Goal: Information Seeking & Learning: Find specific fact

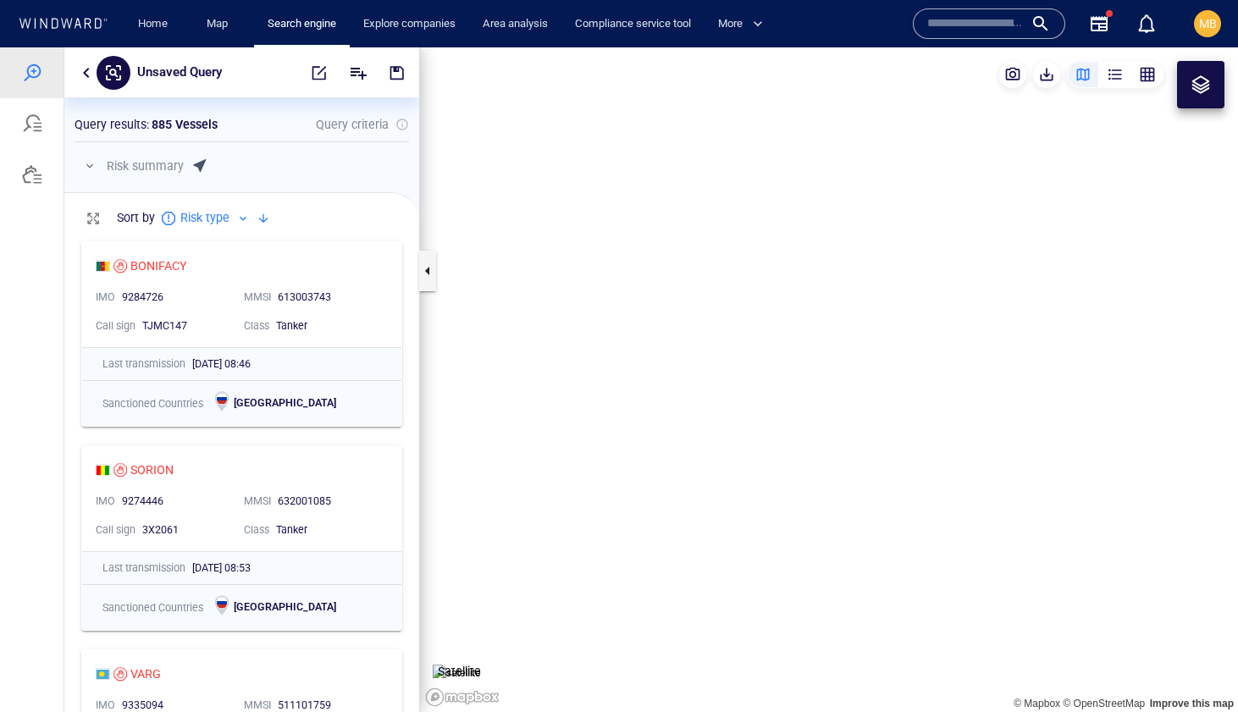
scroll to position [479, 355]
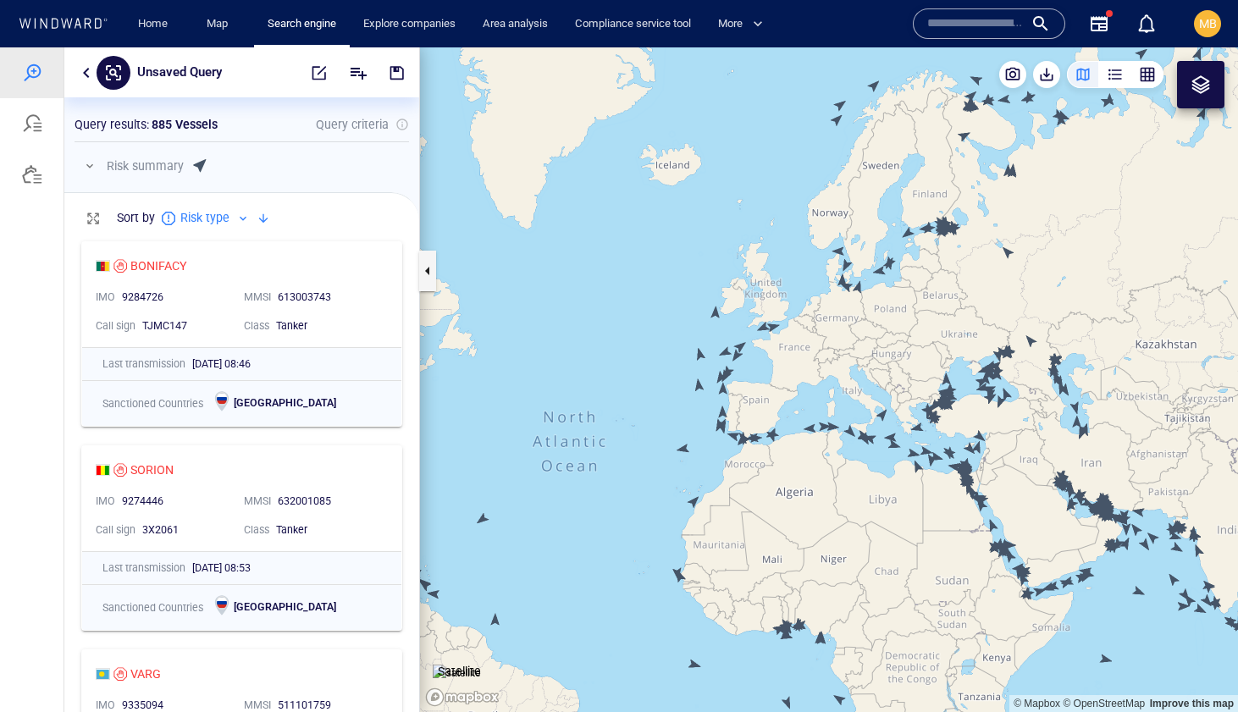
drag, startPoint x: 860, startPoint y: 350, endPoint x: 815, endPoint y: 364, distance: 47.9
click at [816, 364] on canvas "Map" at bounding box center [829, 379] width 818 height 665
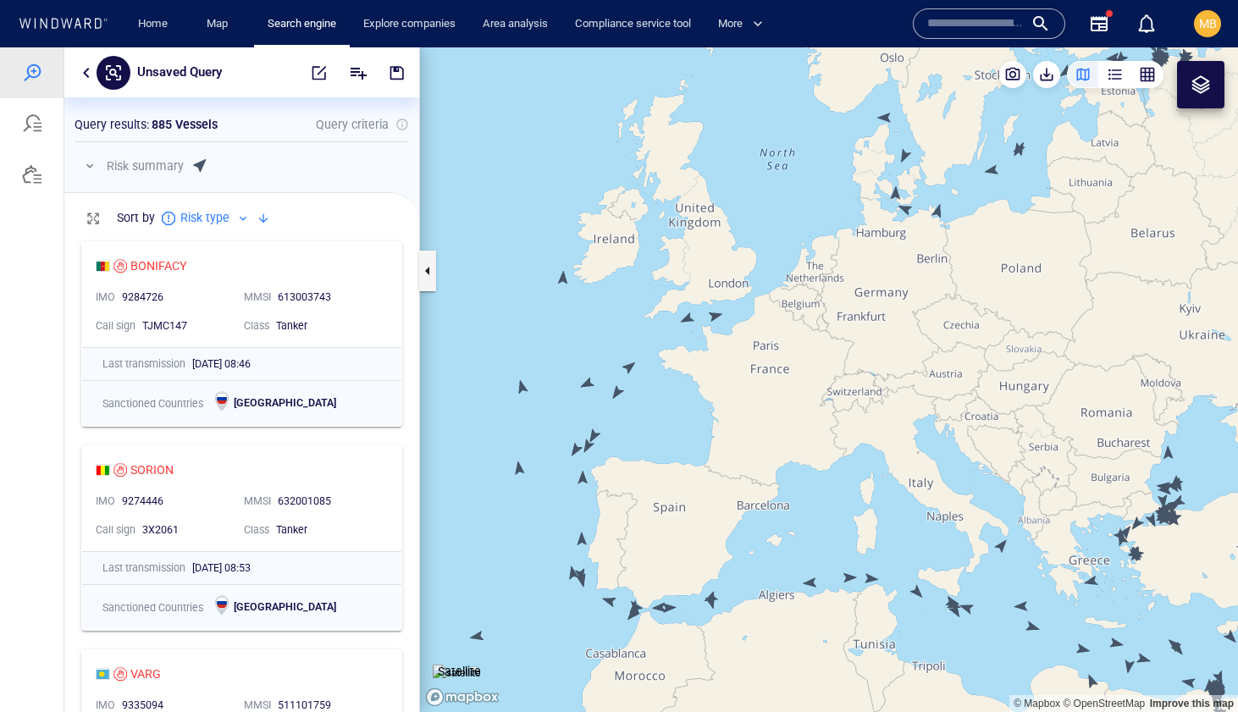
click at [561, 279] on canvas "Map" at bounding box center [829, 379] width 818 height 665
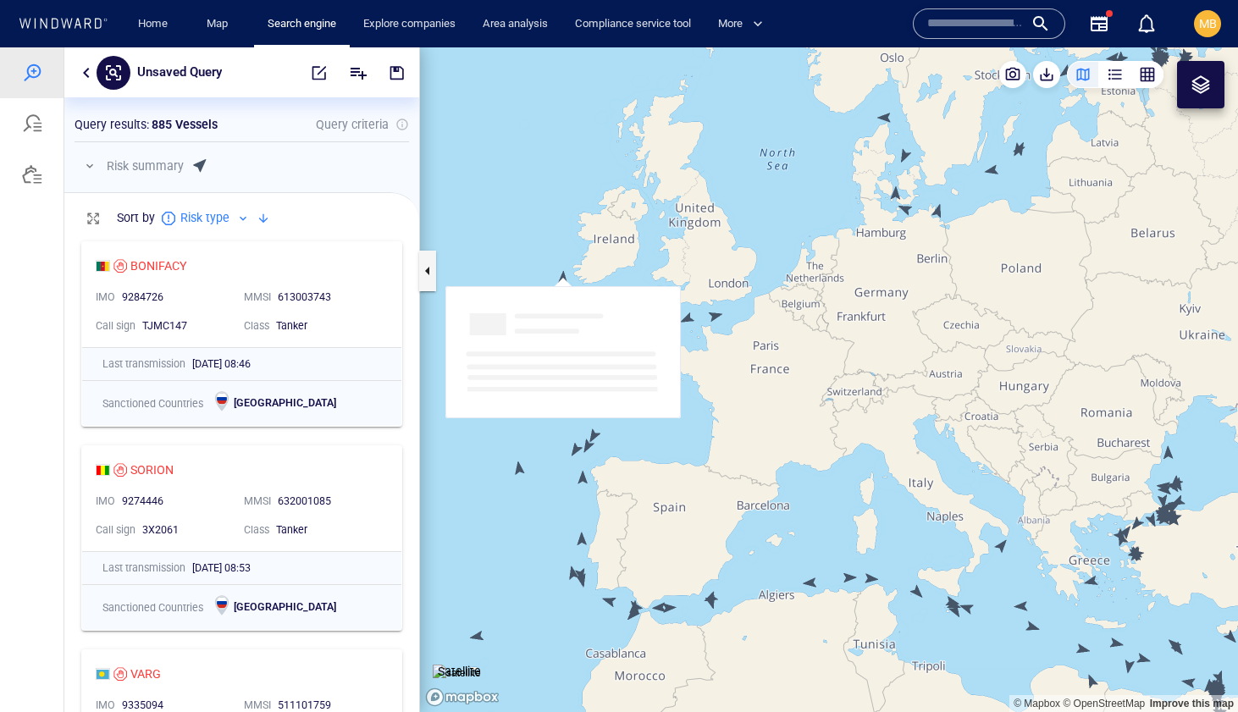
click at [561, 279] on canvas "Map" at bounding box center [829, 379] width 818 height 665
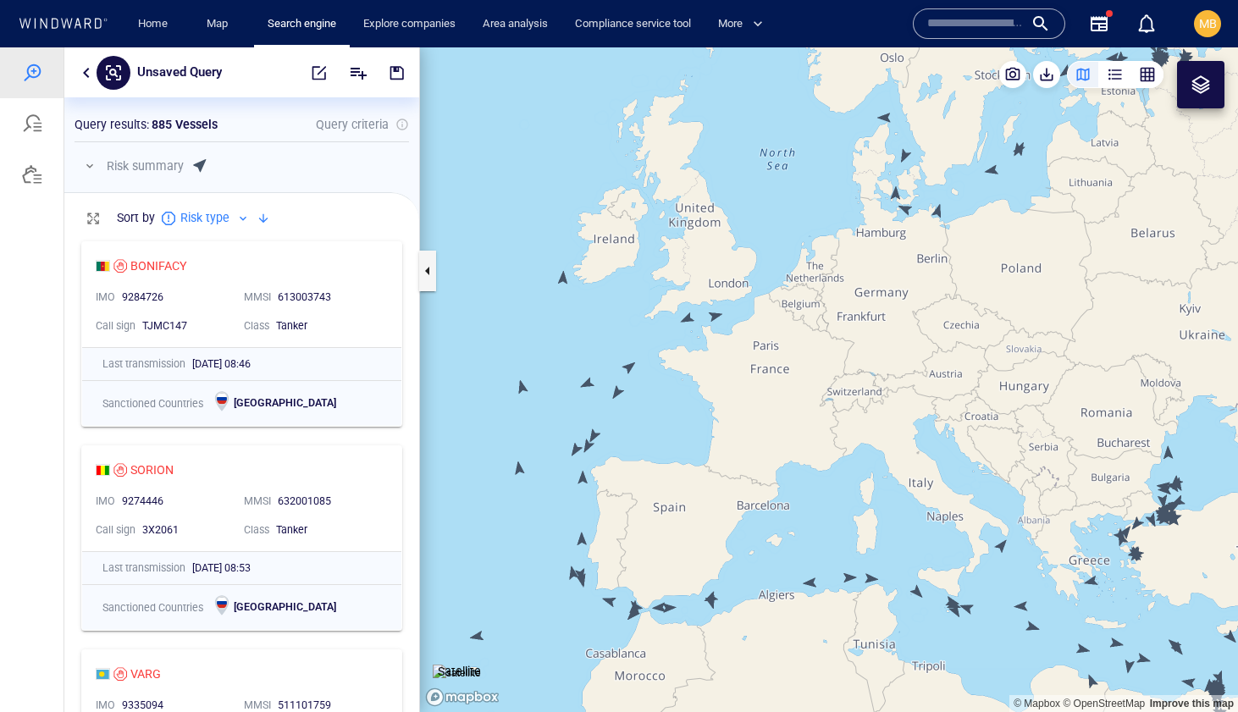
click at [566, 277] on canvas "Map" at bounding box center [829, 379] width 818 height 665
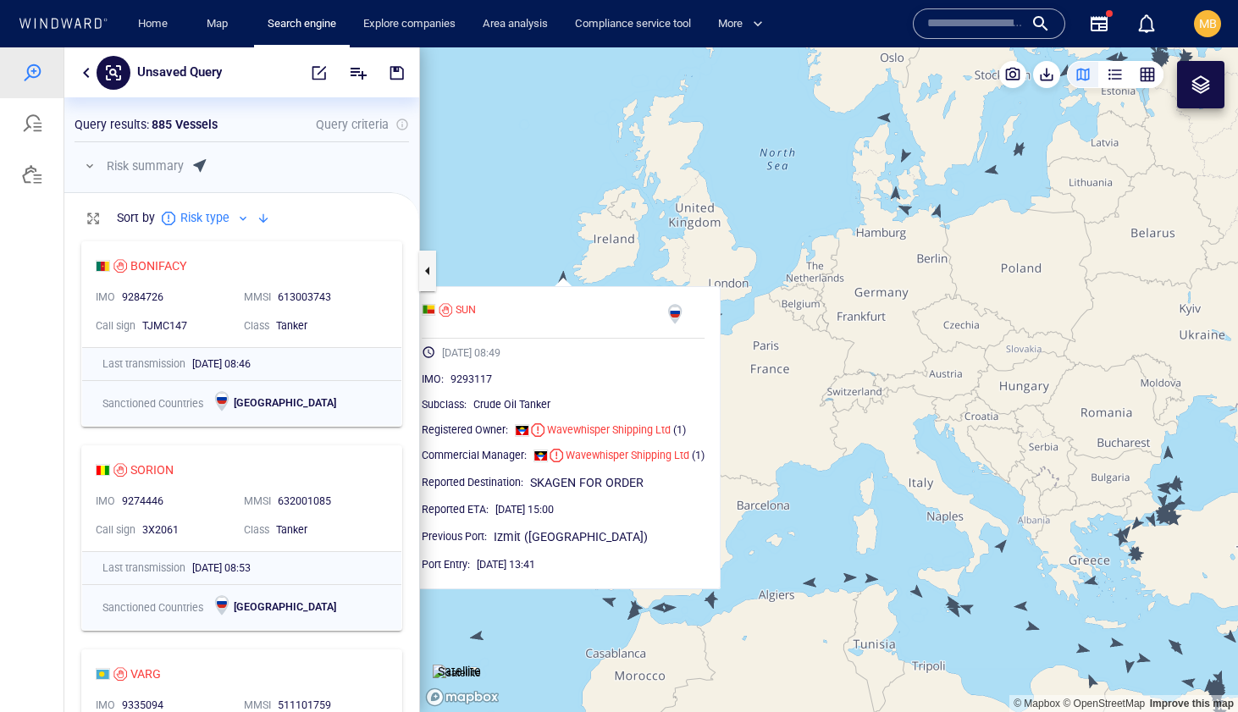
click at [801, 243] on canvas "Map" at bounding box center [829, 379] width 818 height 665
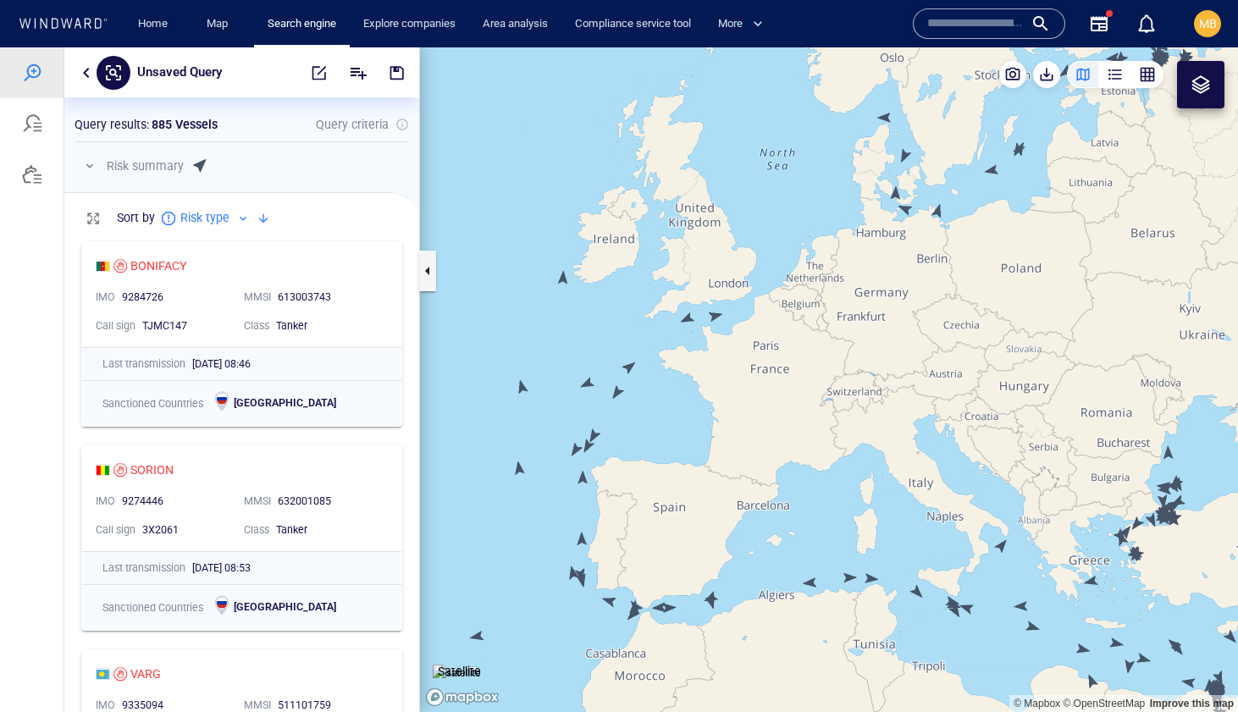
click at [687, 319] on canvas "Map" at bounding box center [829, 379] width 818 height 665
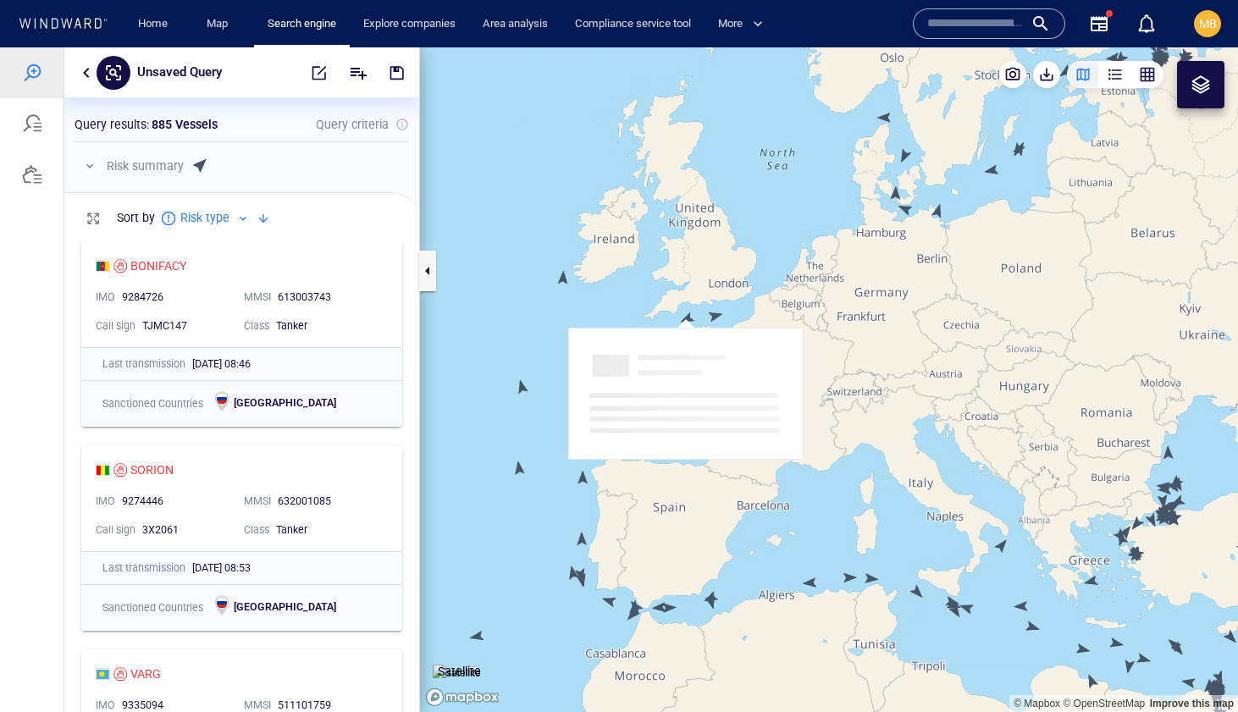
click at [687, 319] on canvas "Map" at bounding box center [829, 379] width 818 height 665
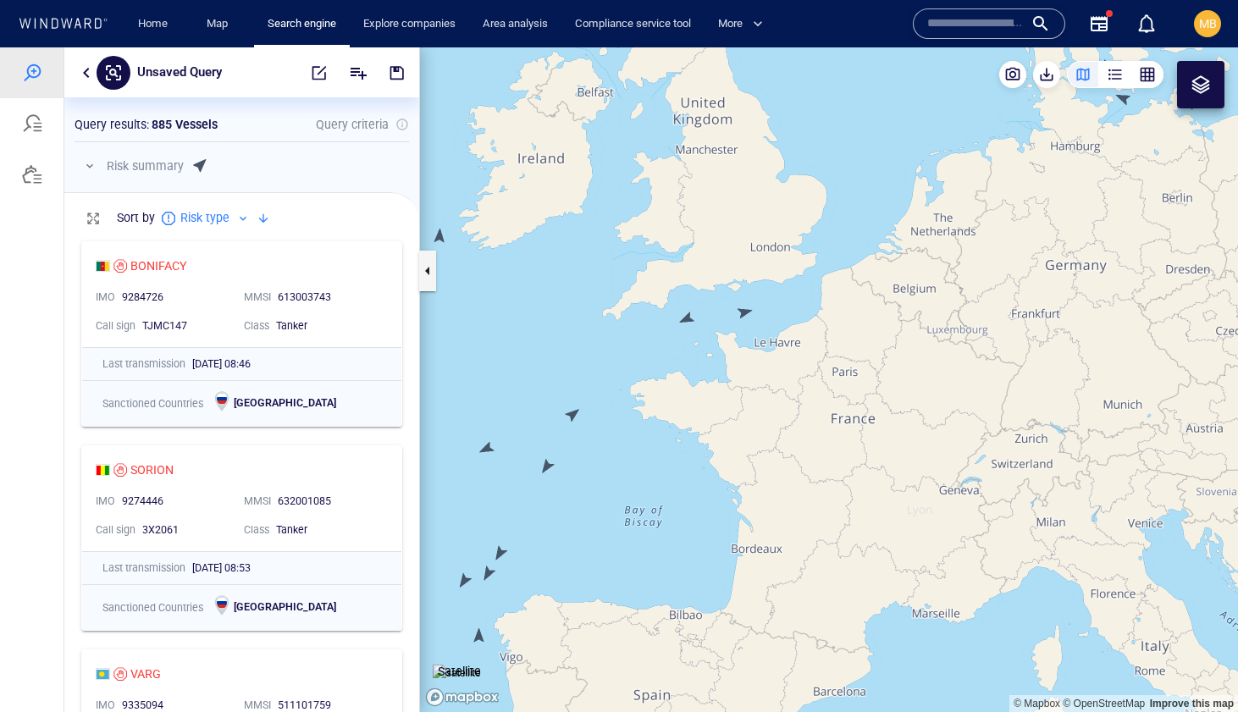
click at [687, 319] on canvas "Map" at bounding box center [829, 379] width 818 height 665
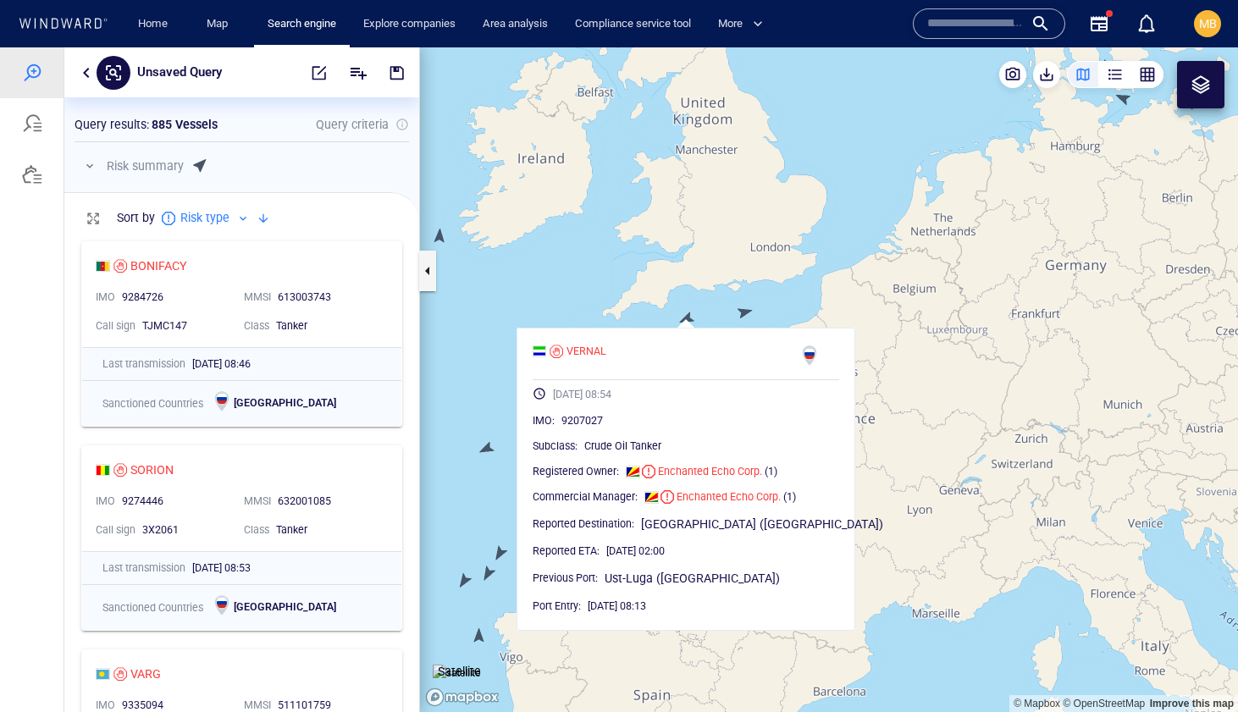
click at [746, 310] on canvas "Map" at bounding box center [829, 379] width 818 height 665
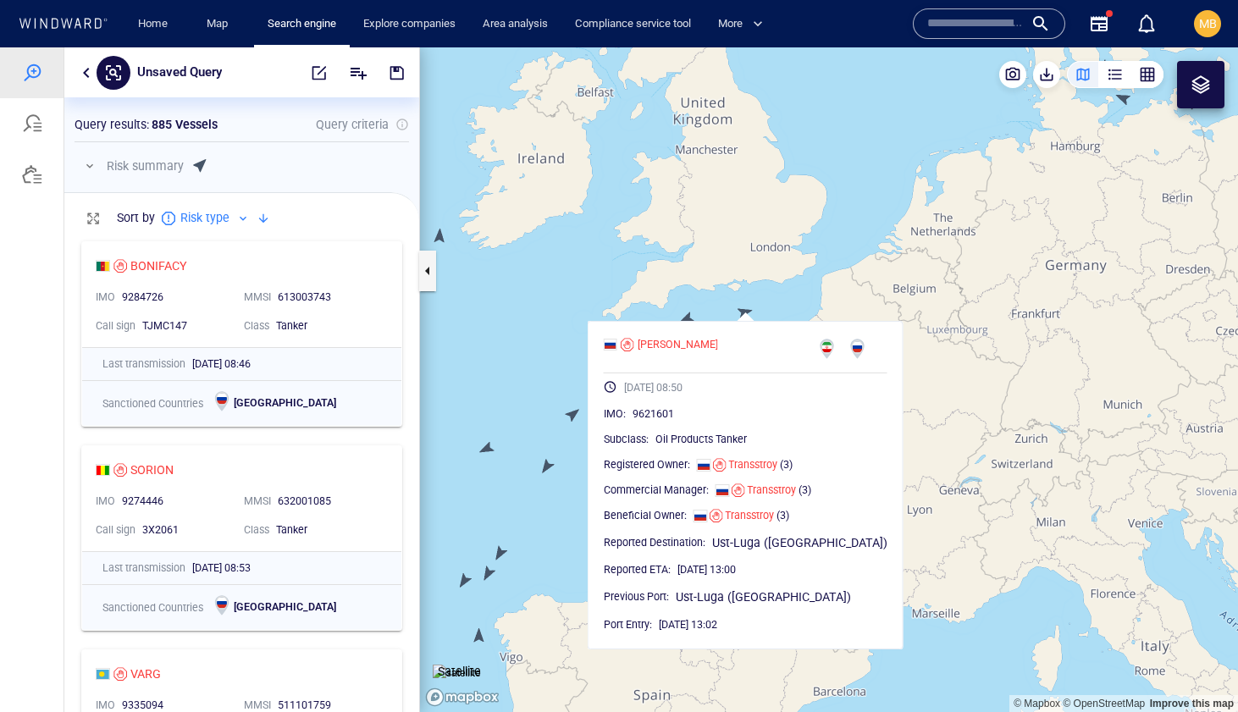
click at [854, 228] on canvas "Map" at bounding box center [829, 379] width 818 height 665
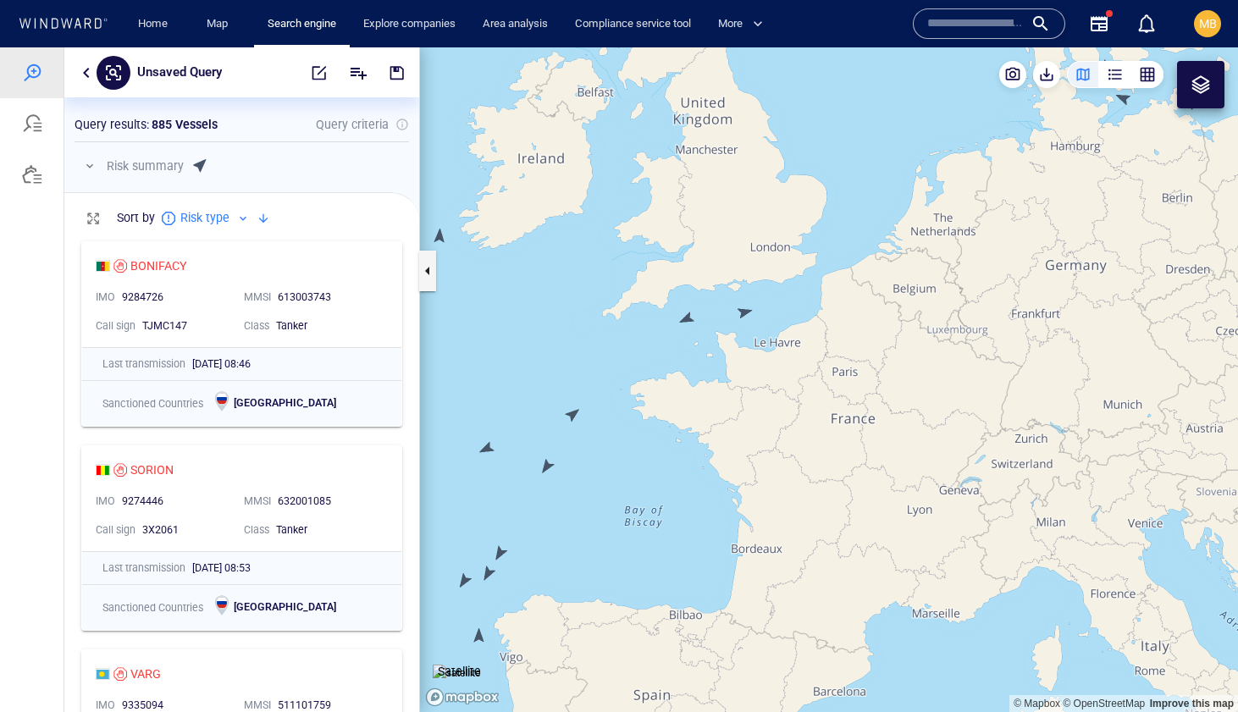
click at [575, 414] on canvas "Map" at bounding box center [829, 379] width 818 height 665
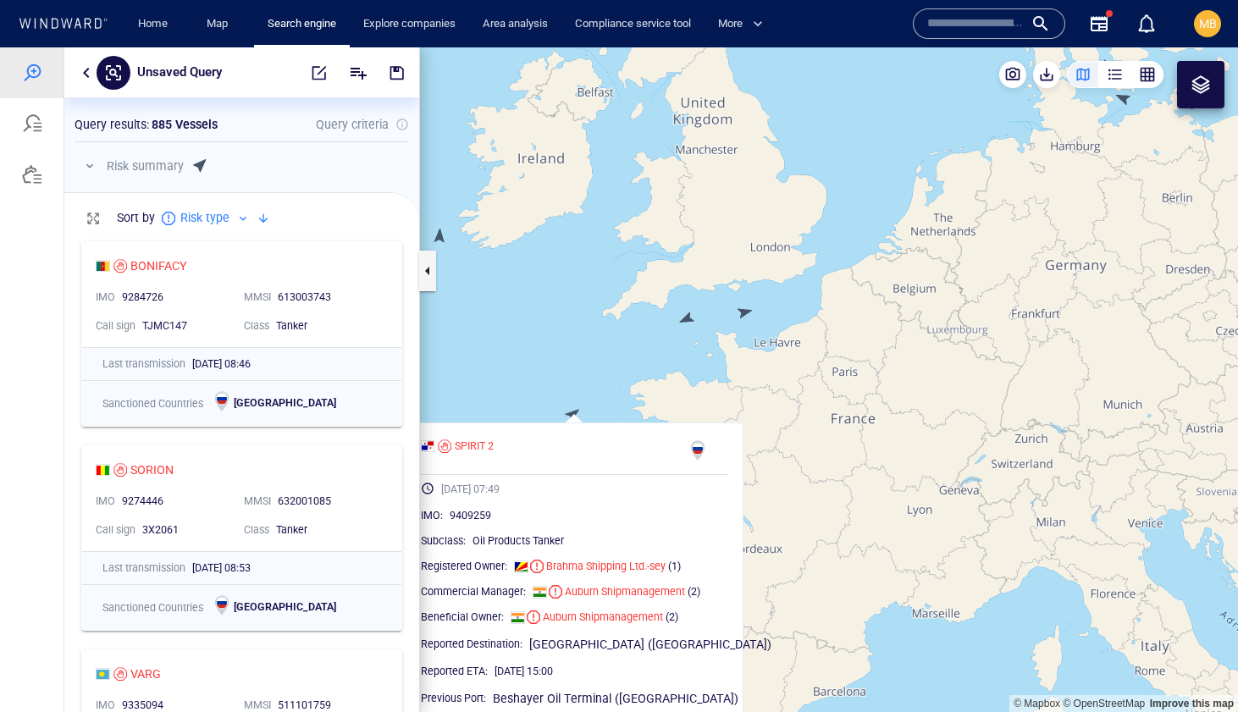
click at [578, 369] on canvas "Map" at bounding box center [829, 379] width 818 height 665
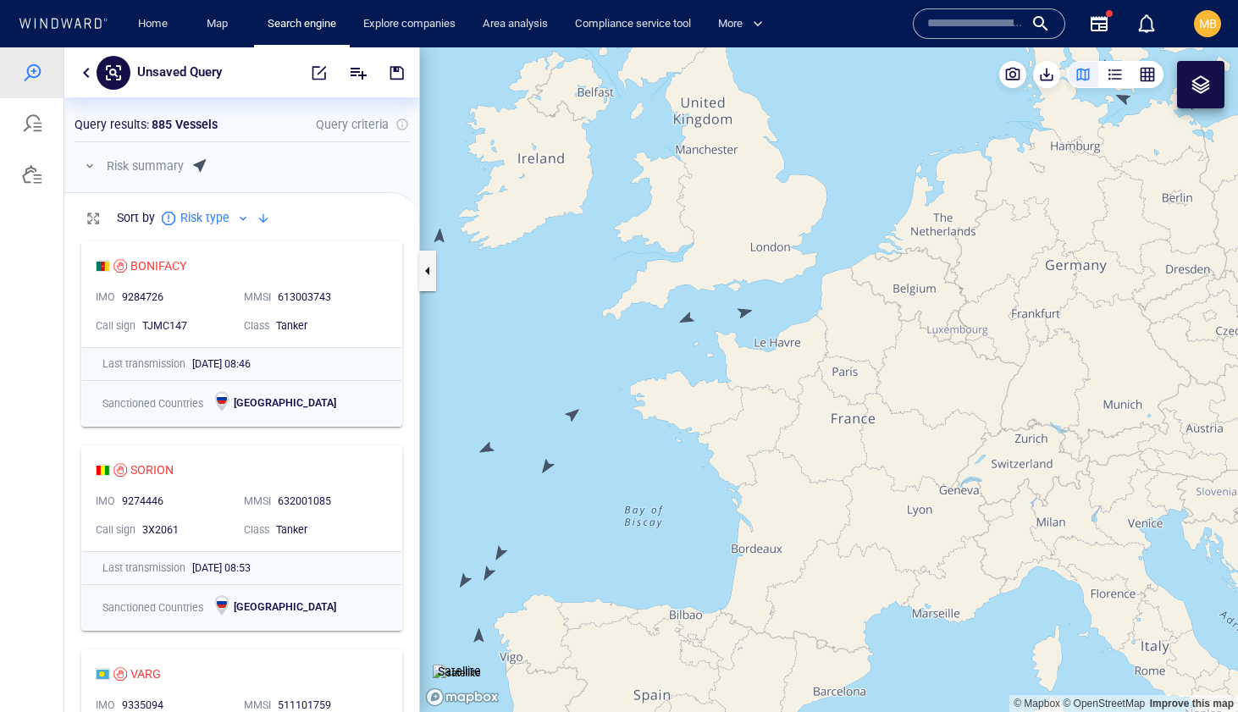
click at [550, 462] on canvas "Map" at bounding box center [829, 379] width 818 height 665
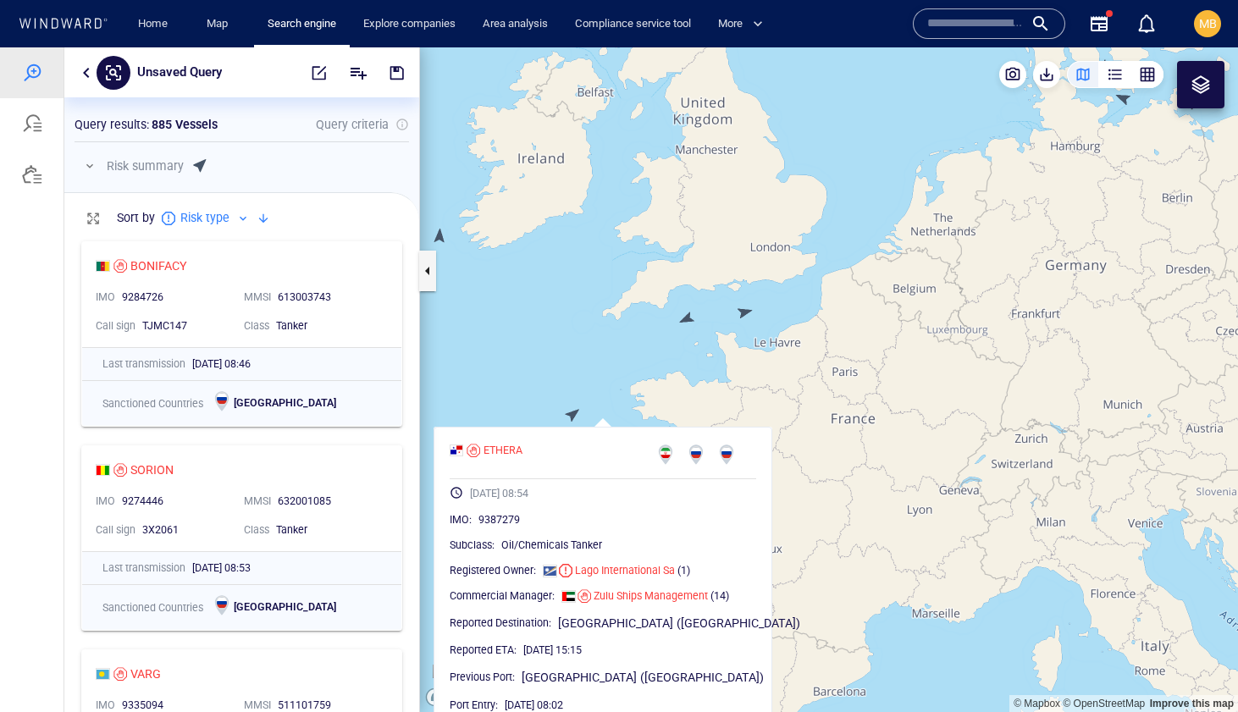
drag, startPoint x: 578, startPoint y: 436, endPoint x: 635, endPoint y: 383, distance: 77.9
click at [635, 383] on canvas "Map" at bounding box center [829, 379] width 818 height 665
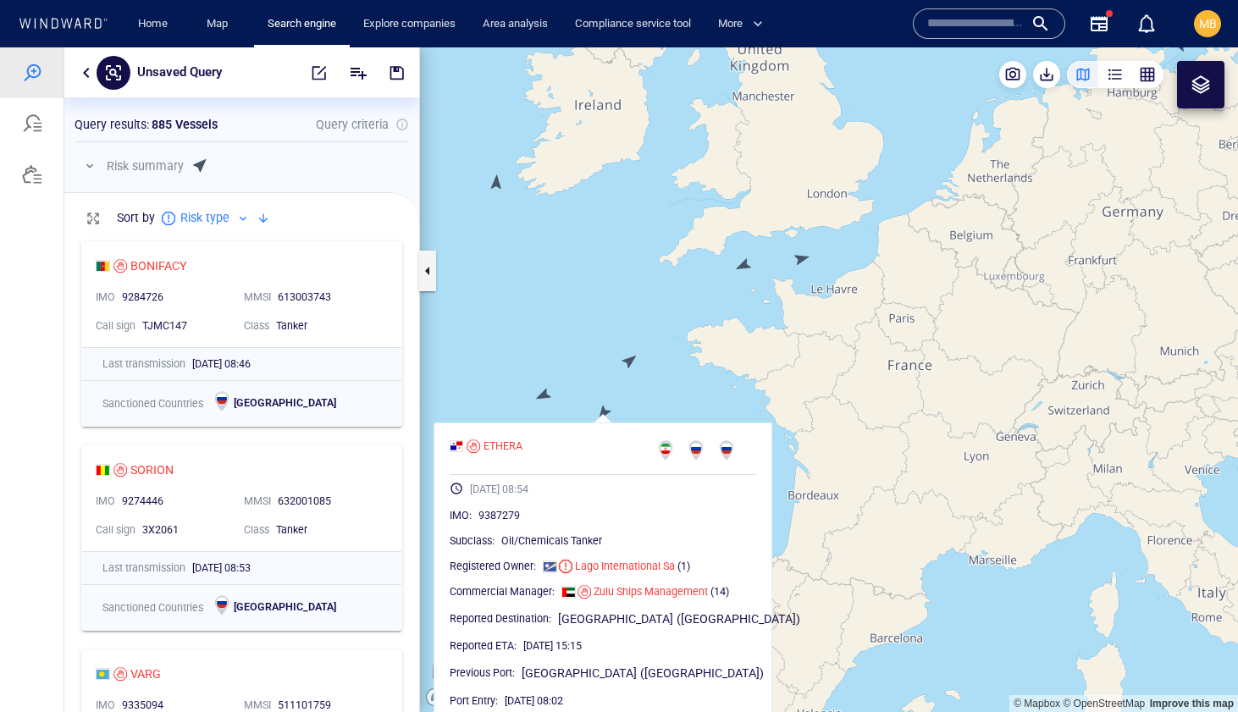
click at [516, 378] on canvas "Map" at bounding box center [829, 379] width 818 height 665
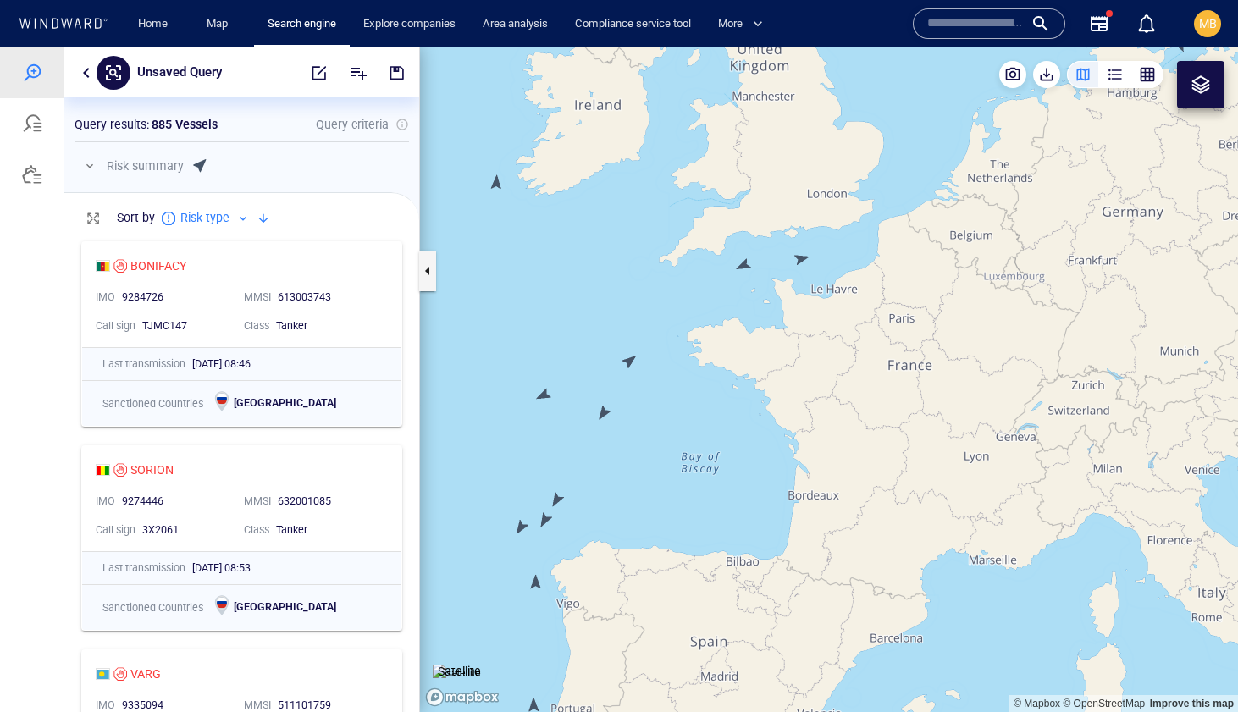
click at [559, 494] on canvas "Map" at bounding box center [829, 379] width 818 height 665
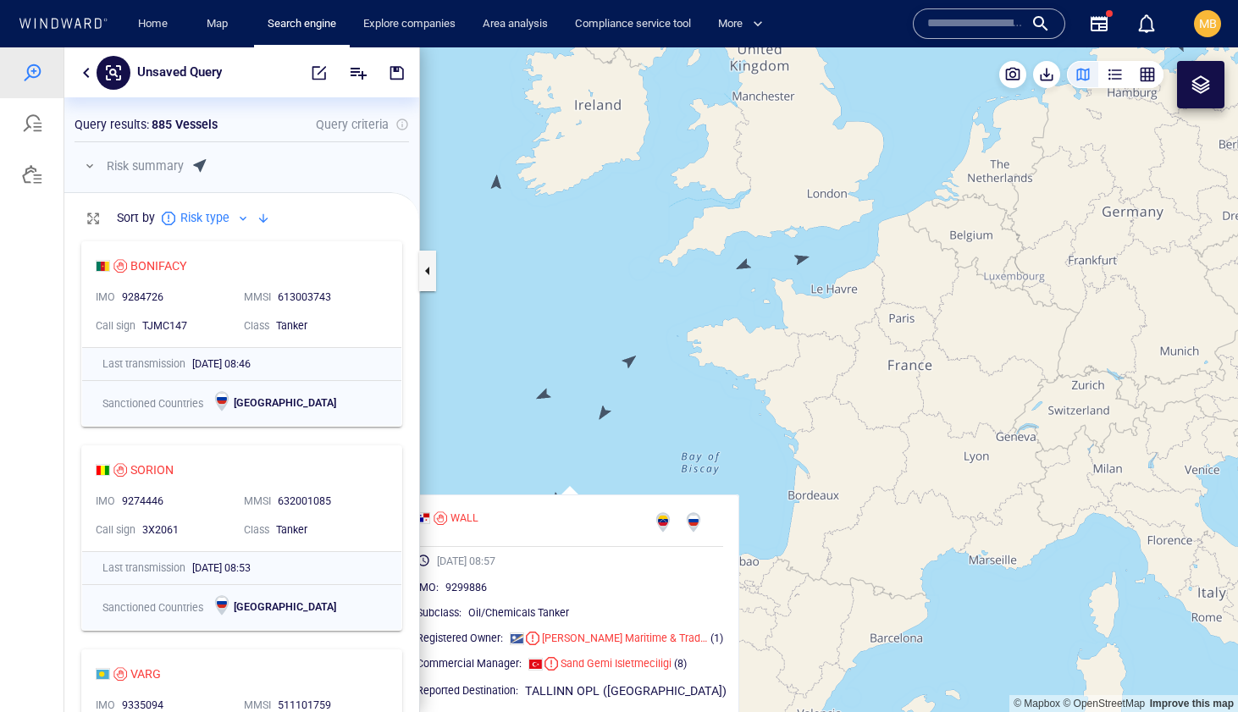
drag, startPoint x: 514, startPoint y: 436, endPoint x: 583, endPoint y: 345, distance: 114.1
click at [580, 349] on canvas "Map" at bounding box center [829, 379] width 818 height 665
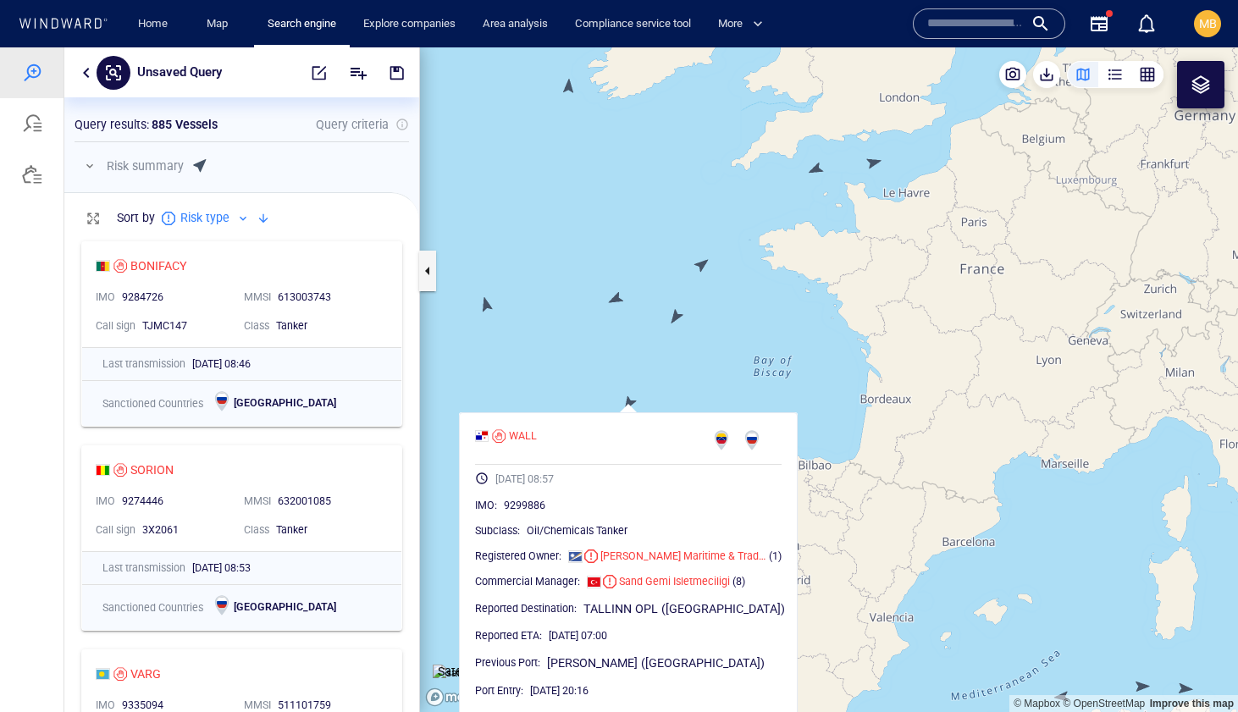
click at [583, 345] on canvas "Map" at bounding box center [829, 379] width 818 height 665
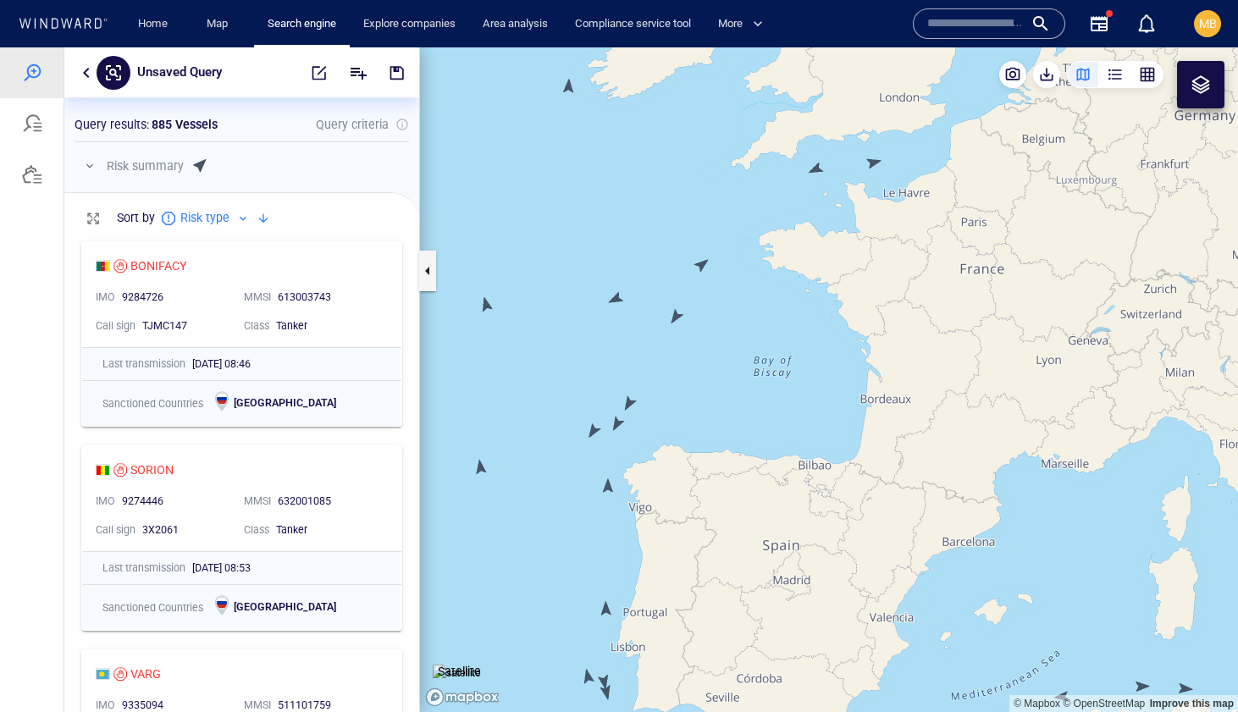
click at [594, 430] on canvas "Map" at bounding box center [829, 379] width 818 height 665
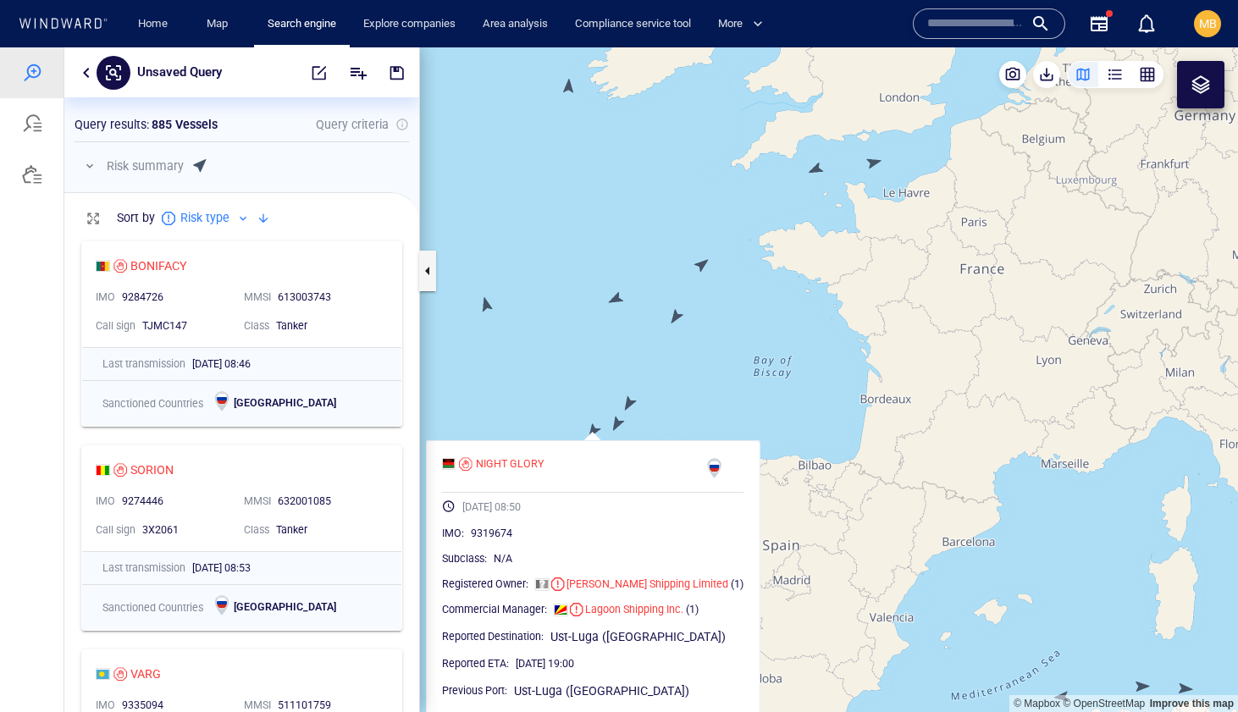
click at [539, 407] on canvas "Map" at bounding box center [829, 379] width 818 height 665
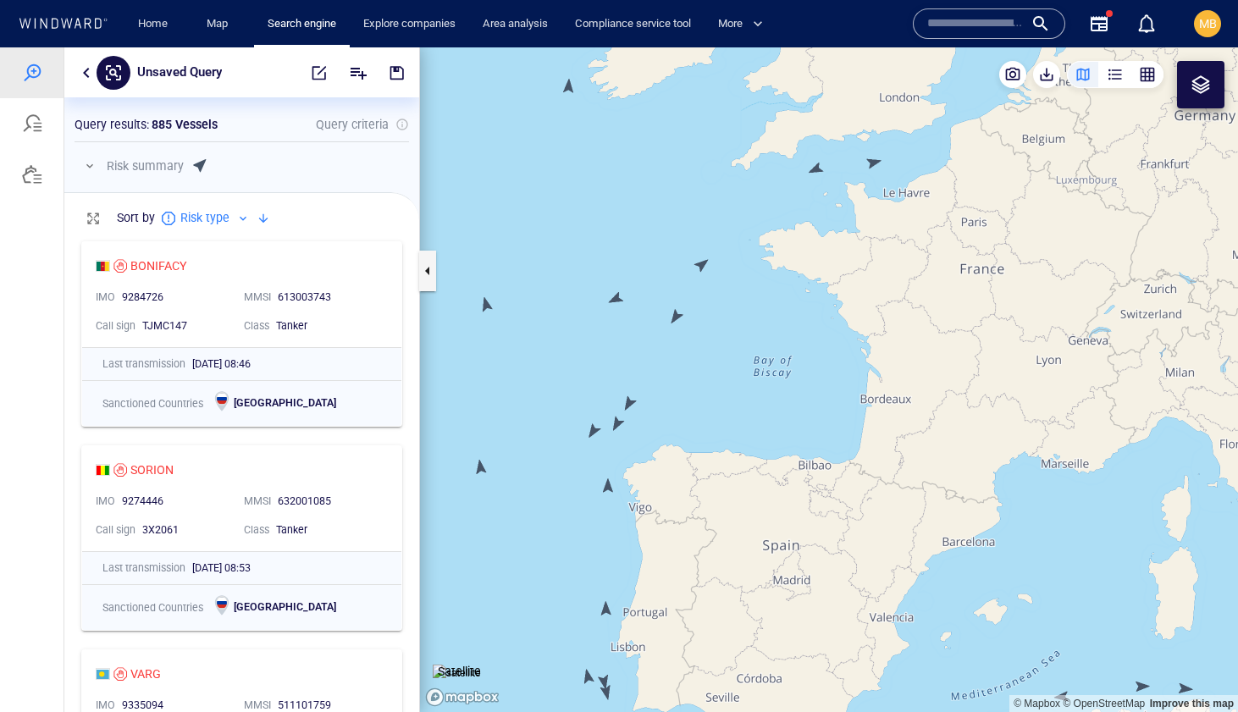
click at [610, 483] on canvas "Map" at bounding box center [829, 379] width 818 height 665
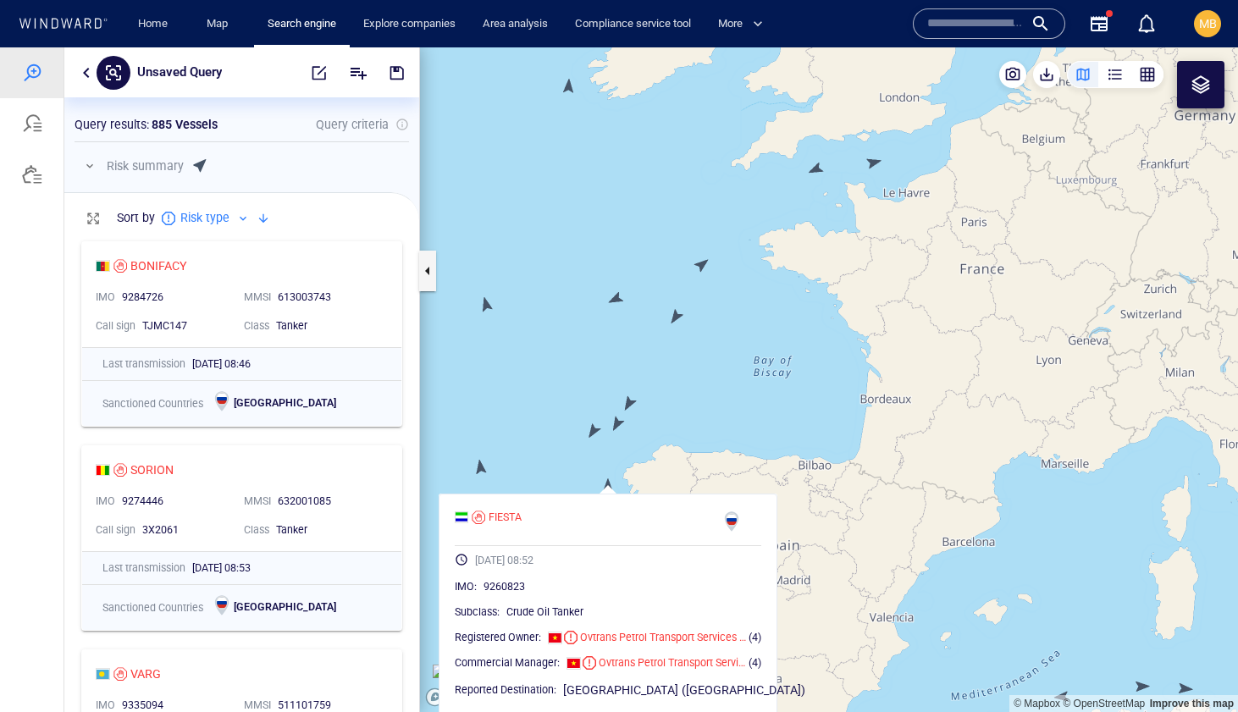
click at [810, 373] on canvas "Map" at bounding box center [829, 379] width 818 height 665
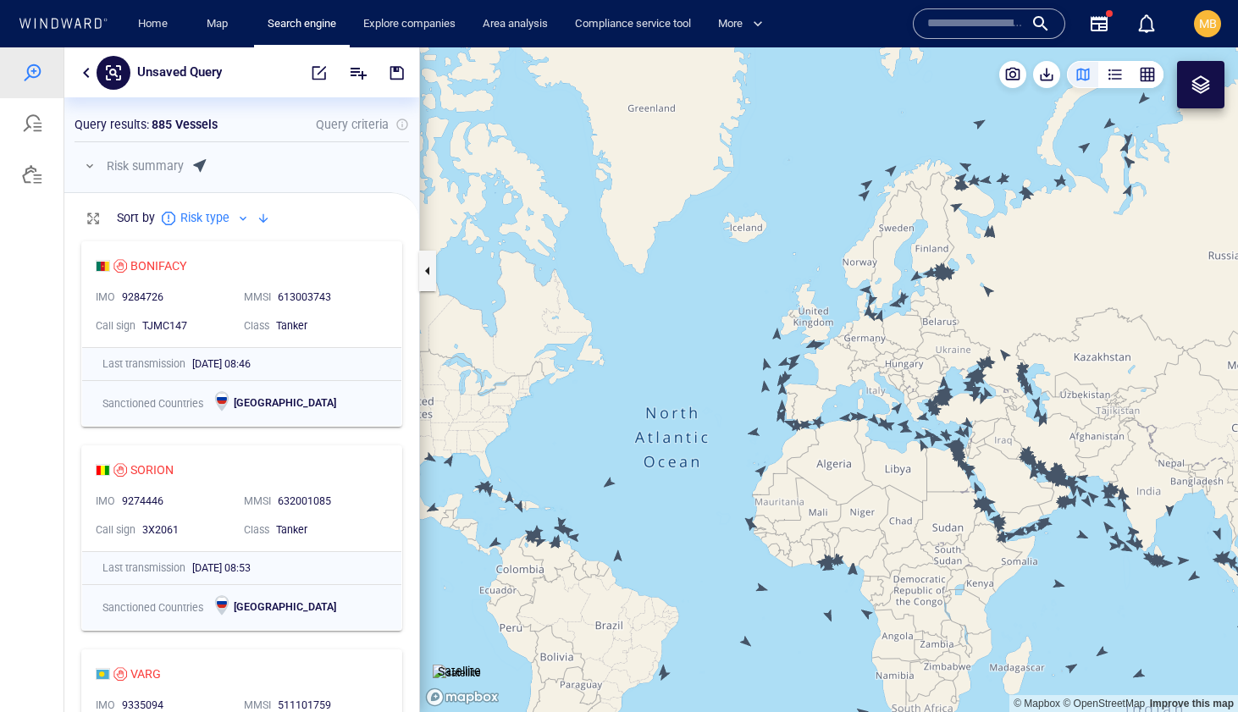
drag, startPoint x: 960, startPoint y: 307, endPoint x: 888, endPoint y: 314, distance: 72.4
click at [888, 314] on canvas "Map" at bounding box center [829, 379] width 818 height 665
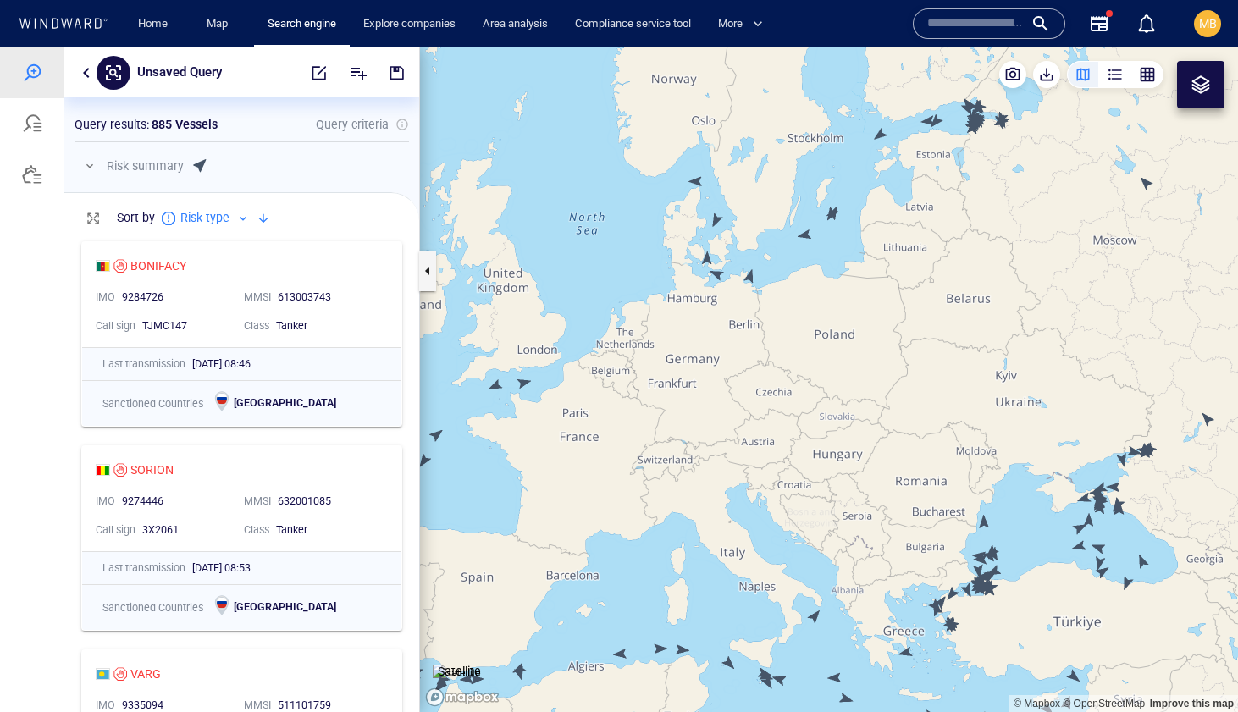
click at [697, 179] on canvas "Map" at bounding box center [829, 379] width 818 height 665
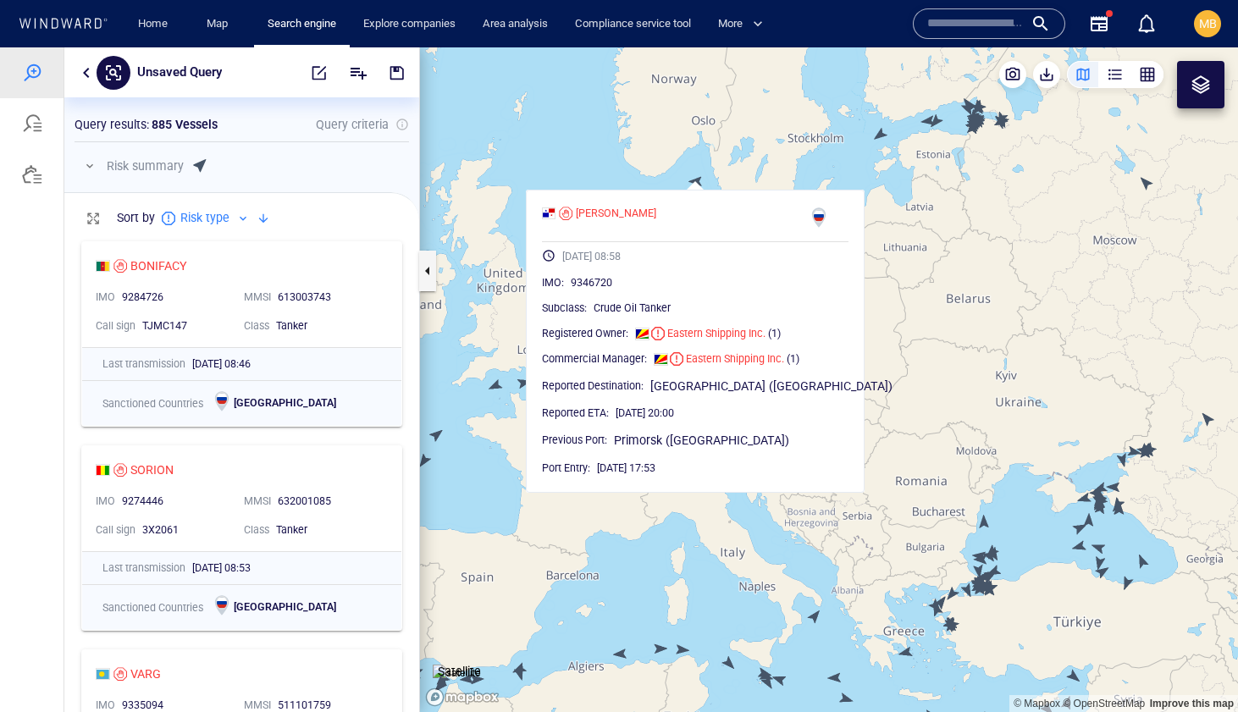
click at [679, 172] on canvas "Map" at bounding box center [829, 379] width 818 height 665
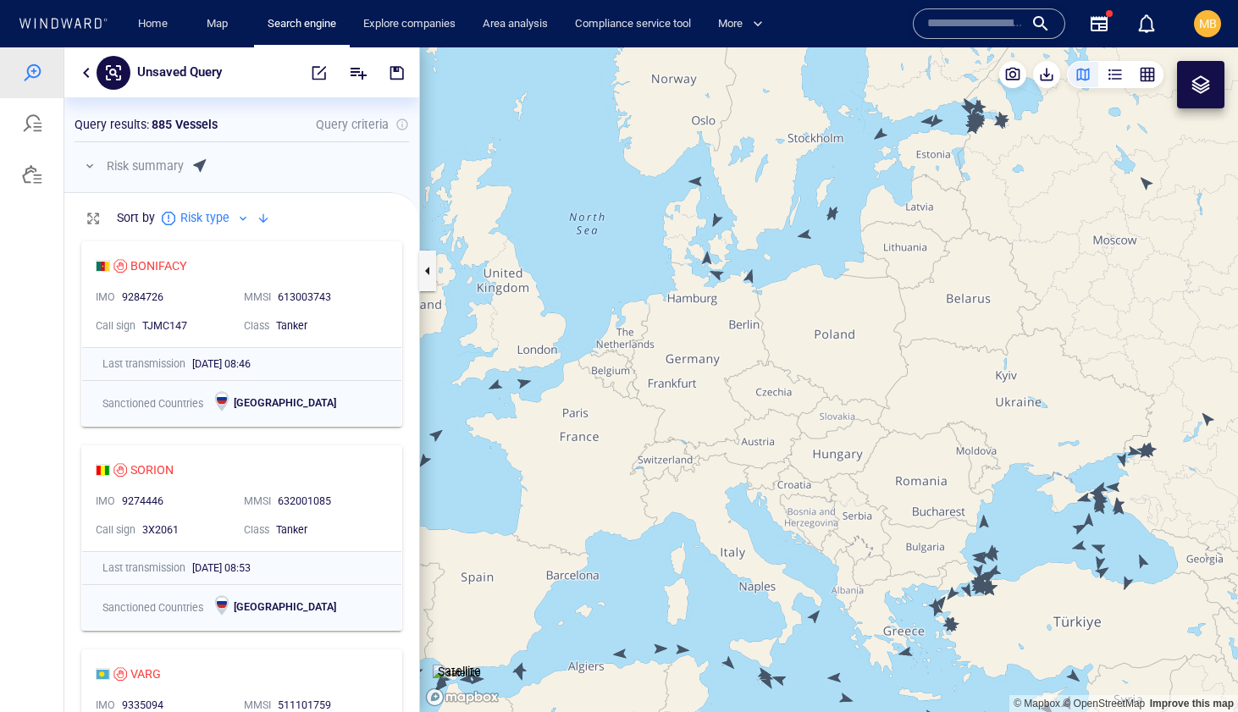
click at [716, 219] on canvas "Map" at bounding box center [829, 379] width 818 height 665
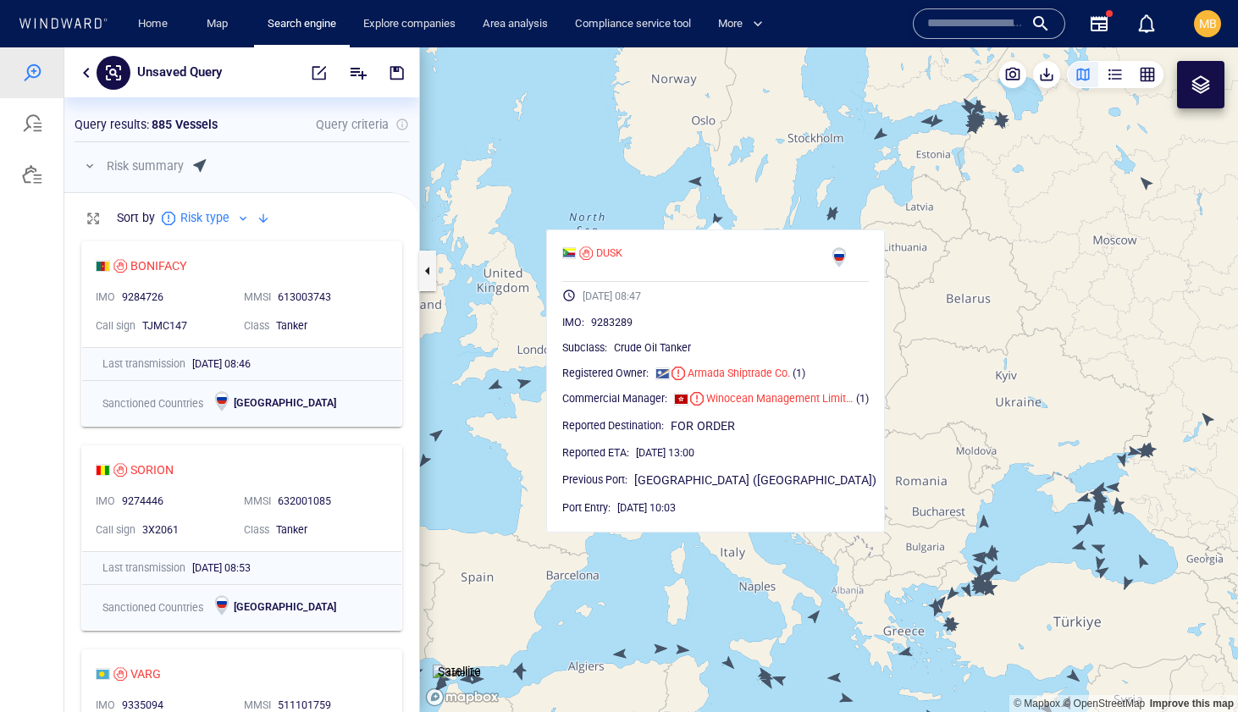
click at [679, 204] on canvas "Map" at bounding box center [829, 379] width 818 height 665
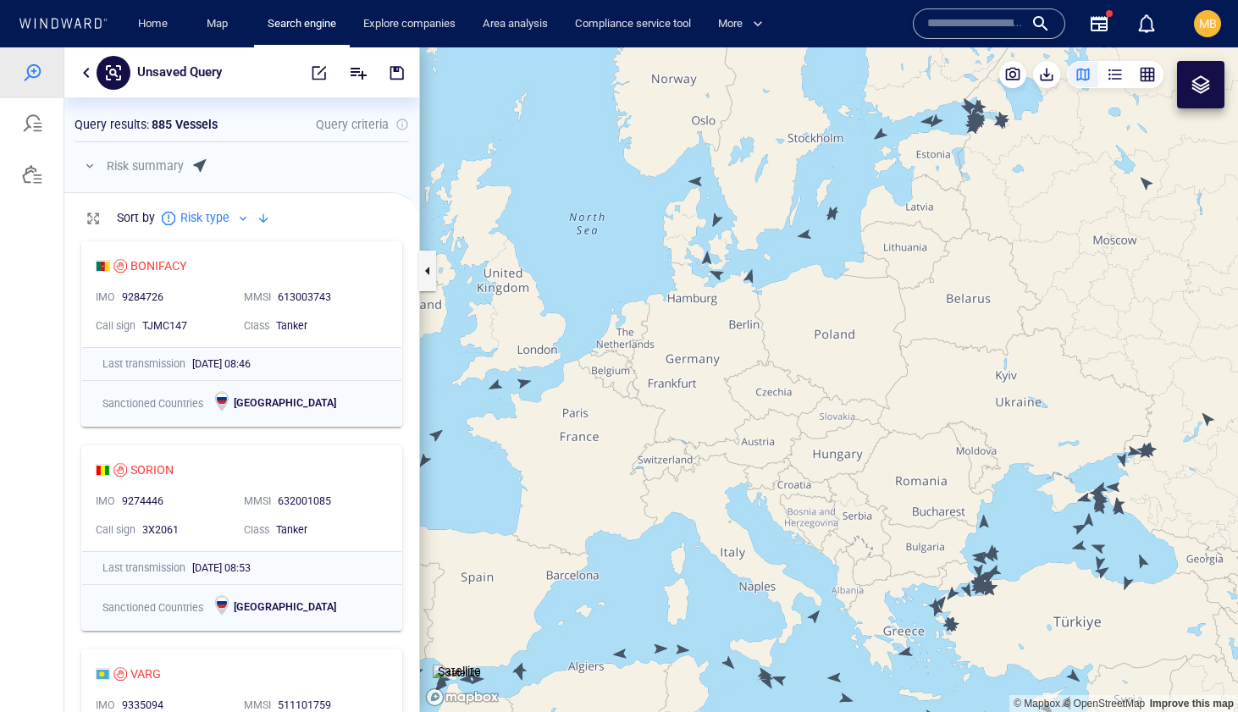
click at [710, 257] on canvas "Map" at bounding box center [829, 379] width 818 height 665
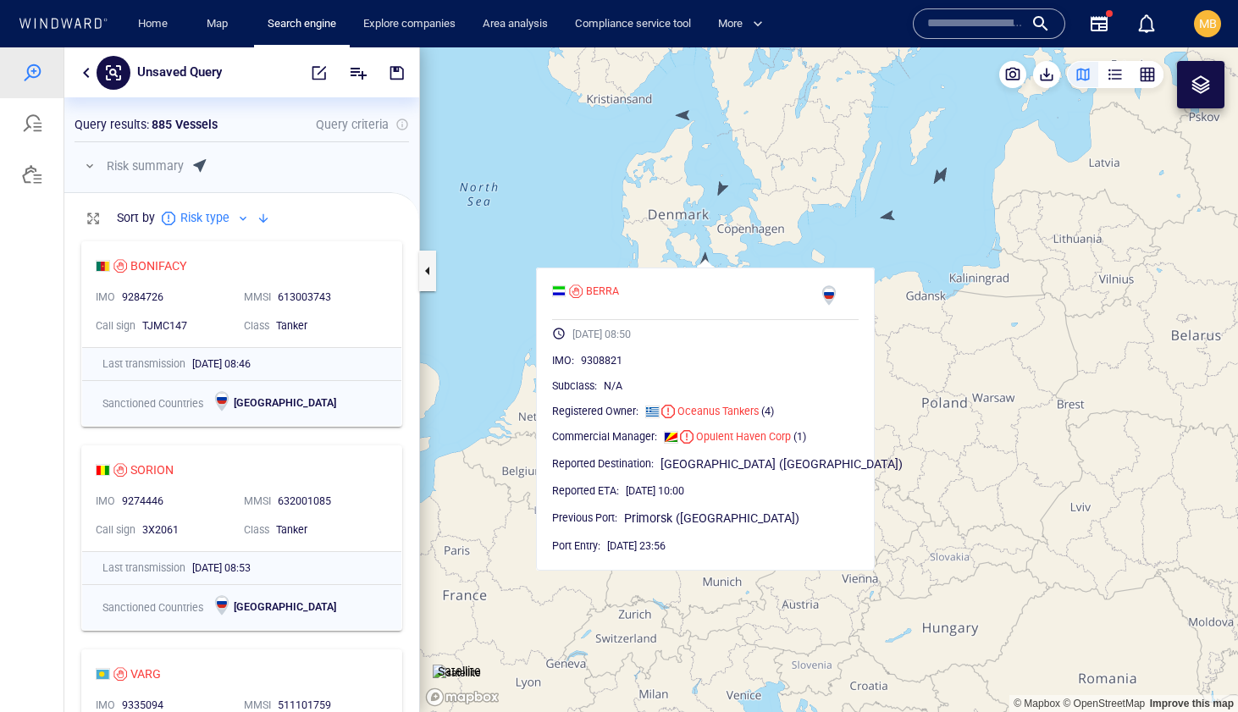
click at [732, 246] on canvas "Map" at bounding box center [829, 379] width 818 height 665
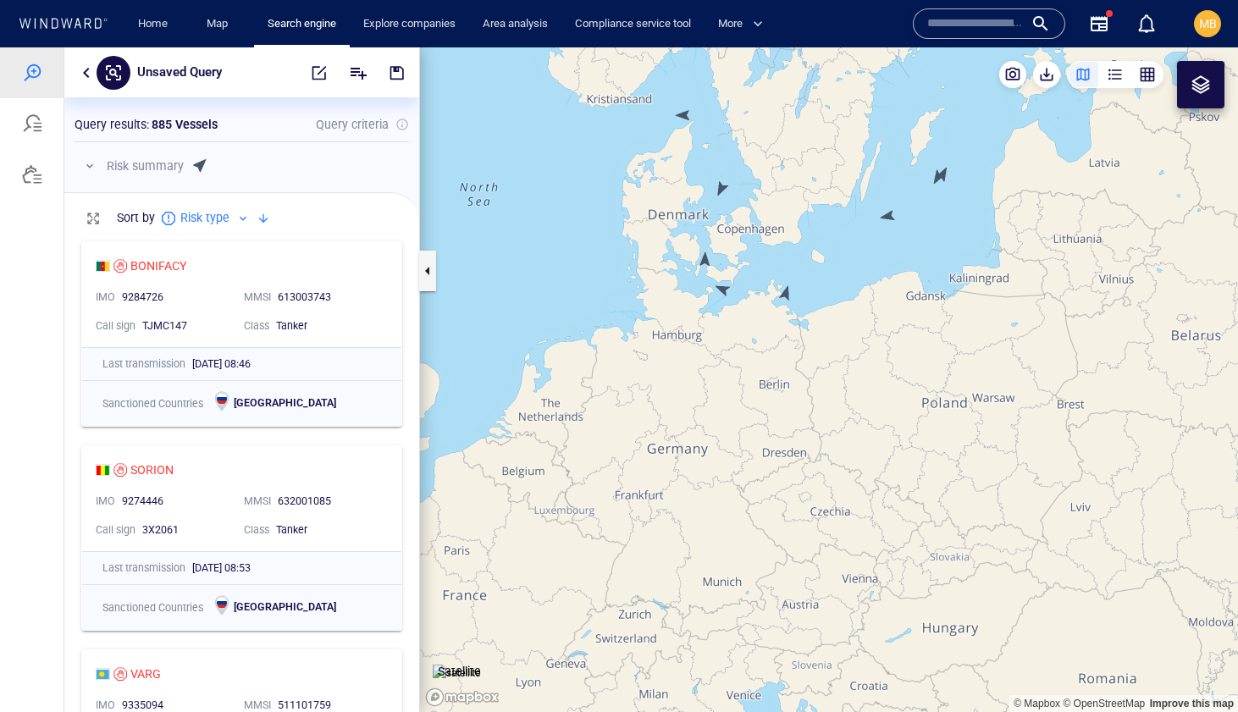
click at [726, 285] on canvas "Map" at bounding box center [829, 379] width 818 height 665
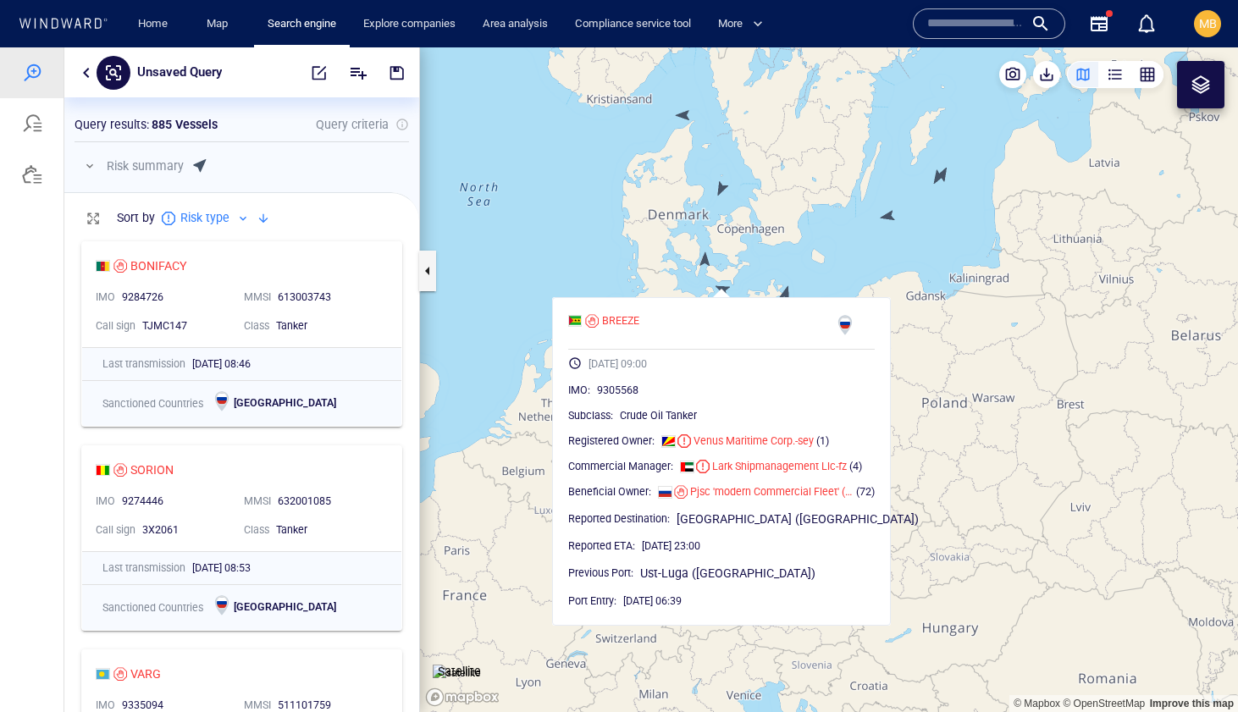
click at [795, 244] on canvas "Map" at bounding box center [829, 379] width 818 height 665
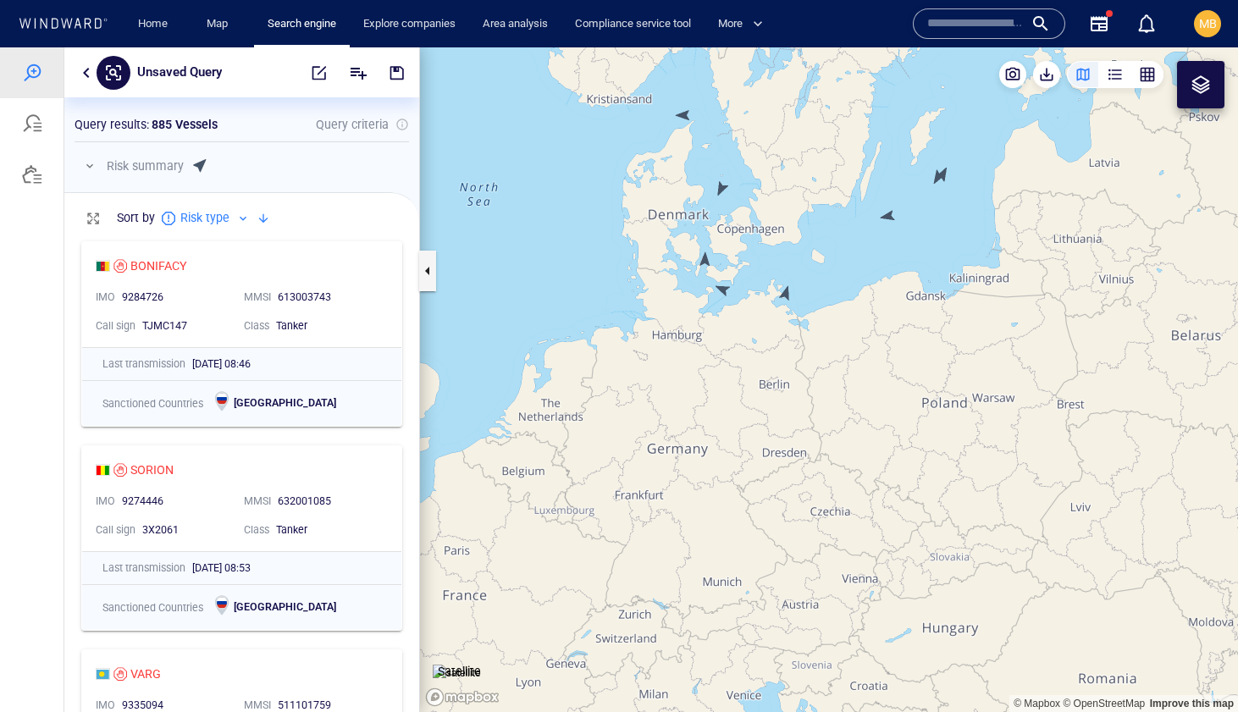
drag, startPoint x: 872, startPoint y: 219, endPoint x: 759, endPoint y: 271, distance: 123.9
click at [761, 269] on canvas "Map" at bounding box center [829, 379] width 818 height 665
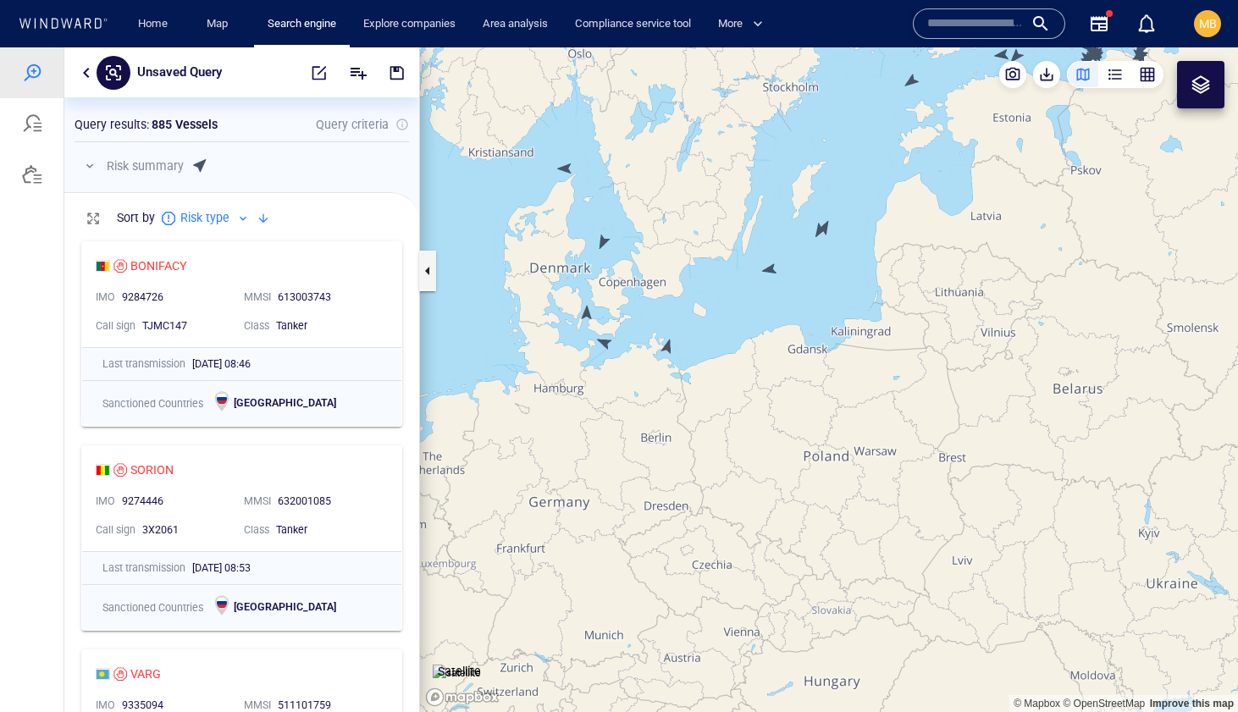
click at [771, 268] on canvas "Map" at bounding box center [829, 379] width 818 height 665
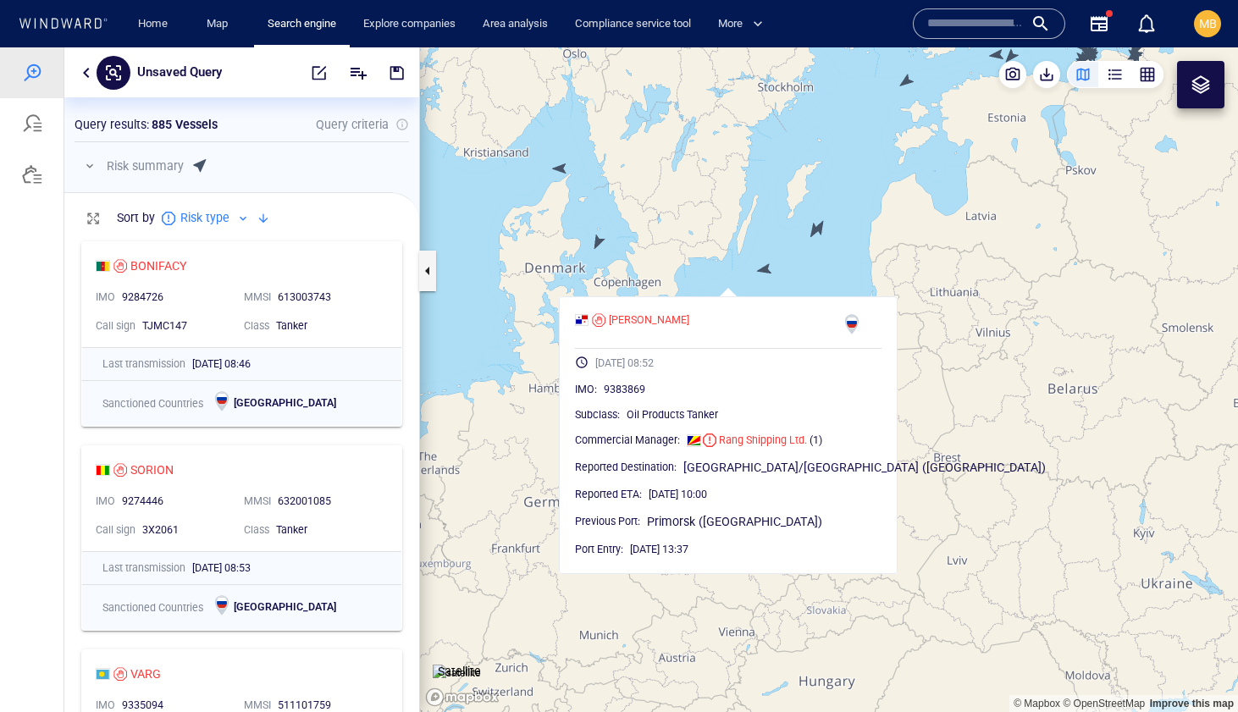
drag, startPoint x: 793, startPoint y: 259, endPoint x: 688, endPoint y: 313, distance: 118.2
click at [699, 304] on canvas "Map" at bounding box center [829, 379] width 818 height 665
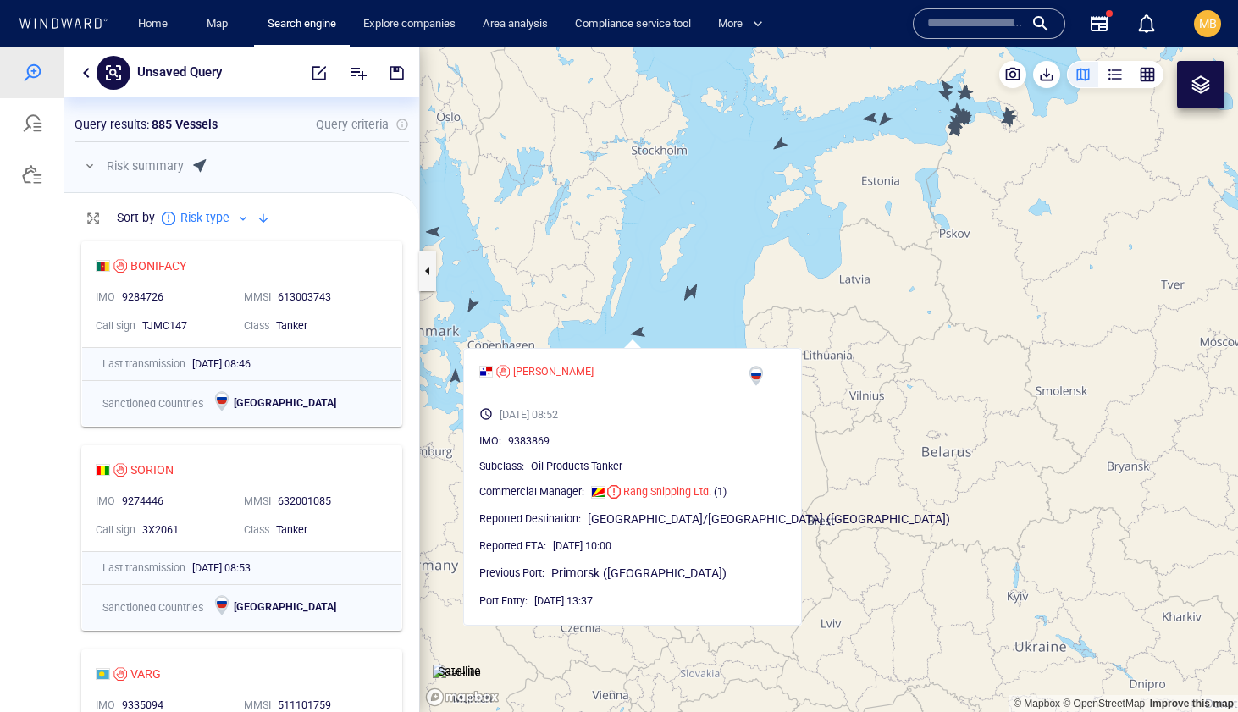
drag, startPoint x: 744, startPoint y: 244, endPoint x: 699, endPoint y: 298, distance: 70.9
click at [702, 296] on canvas "Map" at bounding box center [829, 379] width 818 height 665
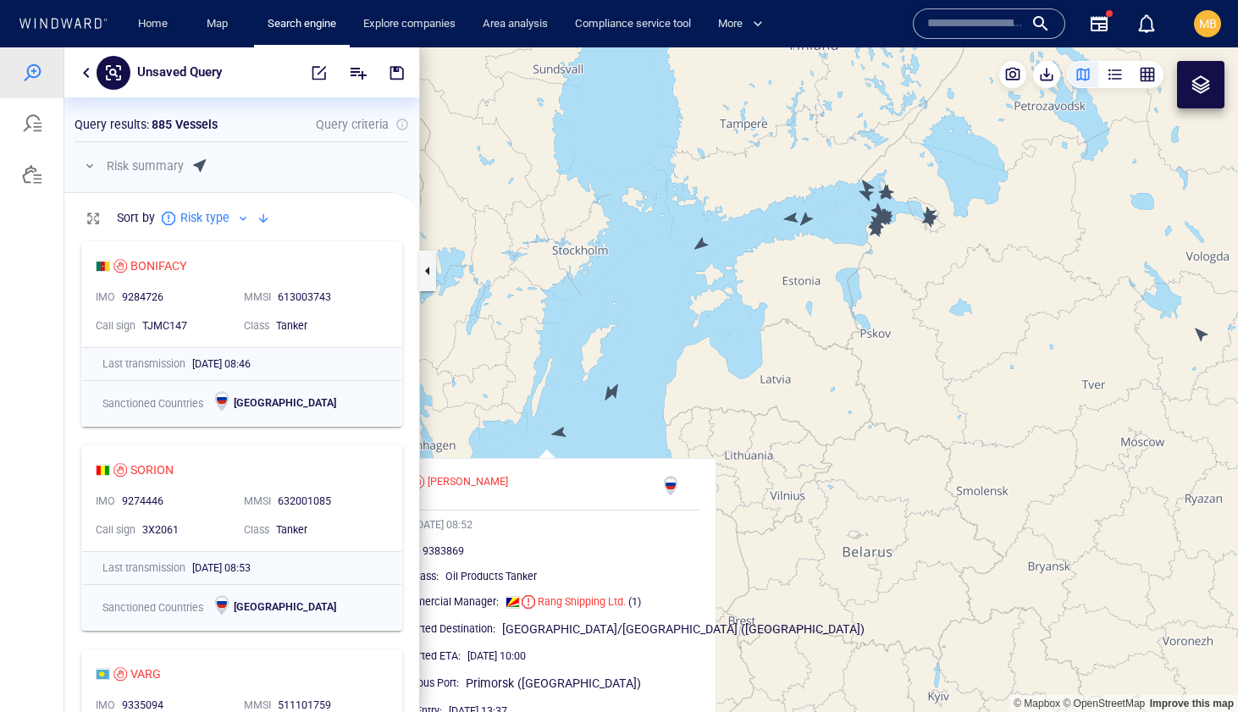
drag, startPoint x: 756, startPoint y: 274, endPoint x: 710, endPoint y: 330, distance: 72.7
click at [705, 333] on canvas "Map" at bounding box center [829, 379] width 818 height 665
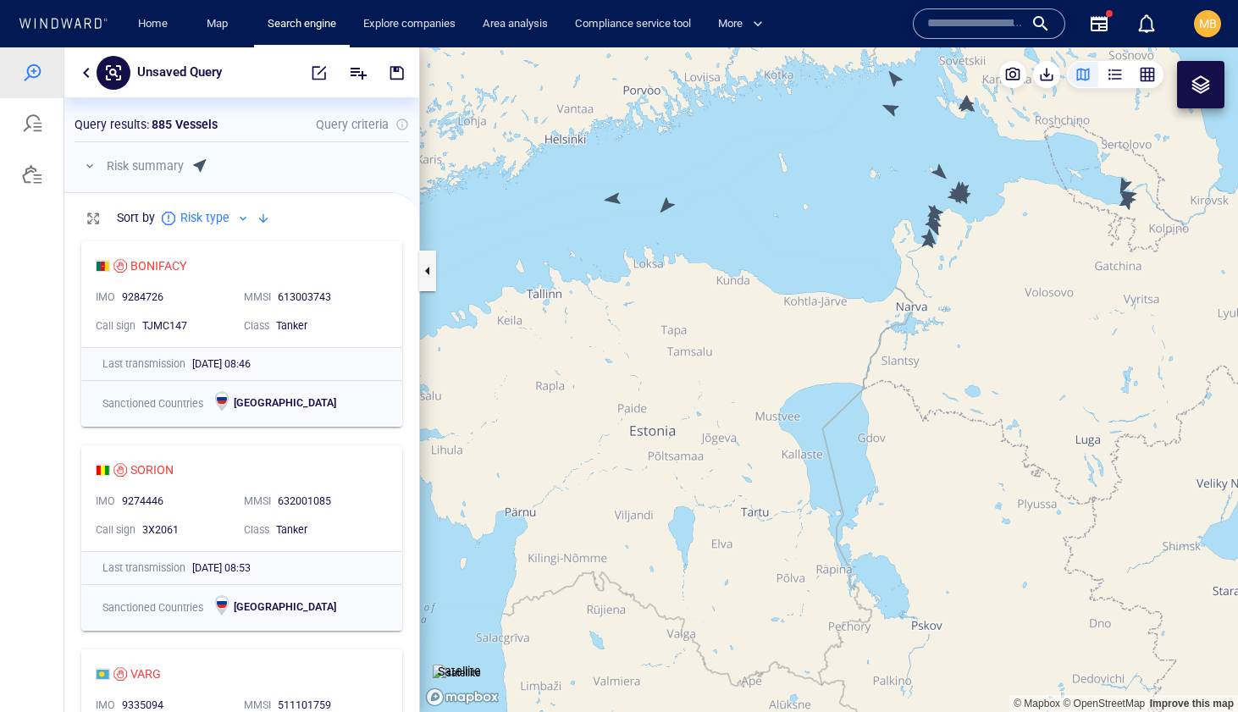
drag, startPoint x: 888, startPoint y: 261, endPoint x: 768, endPoint y: 303, distance: 127.5
click at [770, 303] on canvas "Map" at bounding box center [829, 379] width 818 height 665
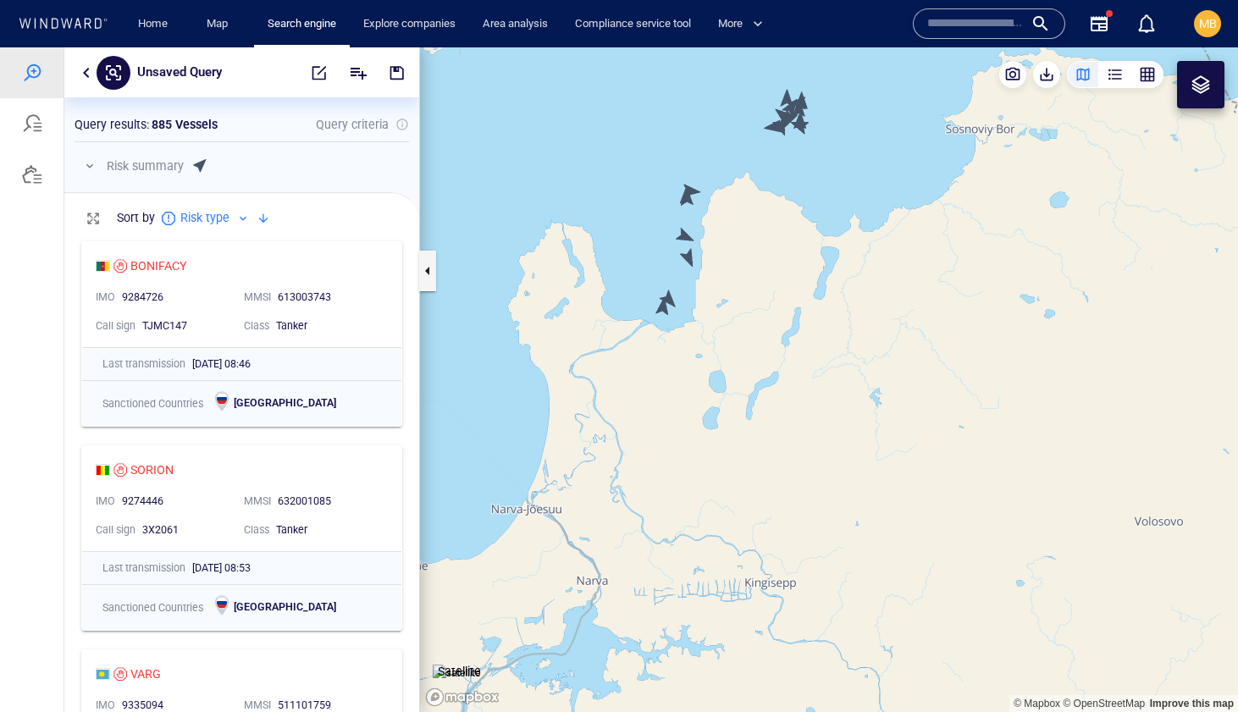
drag, startPoint x: 736, startPoint y: 305, endPoint x: 773, endPoint y: 329, distance: 44.2
click at [773, 329] on canvas "Map" at bounding box center [829, 379] width 818 height 665
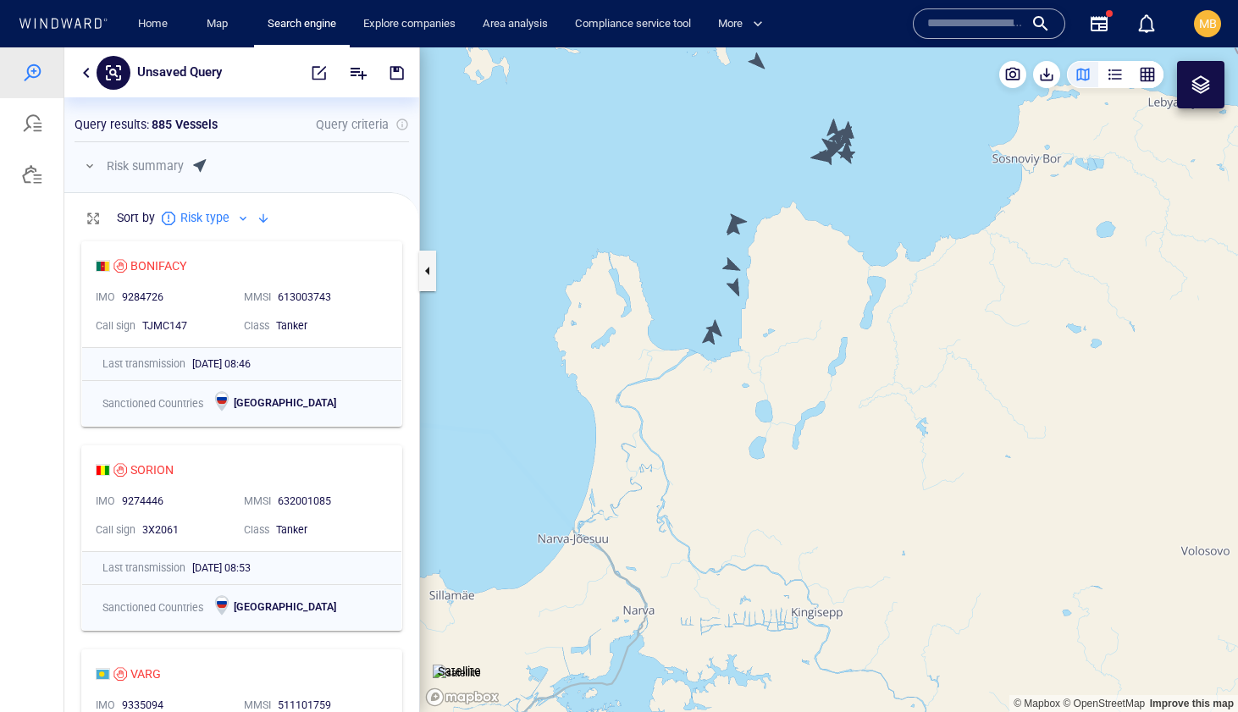
click at [707, 335] on canvas "Map" at bounding box center [829, 379] width 818 height 665
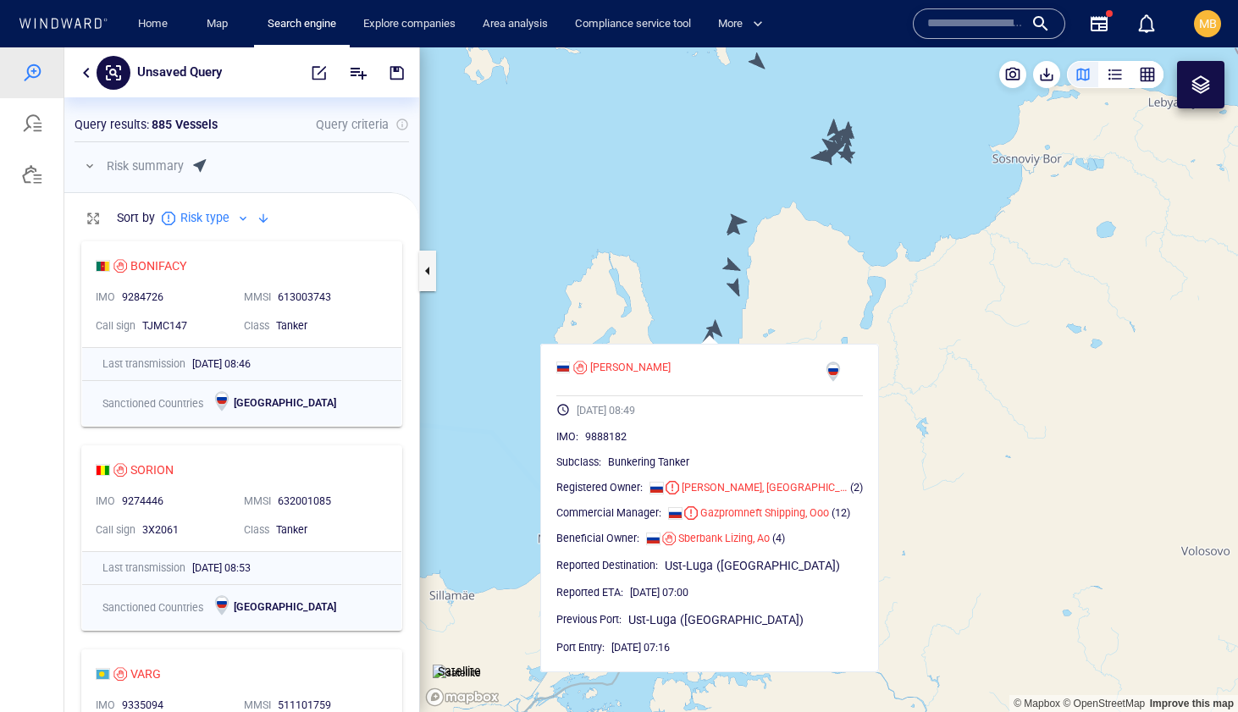
click at [719, 327] on canvas "Map" at bounding box center [829, 379] width 818 height 665
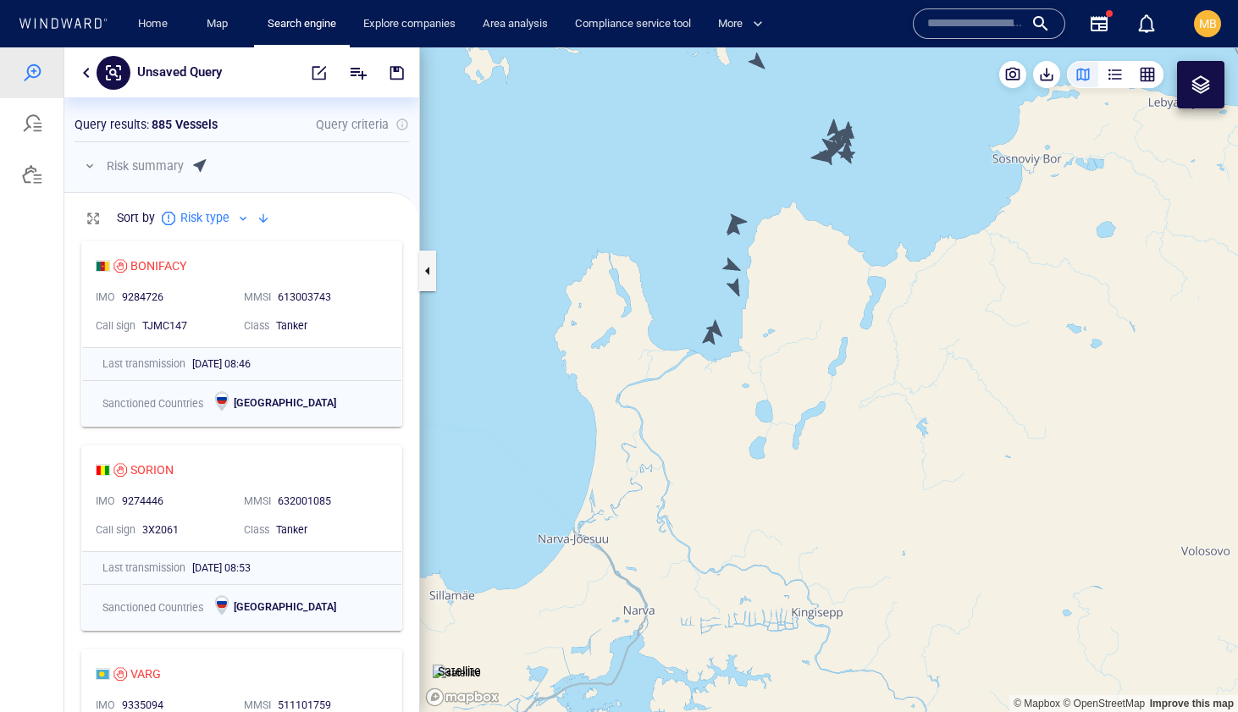
click at [716, 328] on canvas "Map" at bounding box center [829, 379] width 818 height 665
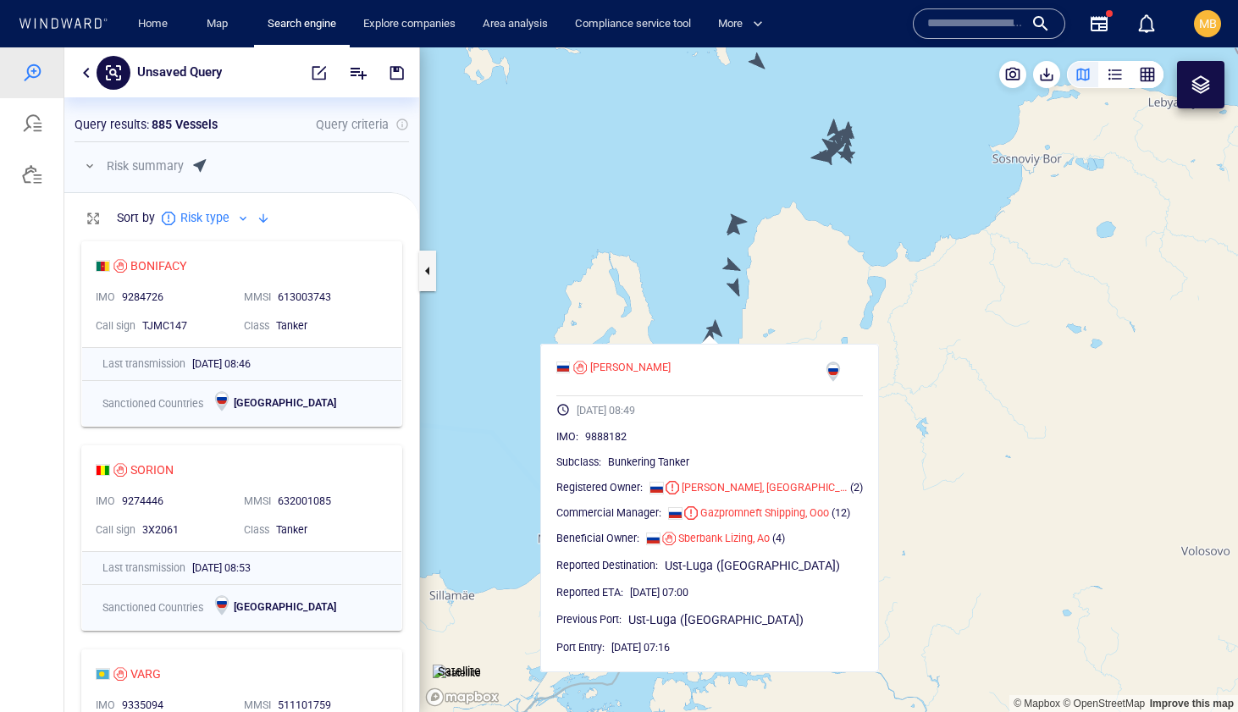
click at [735, 279] on canvas "Map" at bounding box center [829, 379] width 818 height 665
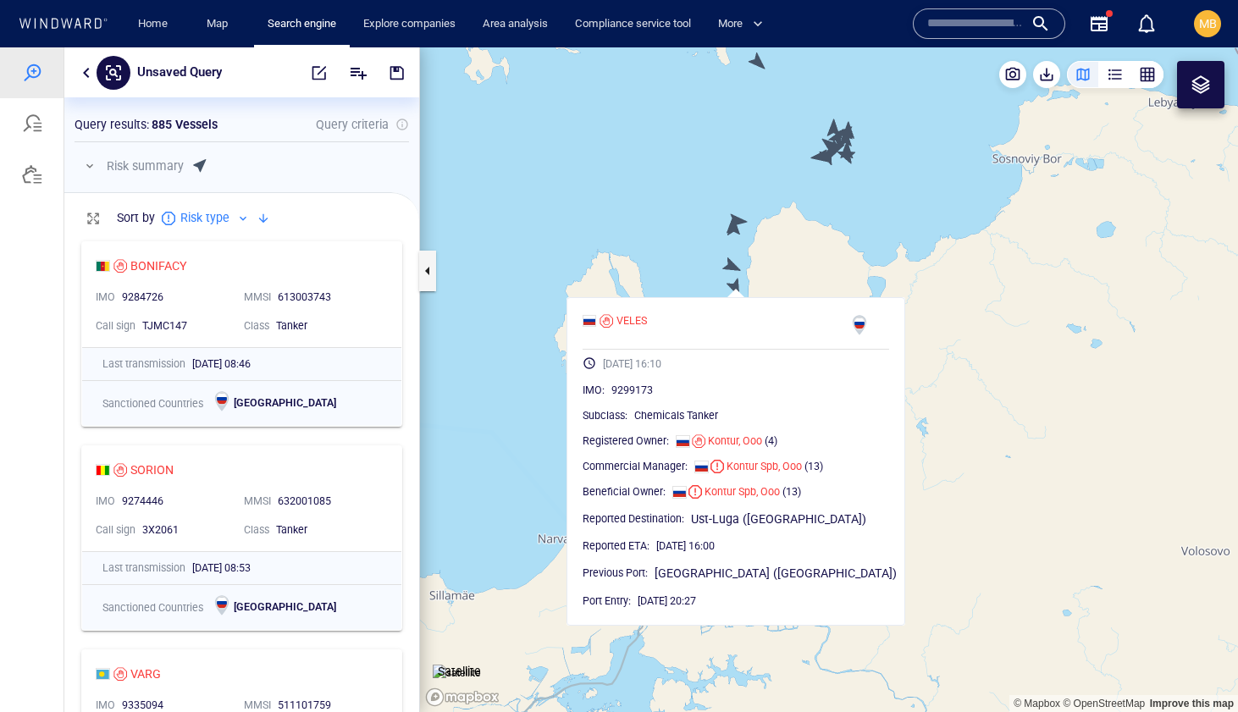
click at [732, 263] on canvas "Map" at bounding box center [829, 379] width 818 height 665
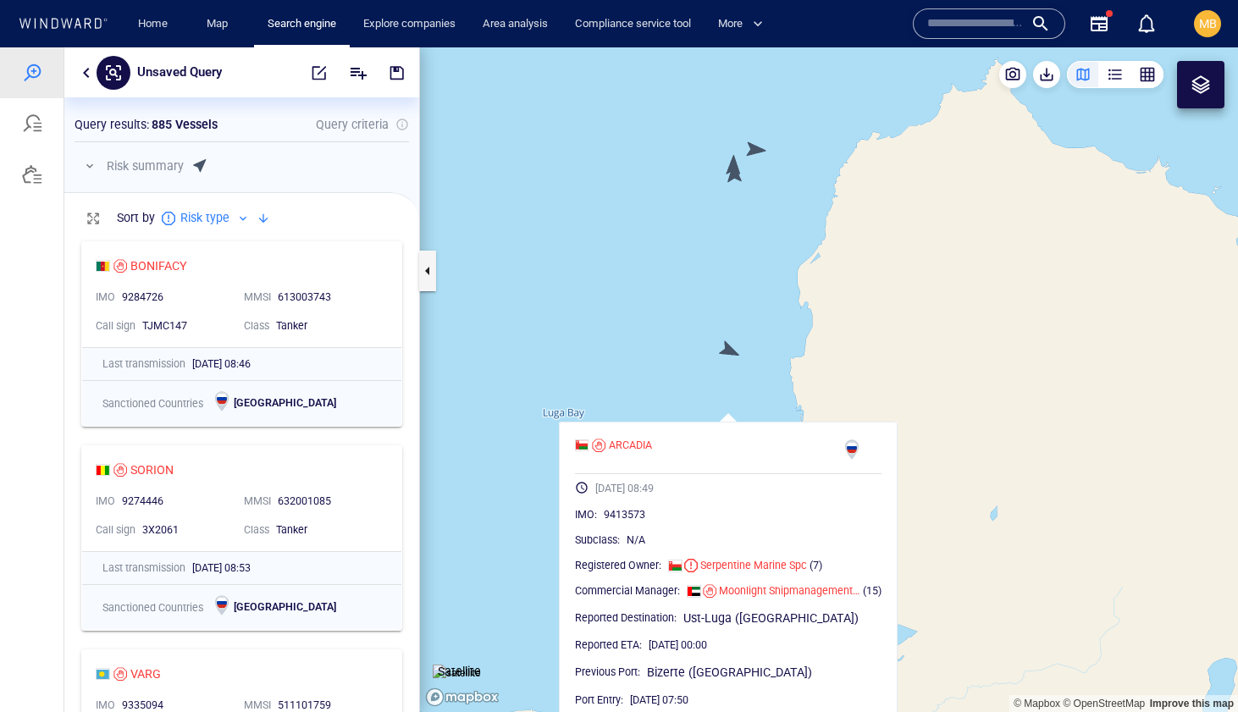
drag, startPoint x: 737, startPoint y: 204, endPoint x: 735, endPoint y: 266, distance: 61.9
click at [735, 266] on canvas "Map" at bounding box center [829, 379] width 818 height 665
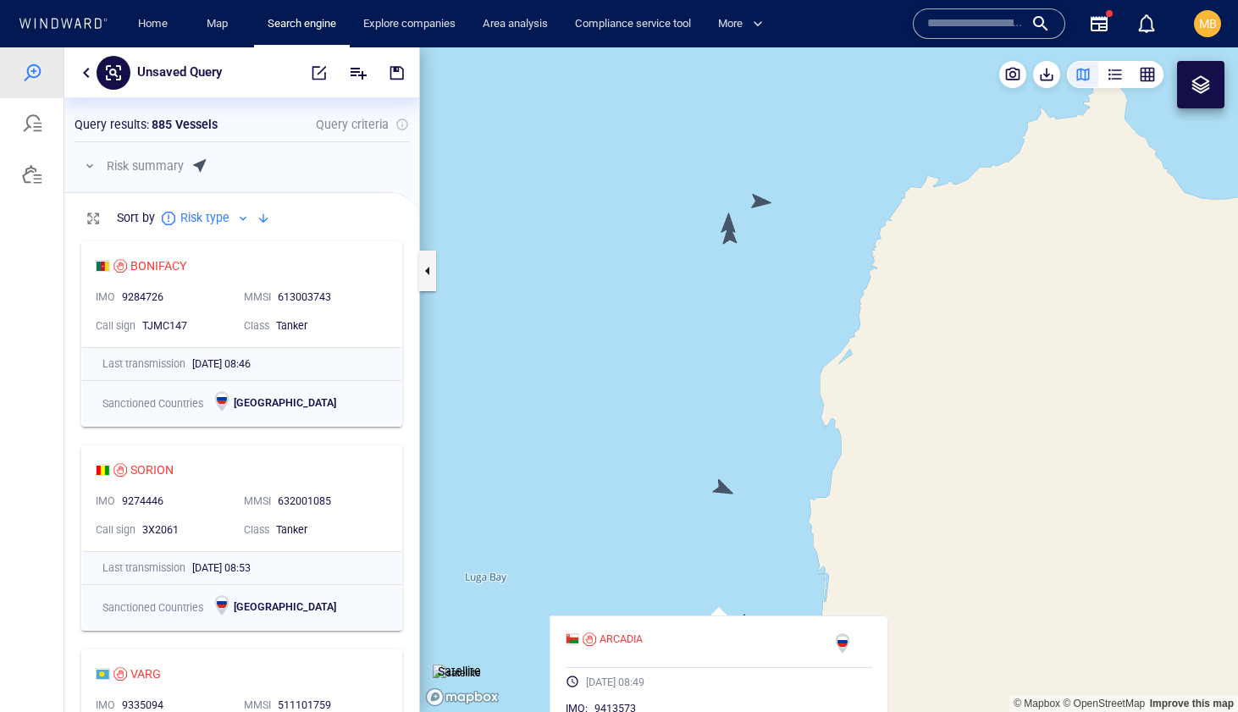
click at [726, 224] on canvas "Map" at bounding box center [829, 379] width 818 height 665
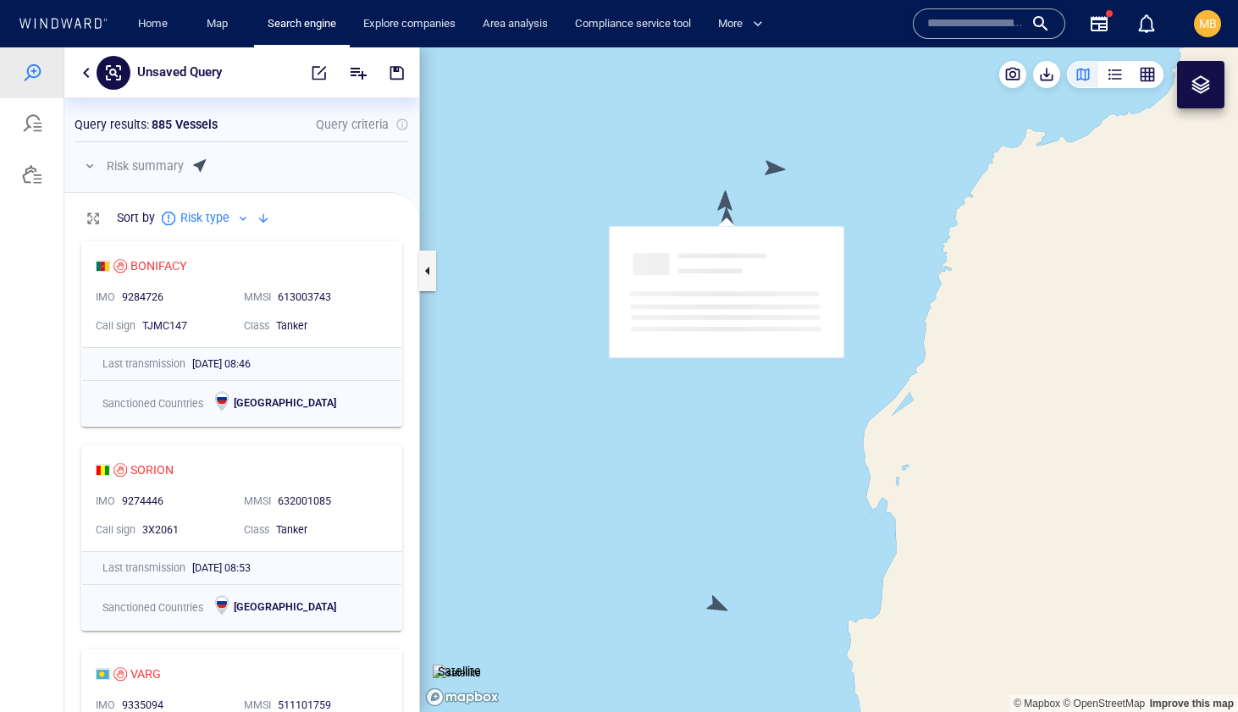
click at [726, 224] on canvas "Map" at bounding box center [829, 379] width 818 height 665
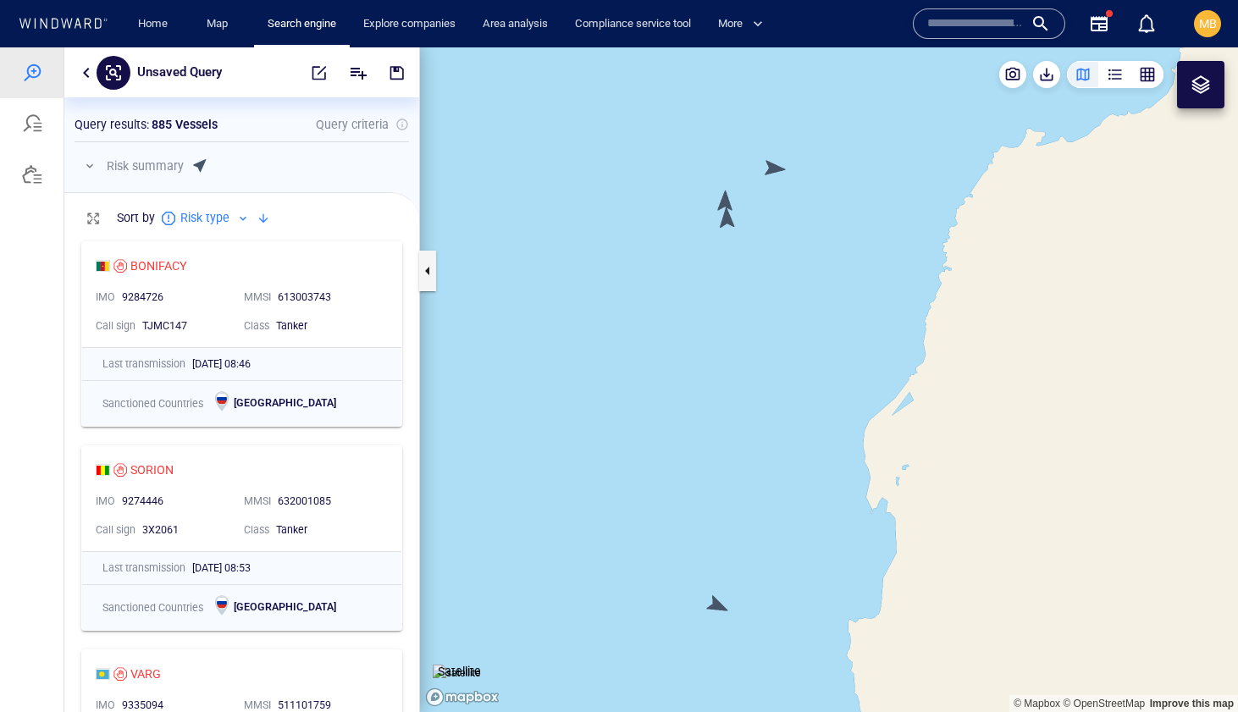
click at [726, 224] on canvas "Map" at bounding box center [829, 379] width 818 height 665
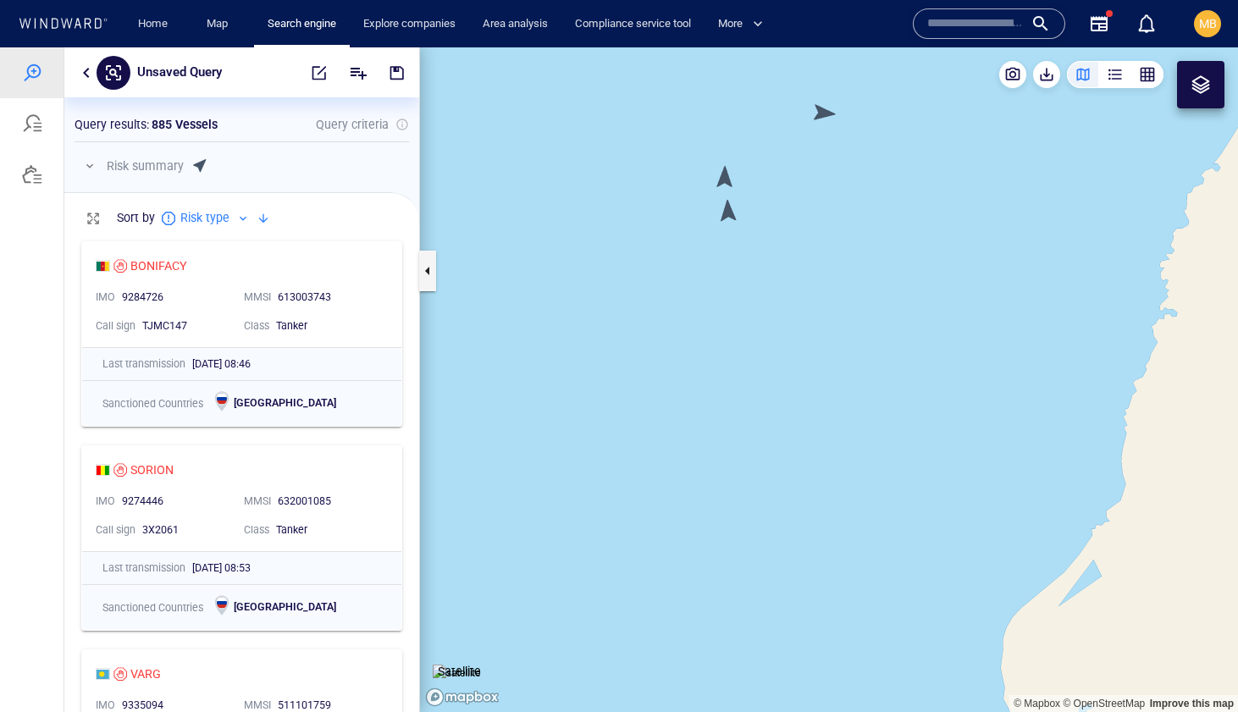
click at [726, 209] on canvas "Map" at bounding box center [829, 379] width 818 height 665
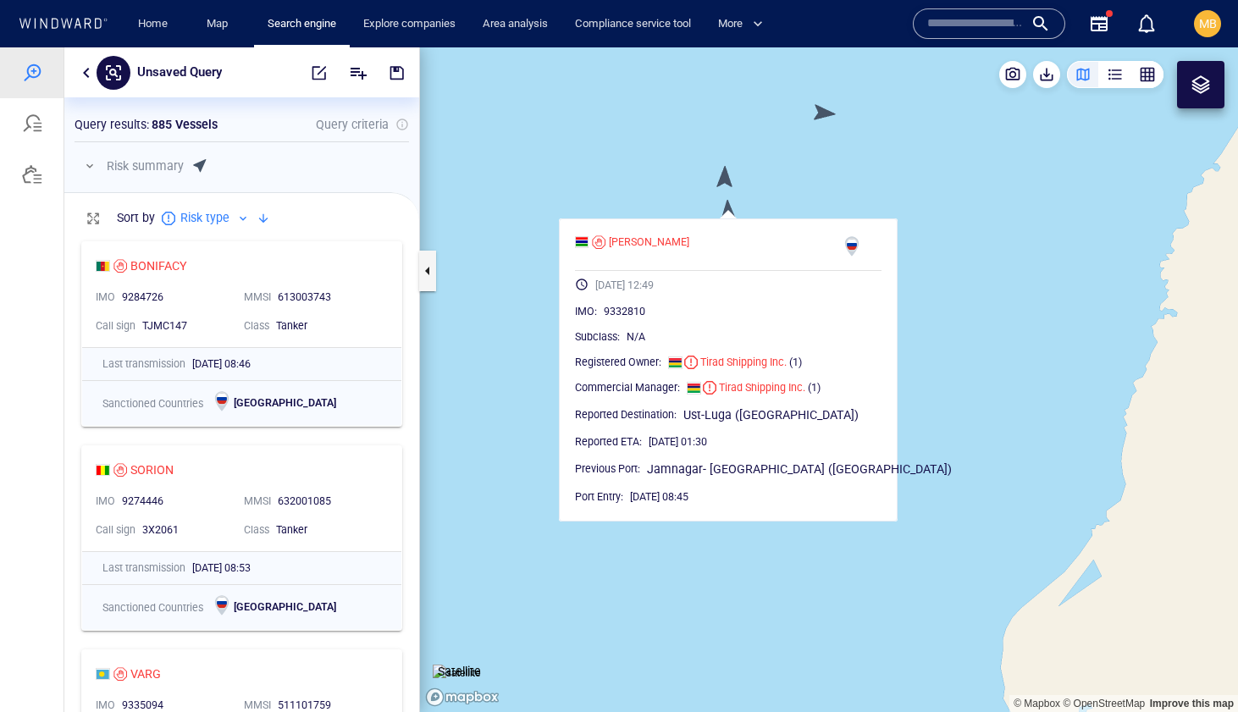
click at [727, 181] on canvas "Map" at bounding box center [829, 379] width 818 height 665
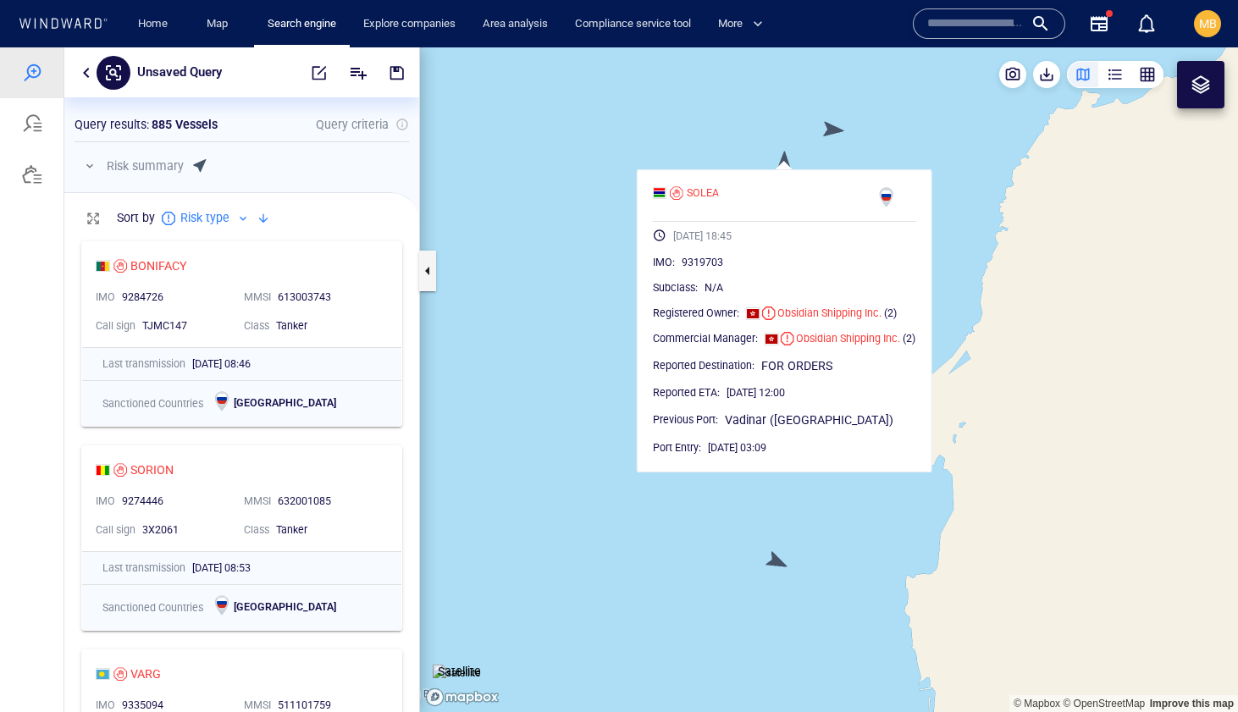
click at [832, 124] on canvas "Map" at bounding box center [829, 379] width 818 height 665
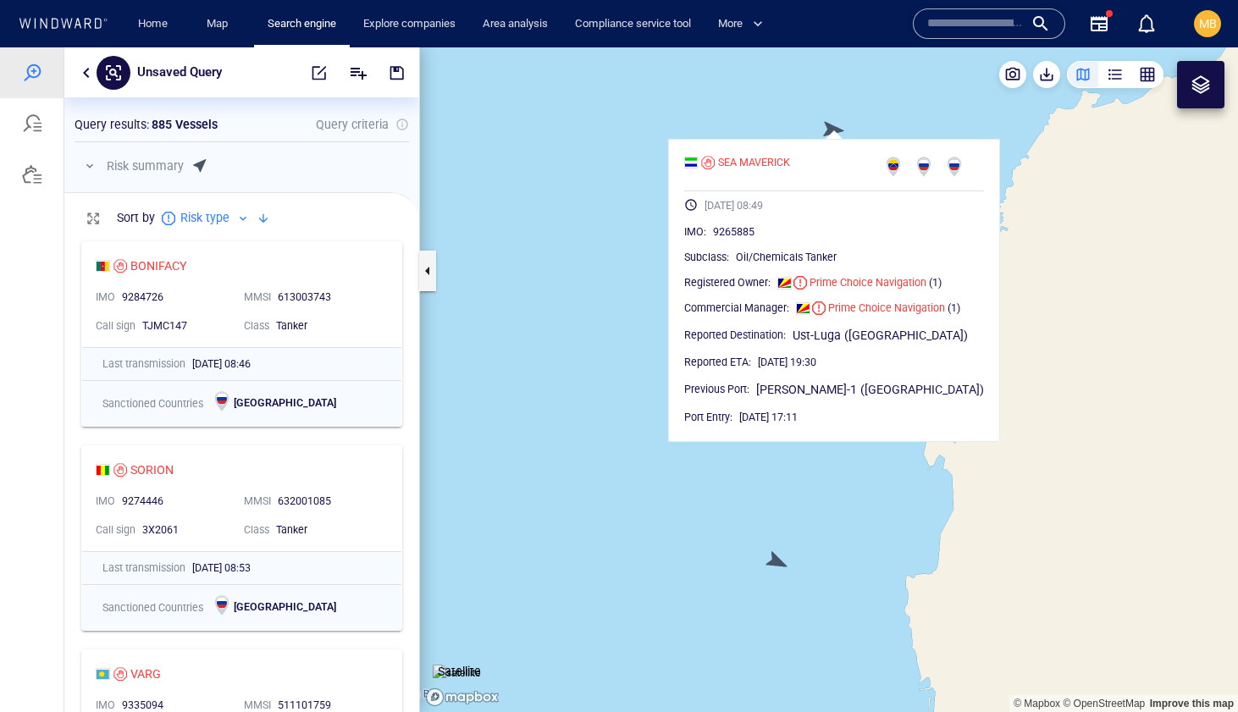
click at [783, 141] on div "SEA MAVERICK 12/08/2025 08:49 IMO : 9265885 Subclass : Oil/Chemicals Tanker Reg…" at bounding box center [834, 290] width 332 height 303
click at [786, 114] on canvas "Map" at bounding box center [829, 379] width 818 height 665
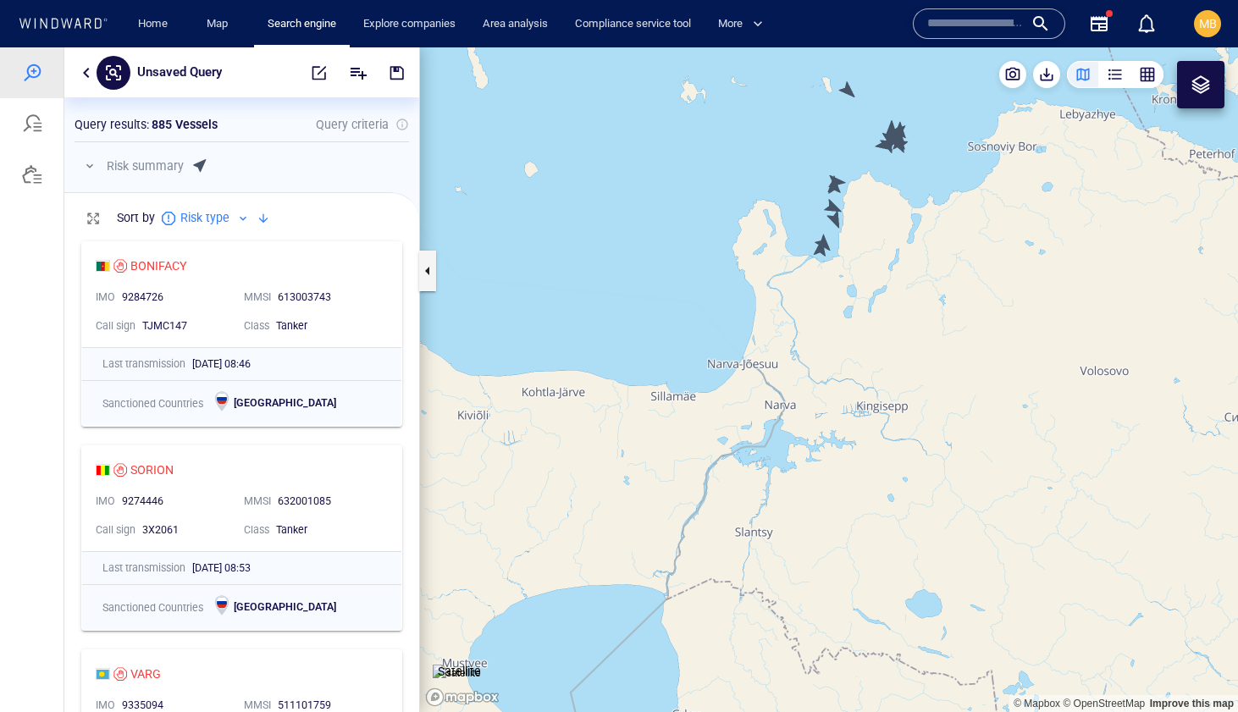
click at [931, 135] on canvas "Map" at bounding box center [829, 379] width 818 height 665
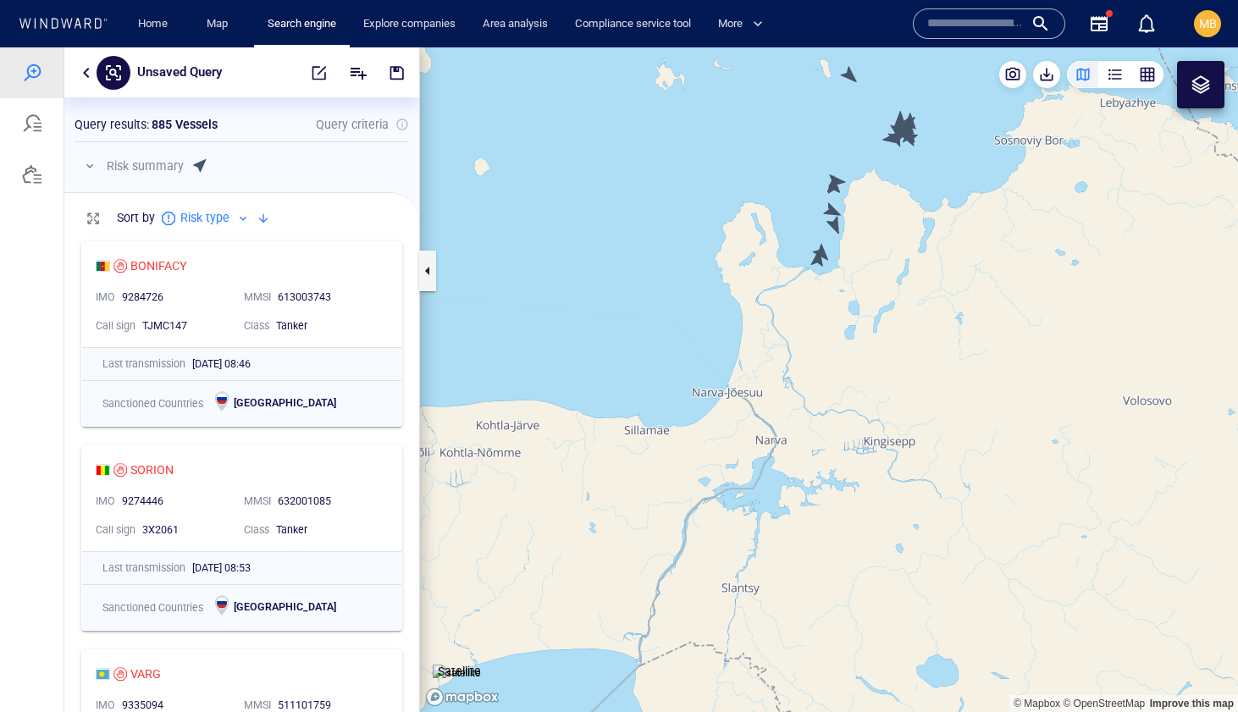
click at [931, 139] on canvas "Map" at bounding box center [829, 379] width 818 height 665
drag, startPoint x: 920, startPoint y: 147, endPoint x: 831, endPoint y: 229, distance: 120.5
click at [832, 225] on canvas "Map" at bounding box center [829, 379] width 818 height 665
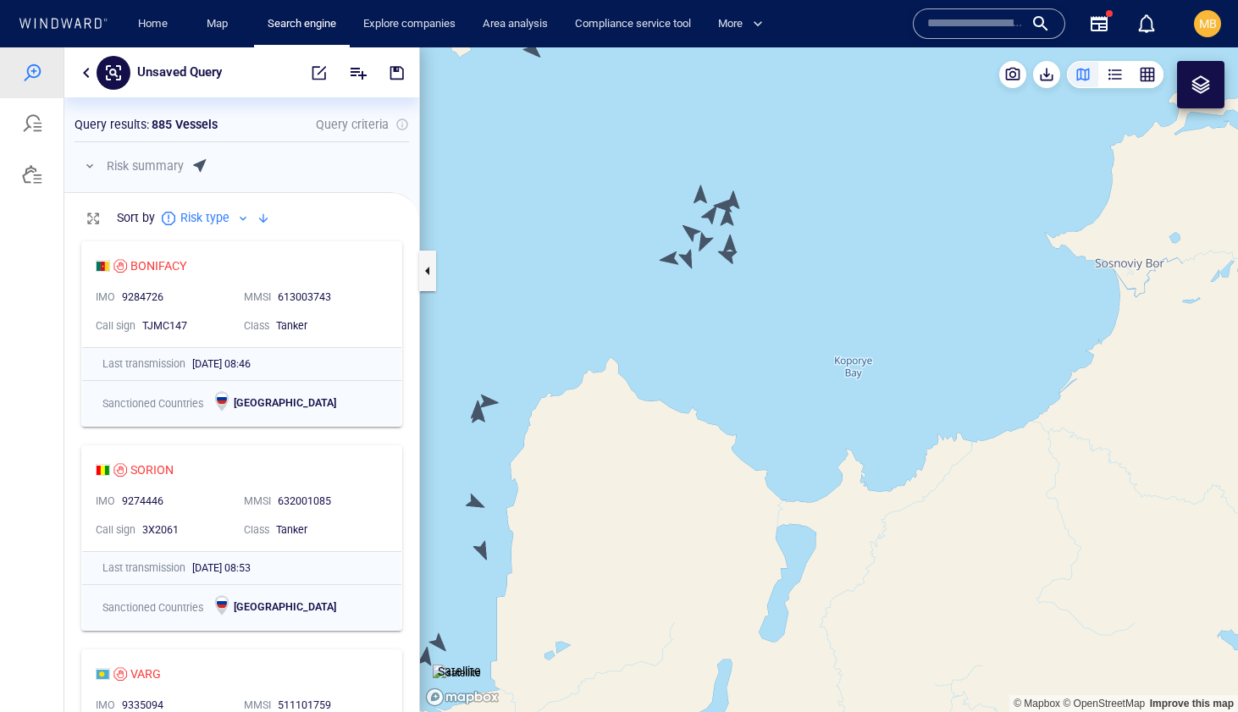
click at [670, 257] on canvas "Map" at bounding box center [829, 379] width 818 height 665
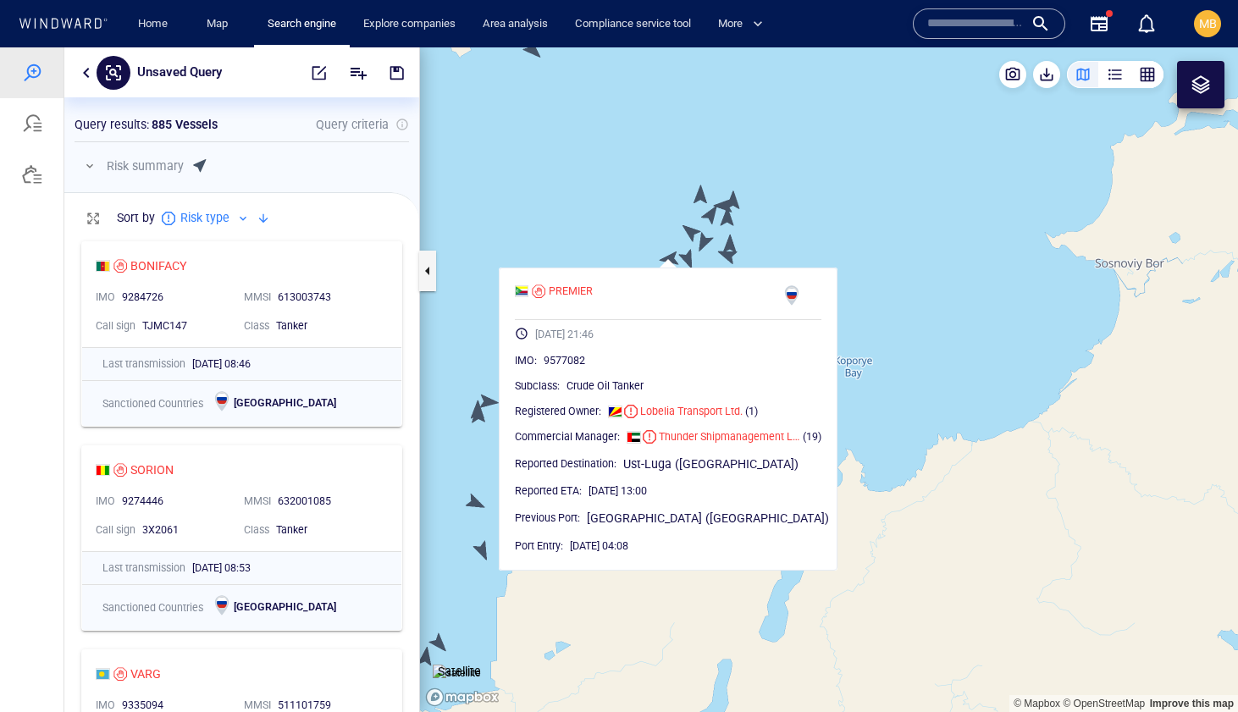
click at [689, 260] on canvas "Map" at bounding box center [829, 379] width 818 height 665
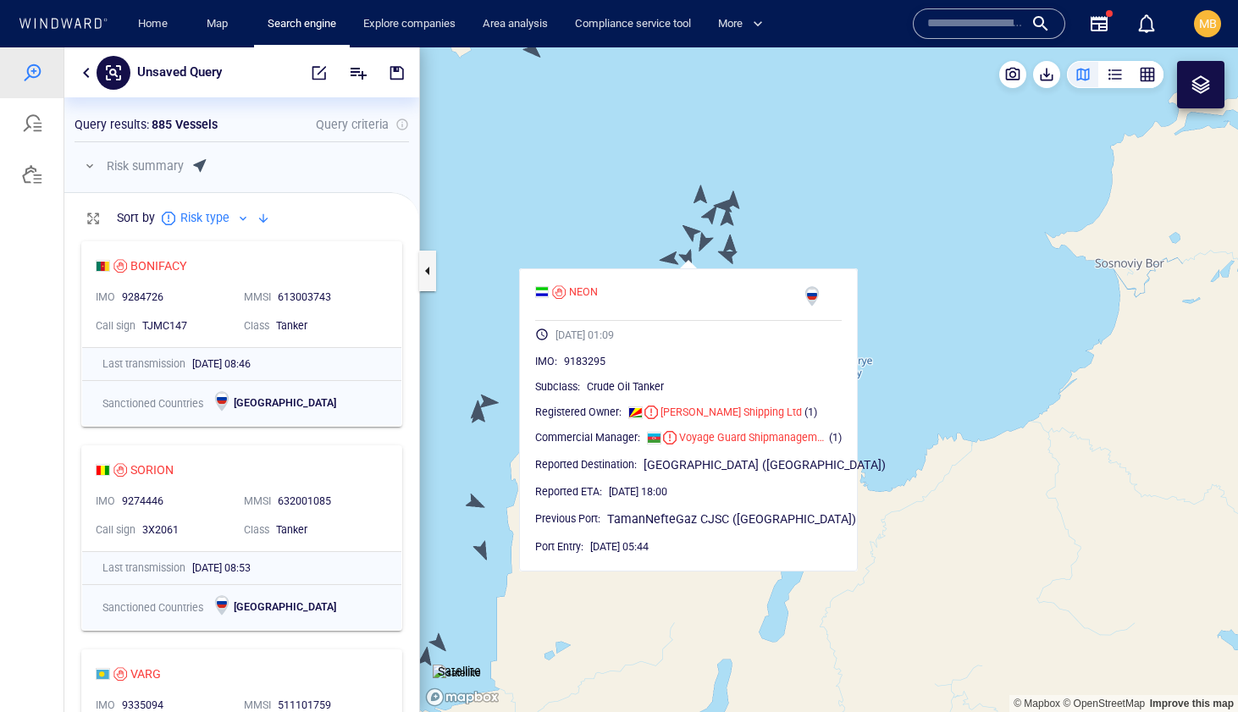
click at [732, 253] on canvas "Map" at bounding box center [829, 379] width 818 height 665
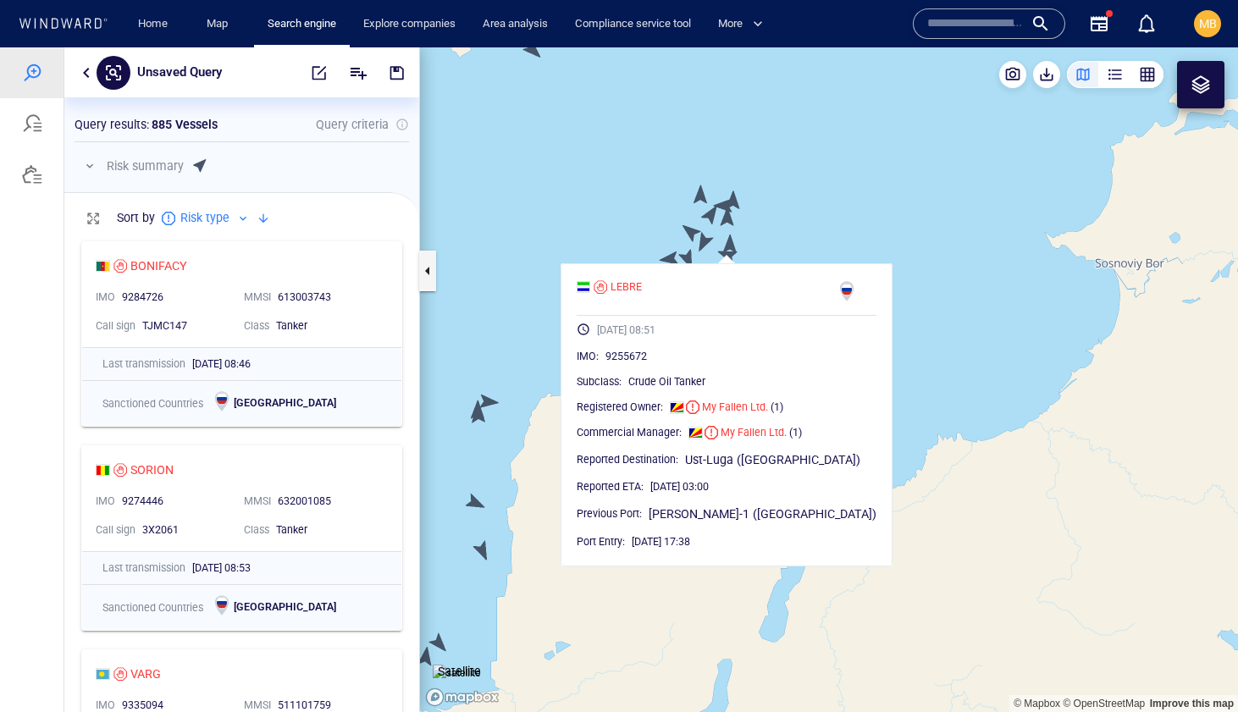
click at [704, 190] on canvas "Map" at bounding box center [829, 379] width 818 height 665
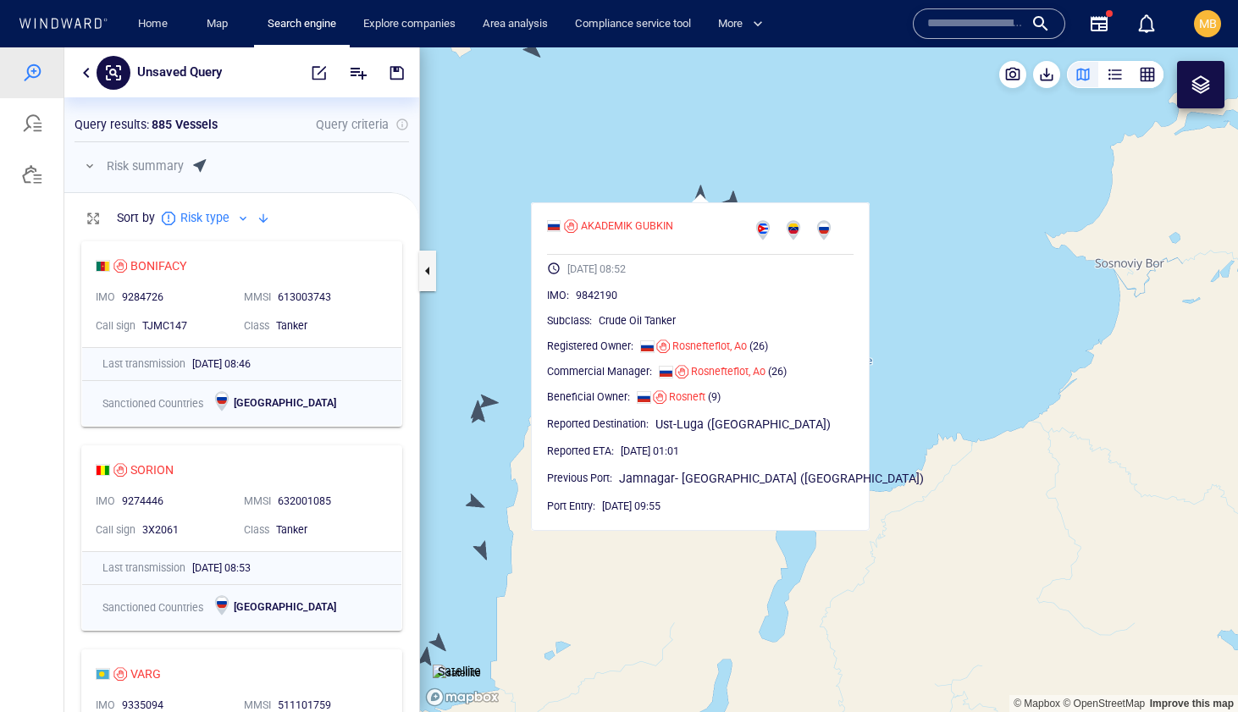
click at [663, 174] on canvas "Map" at bounding box center [829, 379] width 818 height 665
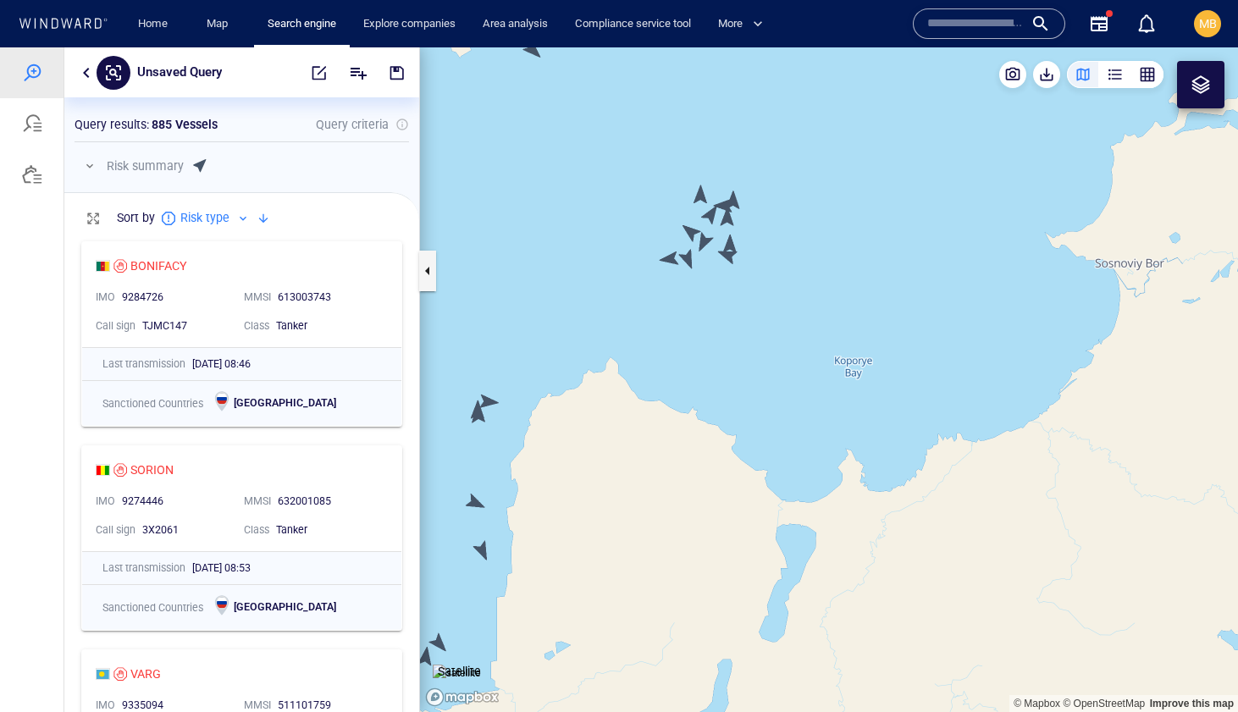
click at [725, 201] on canvas "Map" at bounding box center [829, 379] width 818 height 665
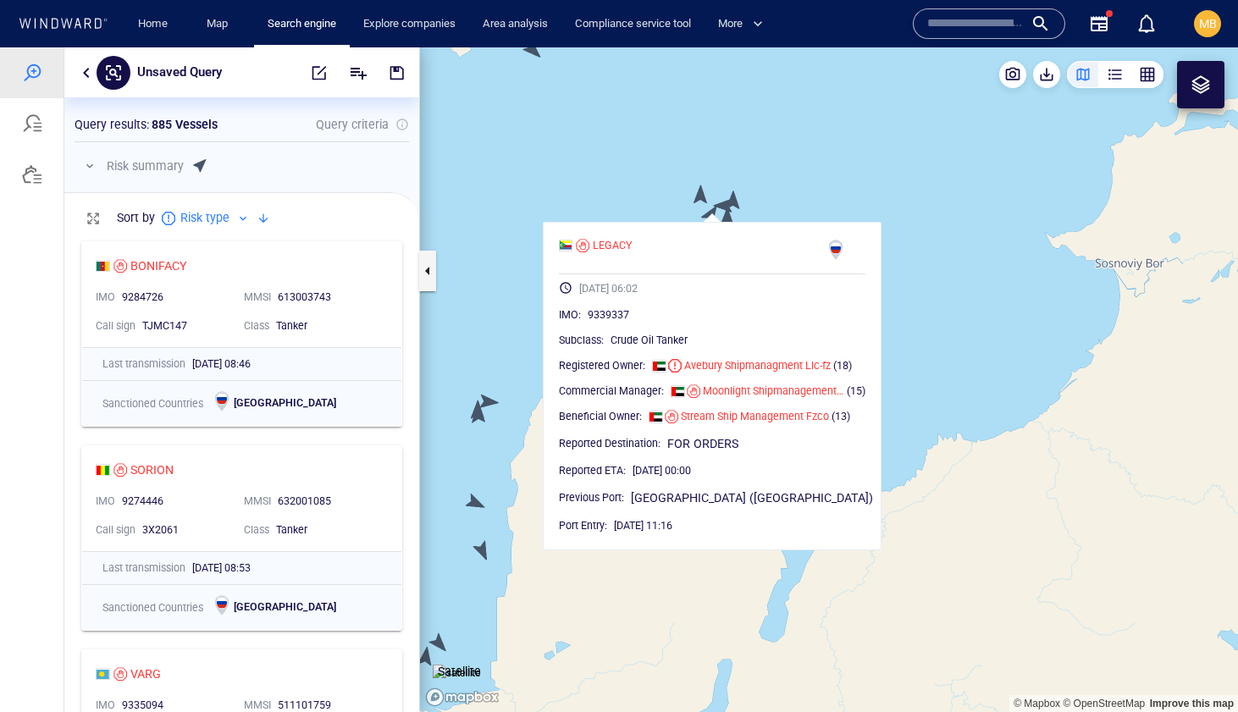
click at [725, 161] on canvas "Map" at bounding box center [829, 379] width 818 height 665
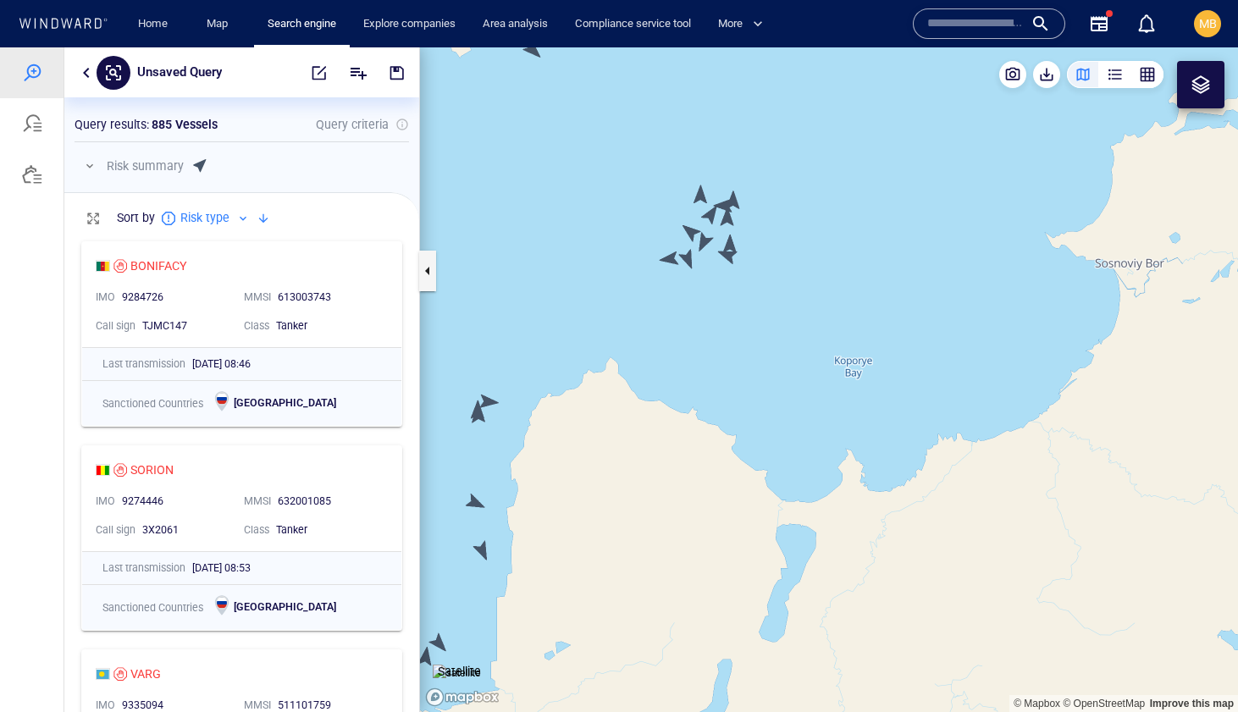
click at [735, 197] on canvas "Map" at bounding box center [829, 379] width 818 height 665
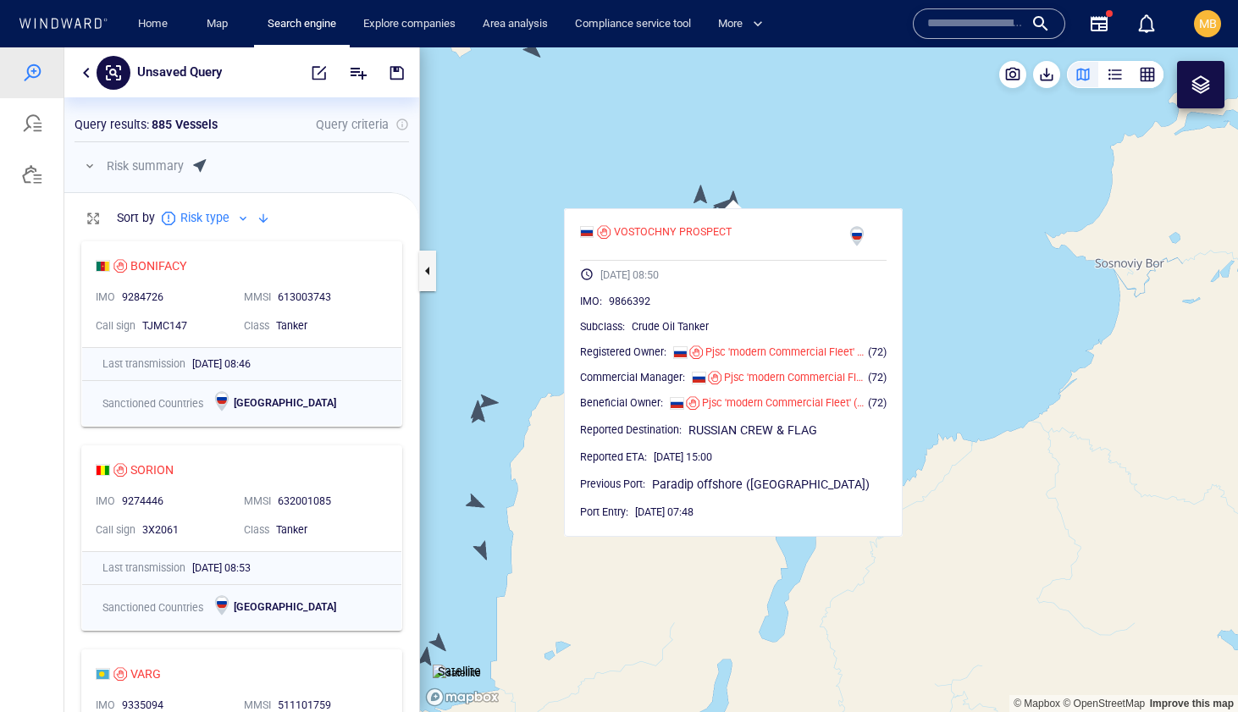
click at [650, 193] on canvas "Map" at bounding box center [829, 379] width 818 height 665
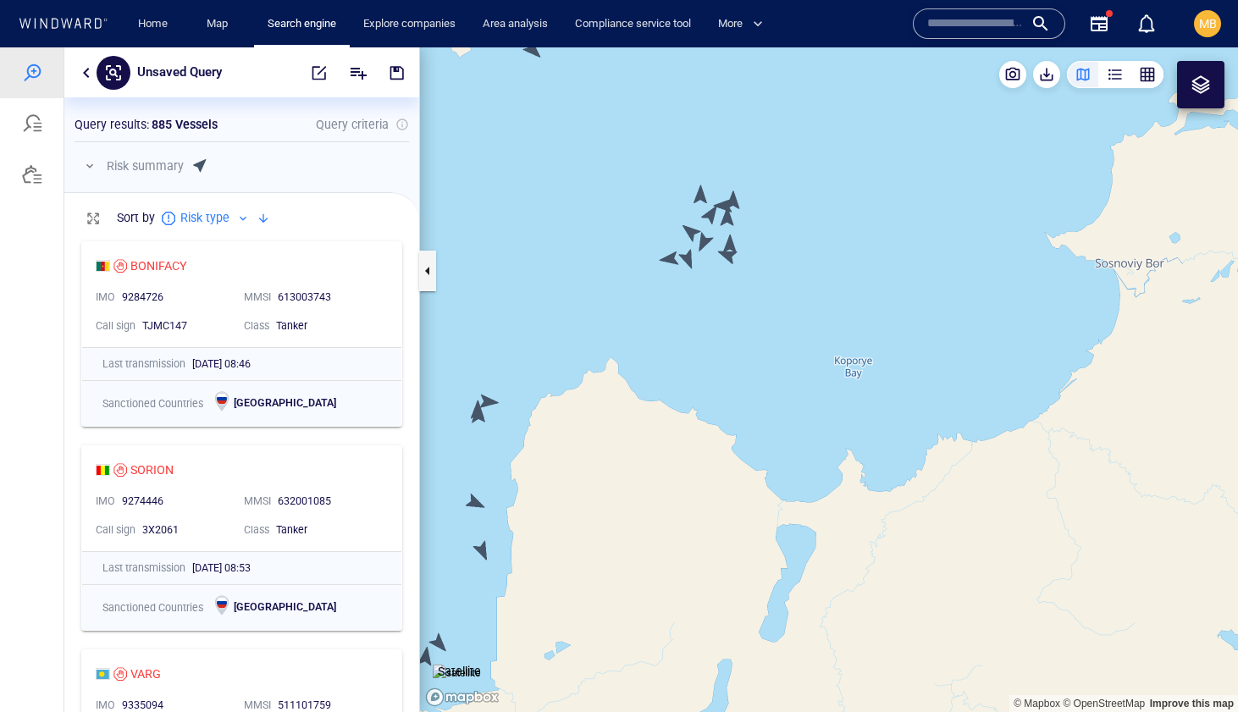
click at [710, 213] on canvas "Map" at bounding box center [829, 379] width 818 height 665
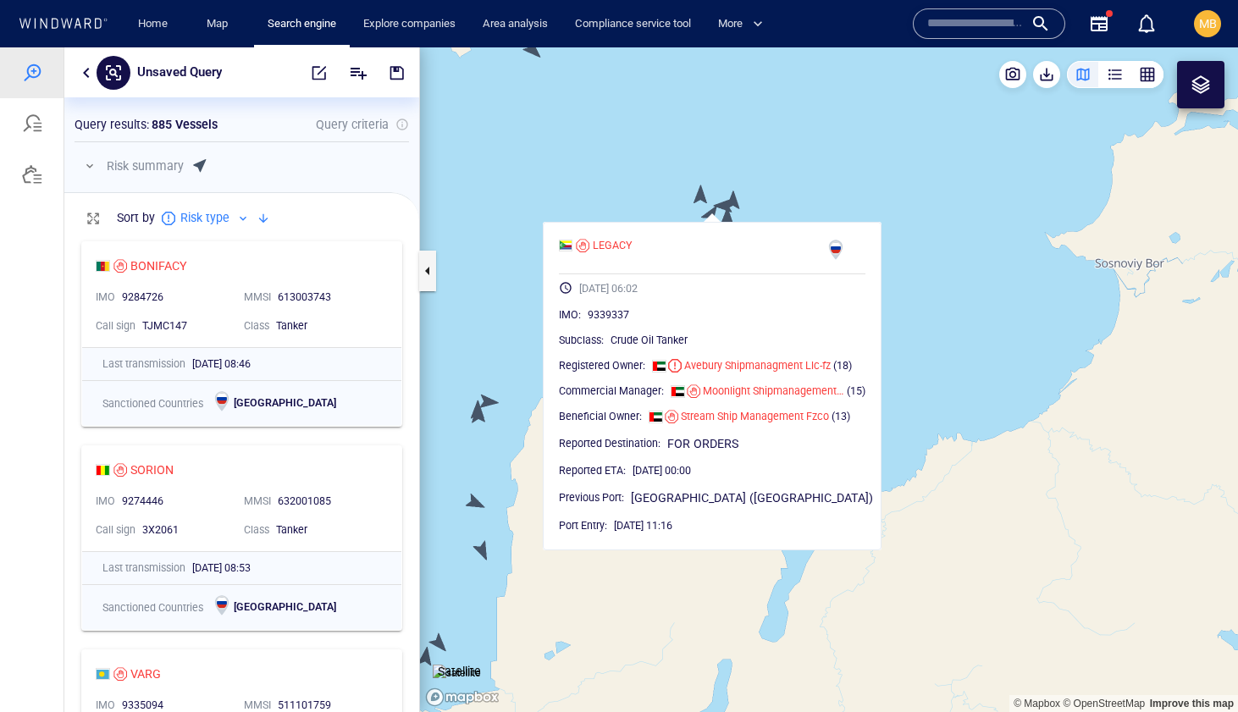
click at [728, 219] on canvas "Map" at bounding box center [829, 379] width 818 height 665
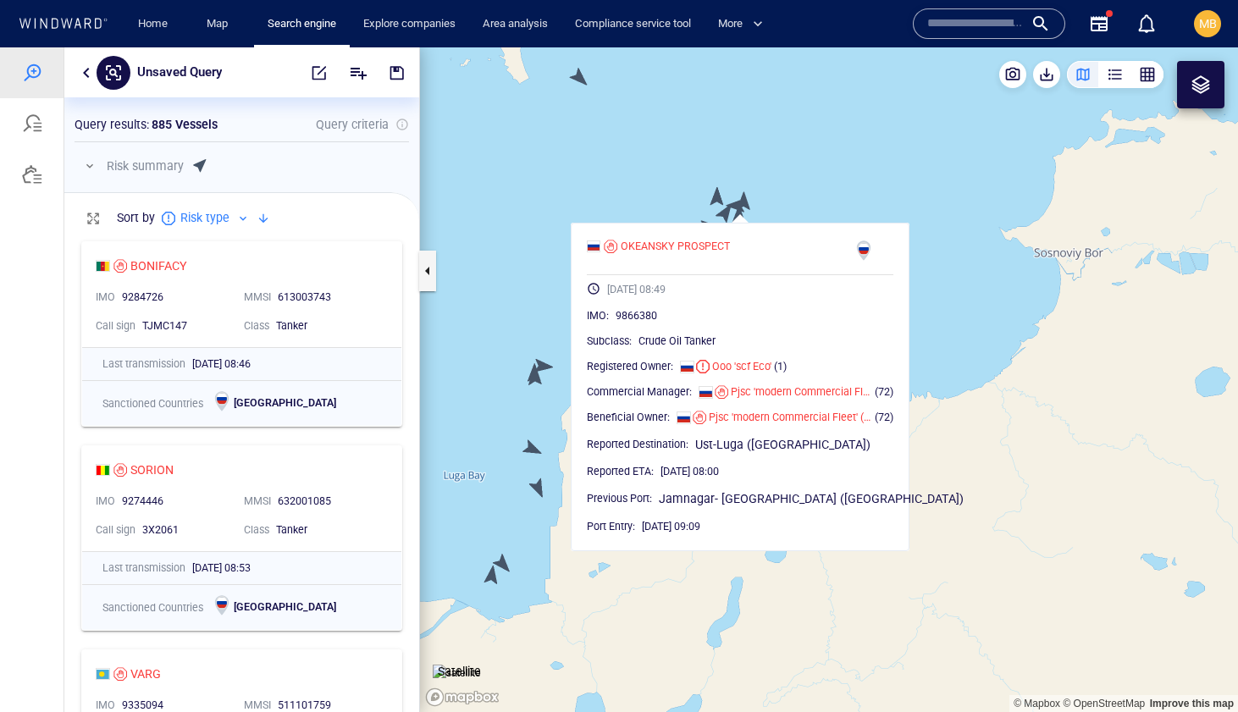
click at [798, 202] on canvas "Map" at bounding box center [829, 379] width 818 height 665
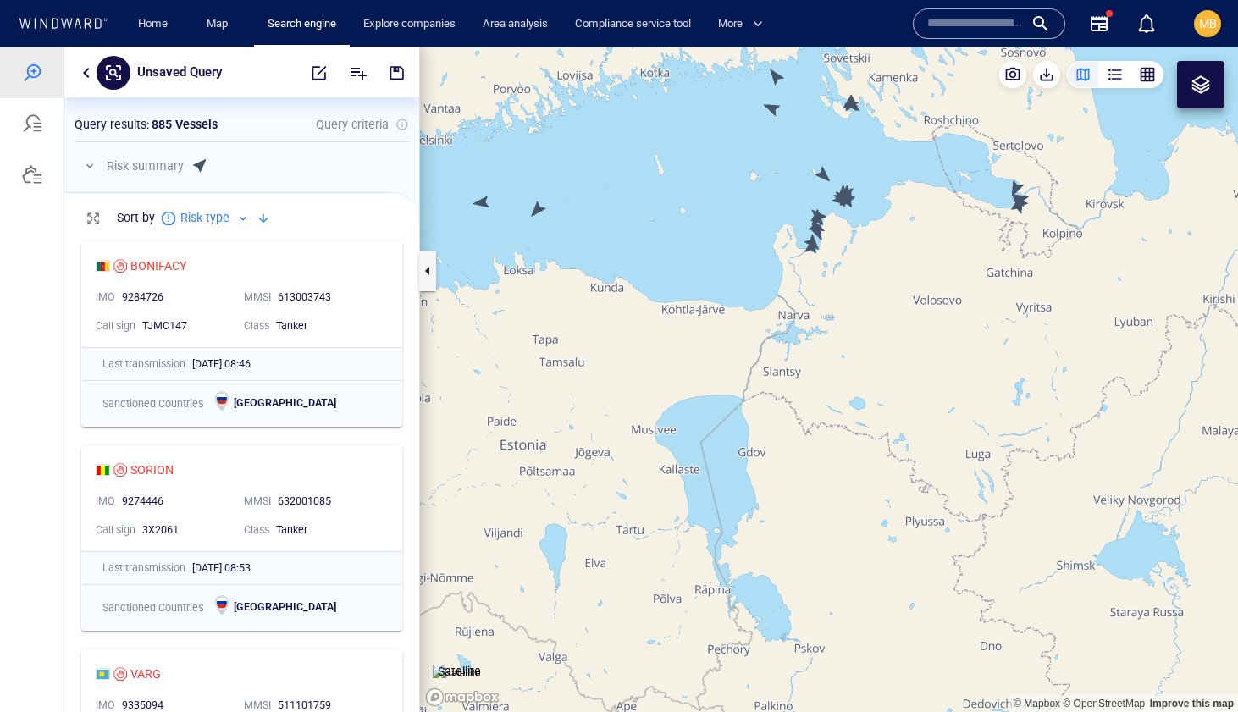
drag, startPoint x: 936, startPoint y: 174, endPoint x: 933, endPoint y: 263, distance: 89.8
click at [933, 263] on canvas "Map" at bounding box center [829, 379] width 818 height 665
drag, startPoint x: 874, startPoint y: 257, endPoint x: 874, endPoint y: 301, distance: 43.2
click at [874, 290] on canvas "Map" at bounding box center [829, 379] width 818 height 665
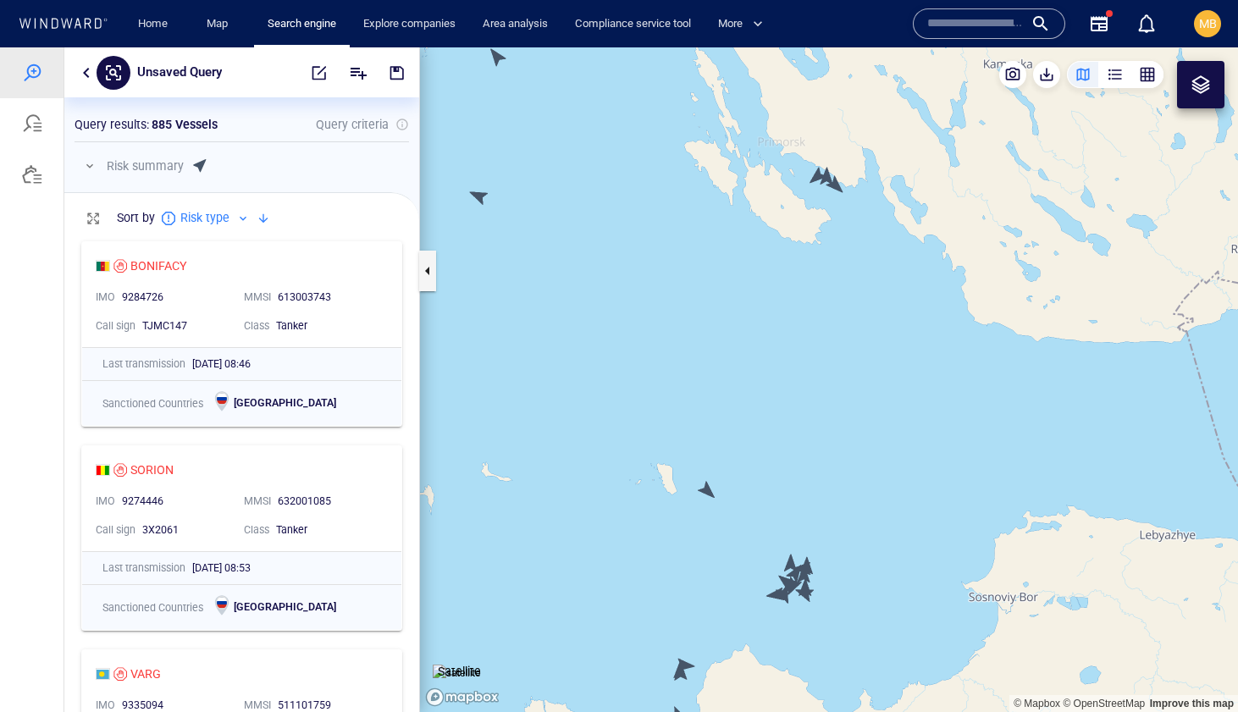
drag, startPoint x: 846, startPoint y: 235, endPoint x: 844, endPoint y: 313, distance: 77.9
click at [844, 313] on canvas "Map" at bounding box center [829, 379] width 818 height 665
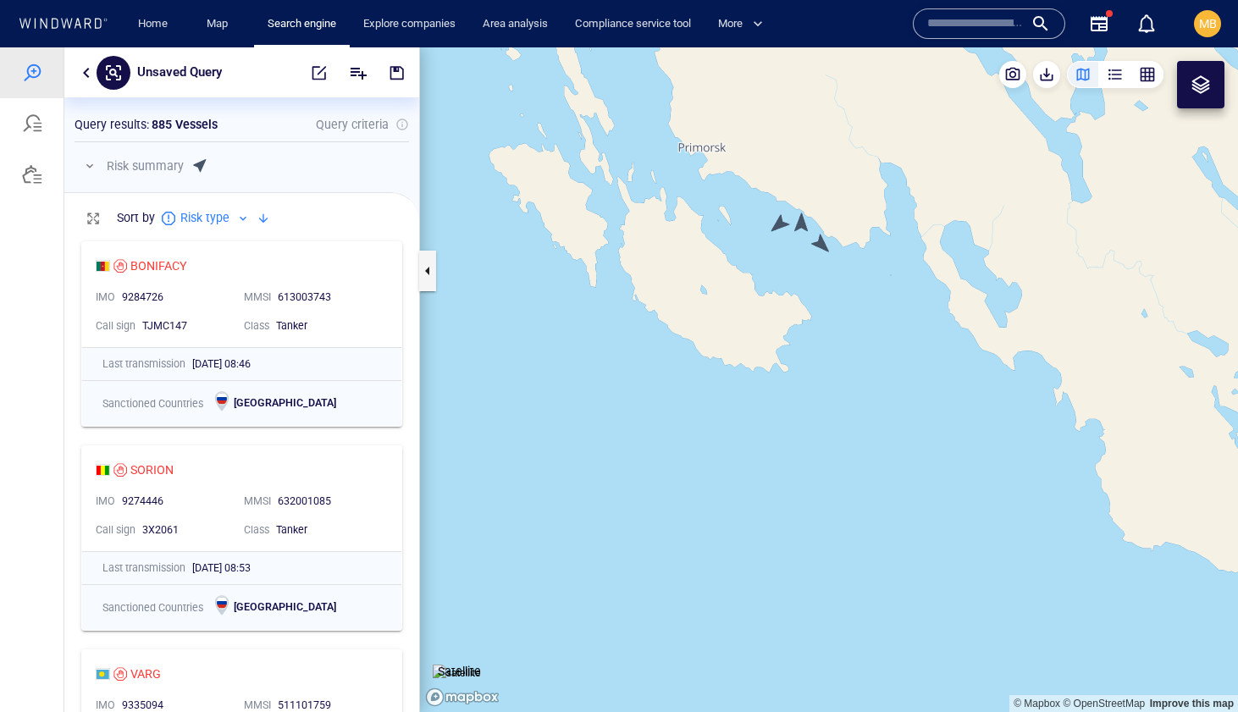
click at [820, 245] on canvas "Map" at bounding box center [829, 379] width 818 height 665
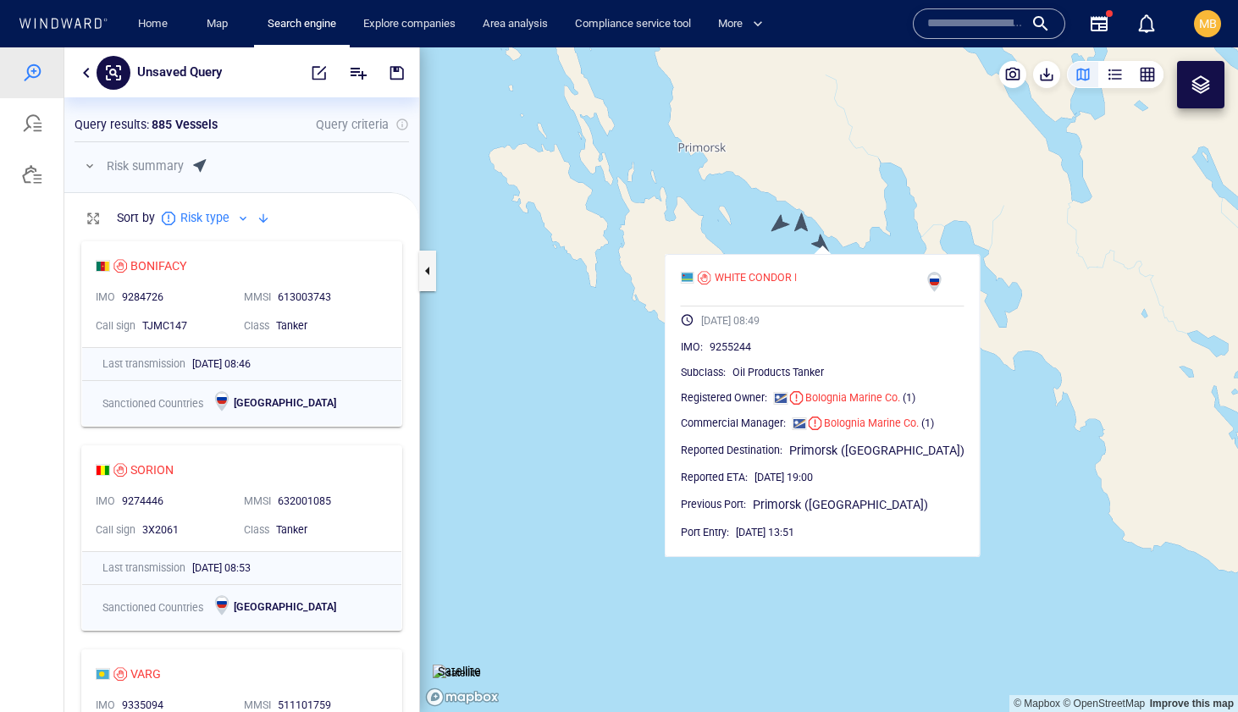
click at [801, 223] on canvas "Map" at bounding box center [829, 379] width 818 height 665
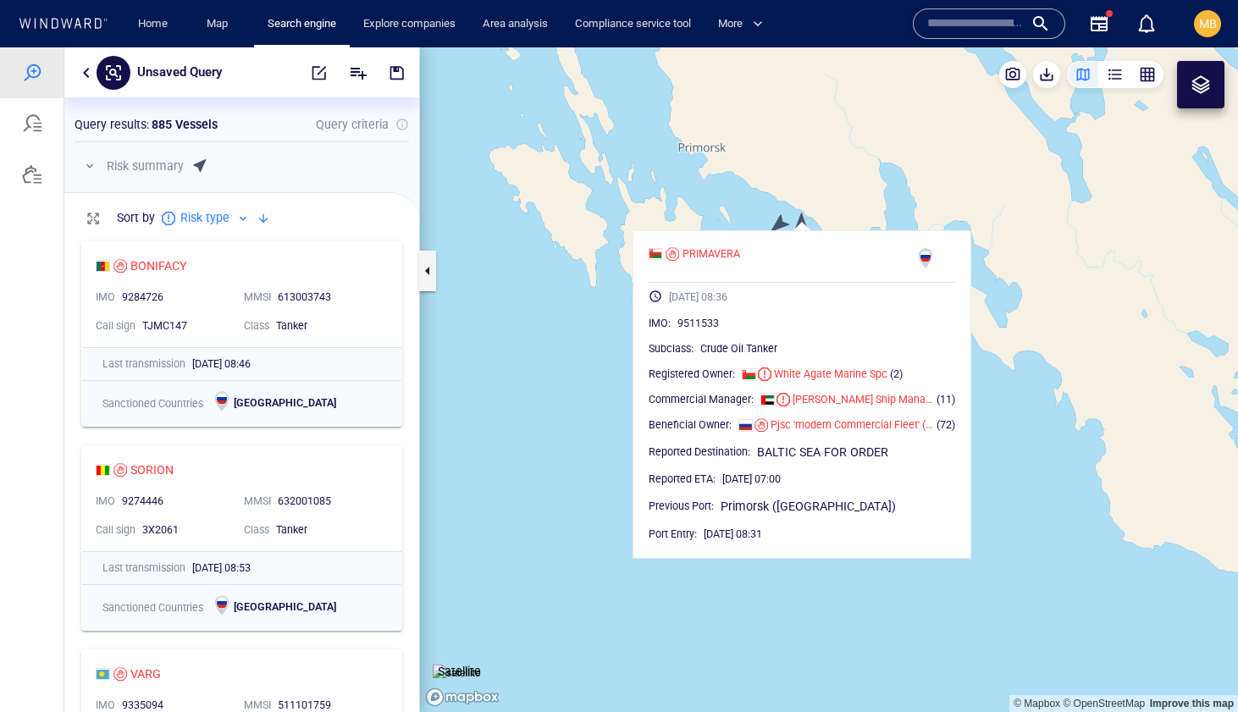
click at [781, 224] on canvas "Map" at bounding box center [829, 379] width 818 height 665
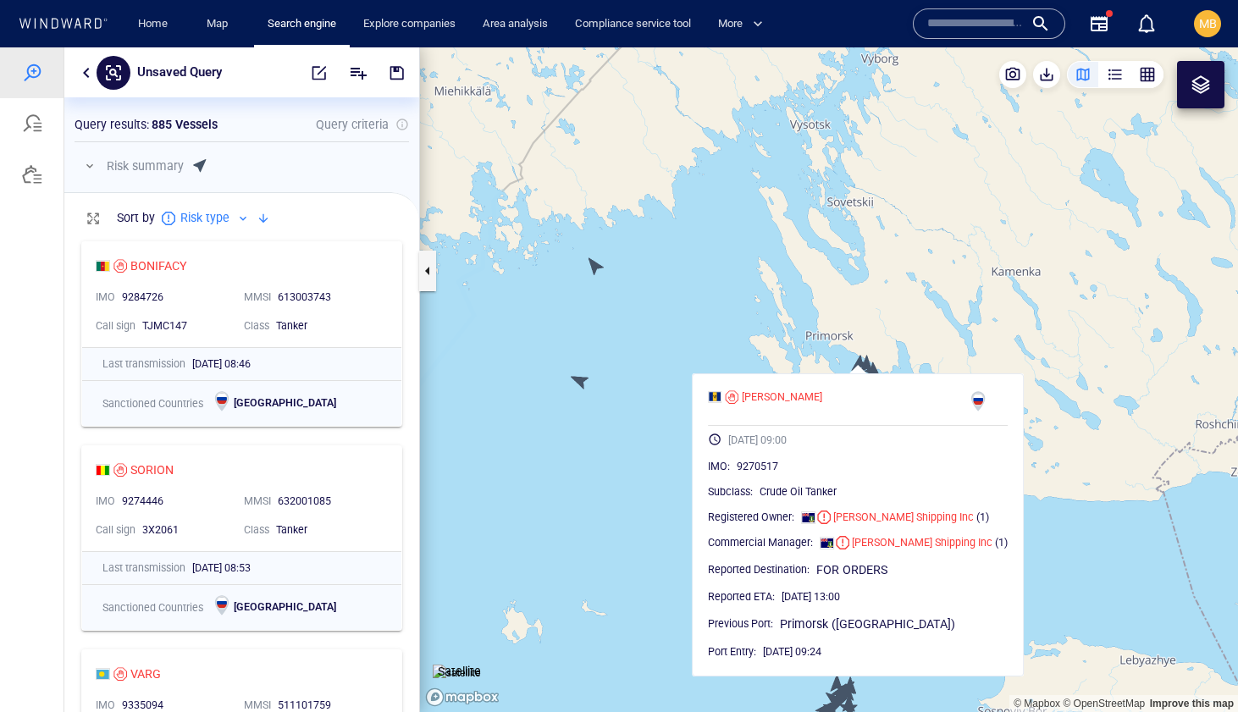
drag, startPoint x: 1031, startPoint y: 440, endPoint x: 948, endPoint y: 400, distance: 92.4
click at [949, 400] on canvas "Map" at bounding box center [829, 379] width 818 height 665
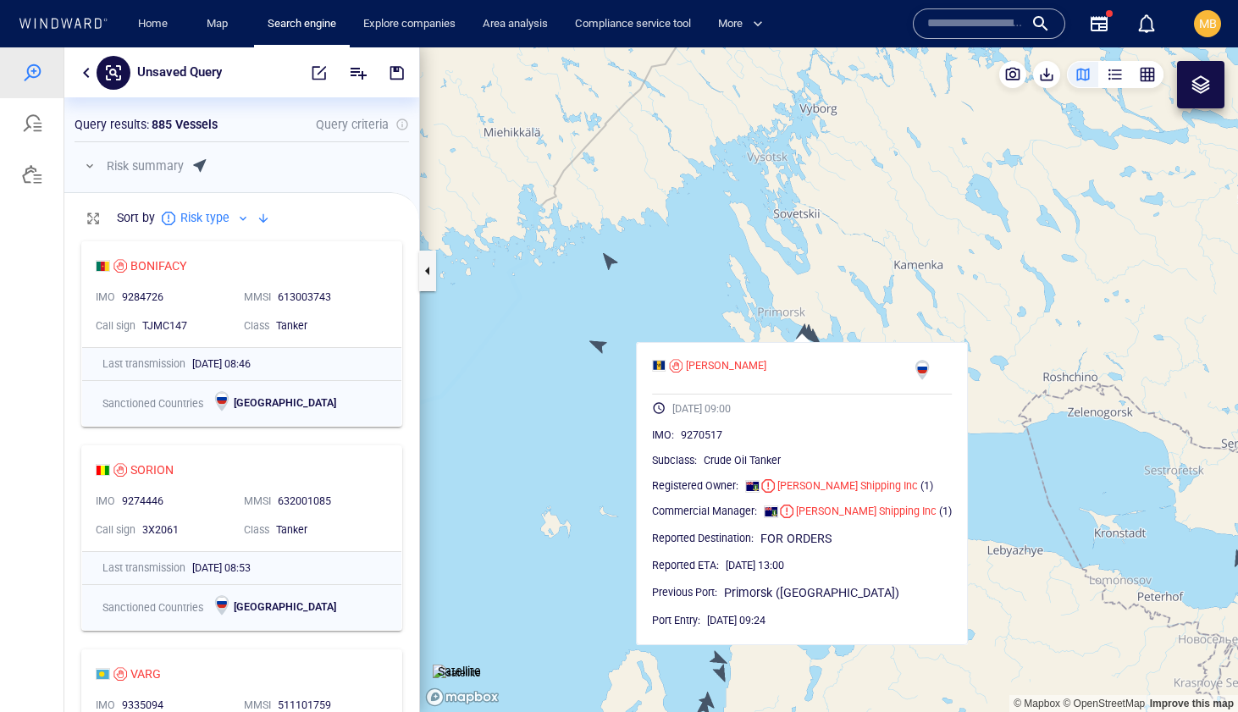
click at [1054, 370] on canvas "Map" at bounding box center [829, 379] width 818 height 665
click at [991, 356] on canvas "Map" at bounding box center [829, 379] width 818 height 665
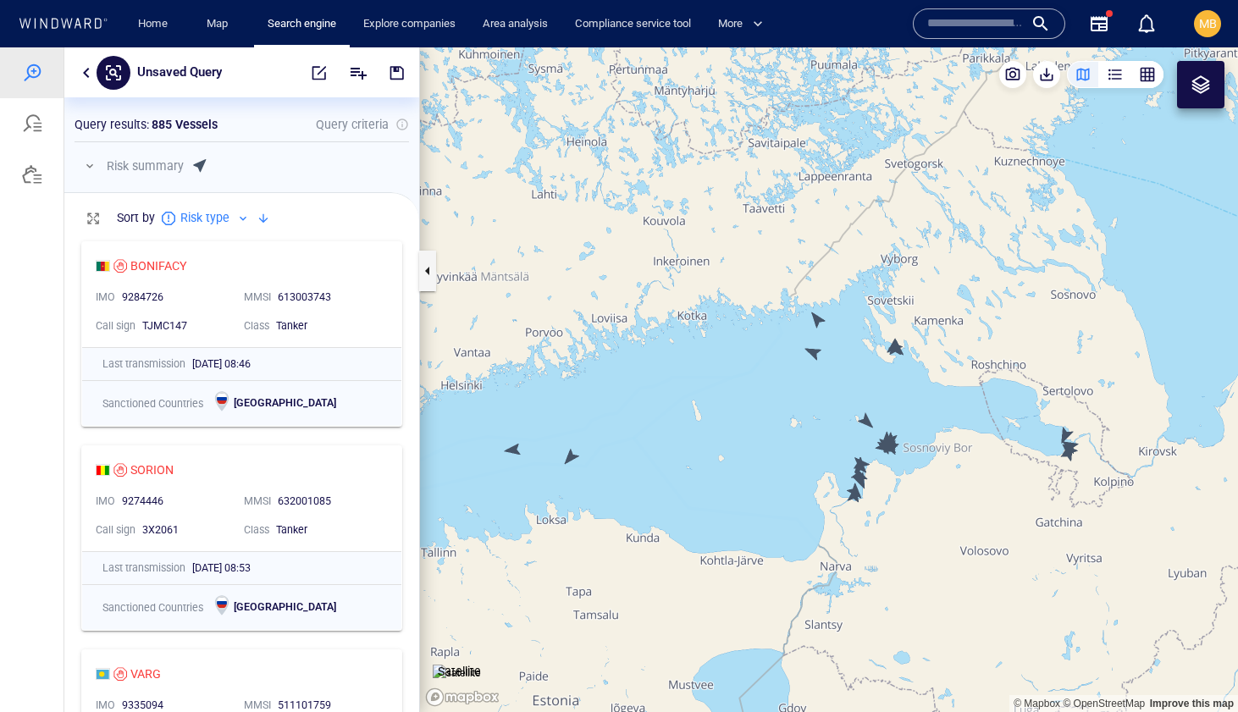
drag, startPoint x: 1007, startPoint y: 402, endPoint x: 914, endPoint y: 329, distance: 118.7
click at [915, 329] on canvas "Map" at bounding box center [829, 379] width 818 height 665
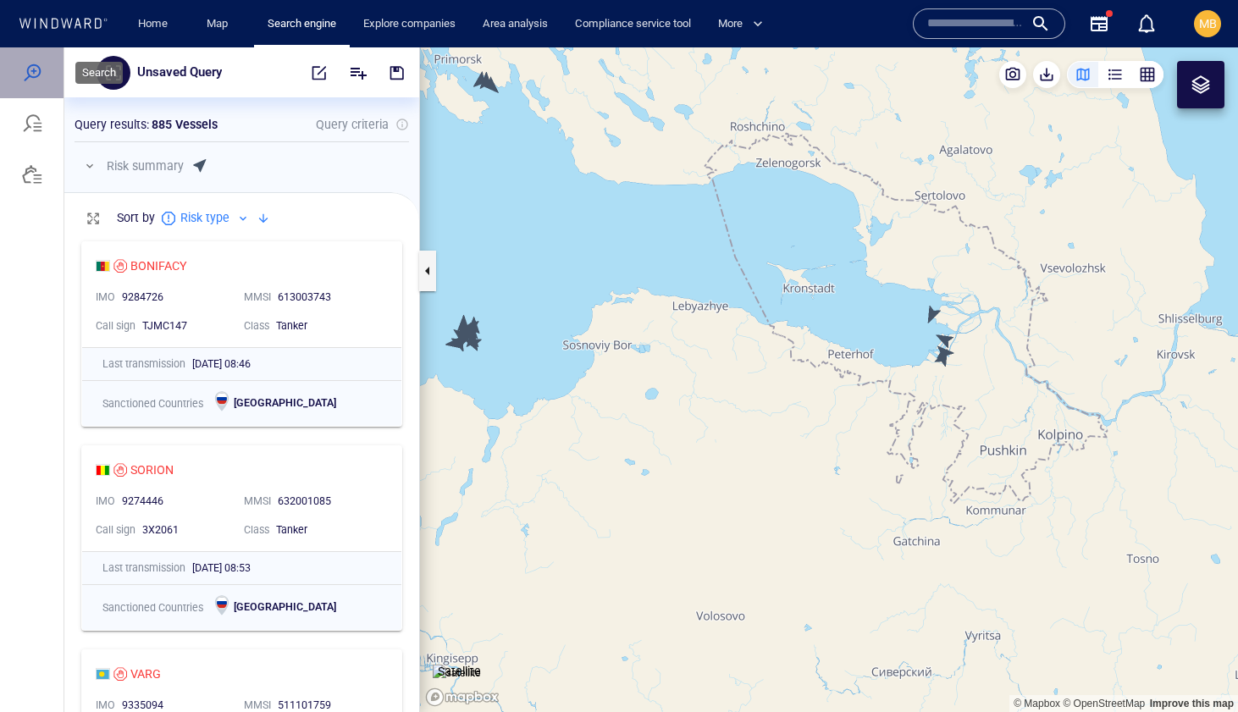
click at [36, 75] on div at bounding box center [32, 73] width 20 height 20
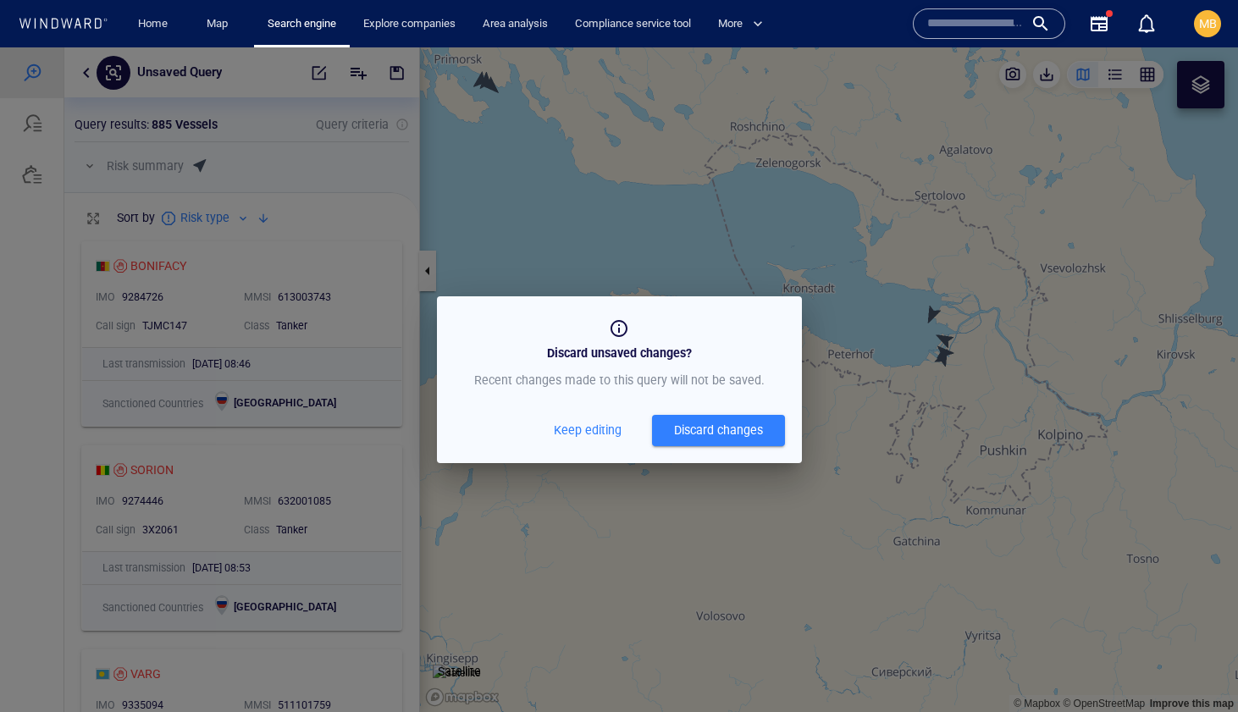
click at [686, 427] on div "Discard changes" at bounding box center [718, 430] width 89 height 21
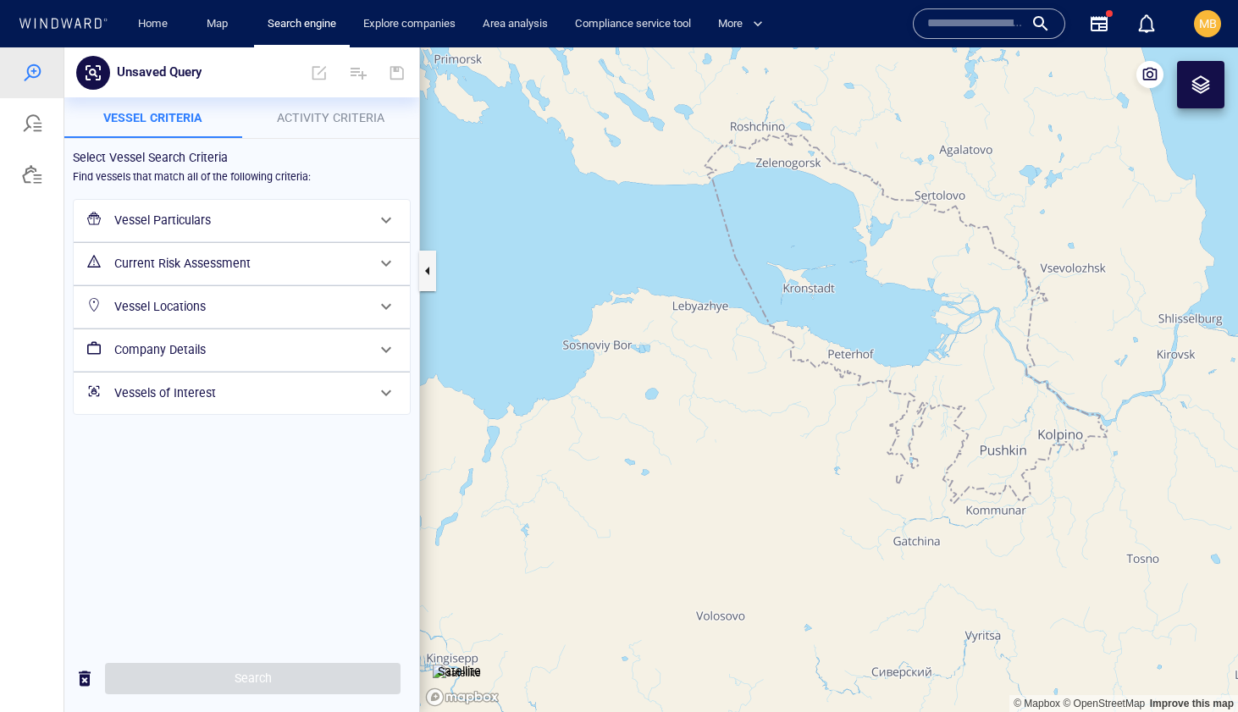
click at [268, 229] on h6 "Vessel Particulars" at bounding box center [239, 220] width 251 height 21
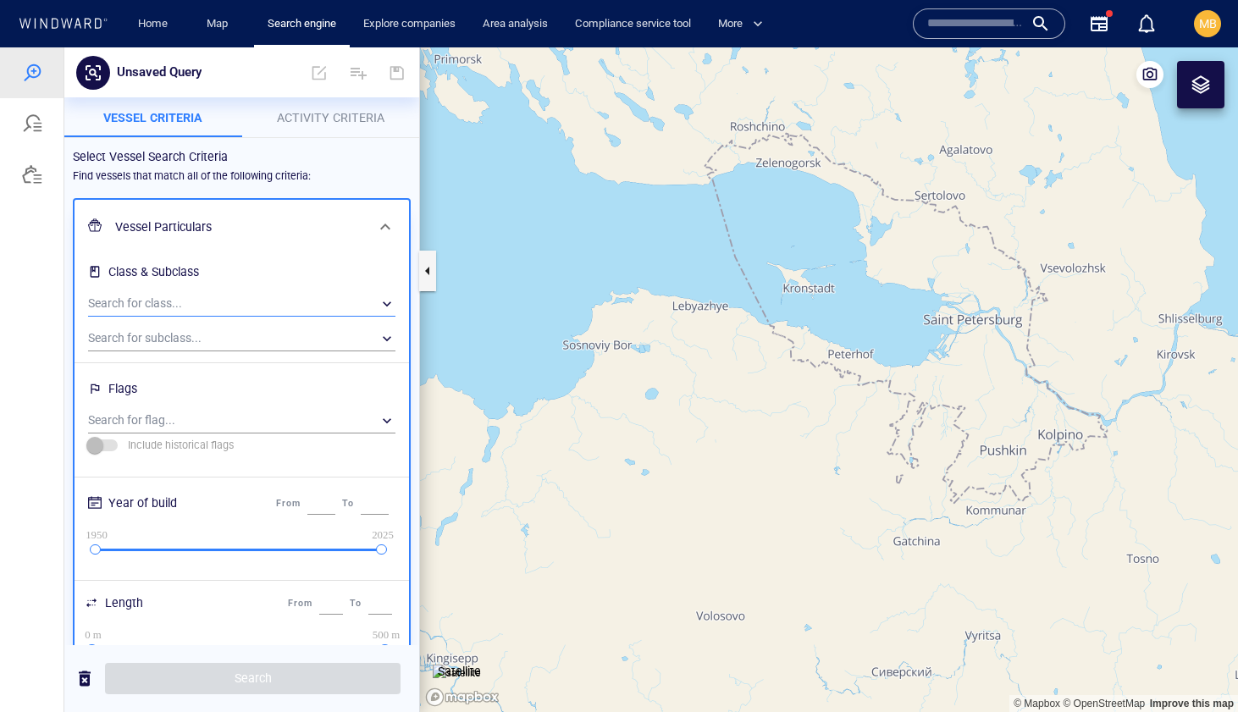
click at [252, 304] on div "​" at bounding box center [241, 303] width 307 height 25
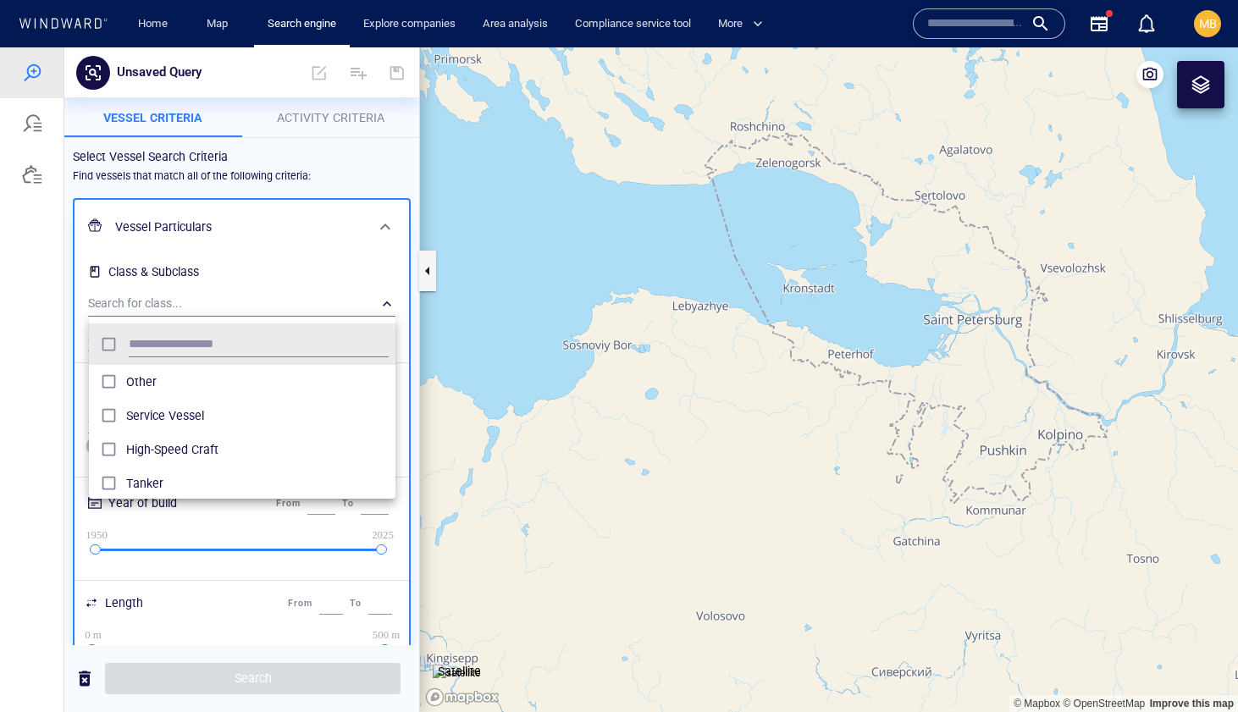
scroll to position [168, 307]
click at [252, 304] on div at bounding box center [619, 379] width 1238 height 665
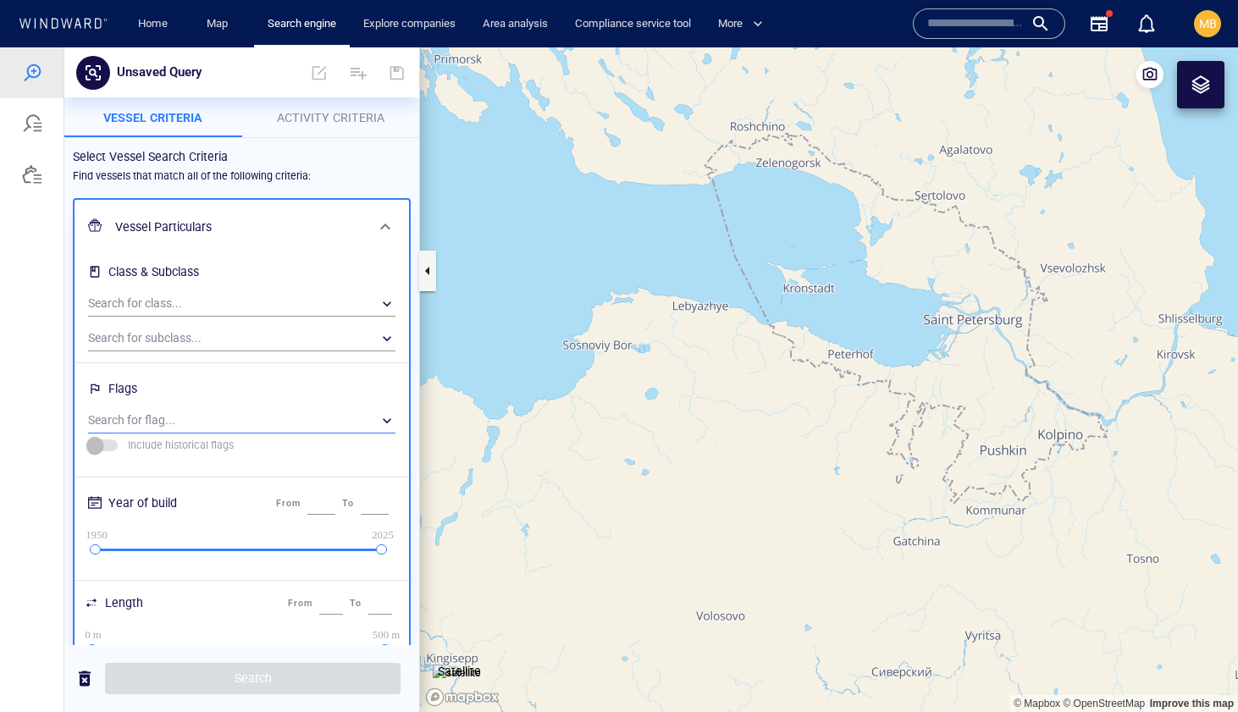
click at [199, 419] on div "​" at bounding box center [241, 420] width 307 height 25
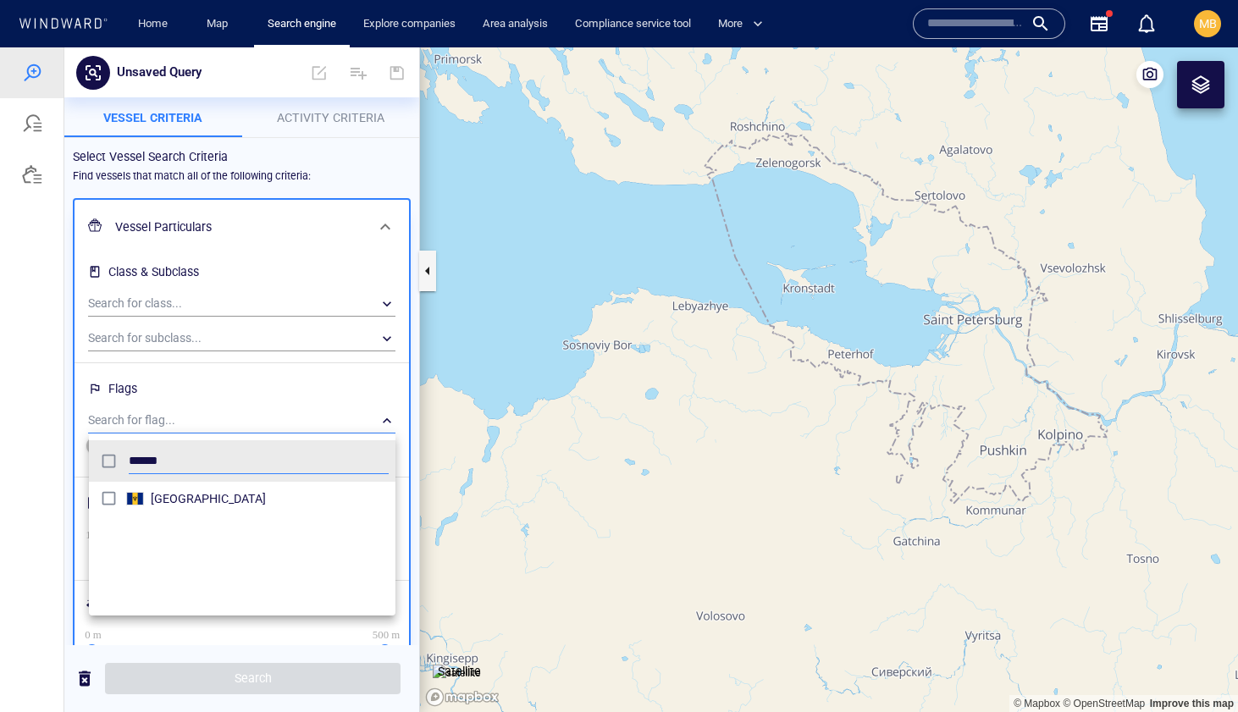
type input "******"
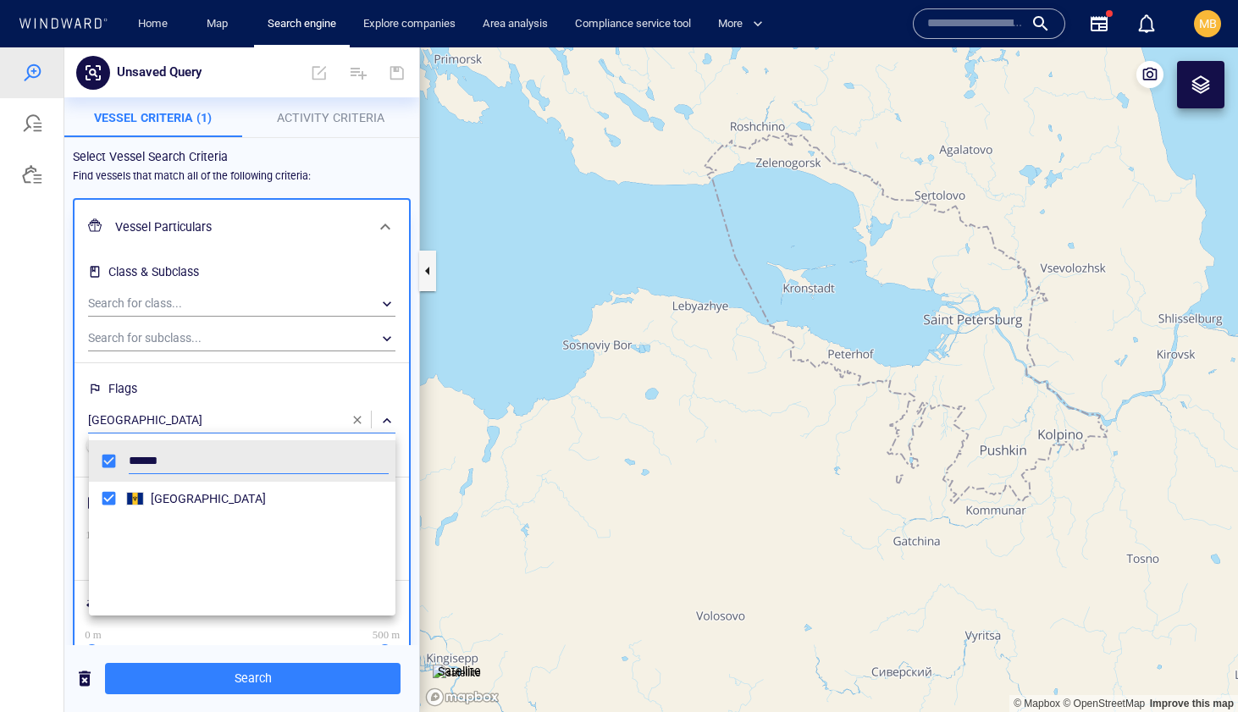
click at [229, 402] on div at bounding box center [619, 379] width 1238 height 665
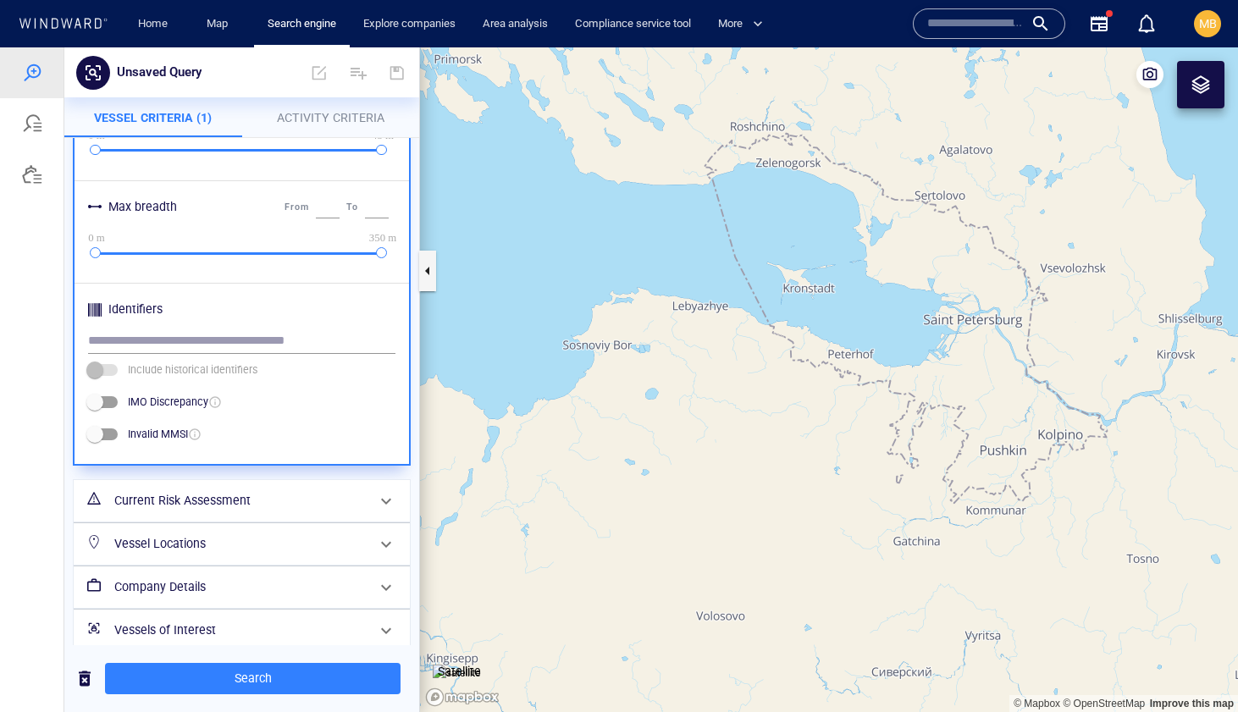
scroll to position [700, 0]
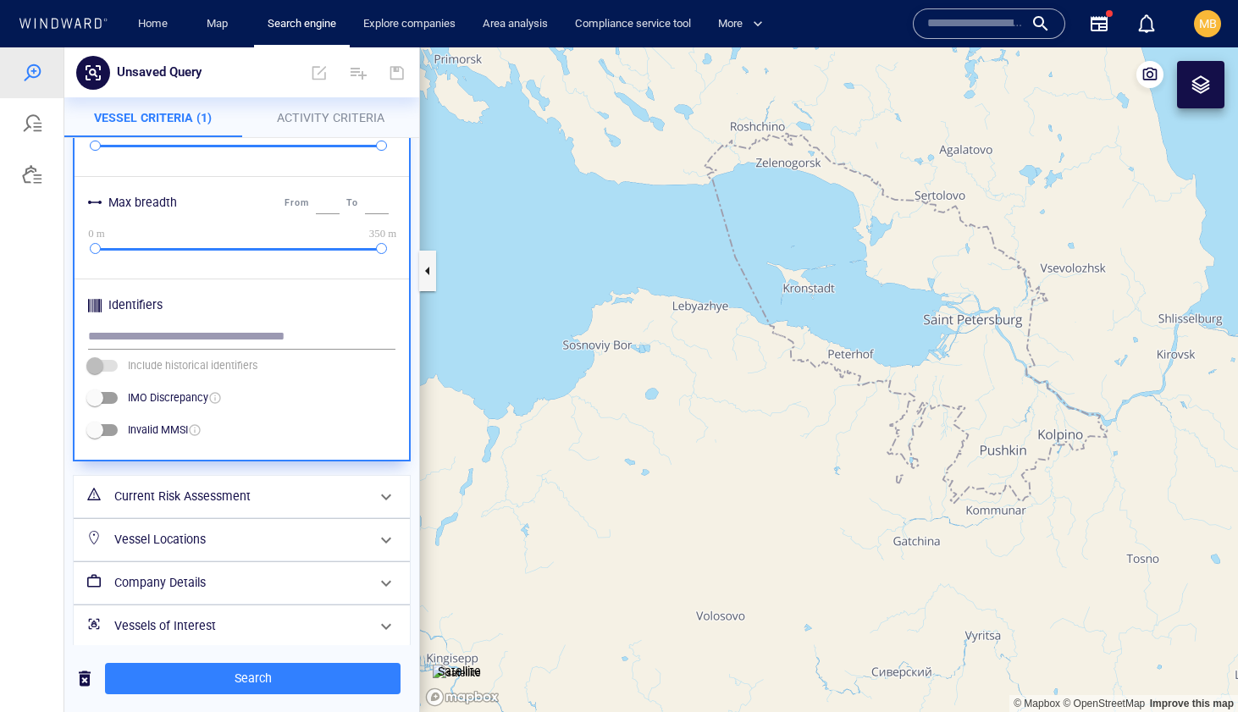
click at [240, 495] on h6 "Current Risk Assessment" at bounding box center [239, 496] width 251 height 21
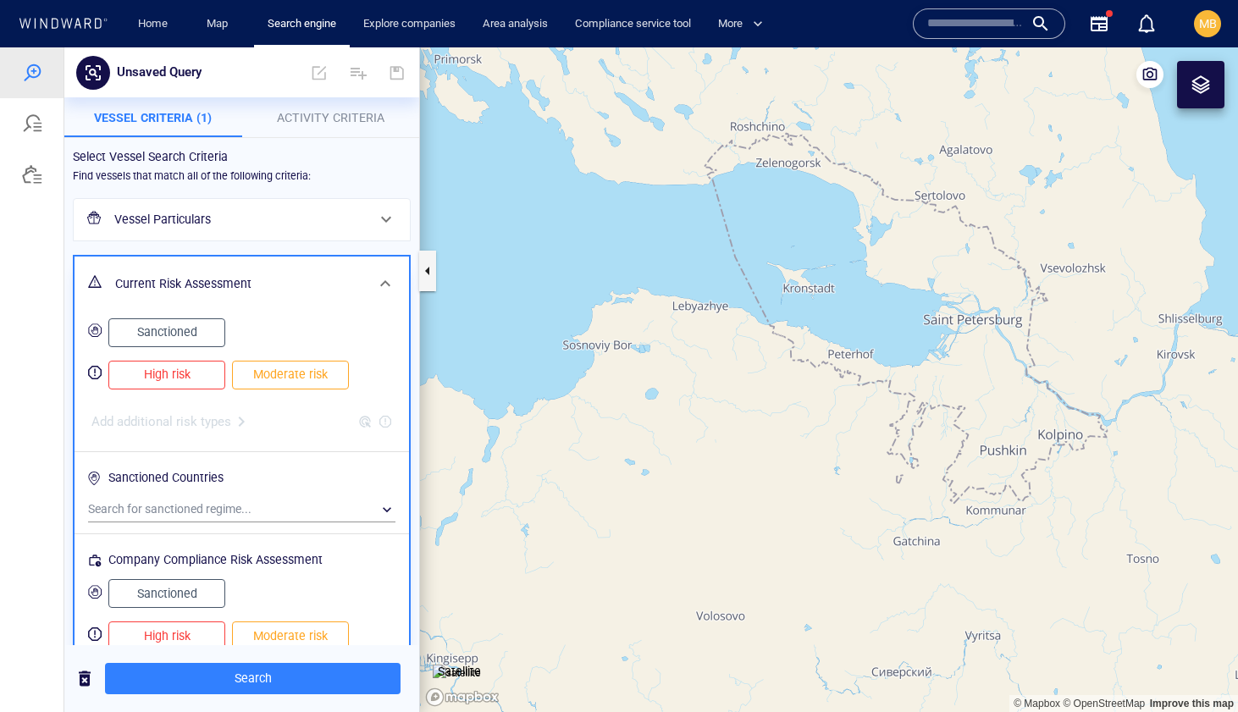
click at [195, 333] on span "Sanctioned" at bounding box center [166, 332] width 81 height 21
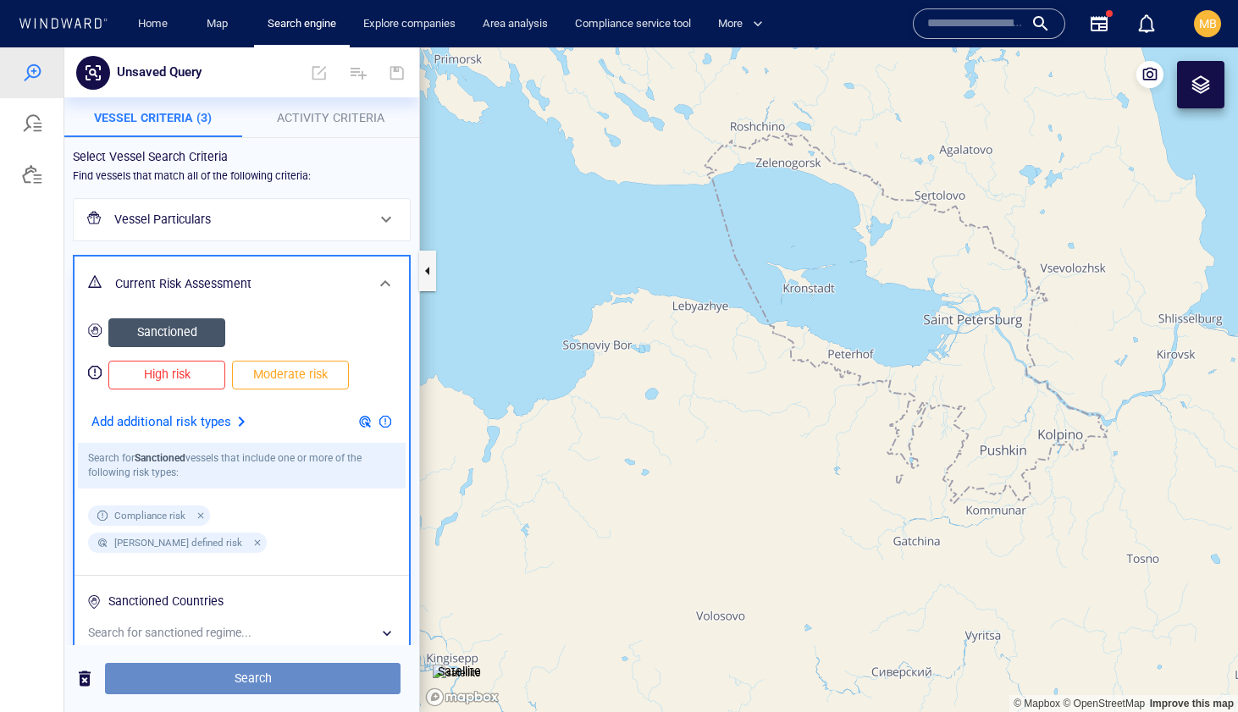
click at [268, 678] on span "Search" at bounding box center [253, 678] width 268 height 21
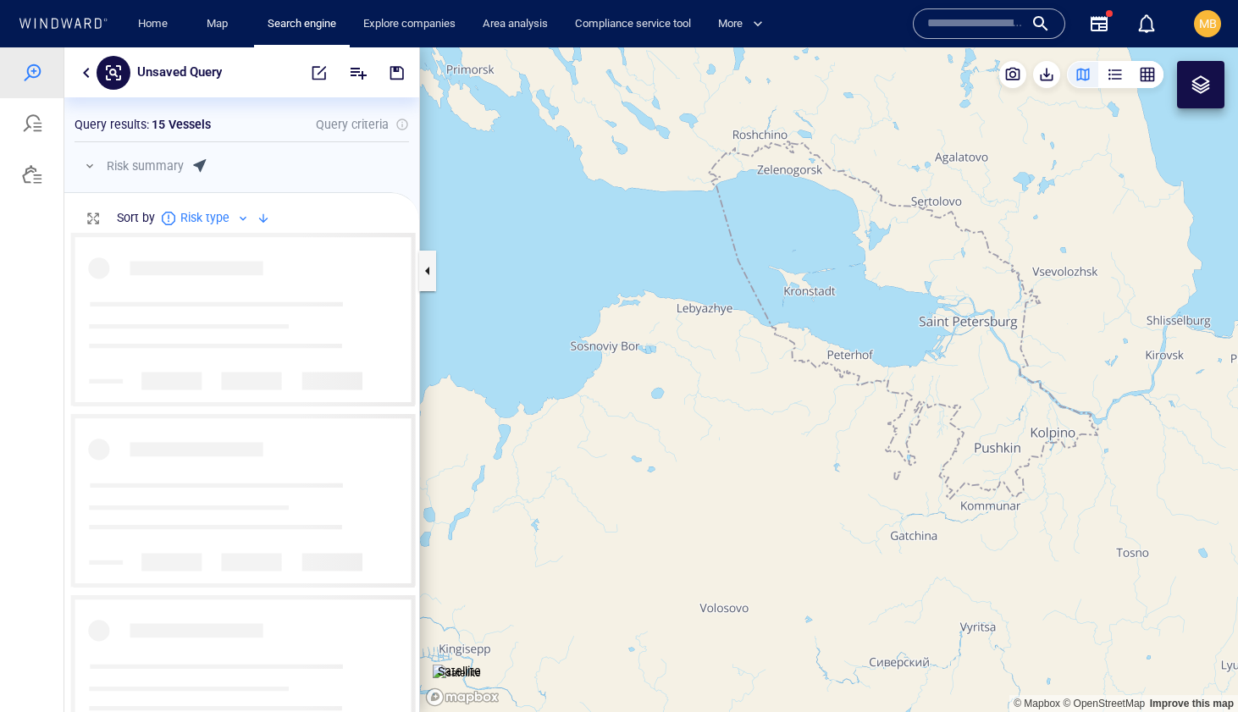
scroll to position [479, 355]
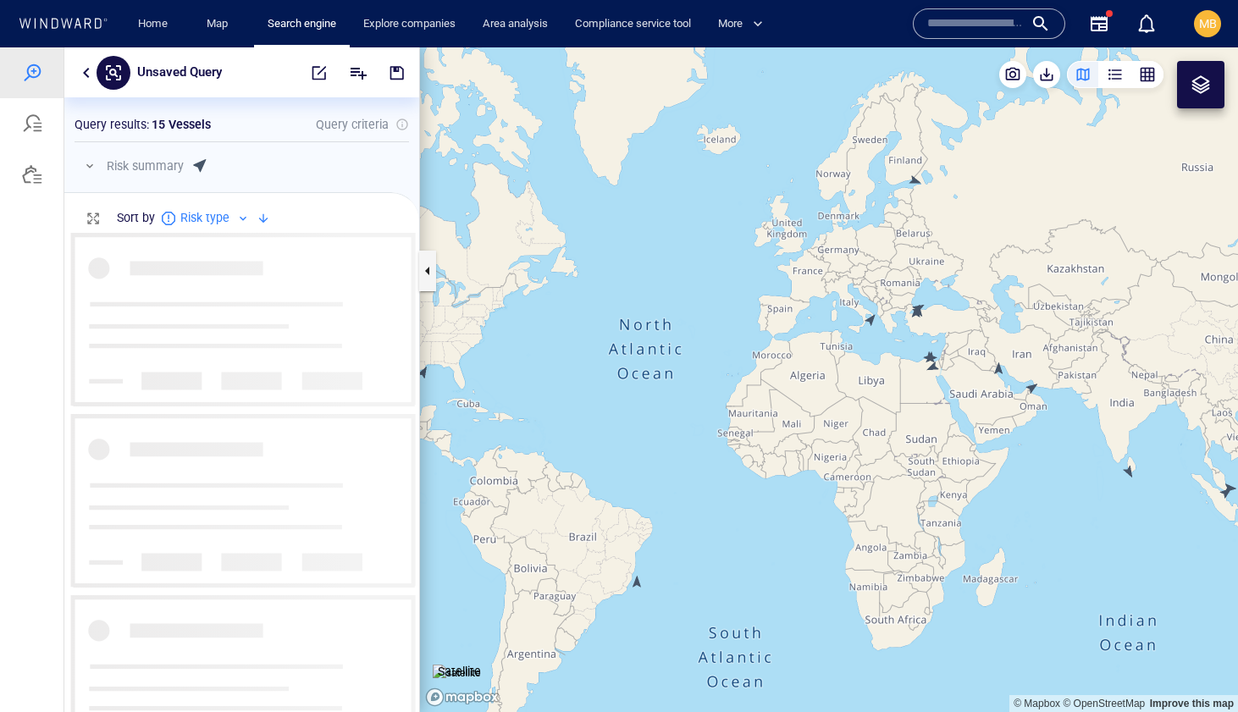
drag, startPoint x: 885, startPoint y: 448, endPoint x: 798, endPoint y: 428, distance: 88.7
click at [798, 428] on canvas "Map" at bounding box center [829, 379] width 818 height 665
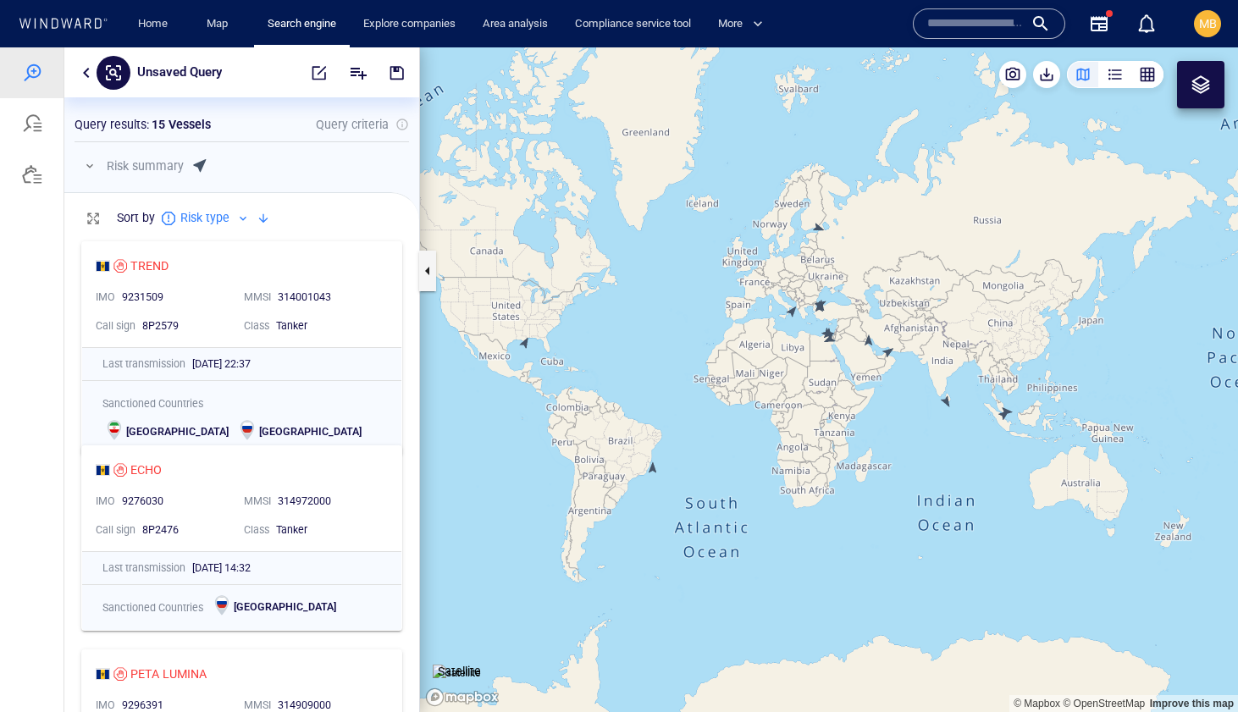
click at [653, 469] on canvas "Map" at bounding box center [829, 379] width 818 height 665
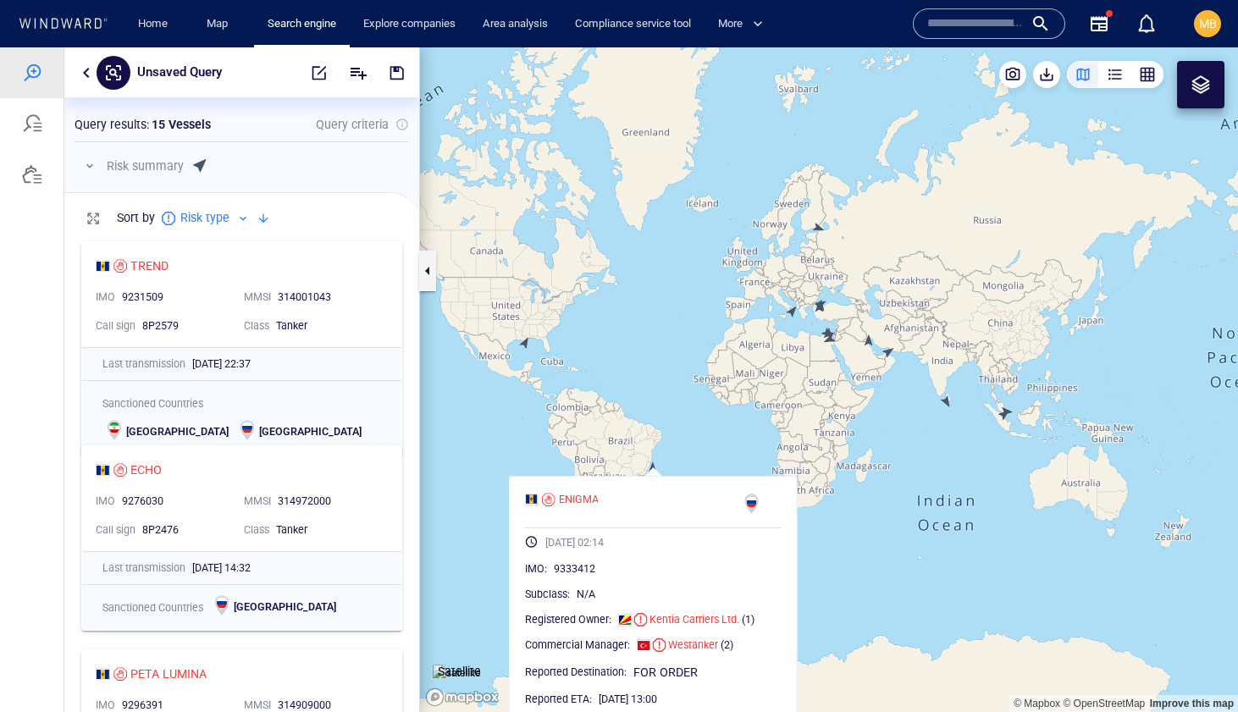
click at [526, 342] on canvas "Map" at bounding box center [829, 379] width 818 height 665
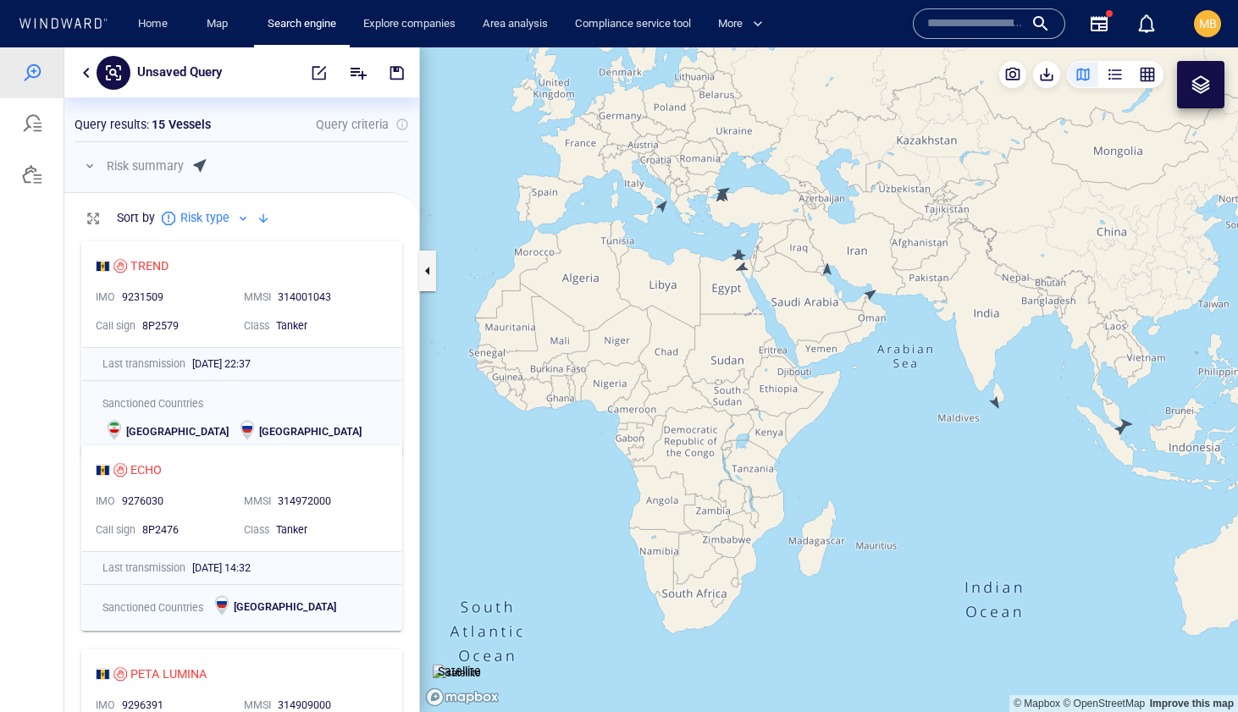
click at [994, 402] on canvas "Map" at bounding box center [829, 379] width 818 height 665
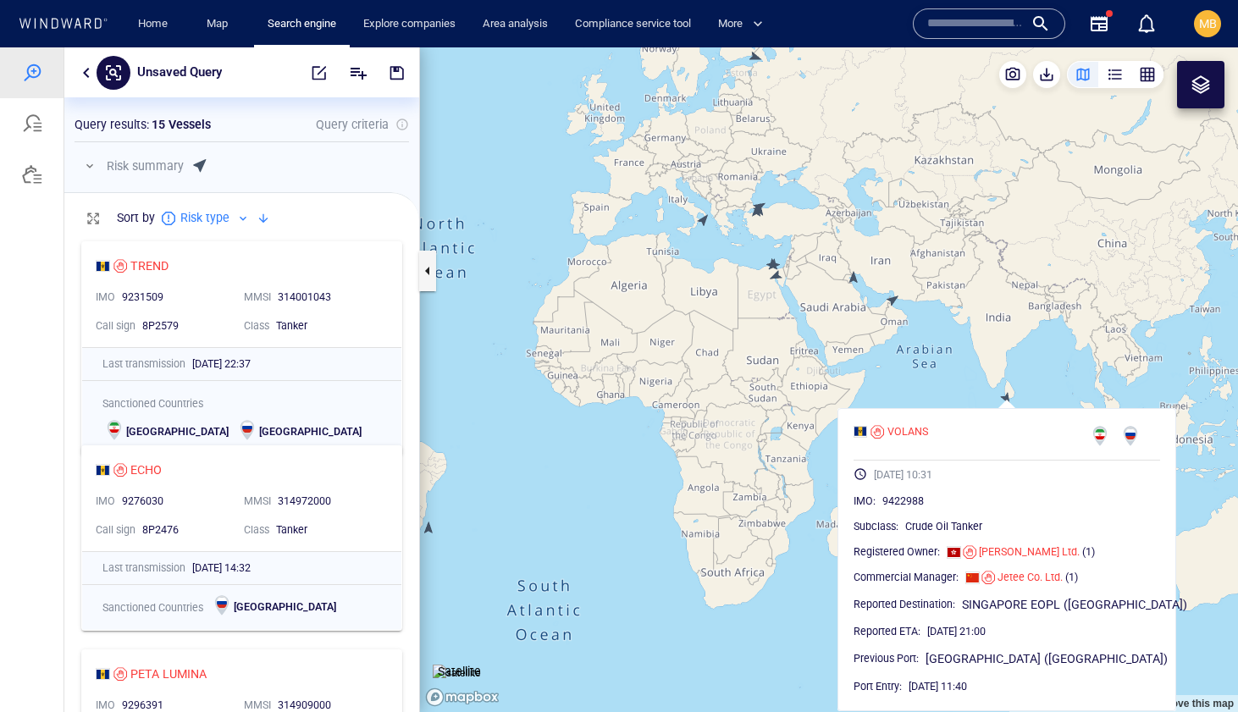
click at [1118, 359] on canvas "Map" at bounding box center [829, 379] width 818 height 665
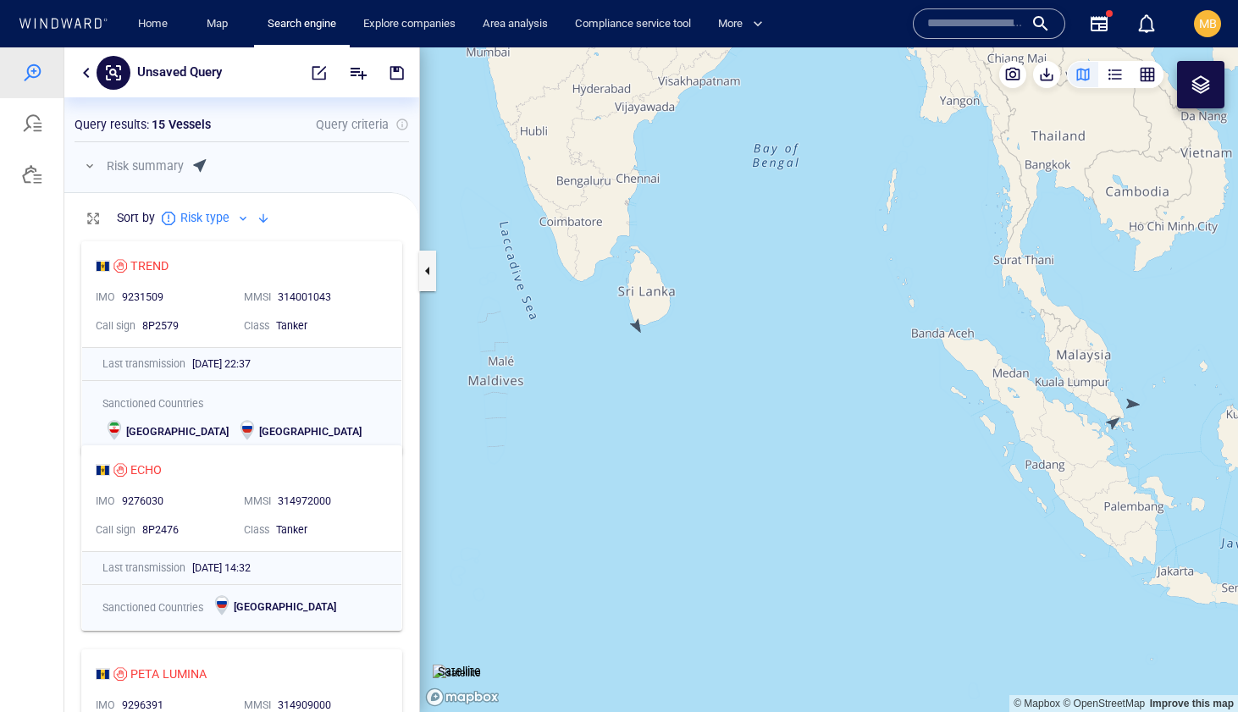
click at [1114, 420] on canvas "Map" at bounding box center [829, 379] width 818 height 665
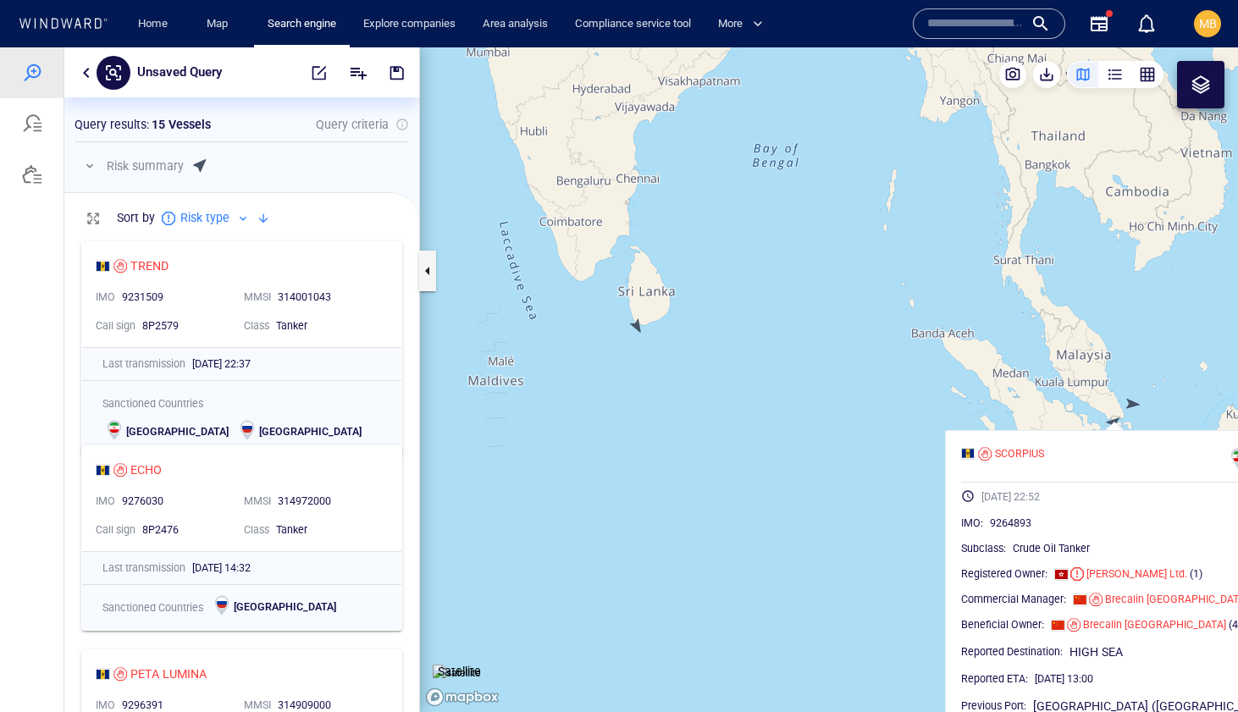
click at [1115, 421] on canvas "Map" at bounding box center [829, 379] width 818 height 665
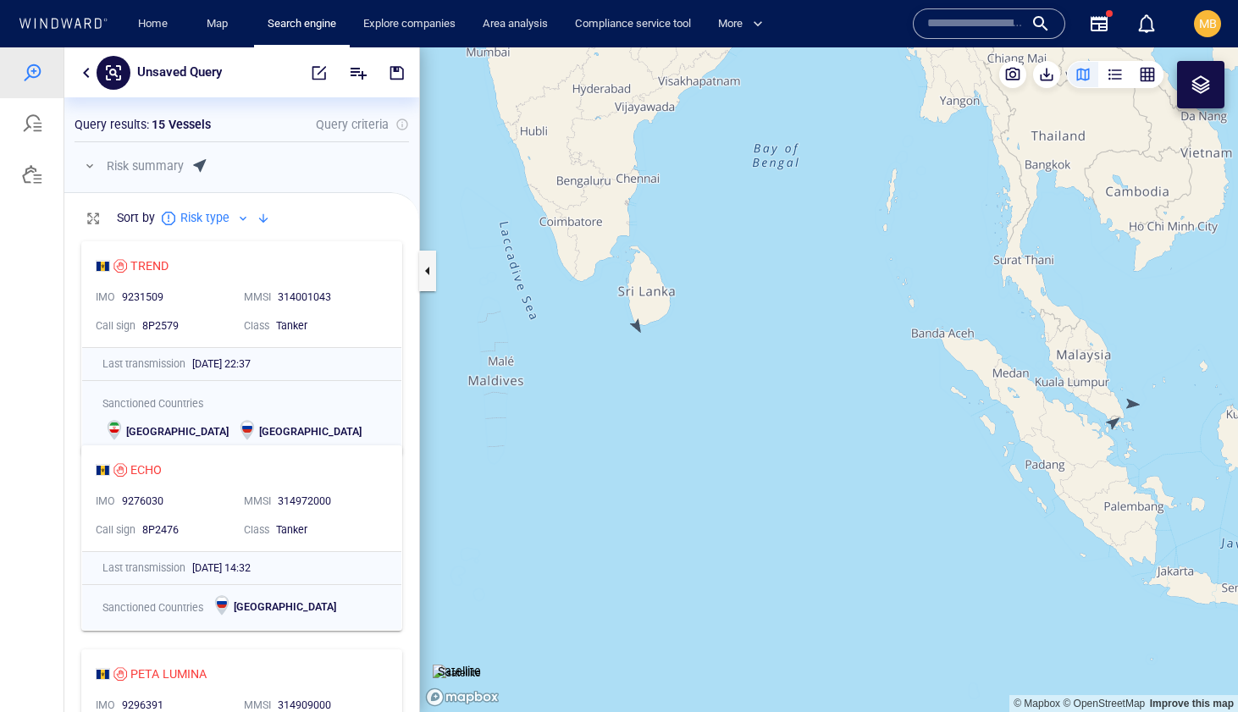
click at [1130, 401] on canvas "Map" at bounding box center [829, 379] width 818 height 665
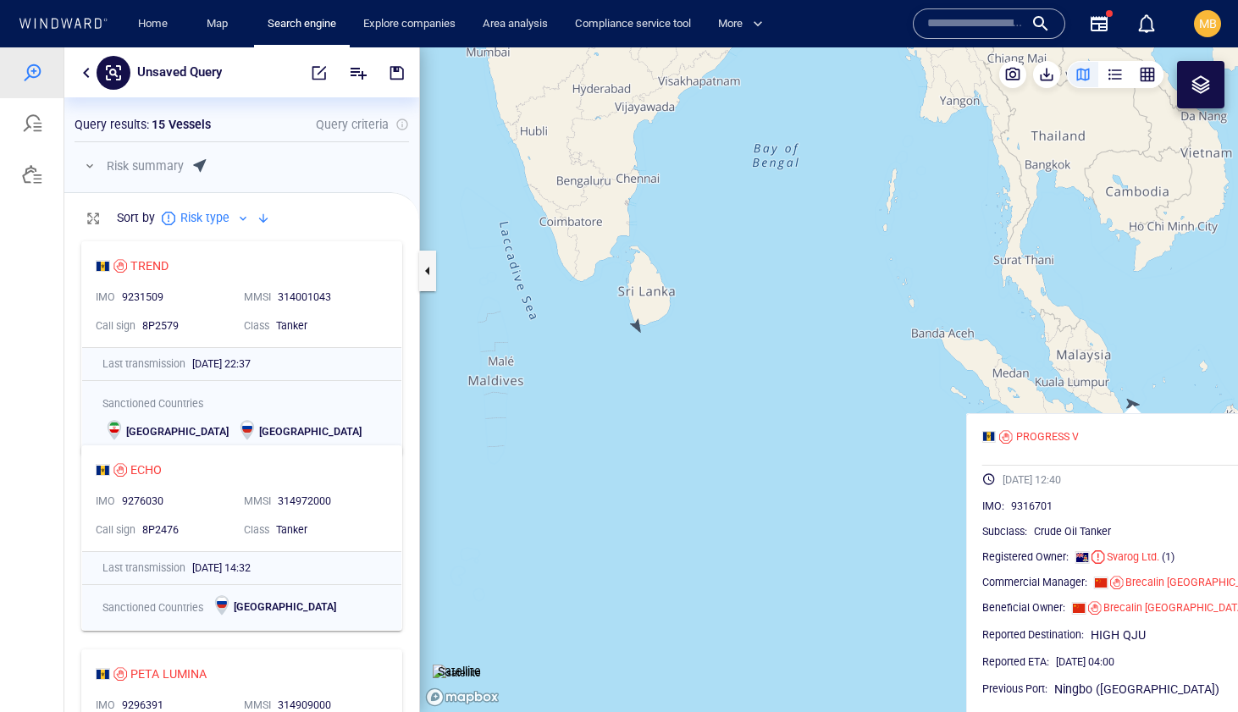
click at [1116, 400] on canvas "Map" at bounding box center [829, 379] width 818 height 665
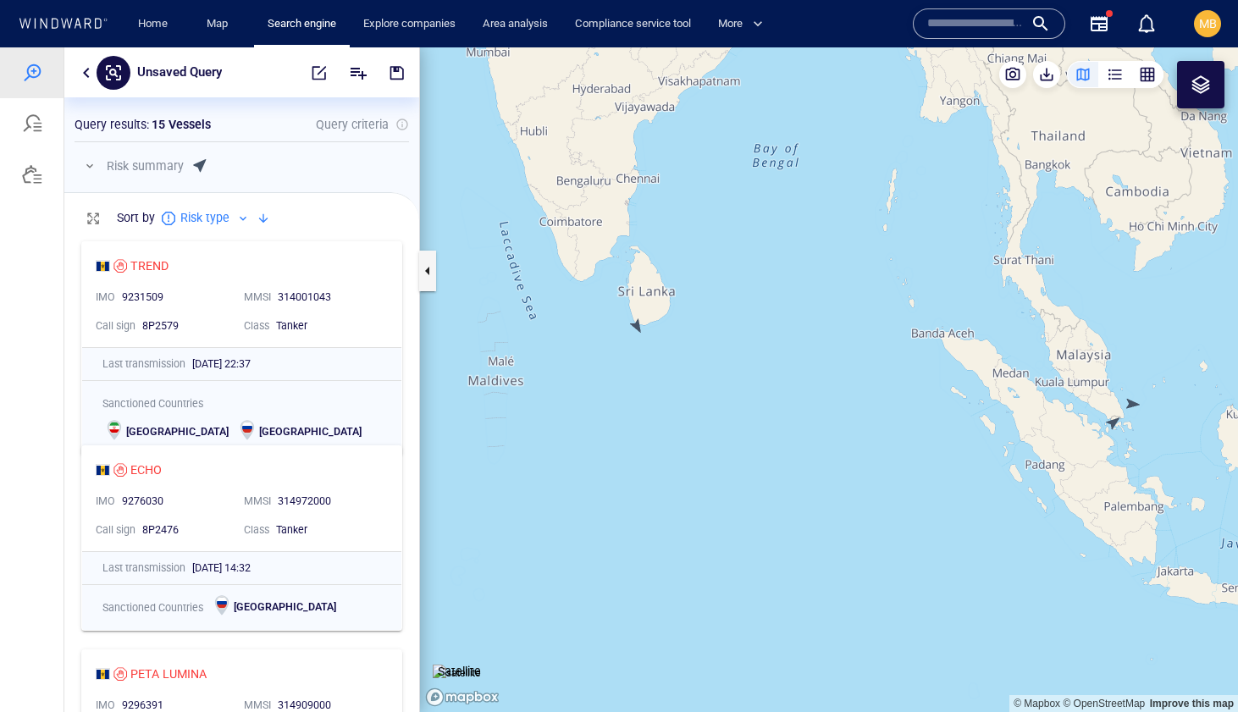
click at [1113, 420] on canvas "Map" at bounding box center [829, 379] width 818 height 665
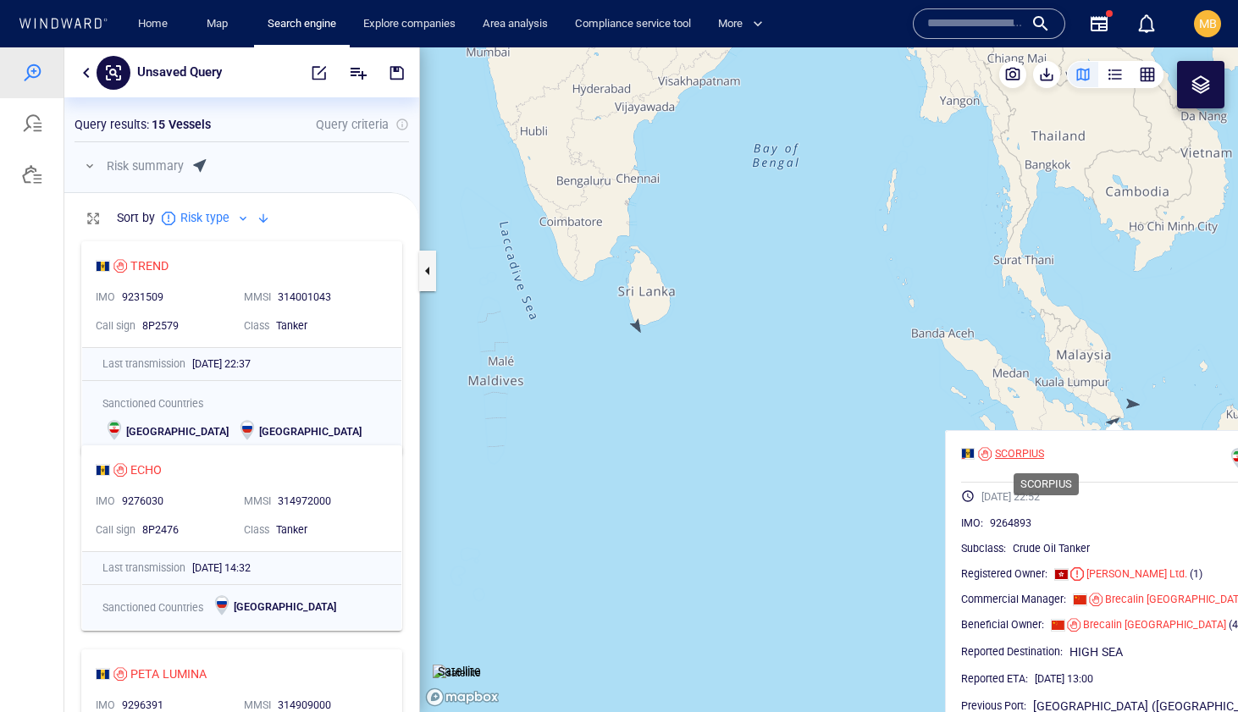
click at [1040, 456] on div "SCORPIUS" at bounding box center [1019, 453] width 49 height 15
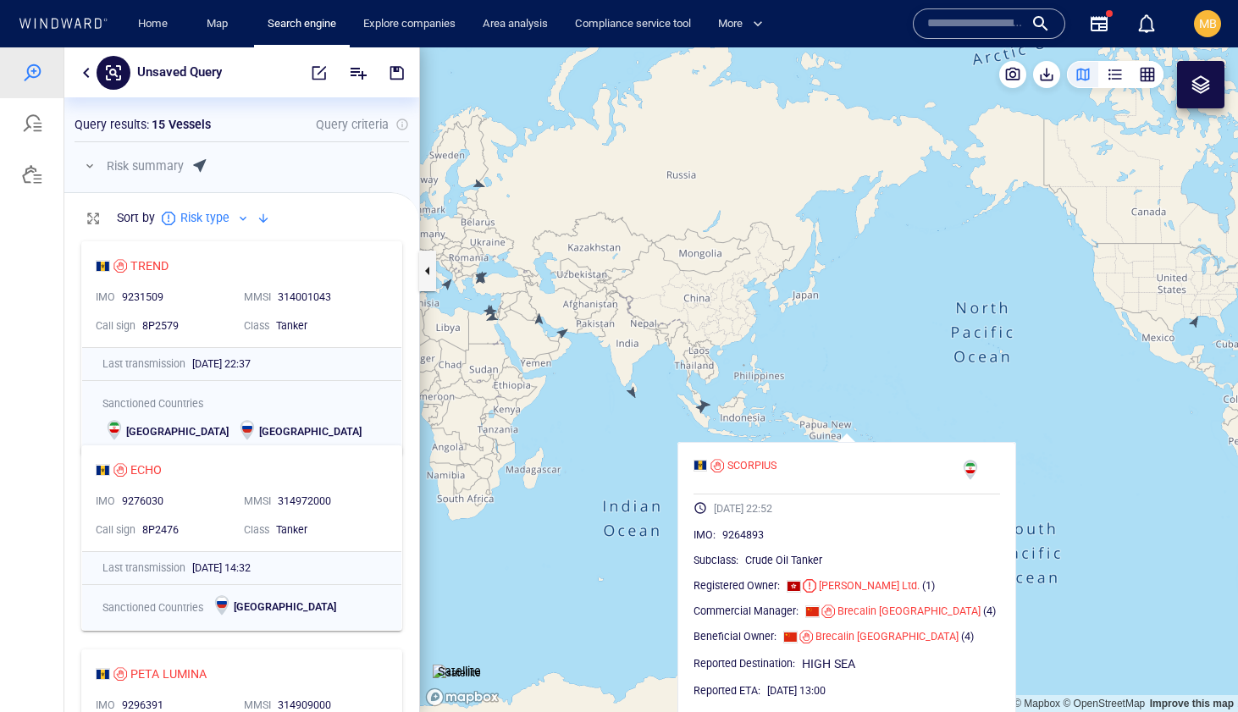
drag, startPoint x: 576, startPoint y: 378, endPoint x: 726, endPoint y: 406, distance: 152.4
click at [725, 405] on canvas "Map" at bounding box center [829, 379] width 818 height 665
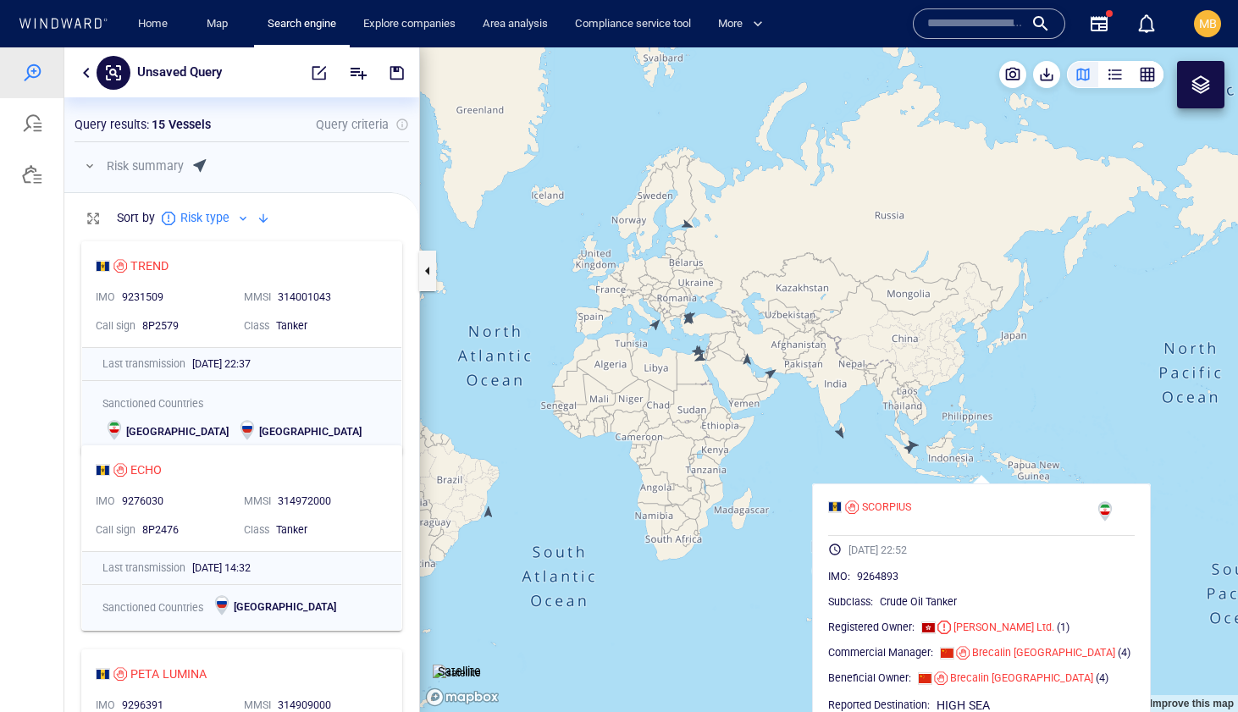
drag, startPoint x: 682, startPoint y: 240, endPoint x: 679, endPoint y: 334, distance: 93.2
click at [680, 330] on canvas "Map" at bounding box center [829, 379] width 818 height 665
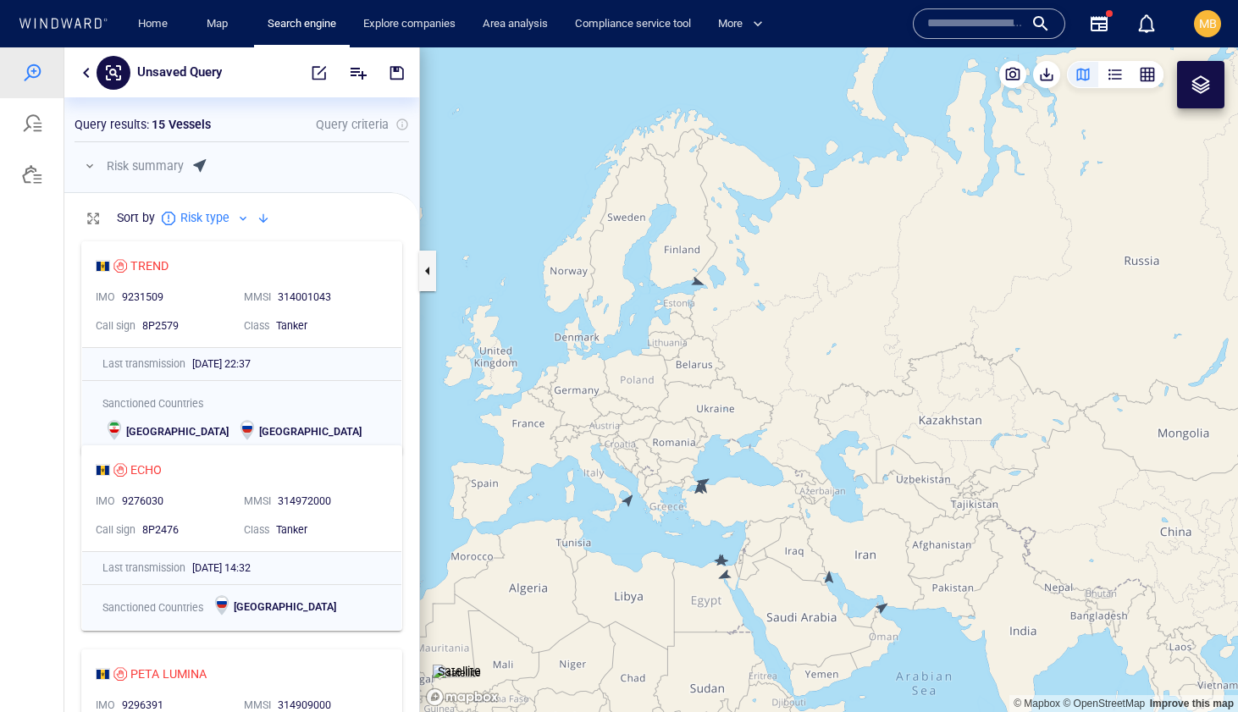
click at [697, 281] on canvas "Map" at bounding box center [829, 379] width 818 height 665
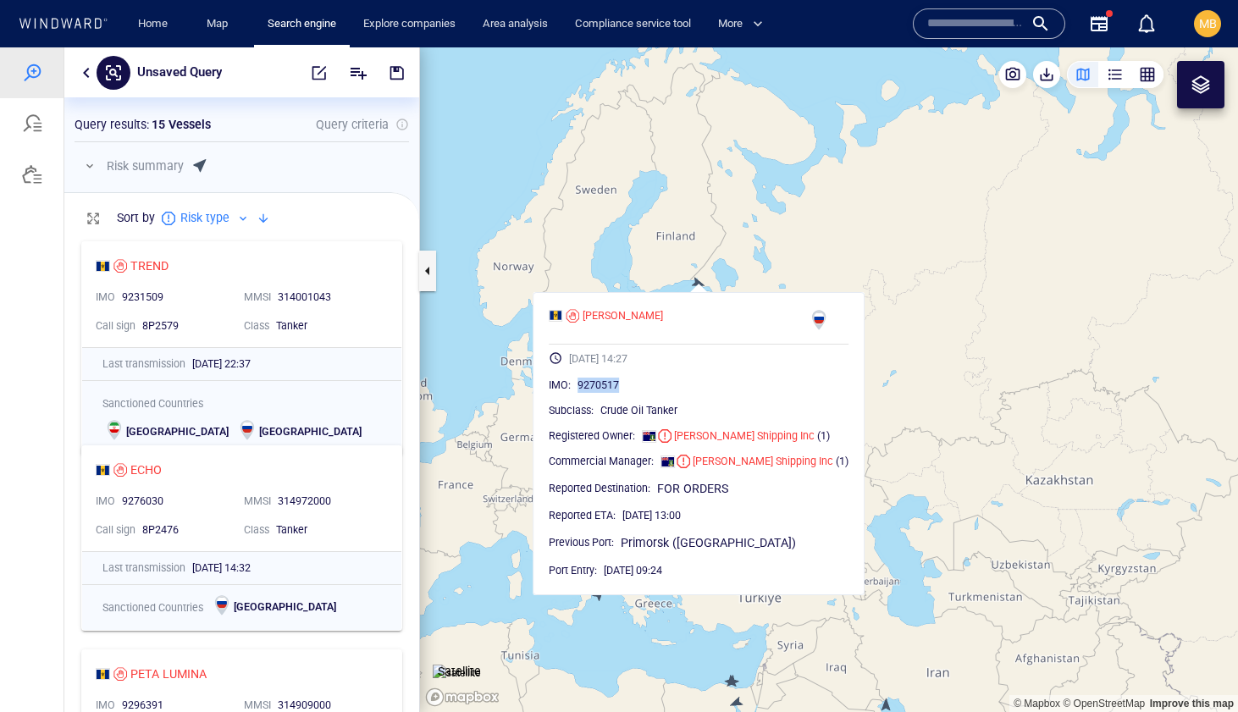
drag, startPoint x: 649, startPoint y: 384, endPoint x: 608, endPoint y: 384, distance: 41.5
click at [608, 384] on div "9270517" at bounding box center [712, 385] width 271 height 17
copy span "9270517"
click at [721, 279] on canvas "Map" at bounding box center [829, 379] width 818 height 665
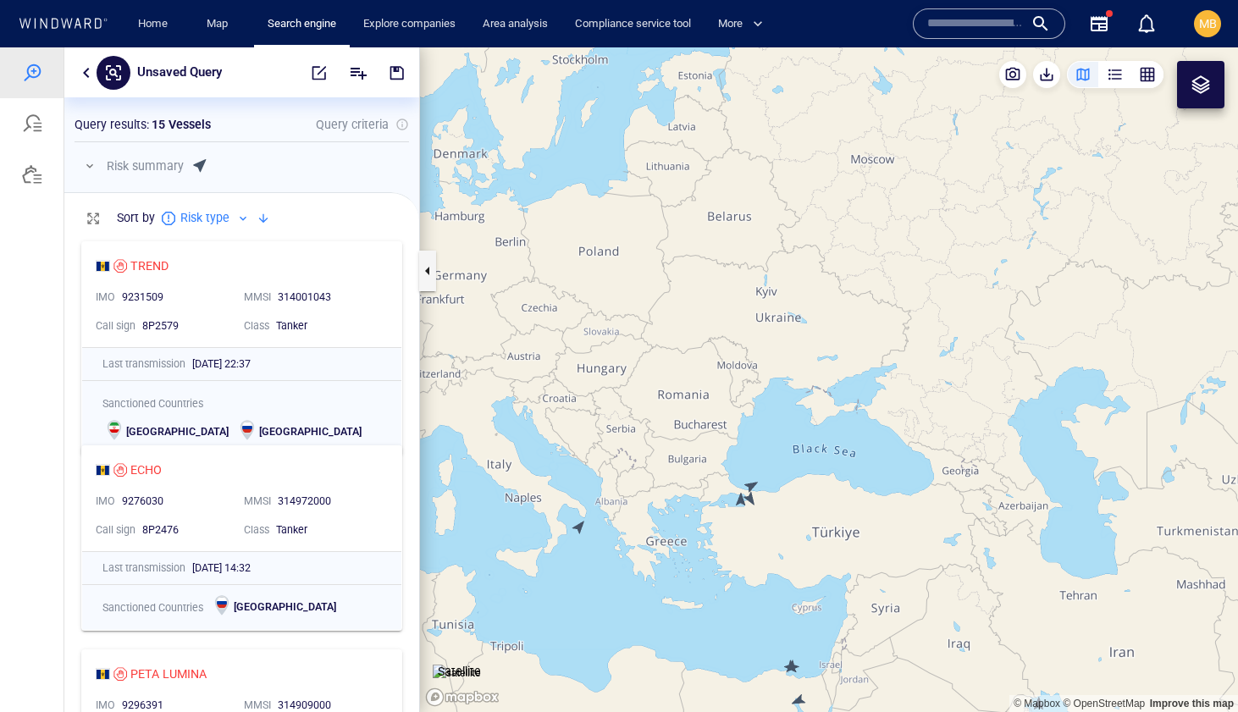
click at [752, 483] on canvas "Map" at bounding box center [829, 379] width 818 height 665
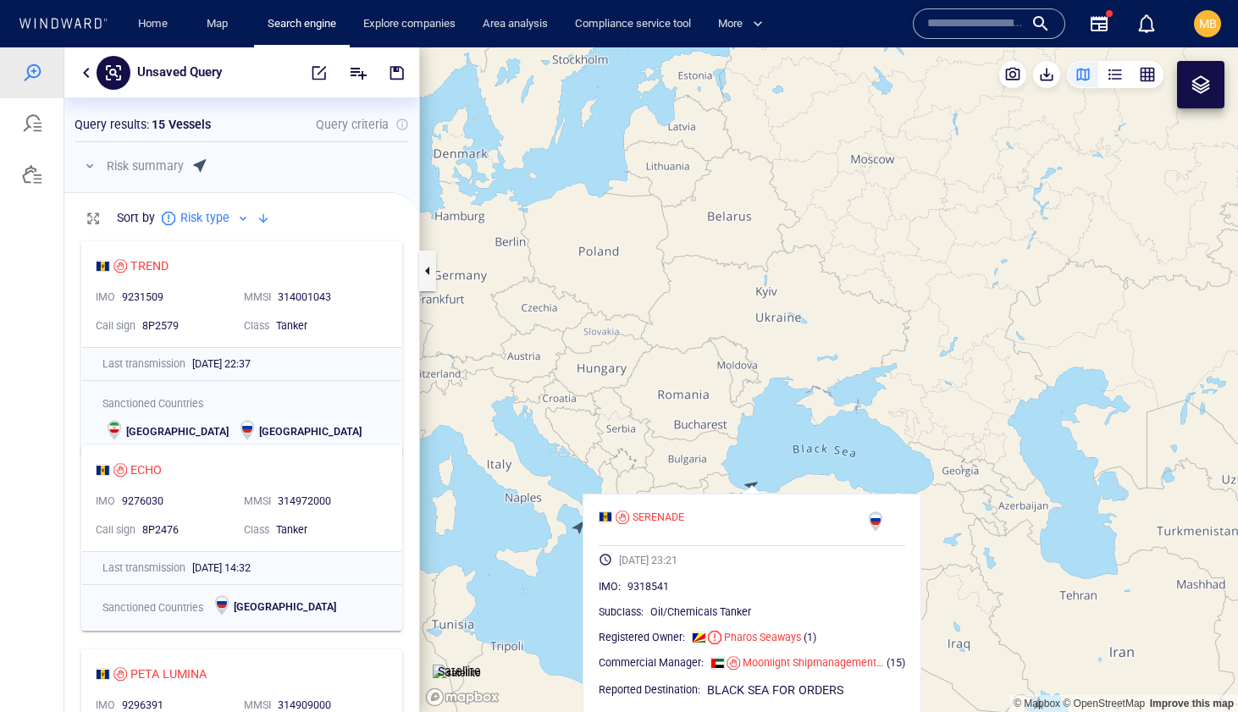
click at [752, 483] on canvas "Map" at bounding box center [829, 379] width 818 height 665
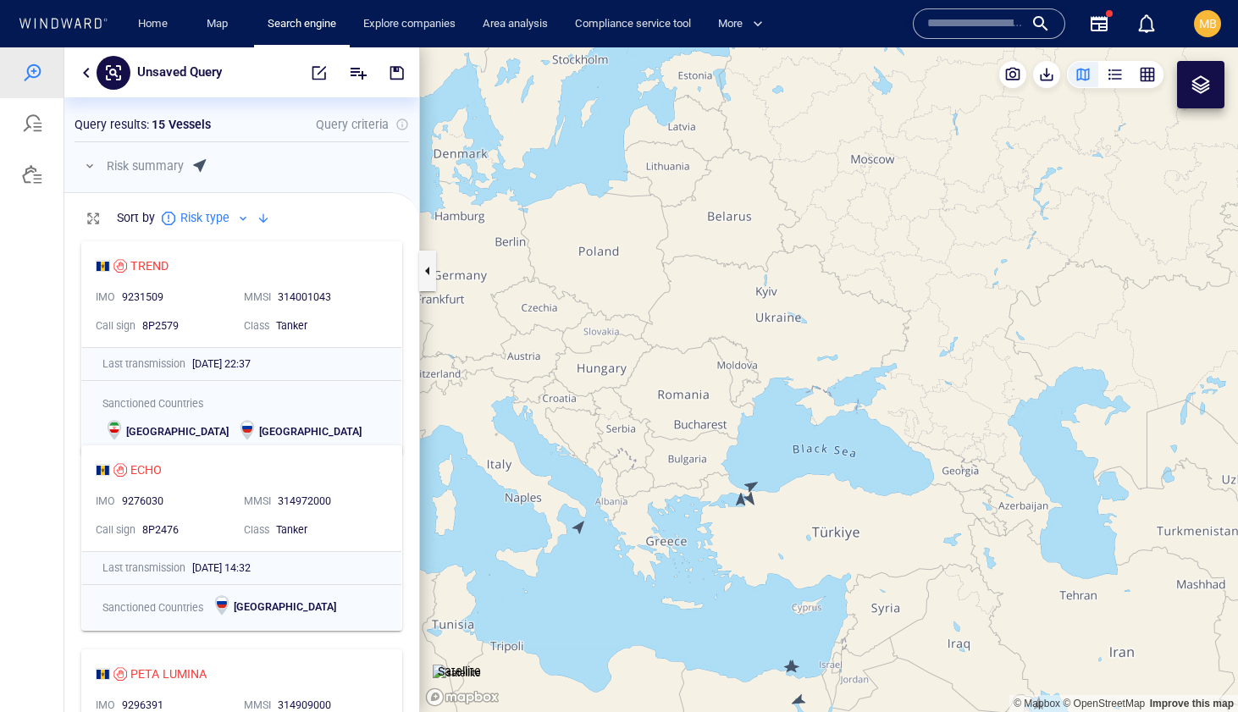
click at [750, 498] on canvas "Map" at bounding box center [829, 379] width 818 height 665
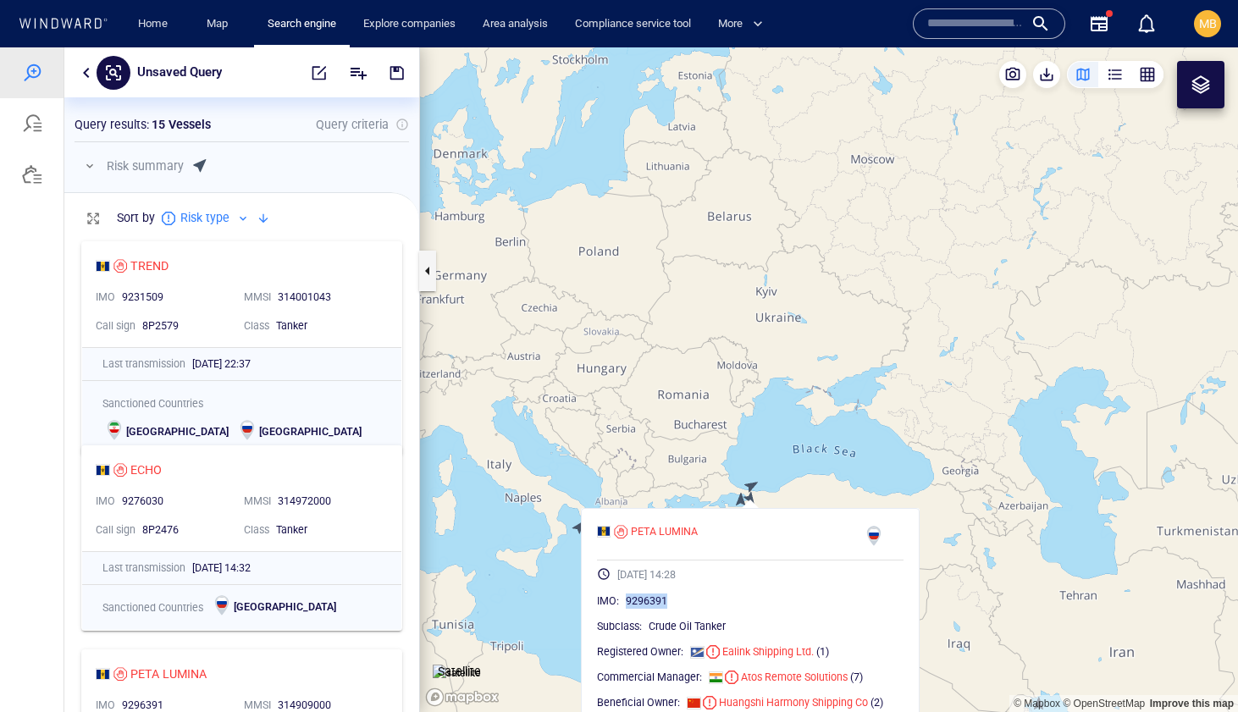
drag, startPoint x: 682, startPoint y: 595, endPoint x: 635, endPoint y: 599, distance: 46.8
click at [635, 599] on div "IMO : 9296391" at bounding box center [750, 601] width 307 height 17
copy span "9296391"
click at [520, 442] on canvas "Map" at bounding box center [829, 379] width 818 height 665
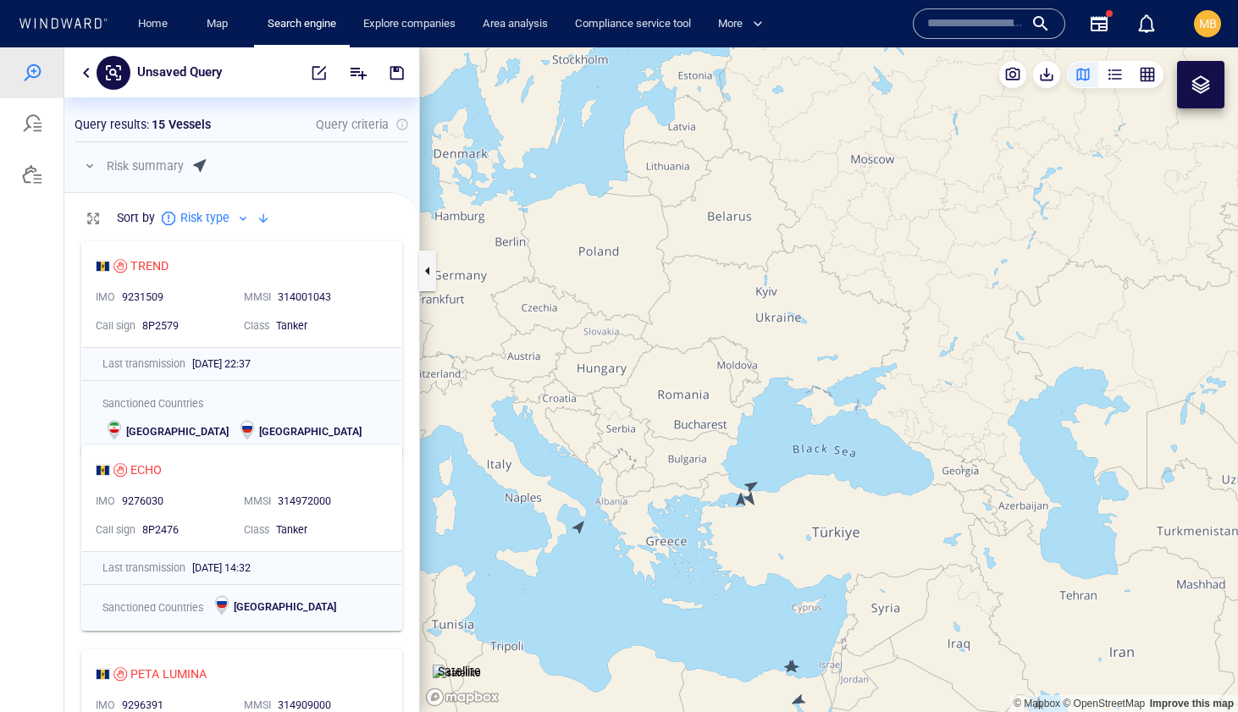
click at [581, 530] on canvas "Map" at bounding box center [829, 379] width 818 height 665
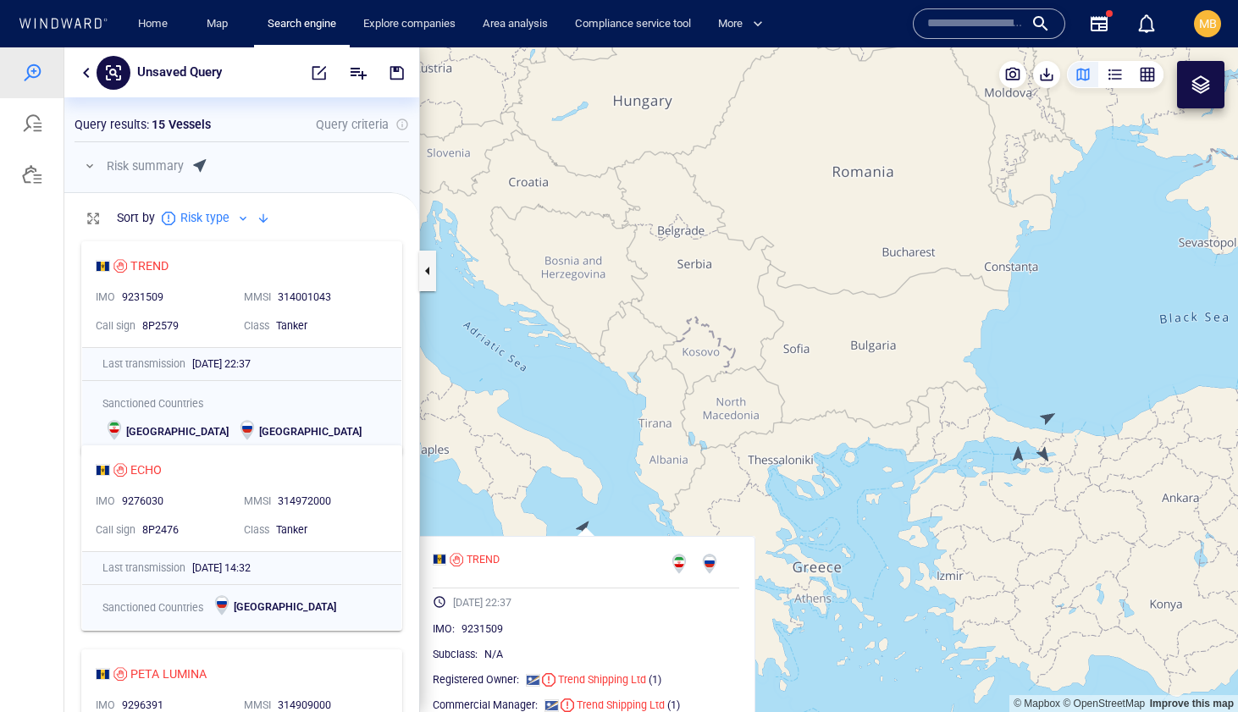
click at [621, 484] on canvas "Map" at bounding box center [829, 379] width 818 height 665
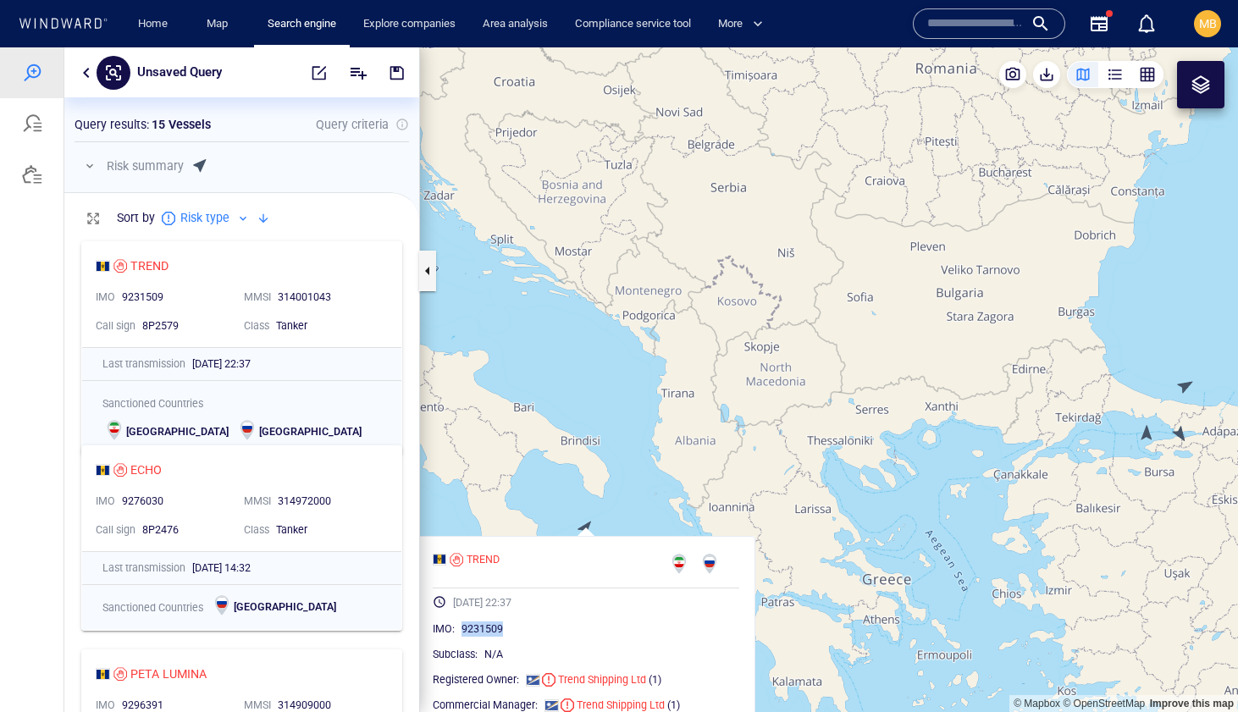
drag, startPoint x: 531, startPoint y: 630, endPoint x: 489, endPoint y: 629, distance: 42.3
click at [489, 629] on div "9231509" at bounding box center [600, 629] width 278 height 17
copy span "9231509"
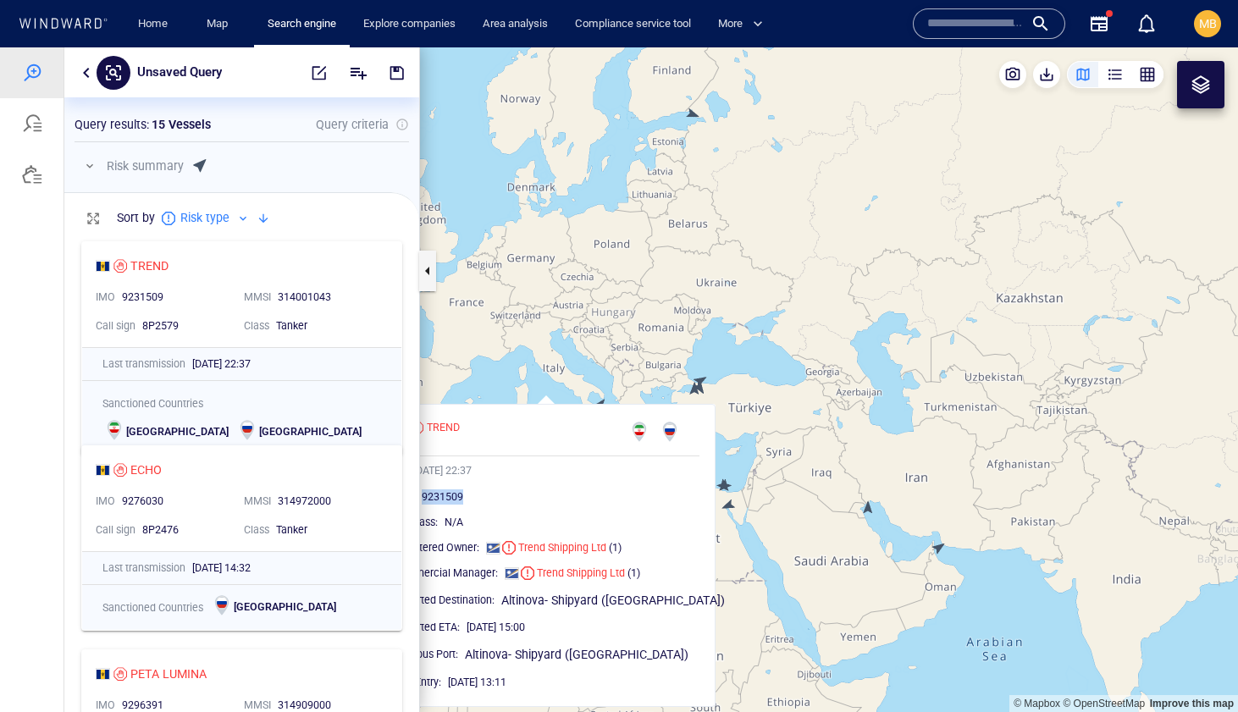
drag, startPoint x: 884, startPoint y: 443, endPoint x: 826, endPoint y: 434, distance: 59.2
click at [827, 434] on canvas "Map" at bounding box center [829, 379] width 818 height 665
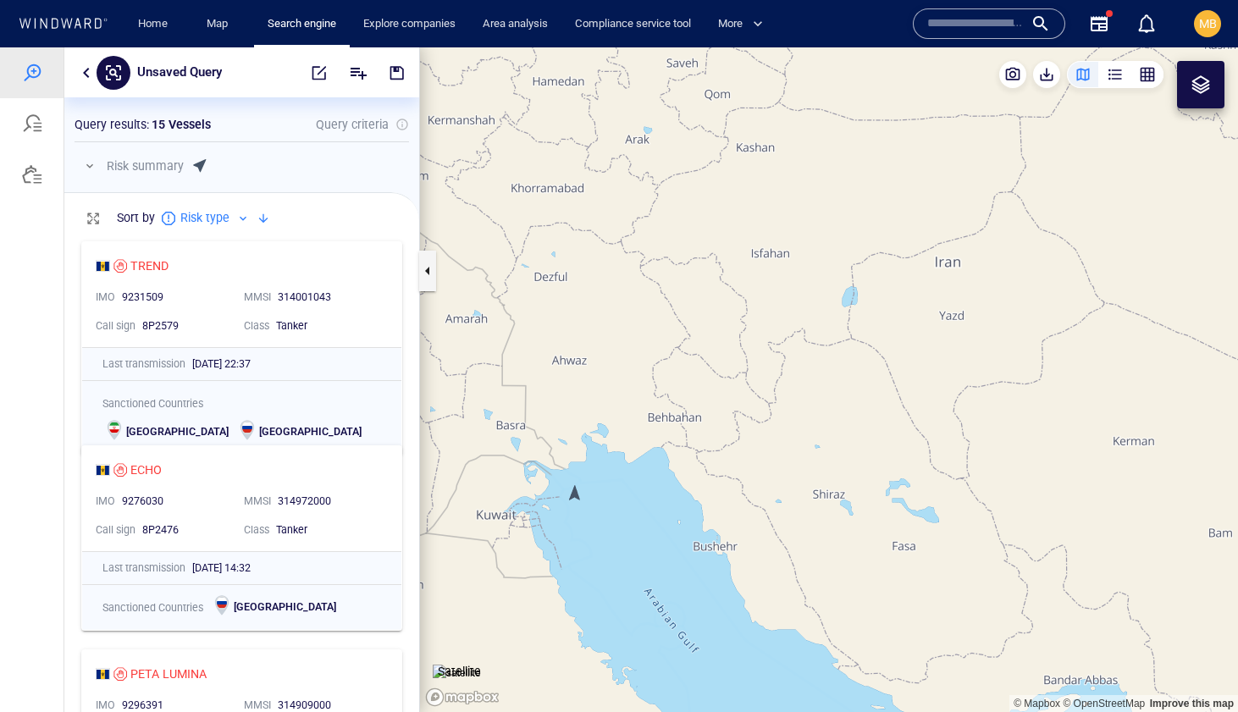
click at [575, 493] on canvas "Map" at bounding box center [829, 379] width 818 height 665
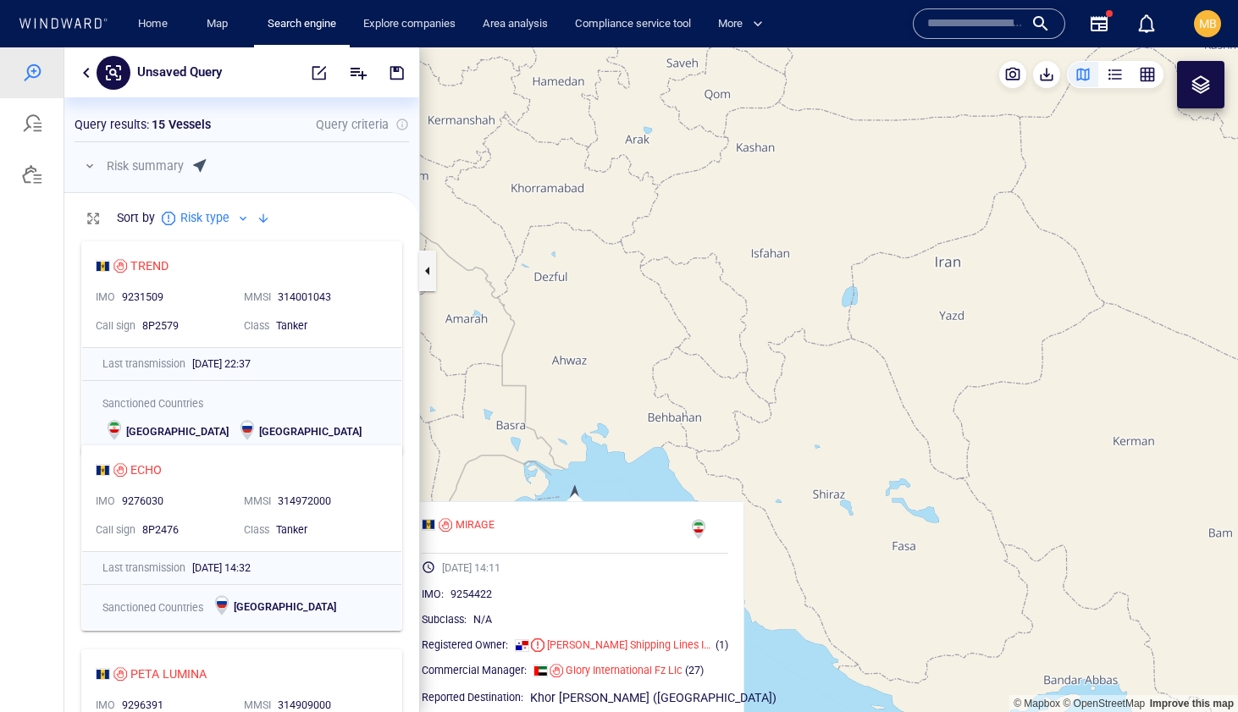
click at [575, 493] on canvas "Map" at bounding box center [829, 379] width 818 height 665
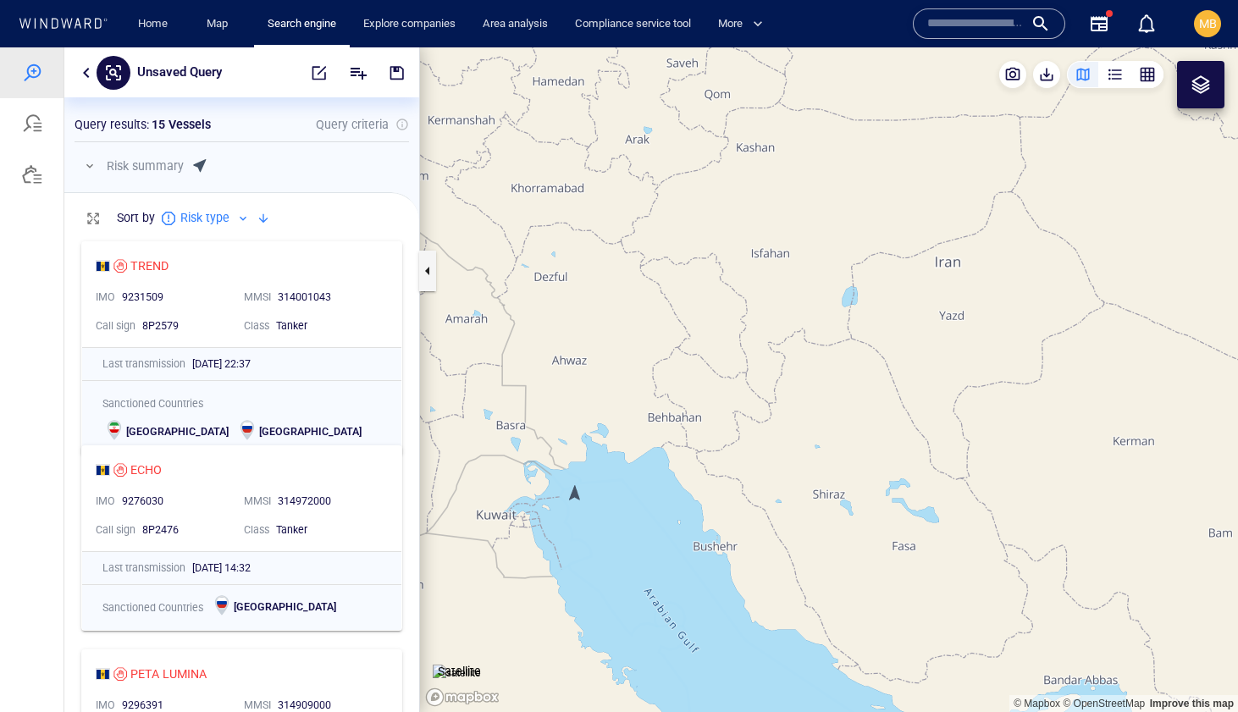
click at [575, 493] on canvas "Map" at bounding box center [829, 379] width 818 height 665
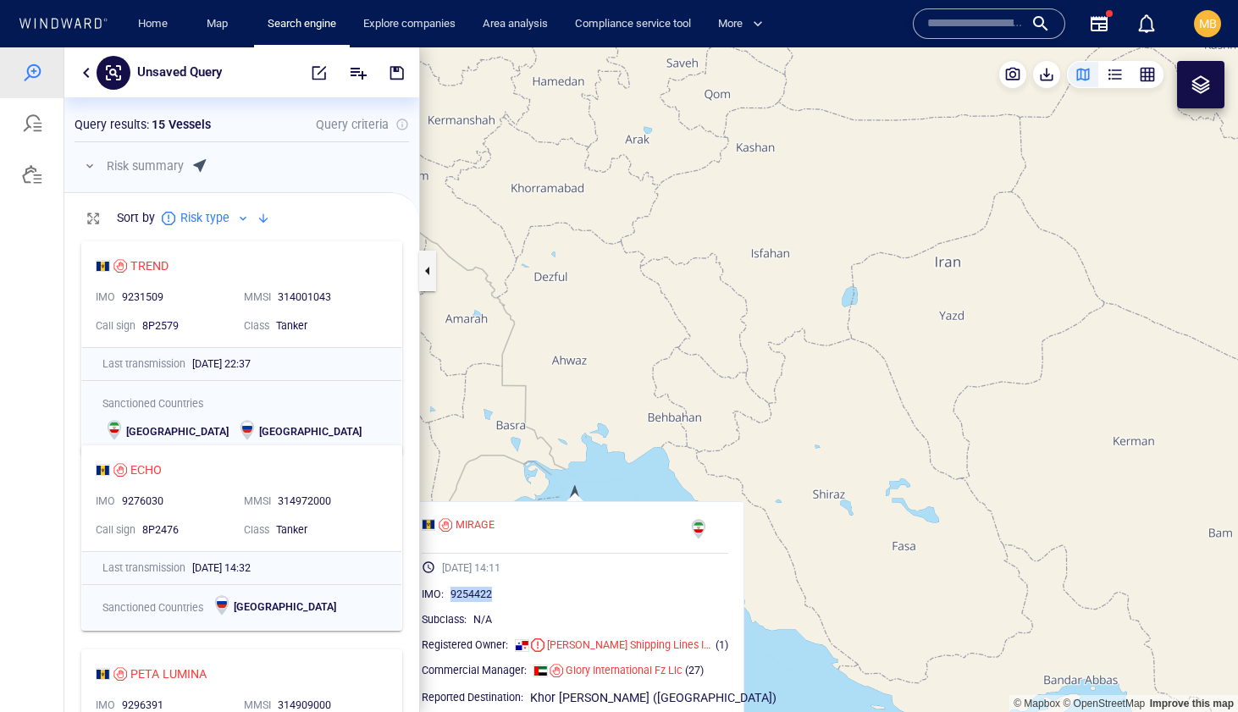
drag, startPoint x: 511, startPoint y: 592, endPoint x: 463, endPoint y: 593, distance: 48.3
click at [463, 593] on div "9254422" at bounding box center [589, 594] width 278 height 17
copy span "9254422"
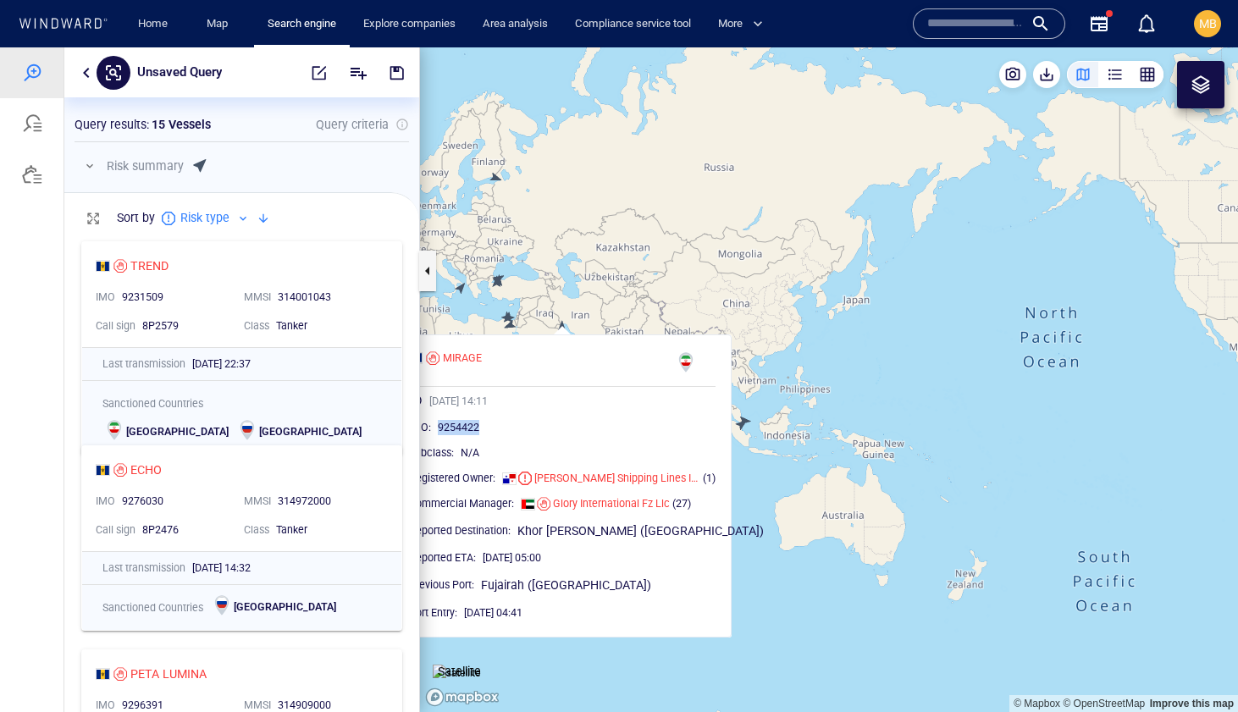
click at [775, 344] on canvas "Map" at bounding box center [829, 379] width 818 height 665
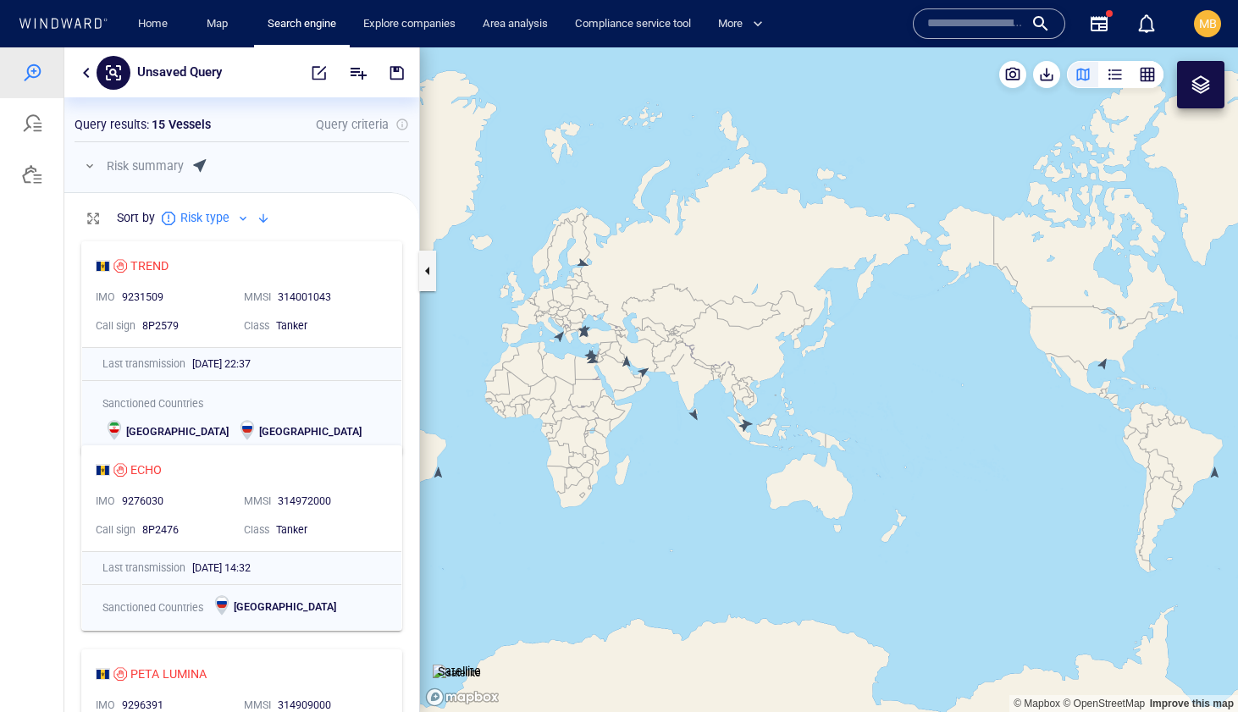
drag, startPoint x: 677, startPoint y: 450, endPoint x: 859, endPoint y: 420, distance: 184.4
click at [858, 420] on canvas "Map" at bounding box center [829, 379] width 818 height 665
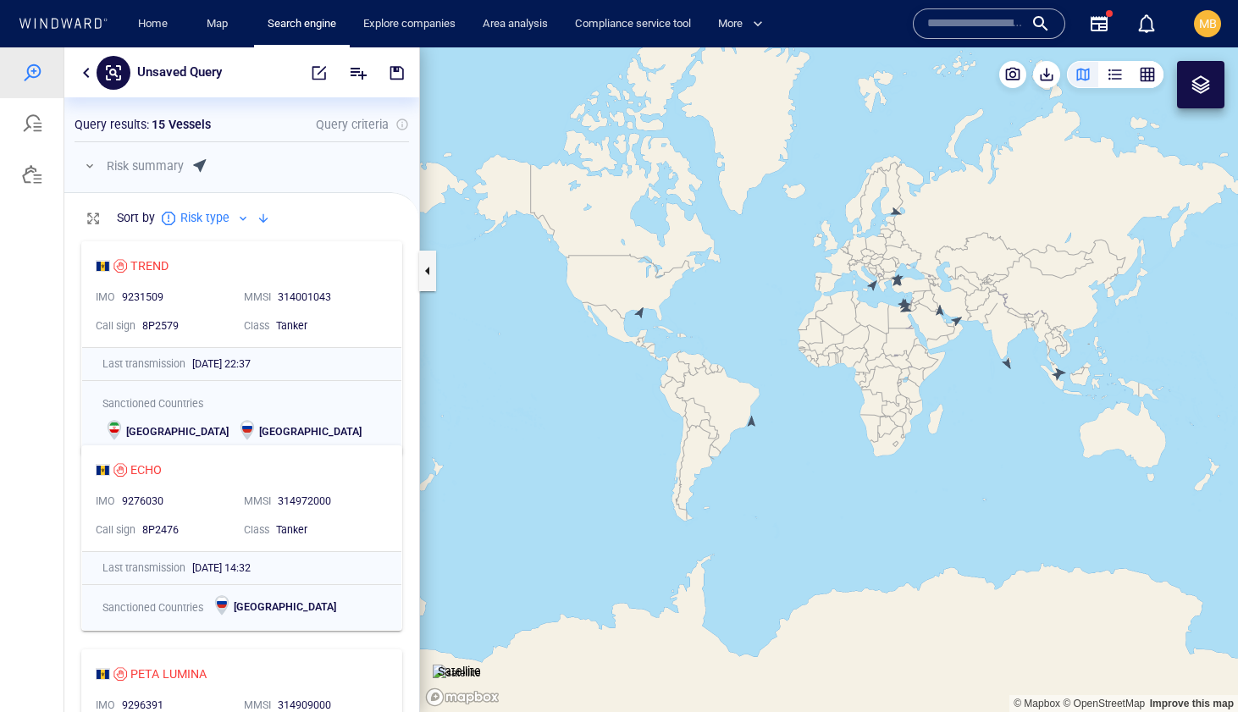
click at [754, 423] on canvas "Map" at bounding box center [829, 379] width 818 height 665
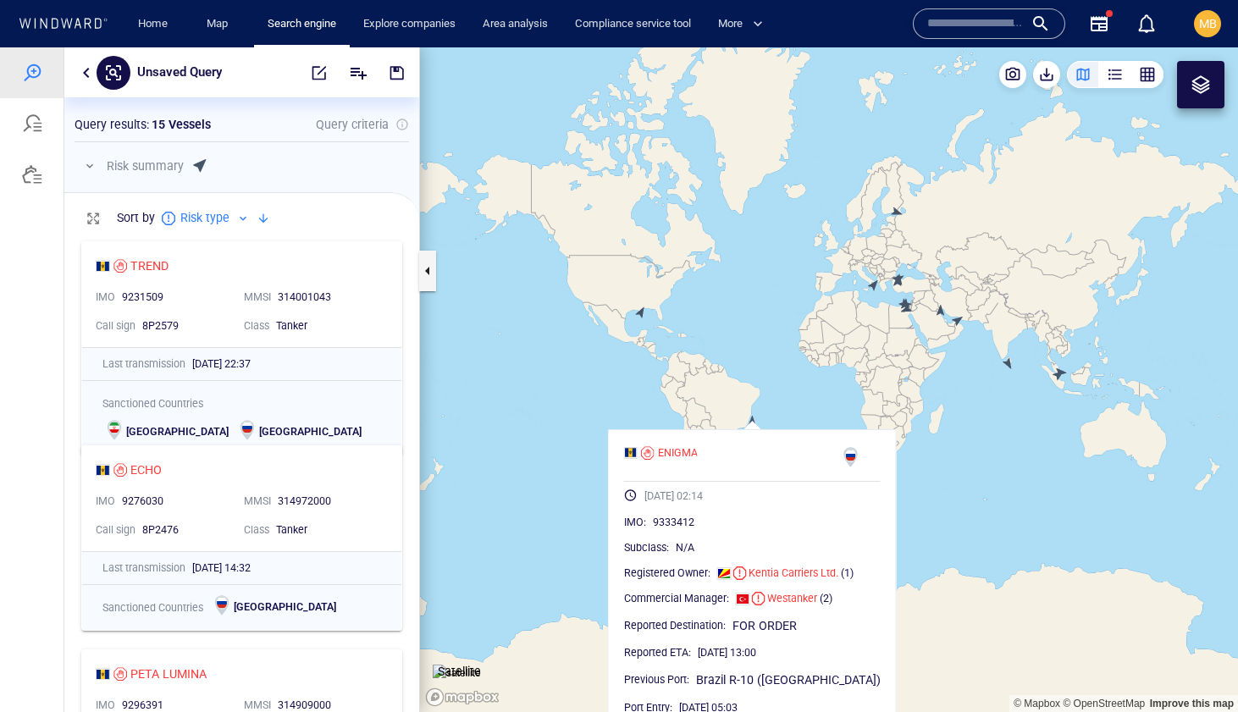
click at [775, 406] on canvas "Map" at bounding box center [829, 379] width 818 height 665
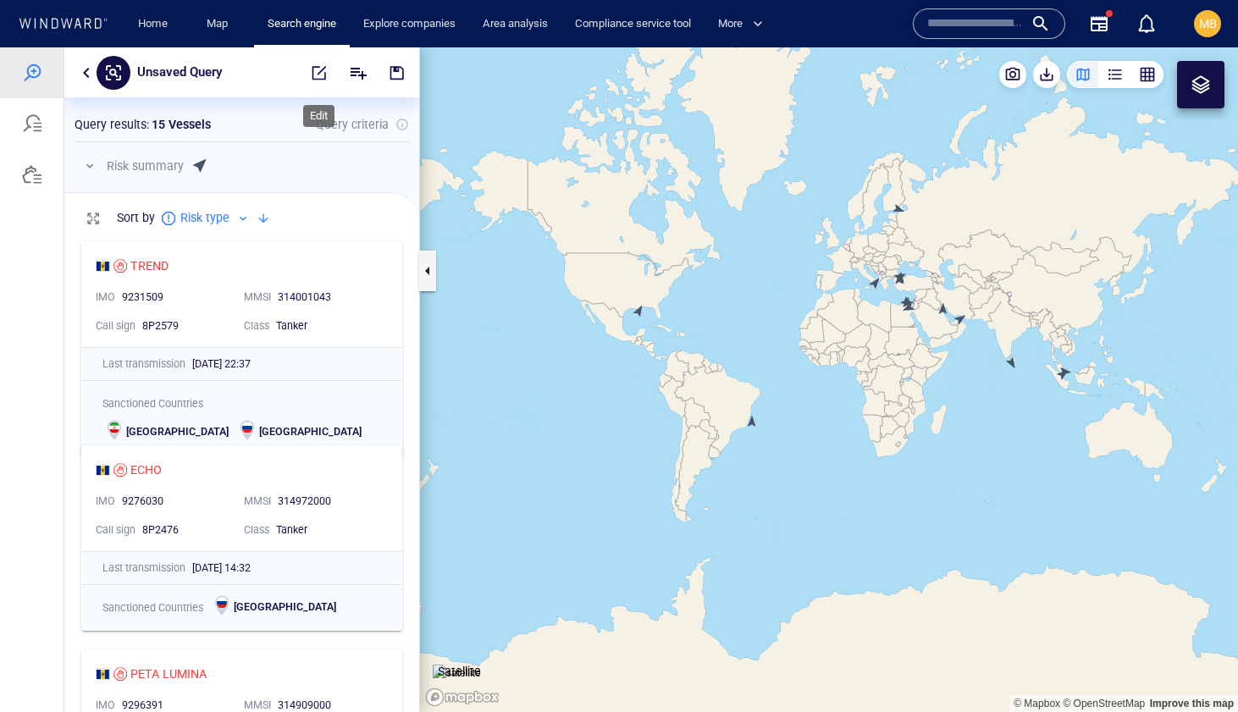
click at [325, 67] on span "button" at bounding box center [319, 72] width 17 height 17
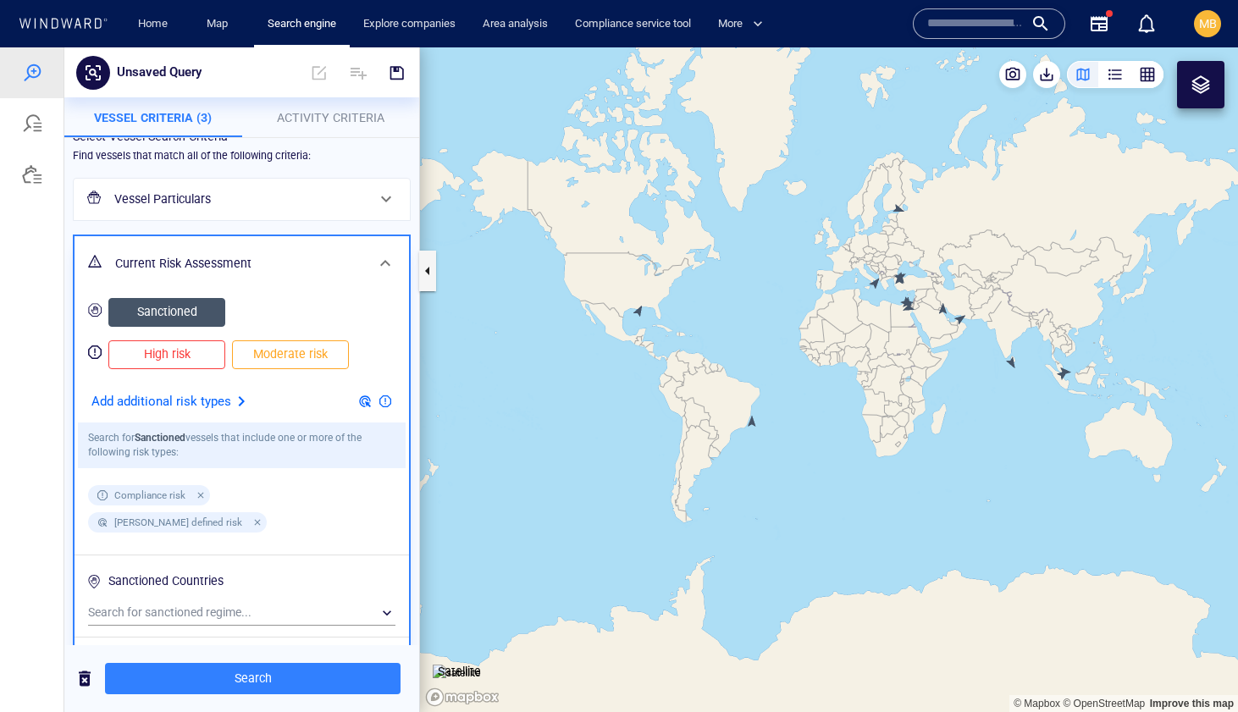
scroll to position [0, 0]
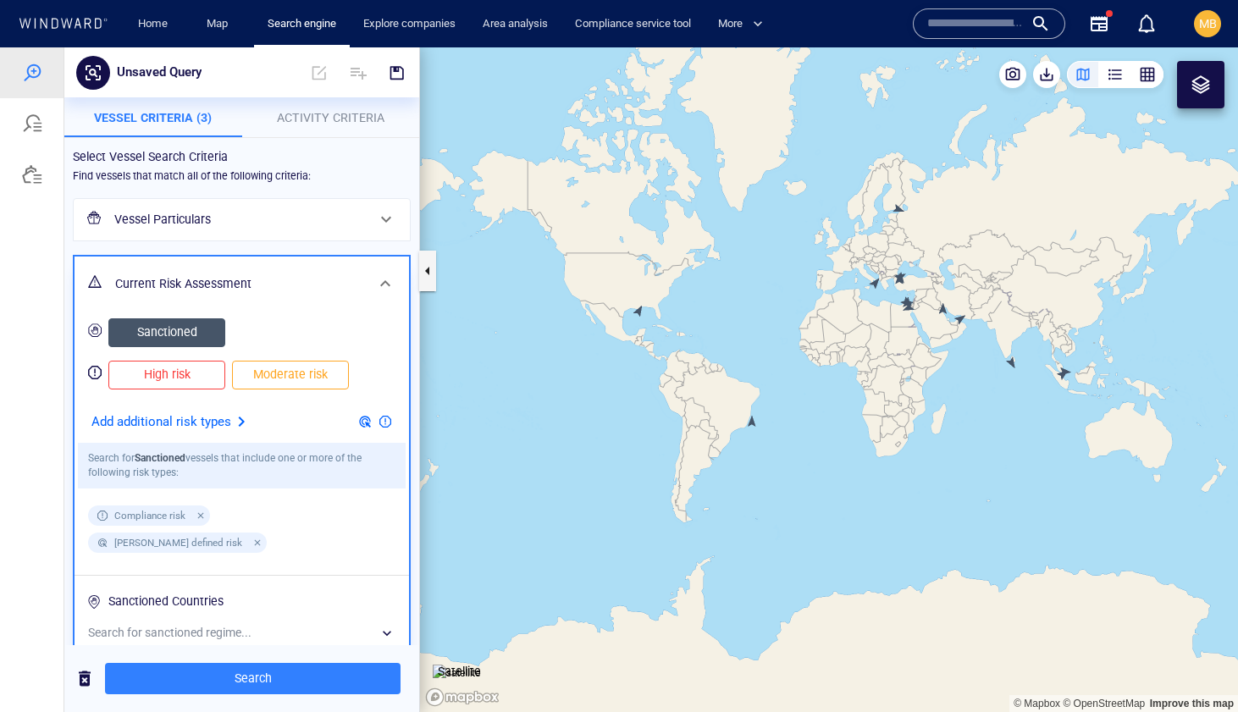
click at [295, 211] on h6 "Vessel Particulars" at bounding box center [239, 219] width 251 height 21
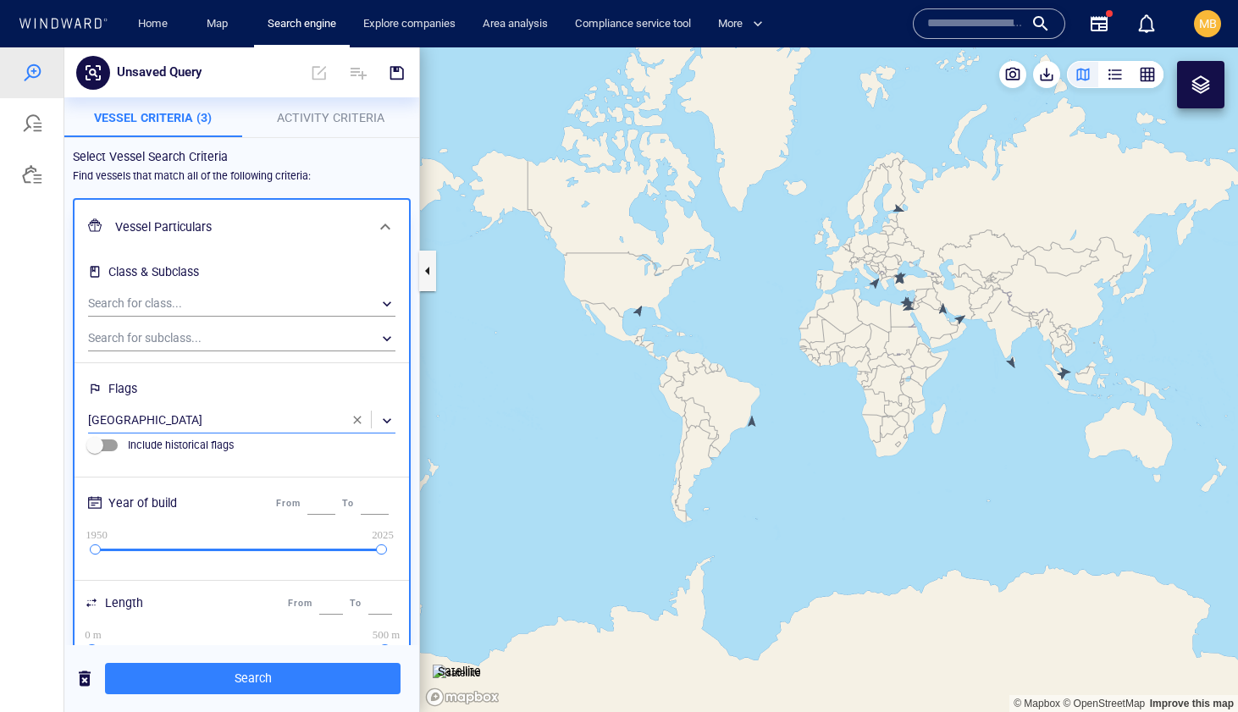
click at [177, 418] on div "​" at bounding box center [241, 420] width 307 height 25
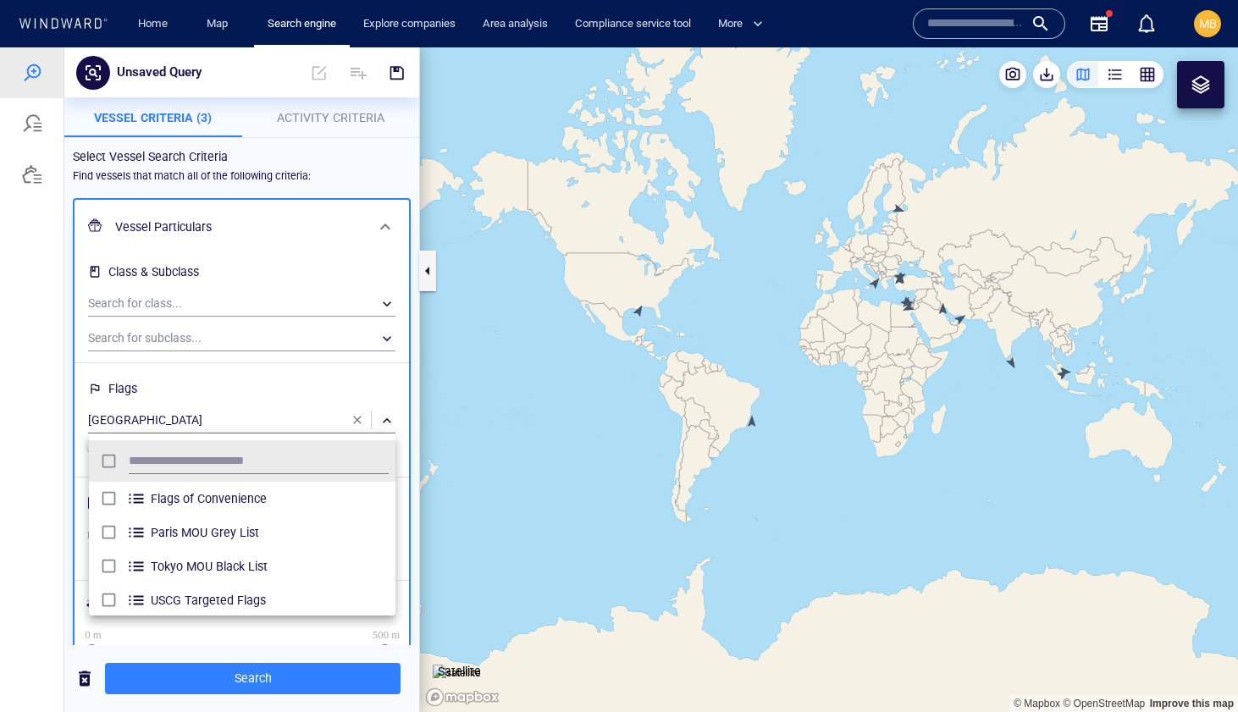
scroll to position [168, 307]
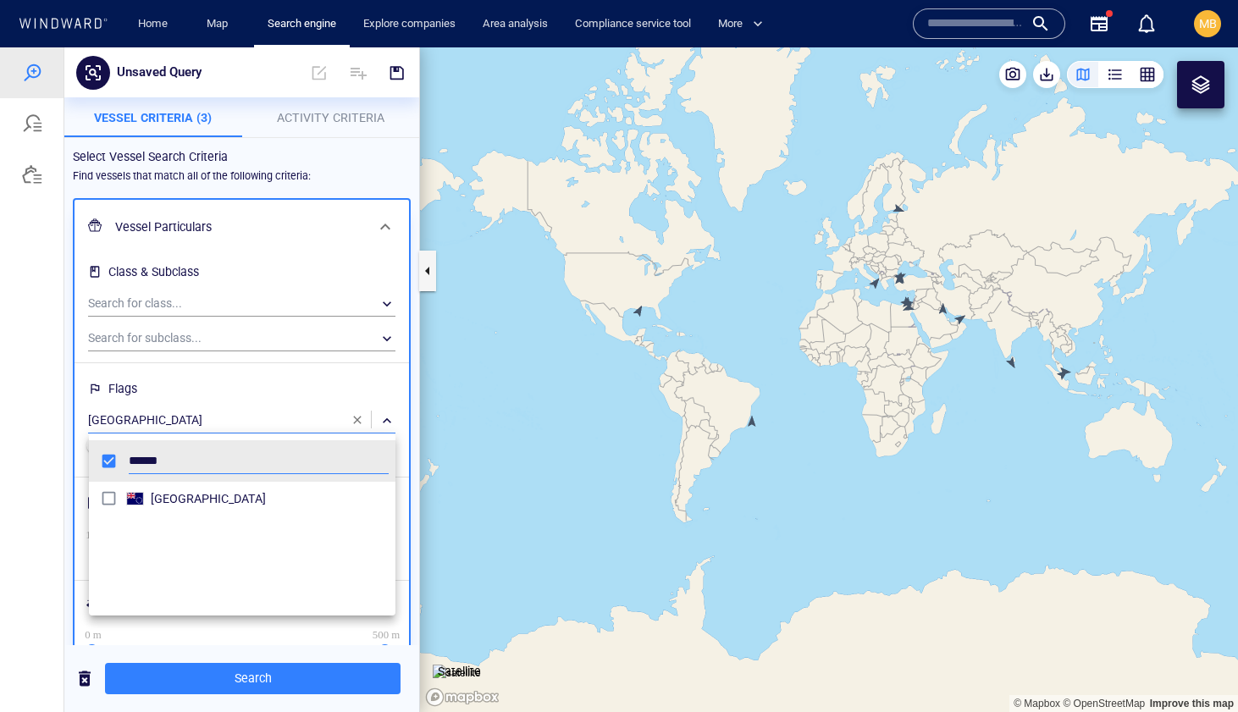
type input "******"
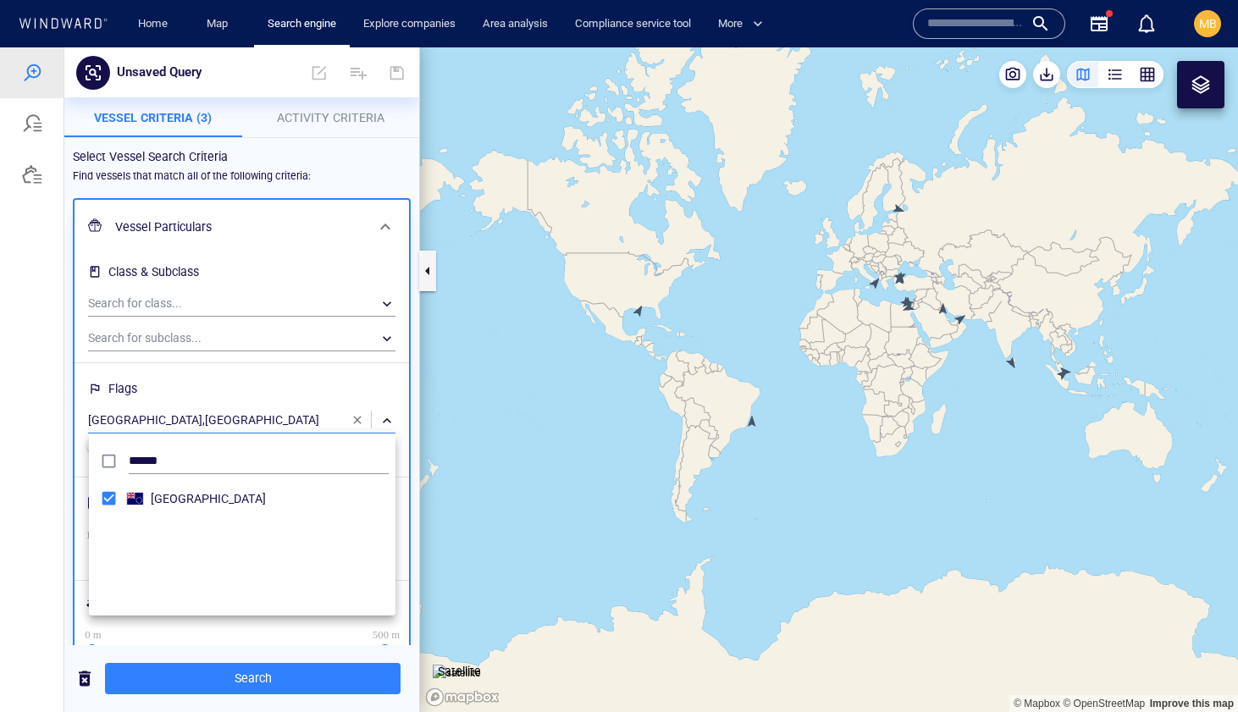
click at [271, 672] on div at bounding box center [619, 379] width 1238 height 665
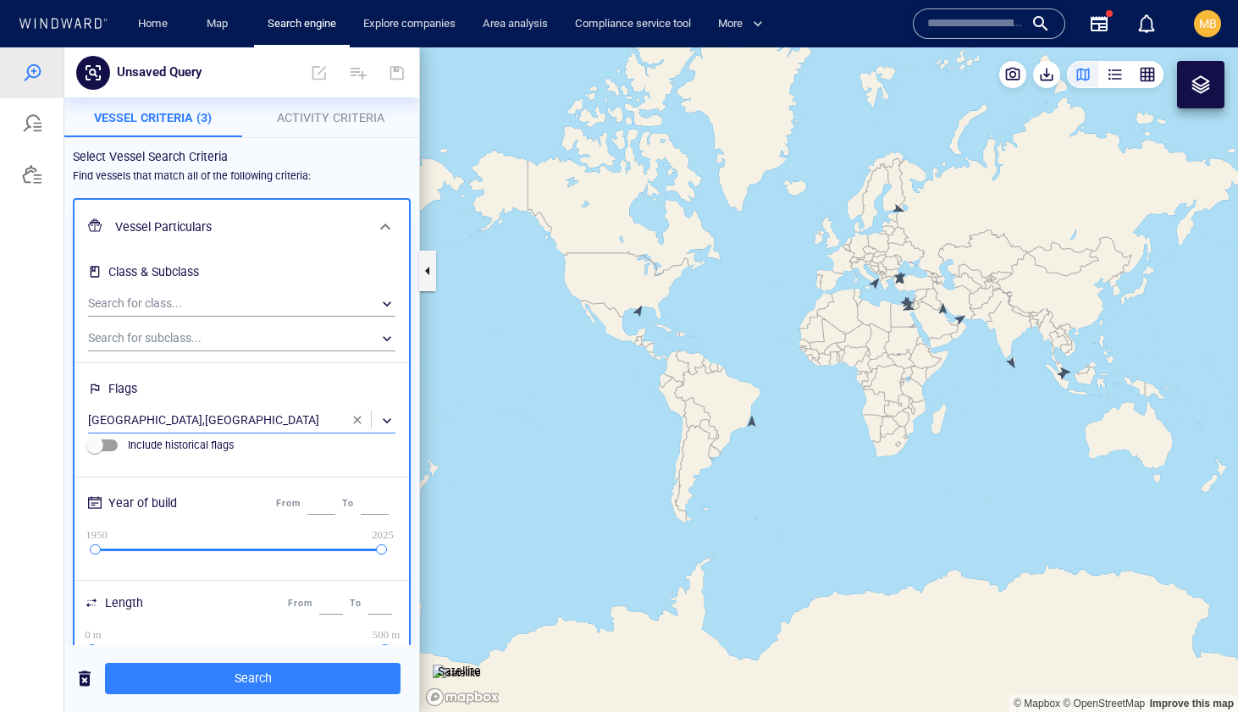
click at [271, 672] on span "Search" at bounding box center [253, 678] width 268 height 21
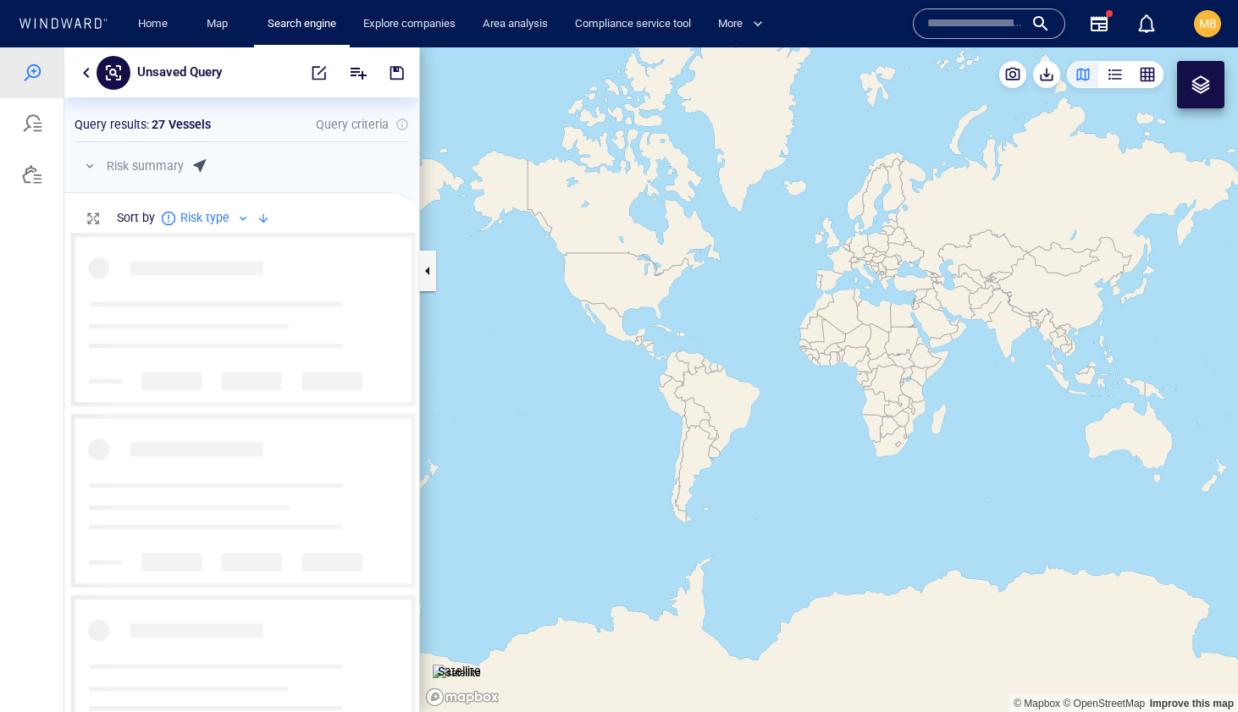
scroll to position [479, 355]
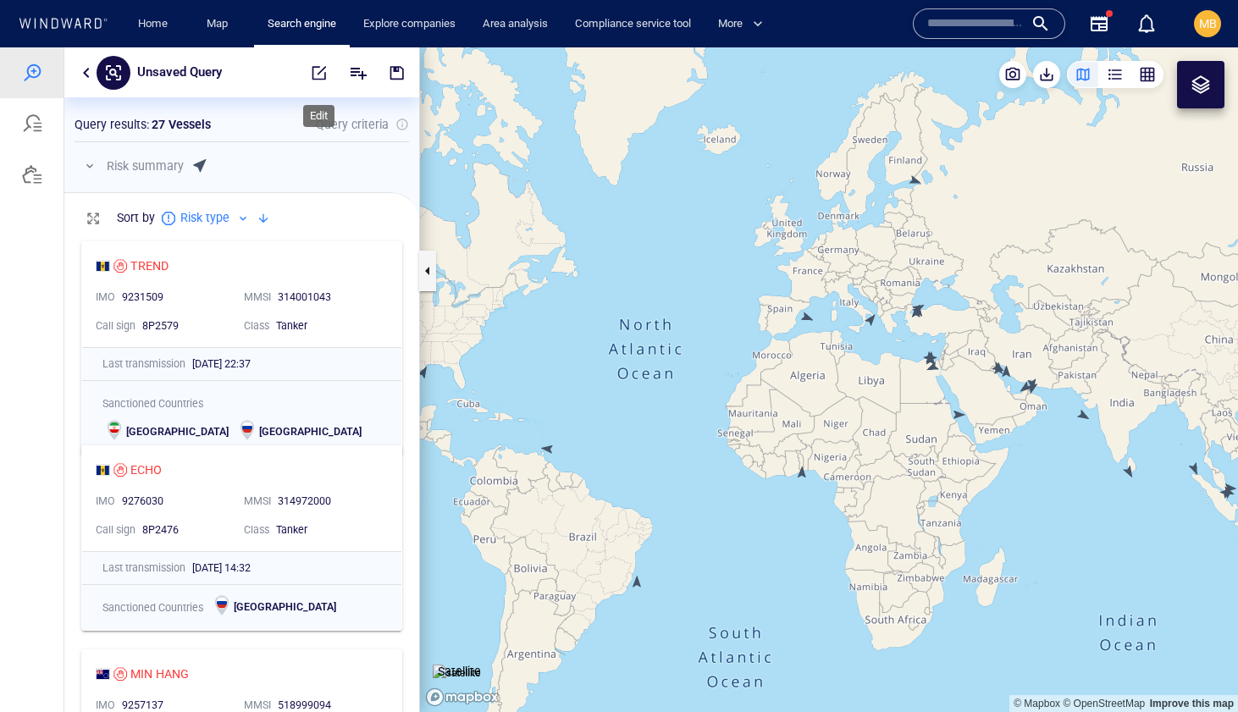
click at [321, 69] on span "button" at bounding box center [319, 72] width 17 height 17
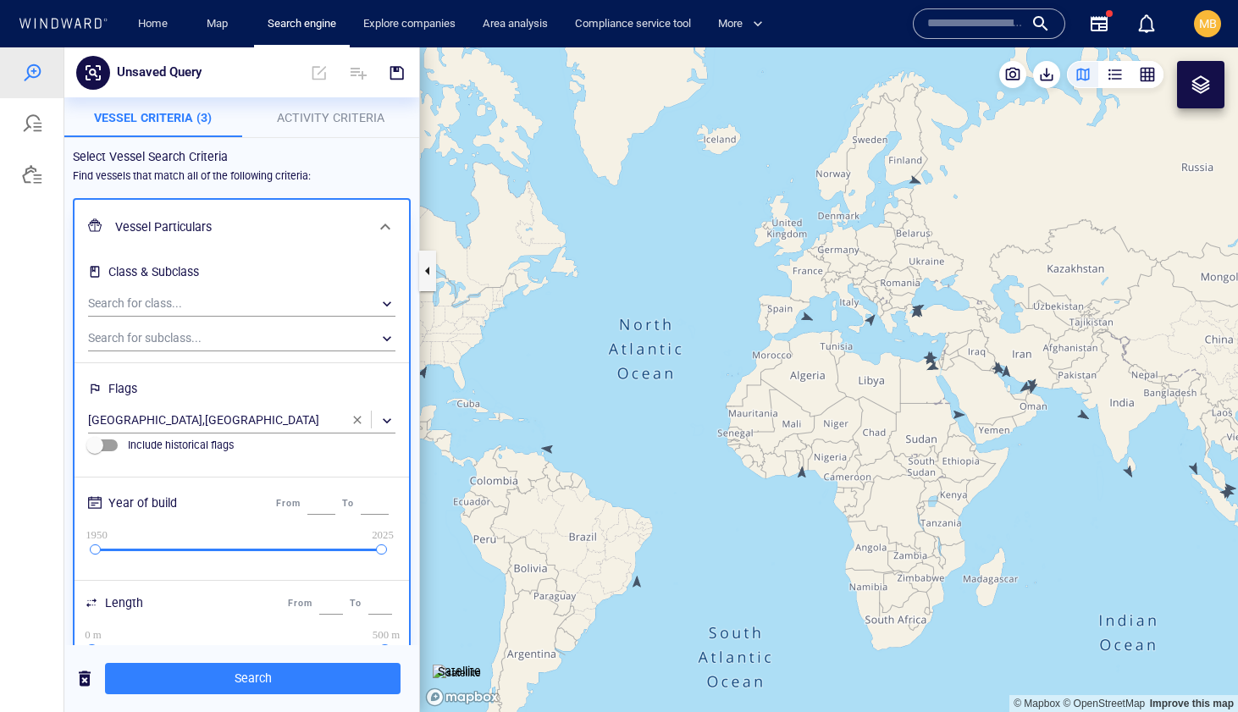
click at [357, 418] on span "button" at bounding box center [358, 420] width 14 height 14
click at [165, 421] on div "​" at bounding box center [241, 420] width 307 height 25
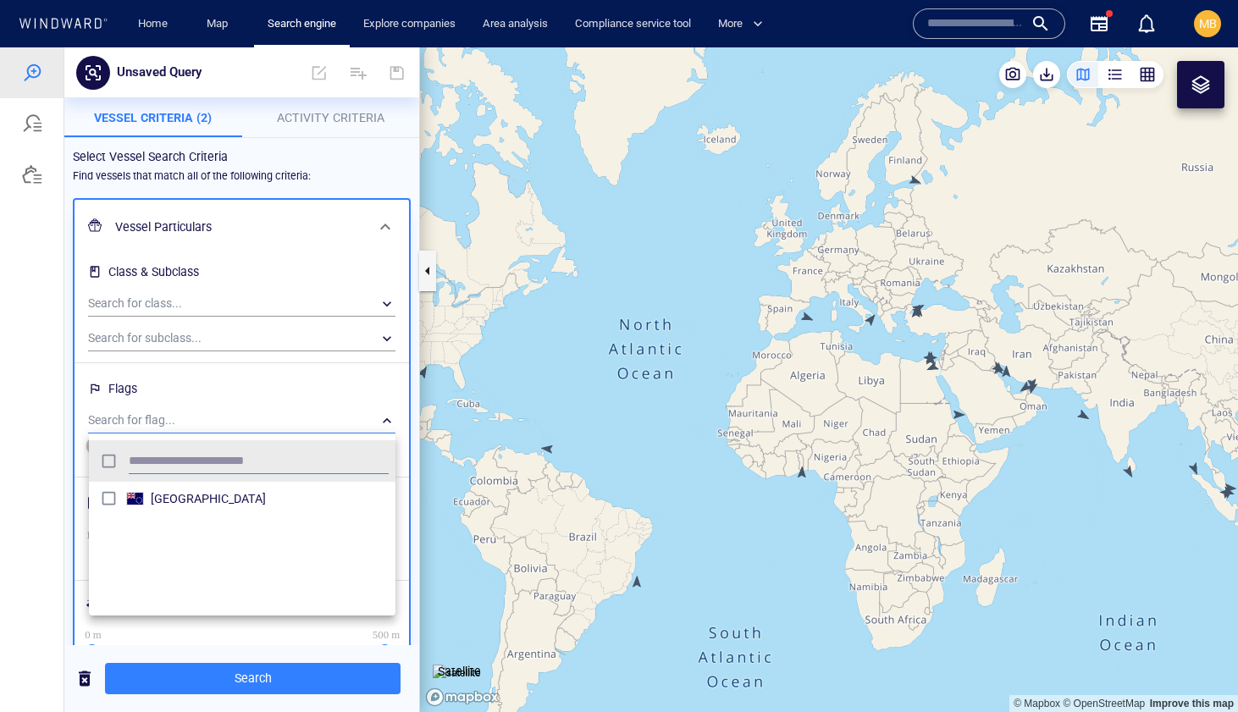
scroll to position [168, 307]
type input "****"
click at [259, 675] on div at bounding box center [619, 379] width 1238 height 665
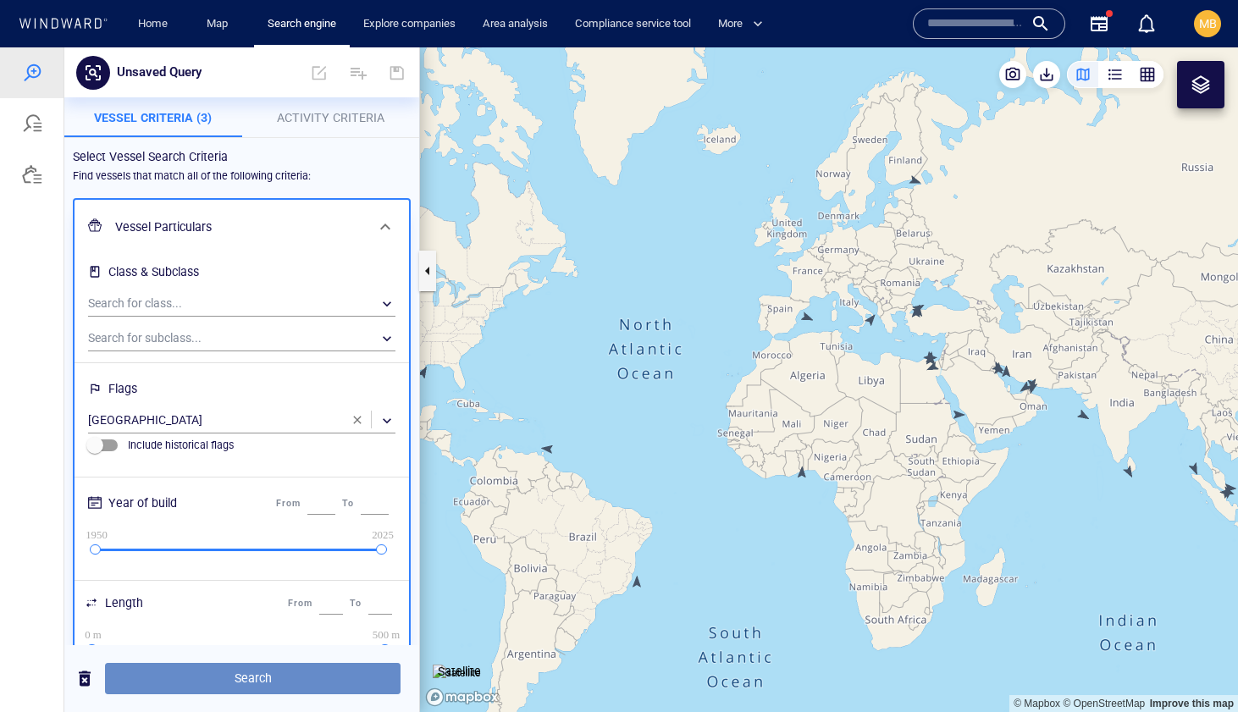
click at [255, 675] on span "Search" at bounding box center [253, 678] width 268 height 21
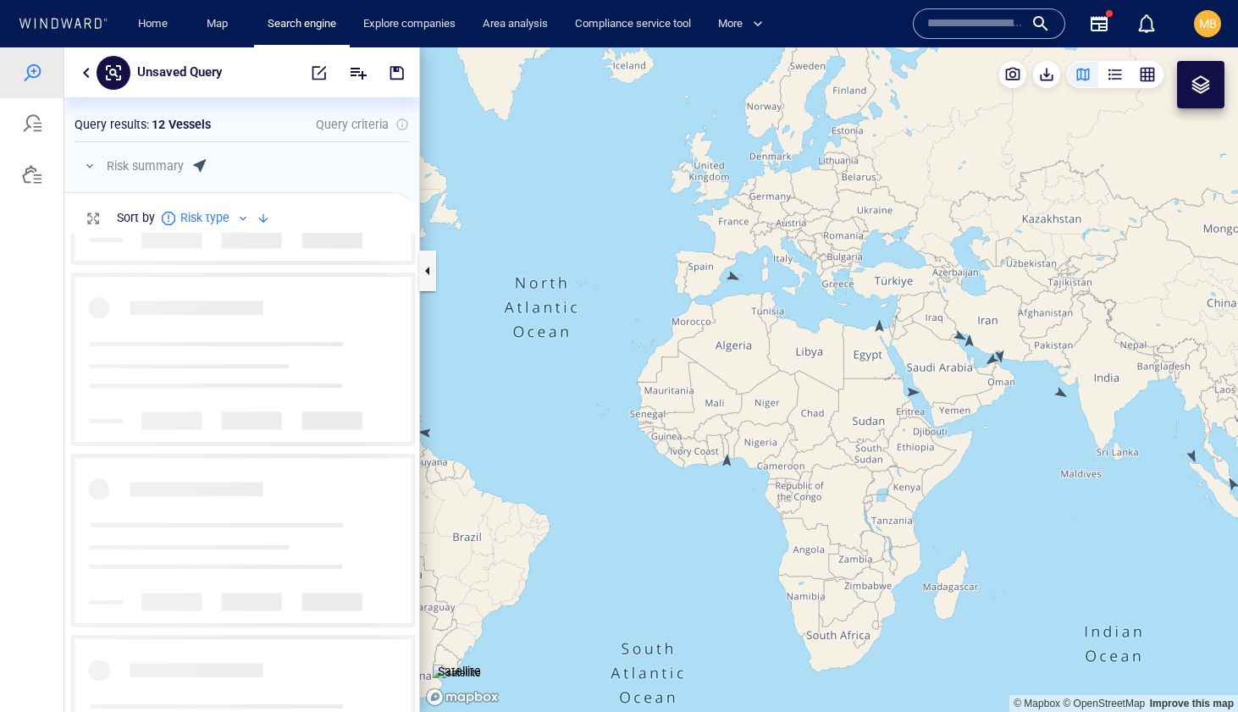
scroll to position [162, 0]
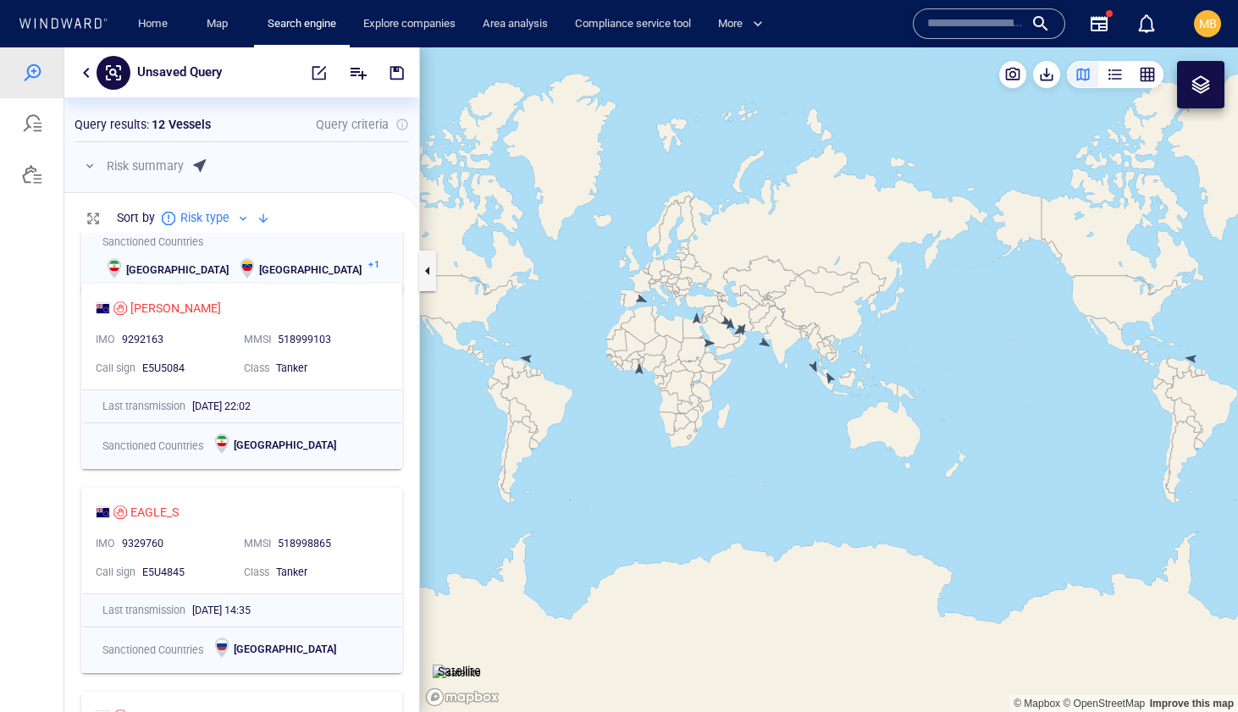
drag, startPoint x: 614, startPoint y: 466, endPoint x: 689, endPoint y: 469, distance: 75.4
click at [689, 469] on canvas "Map" at bounding box center [829, 379] width 818 height 665
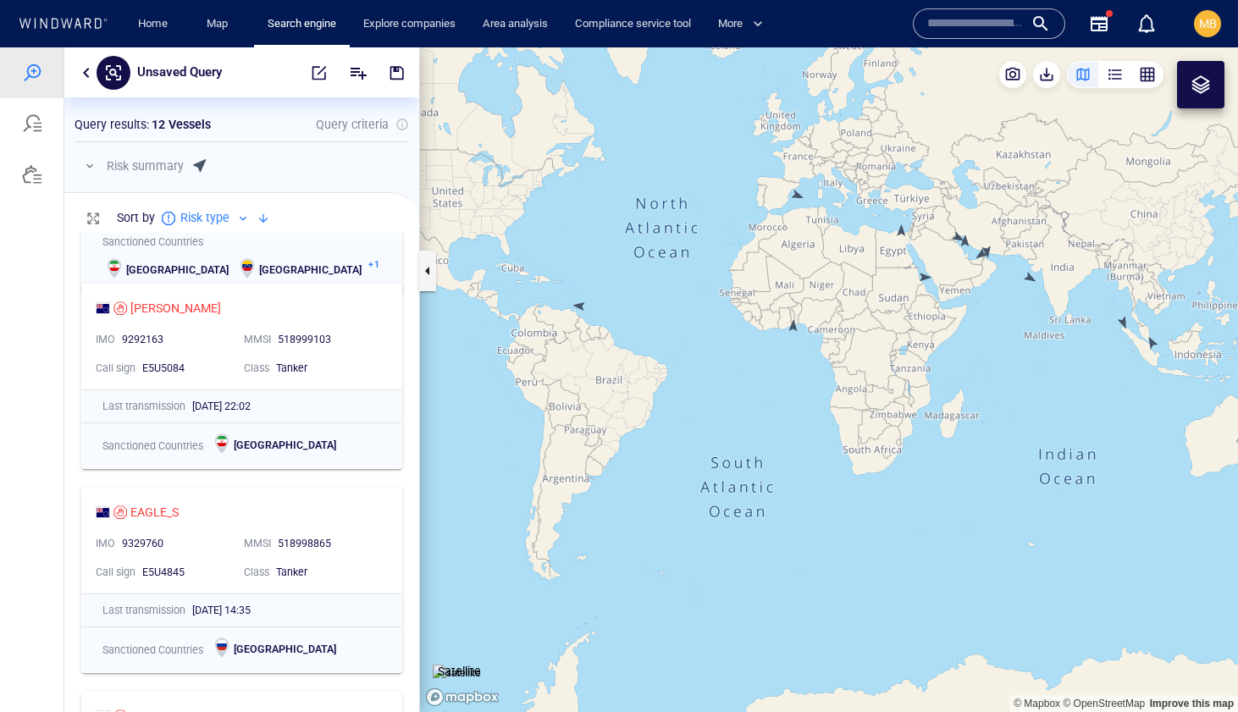
click at [582, 307] on canvas "Map" at bounding box center [829, 379] width 818 height 665
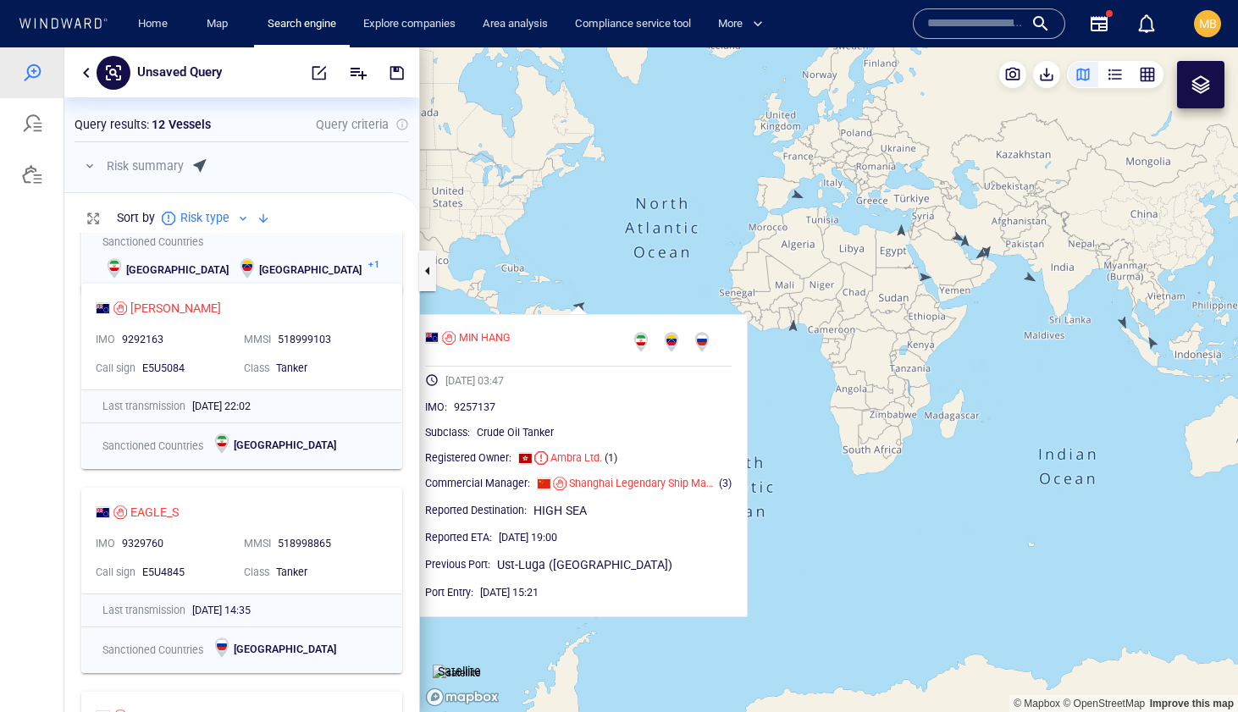
click at [582, 307] on canvas "Map" at bounding box center [829, 379] width 818 height 665
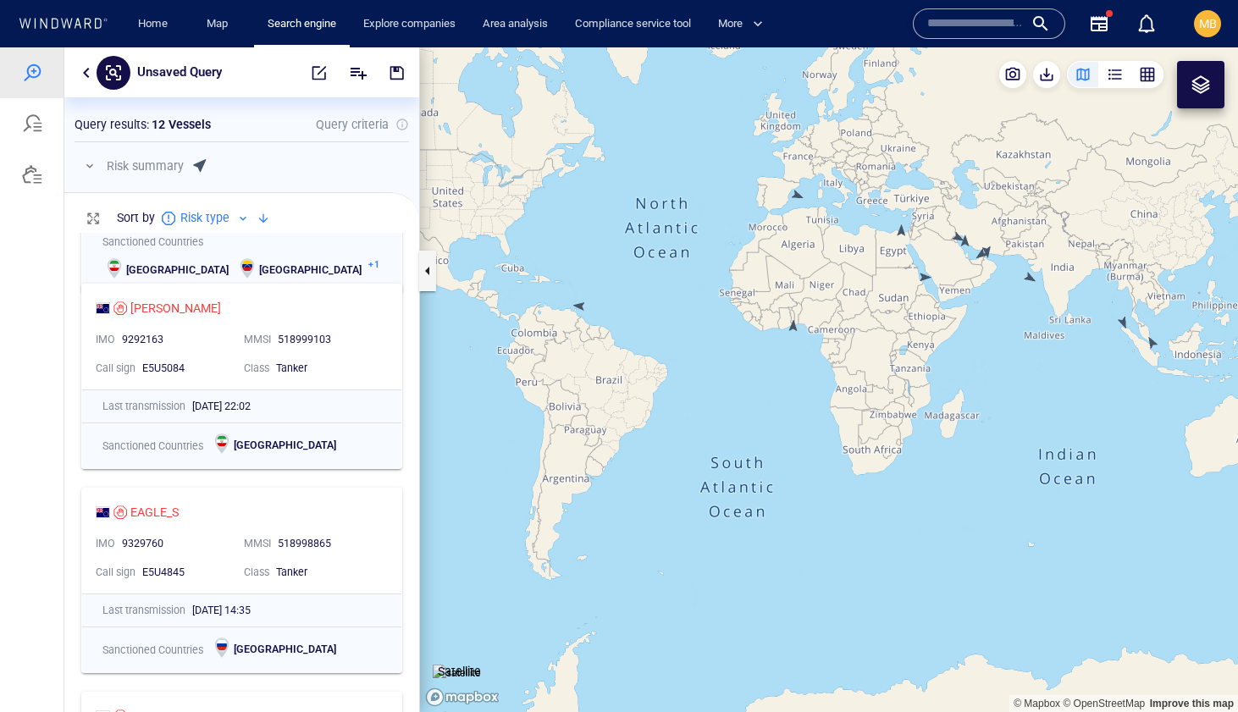
click at [577, 307] on canvas "Map" at bounding box center [829, 379] width 818 height 665
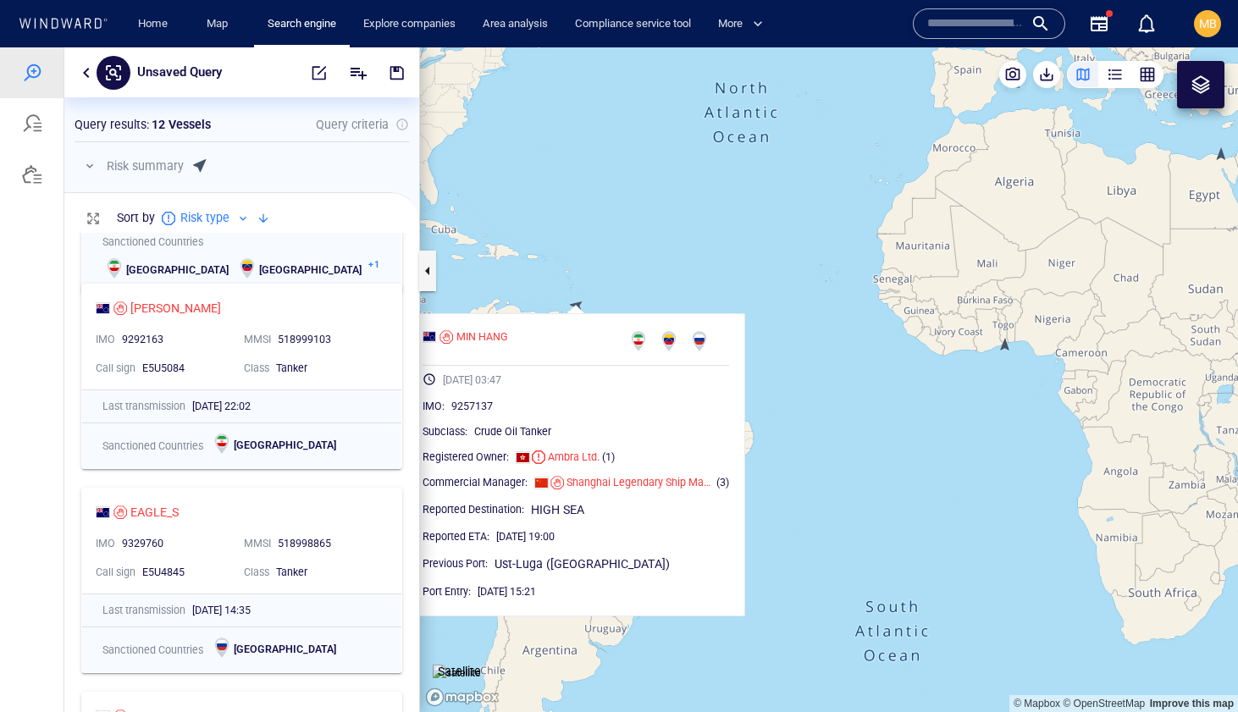
click at [577, 307] on canvas "Map" at bounding box center [829, 379] width 818 height 665
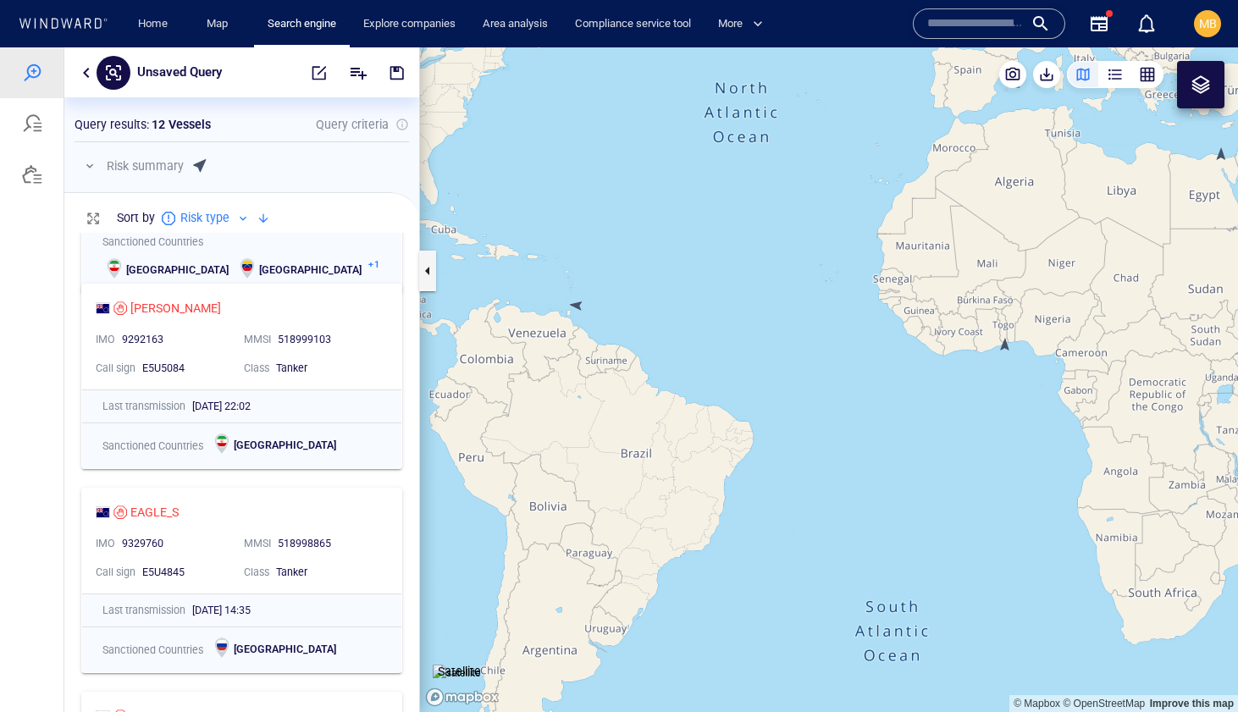
click at [1007, 345] on canvas "Map" at bounding box center [829, 379] width 818 height 665
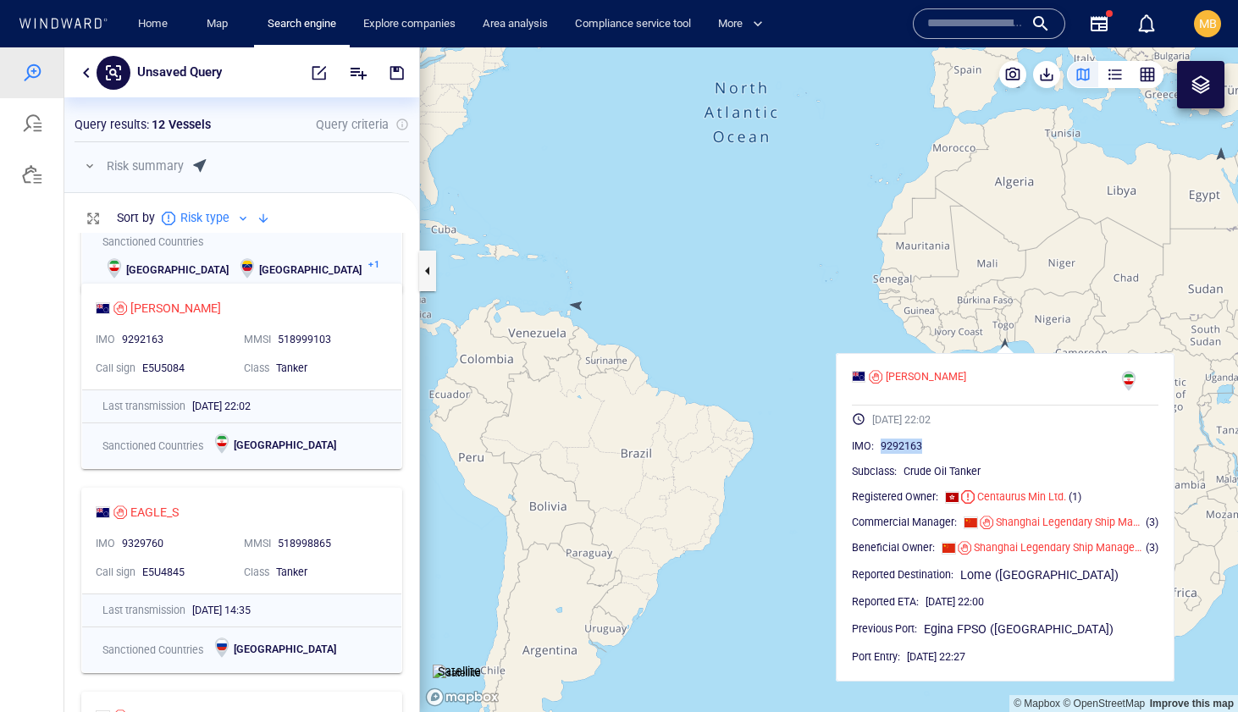
drag, startPoint x: 925, startPoint y: 444, endPoint x: 881, endPoint y: 444, distance: 44.9
click at [881, 444] on div "9292163" at bounding box center [1020, 446] width 278 height 17
copy span "9292163"
click at [942, 334] on canvas "Map" at bounding box center [829, 379] width 818 height 665
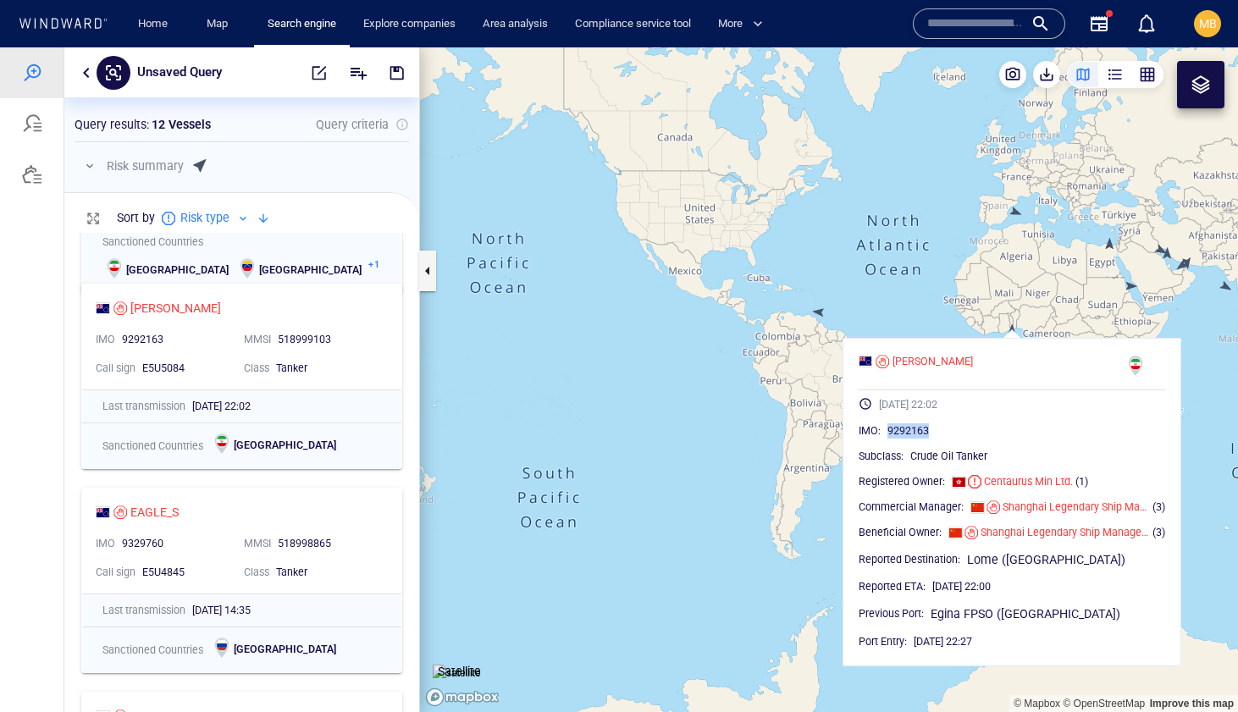
drag, startPoint x: 1038, startPoint y: 290, endPoint x: 911, endPoint y: 338, distance: 135.9
click at [911, 337] on canvas "Map" at bounding box center [829, 379] width 818 height 665
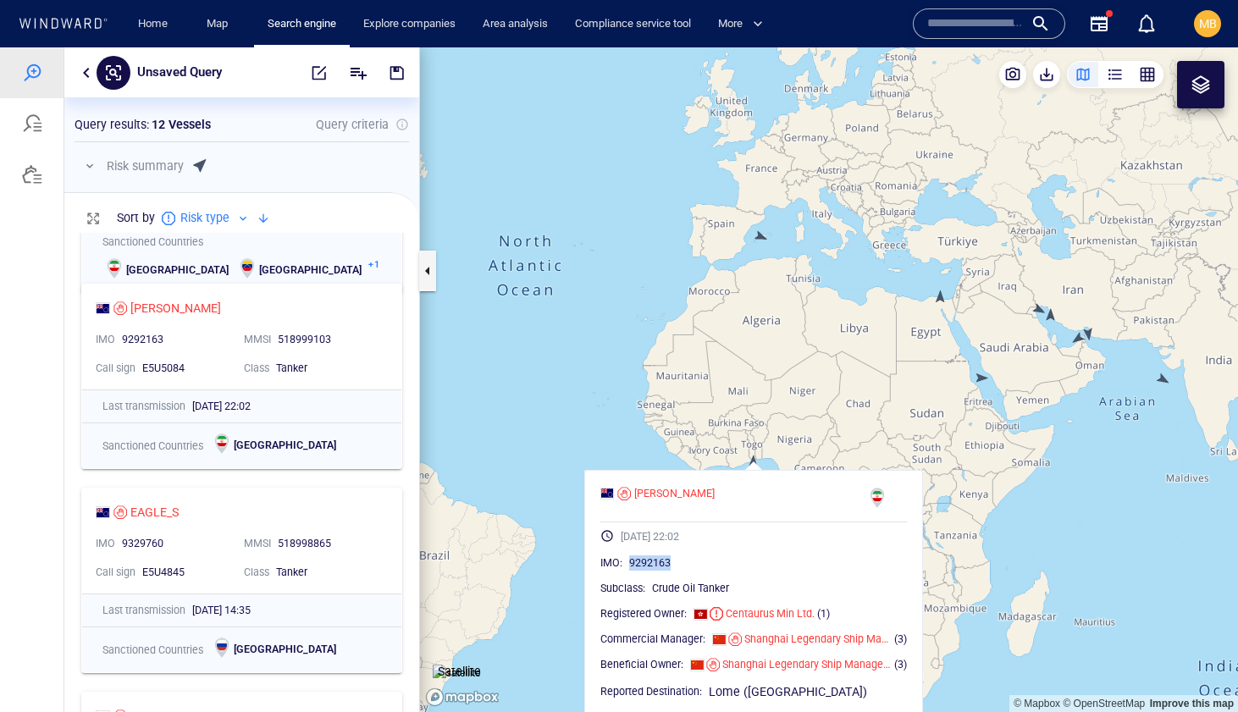
click at [941, 300] on canvas "Map" at bounding box center [829, 379] width 818 height 665
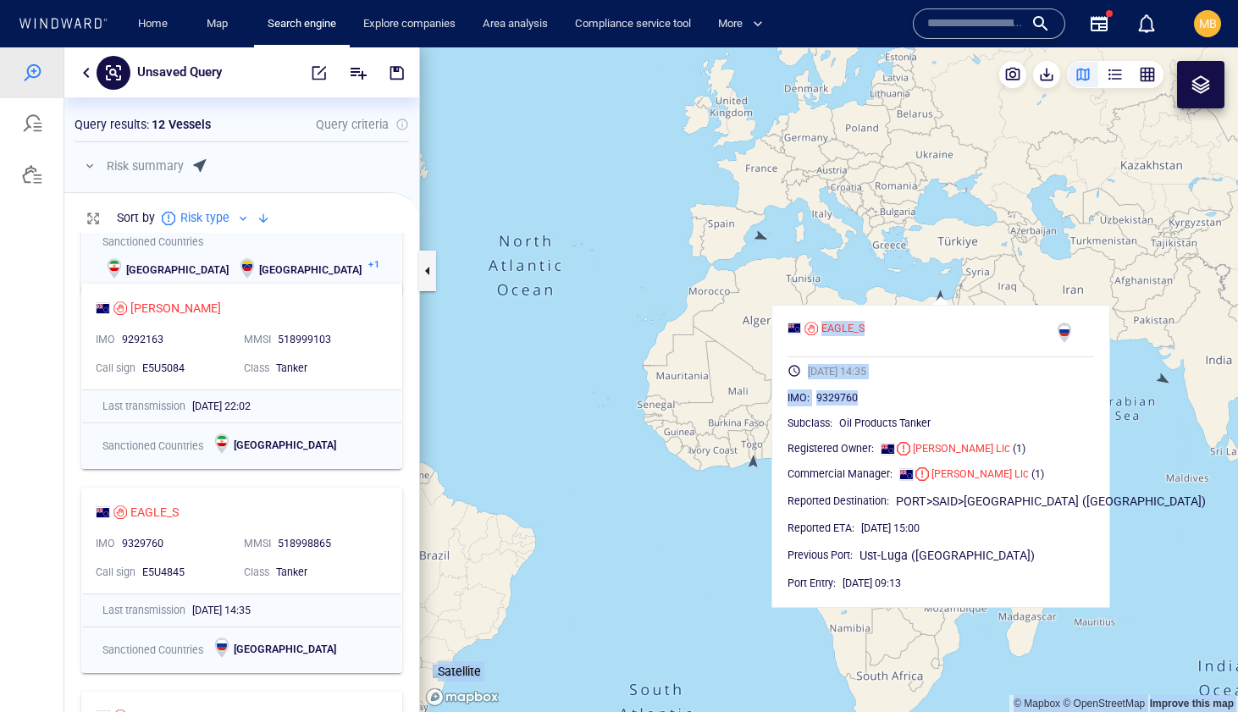
drag, startPoint x: 886, startPoint y: 394, endPoint x: 971, endPoint y: 262, distance: 156.2
click at [971, 263] on div "© Mapbox © OpenStreetMap Improve this map Satellite EAGLE_S 12/08/2025 14:35 IM…" at bounding box center [829, 379] width 818 height 665
click at [971, 262] on canvas "Map" at bounding box center [829, 379] width 818 height 665
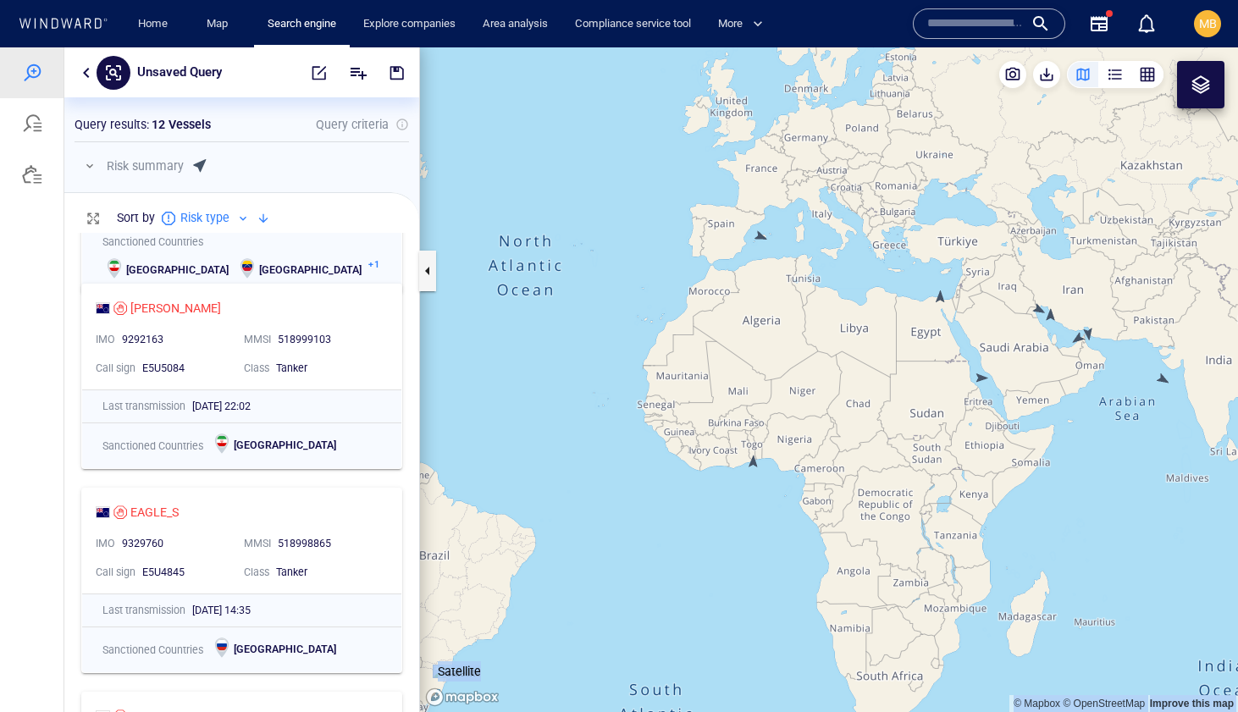
click at [982, 375] on canvas "Map" at bounding box center [829, 379] width 818 height 665
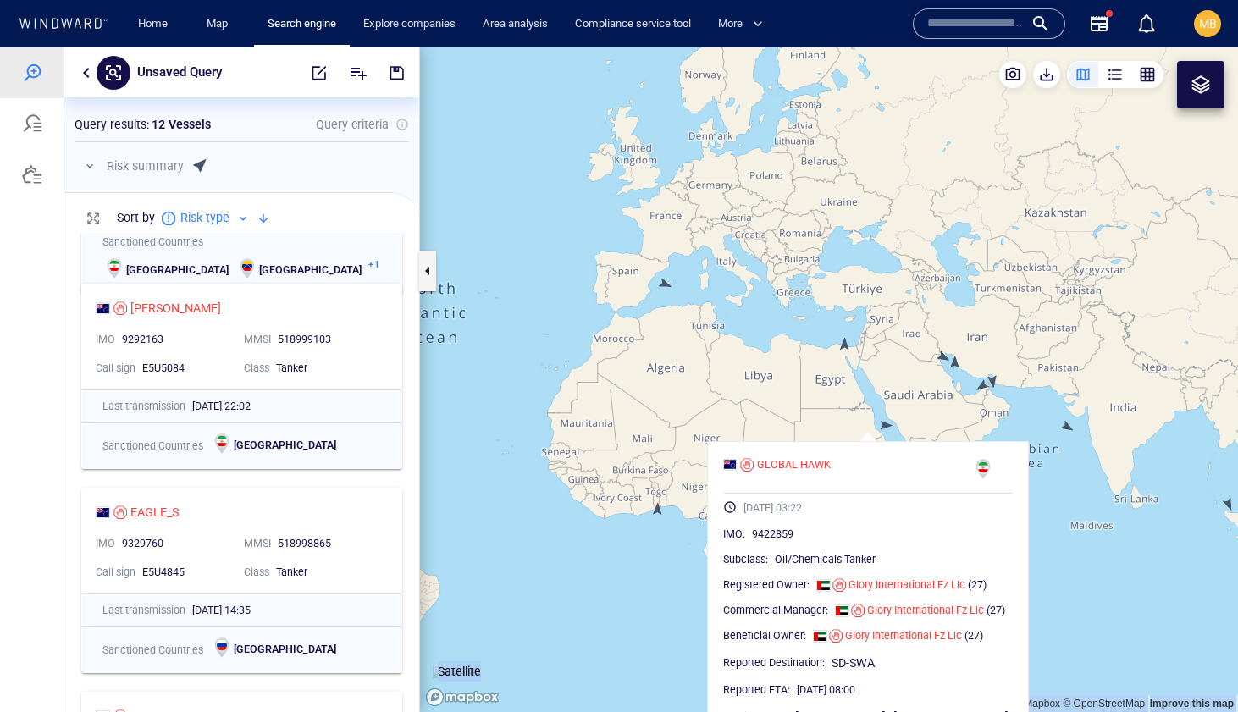
drag, startPoint x: 1054, startPoint y: 348, endPoint x: 936, endPoint y: 405, distance: 131.4
click at [936, 404] on canvas "Map" at bounding box center [829, 379] width 818 height 665
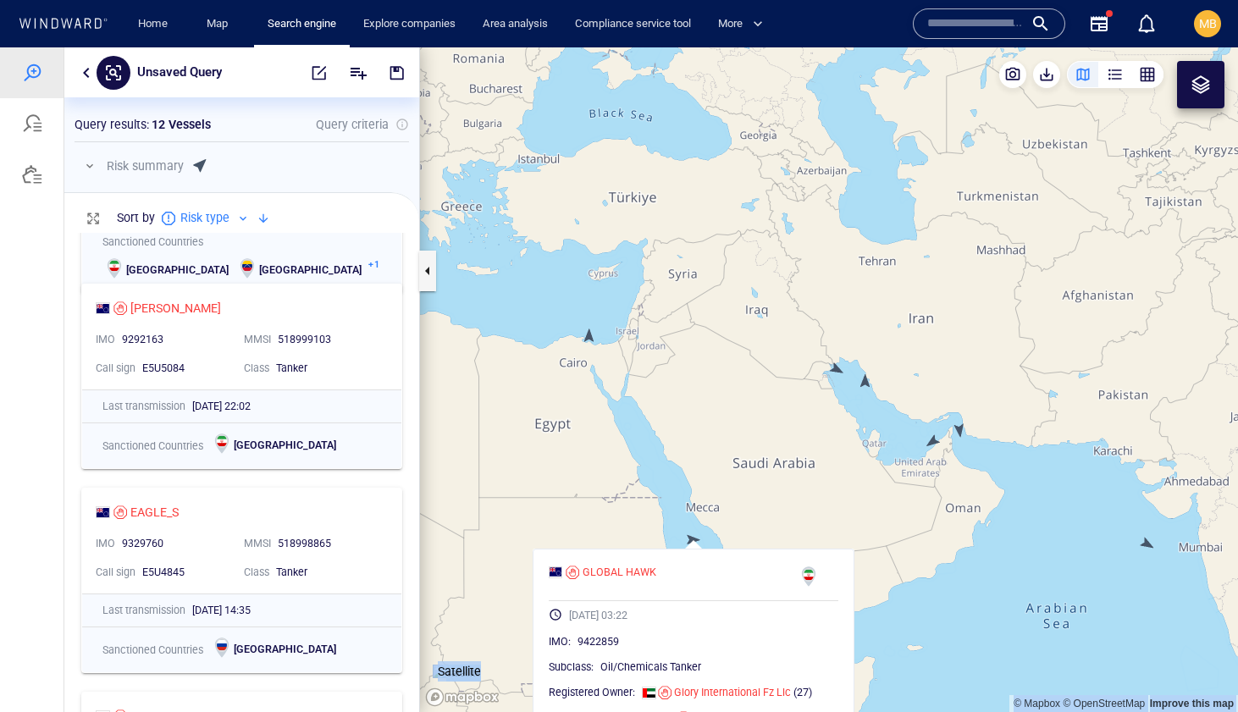
click at [837, 367] on canvas "Map" at bounding box center [829, 379] width 818 height 665
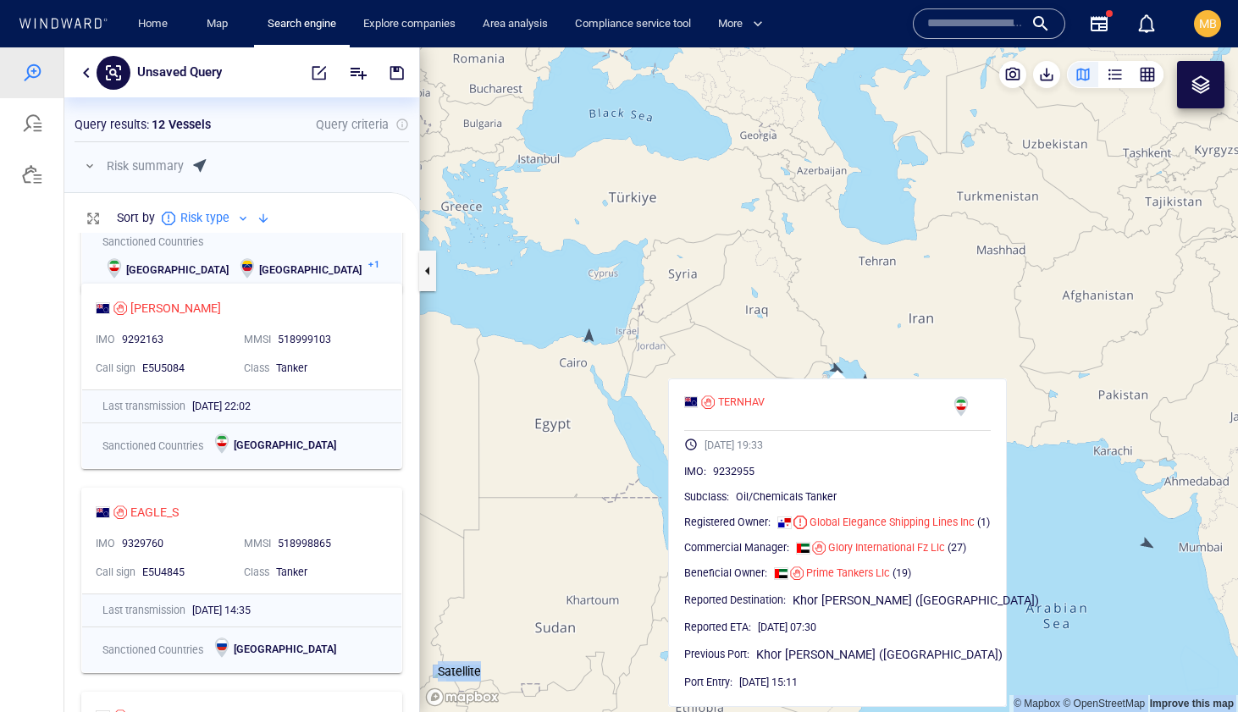
click at [920, 338] on canvas "Map" at bounding box center [829, 379] width 818 height 665
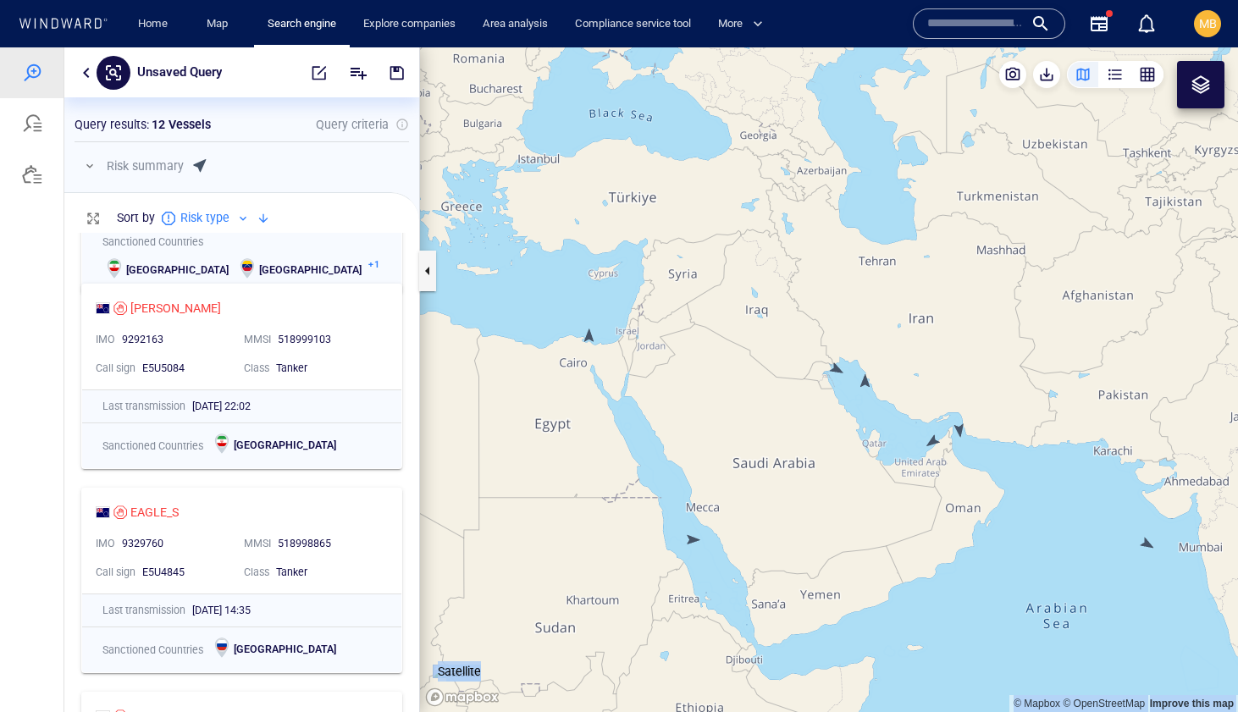
click at [868, 383] on canvas "Map" at bounding box center [829, 379] width 818 height 665
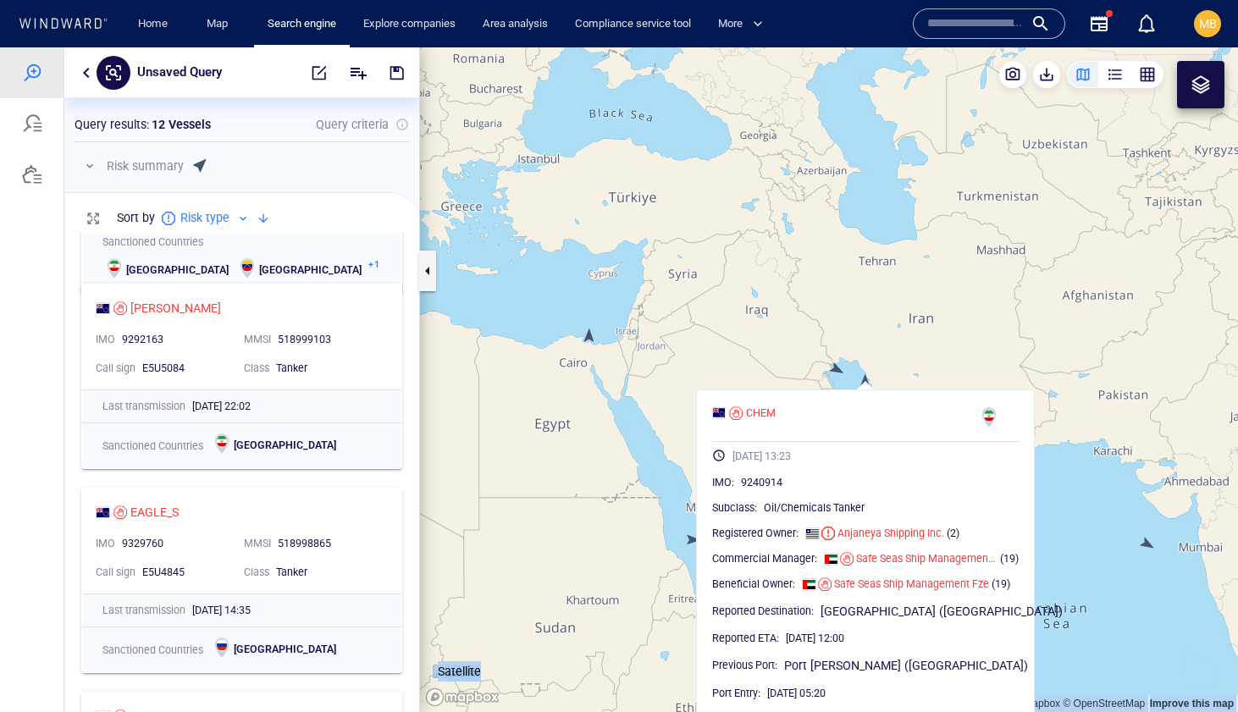
click at [1006, 337] on canvas "Map" at bounding box center [829, 379] width 818 height 665
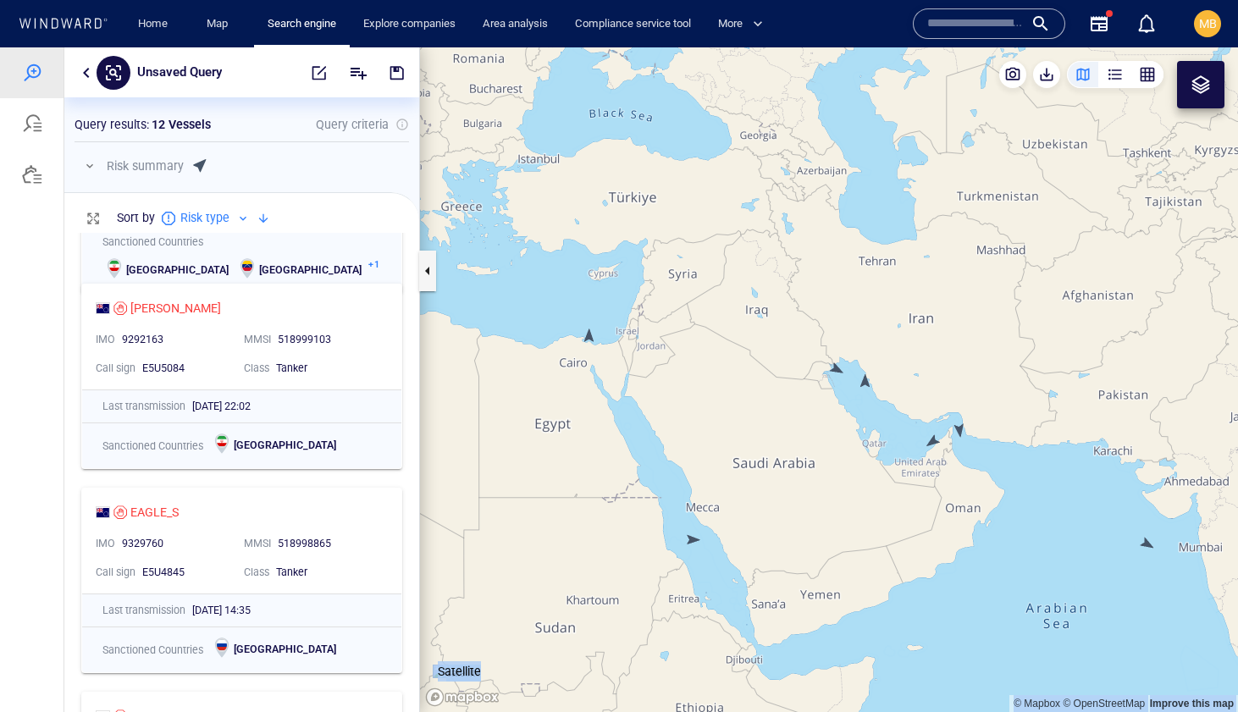
click at [964, 427] on canvas "Map" at bounding box center [829, 379] width 818 height 665
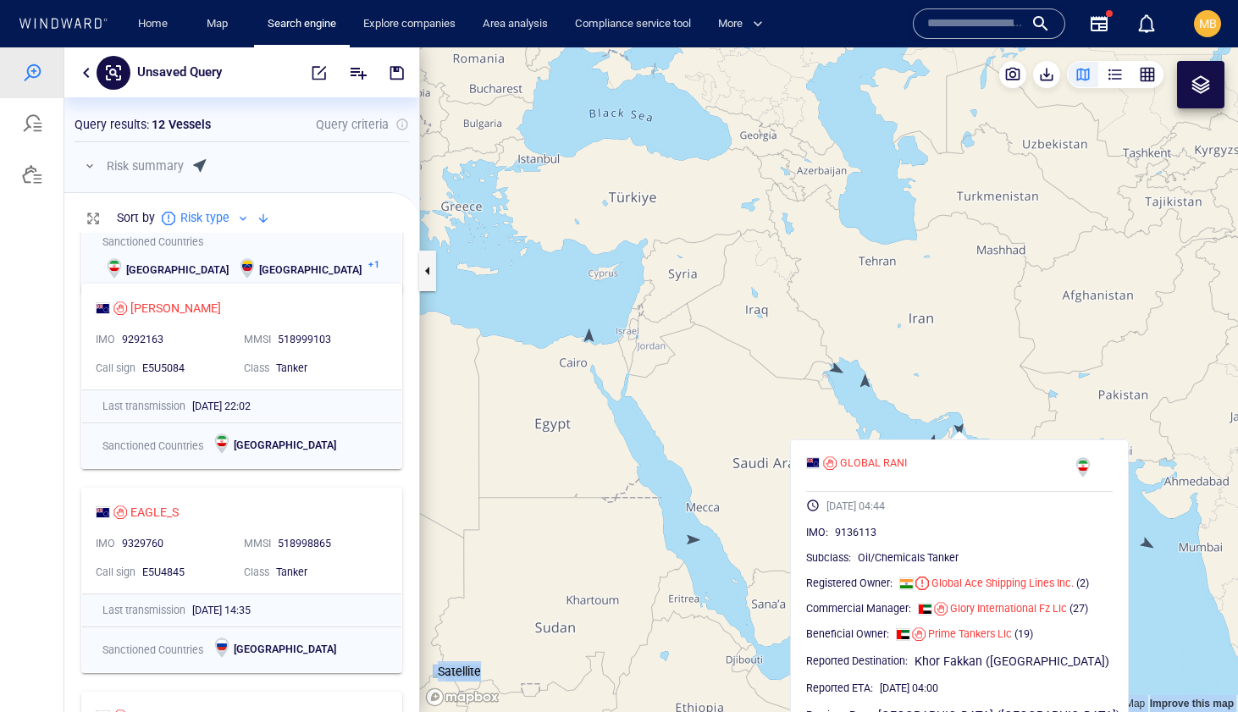
click at [910, 429] on canvas "Map" at bounding box center [829, 379] width 818 height 665
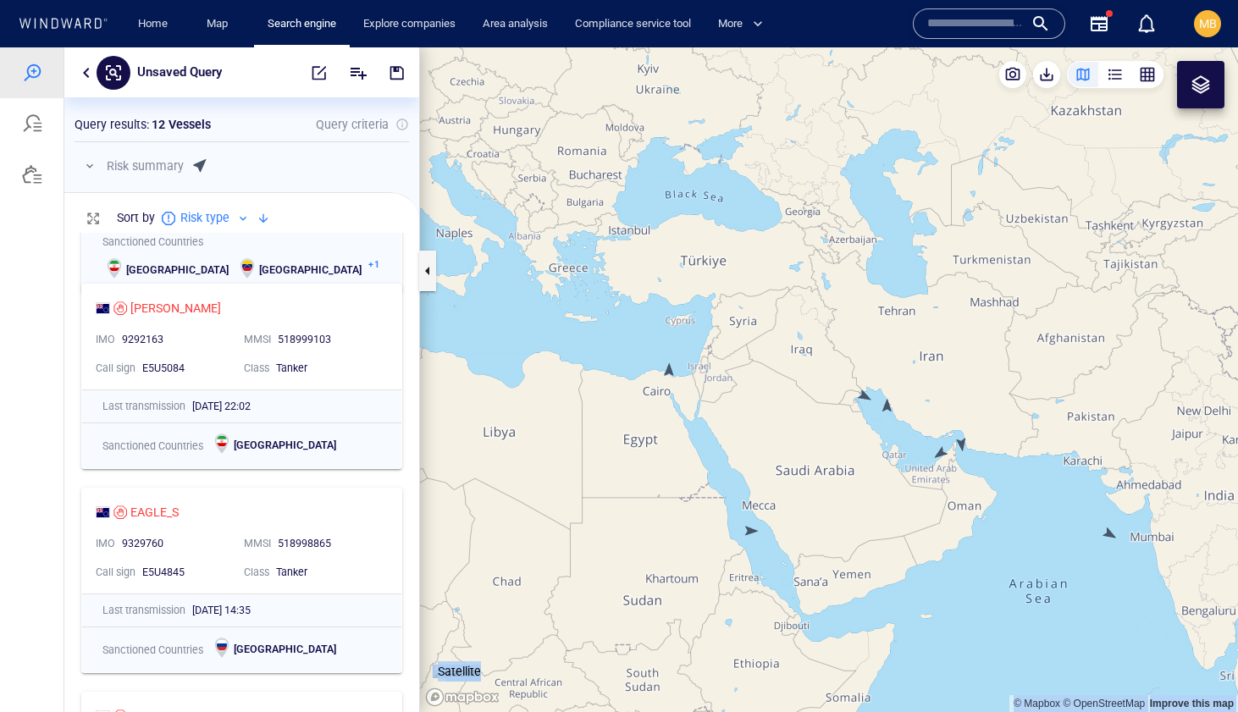
drag, startPoint x: 1059, startPoint y: 505, endPoint x: 933, endPoint y: 486, distance: 127.5
click at [934, 486] on canvas "Map" at bounding box center [829, 379] width 818 height 665
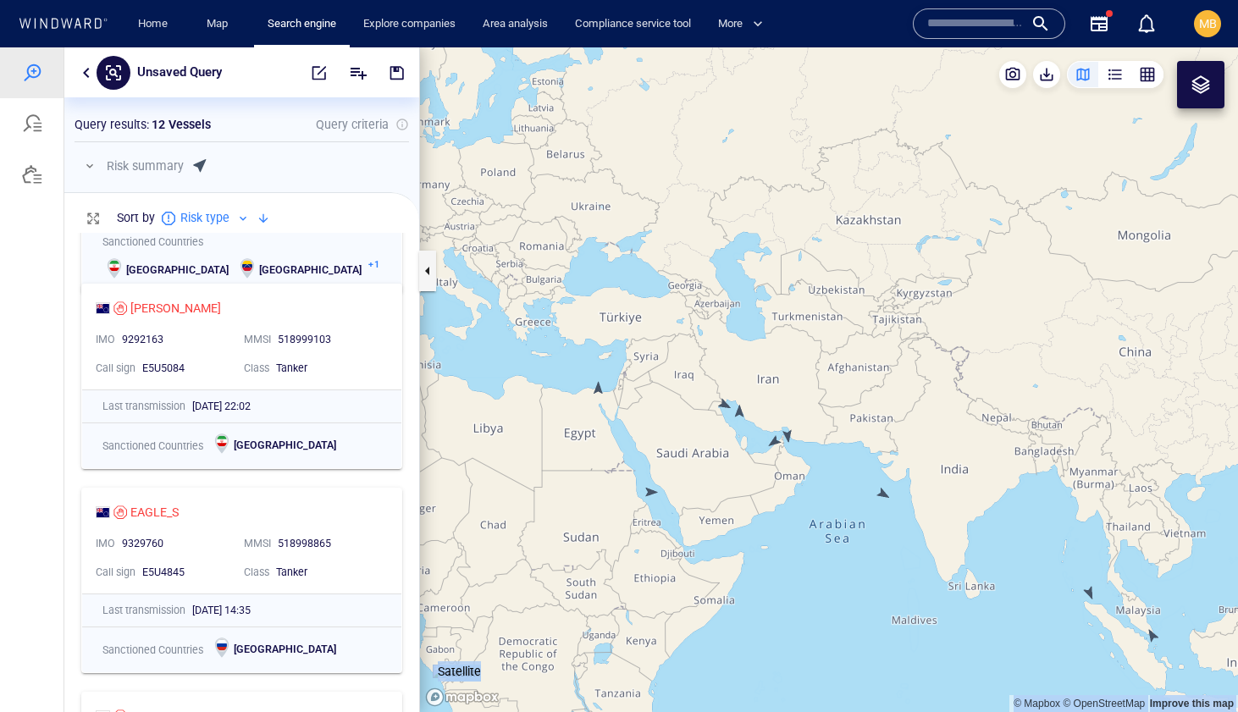
click at [884, 491] on canvas "Map" at bounding box center [829, 379] width 818 height 665
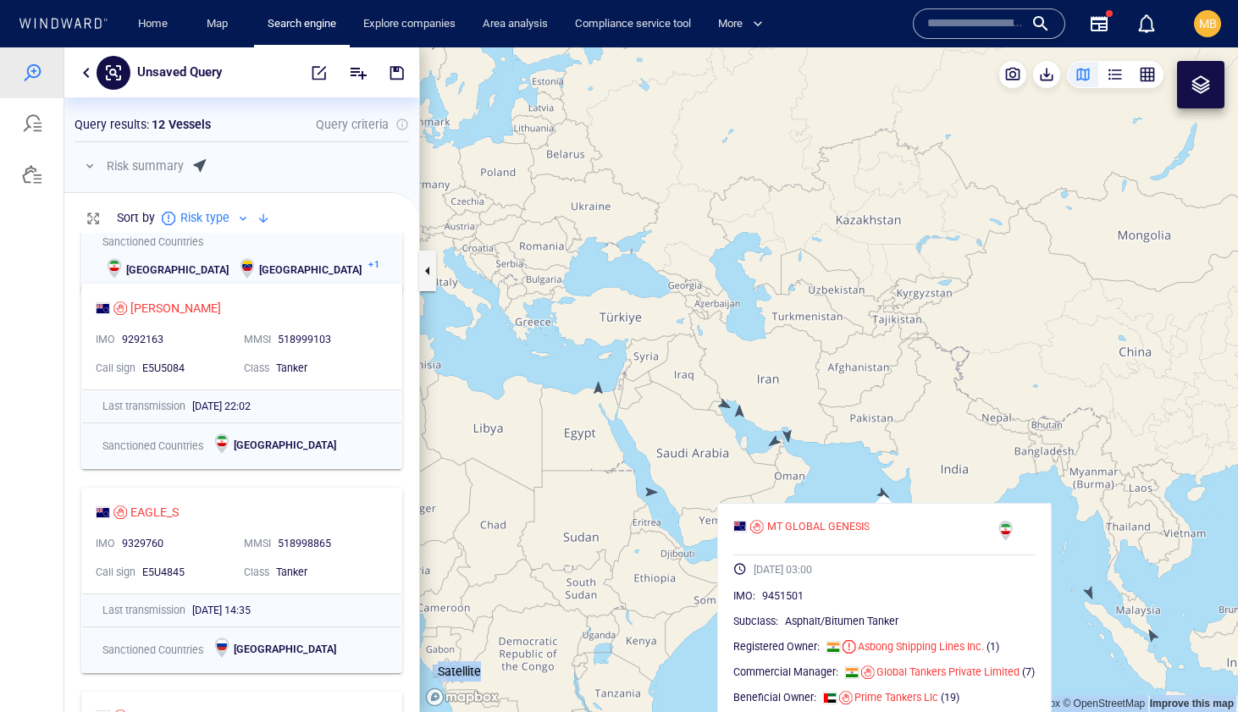
click at [884, 492] on canvas "Map" at bounding box center [829, 379] width 818 height 665
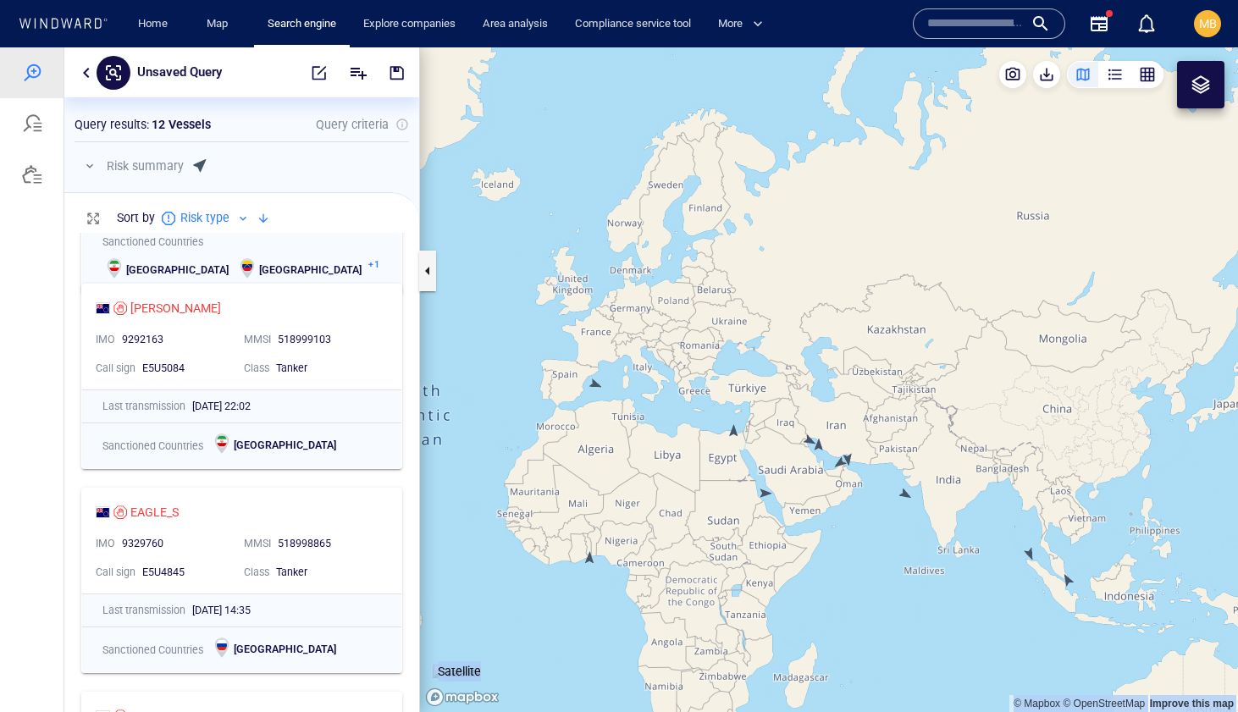
drag, startPoint x: 1031, startPoint y: 524, endPoint x: 942, endPoint y: 470, distance: 104.1
click at [944, 470] on canvas "Map" at bounding box center [829, 379] width 818 height 665
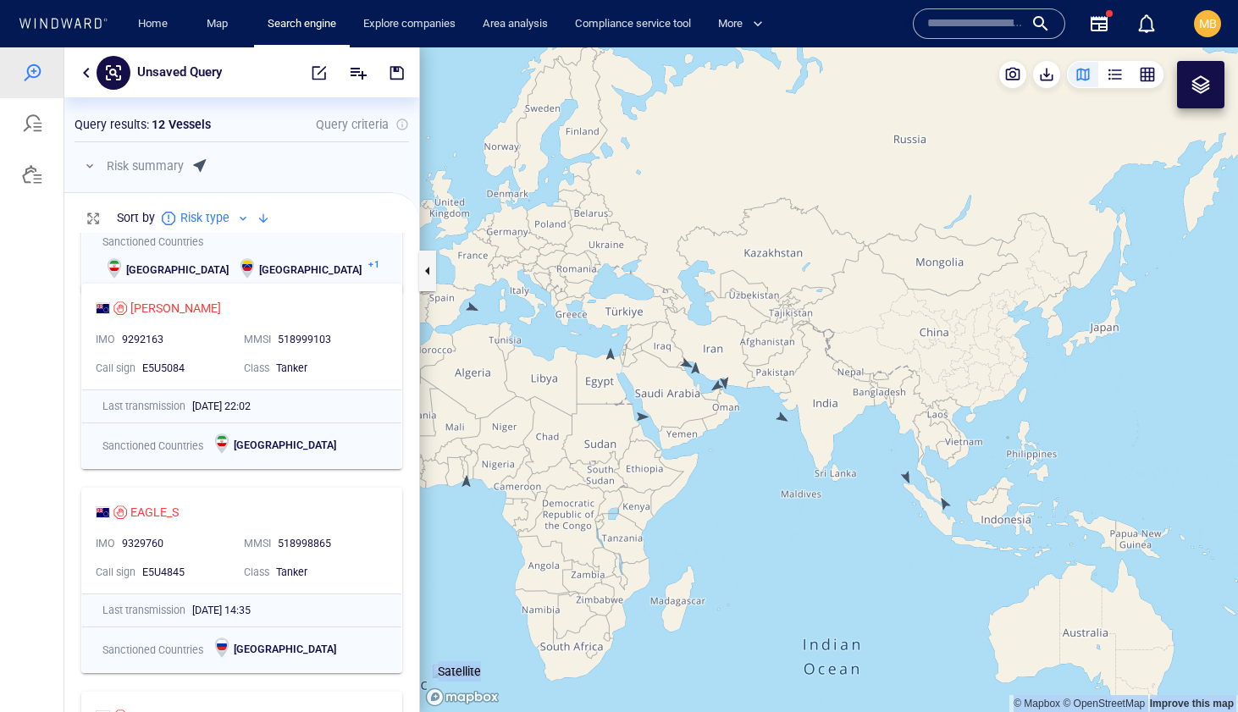
click at [909, 475] on canvas "Map" at bounding box center [829, 379] width 818 height 665
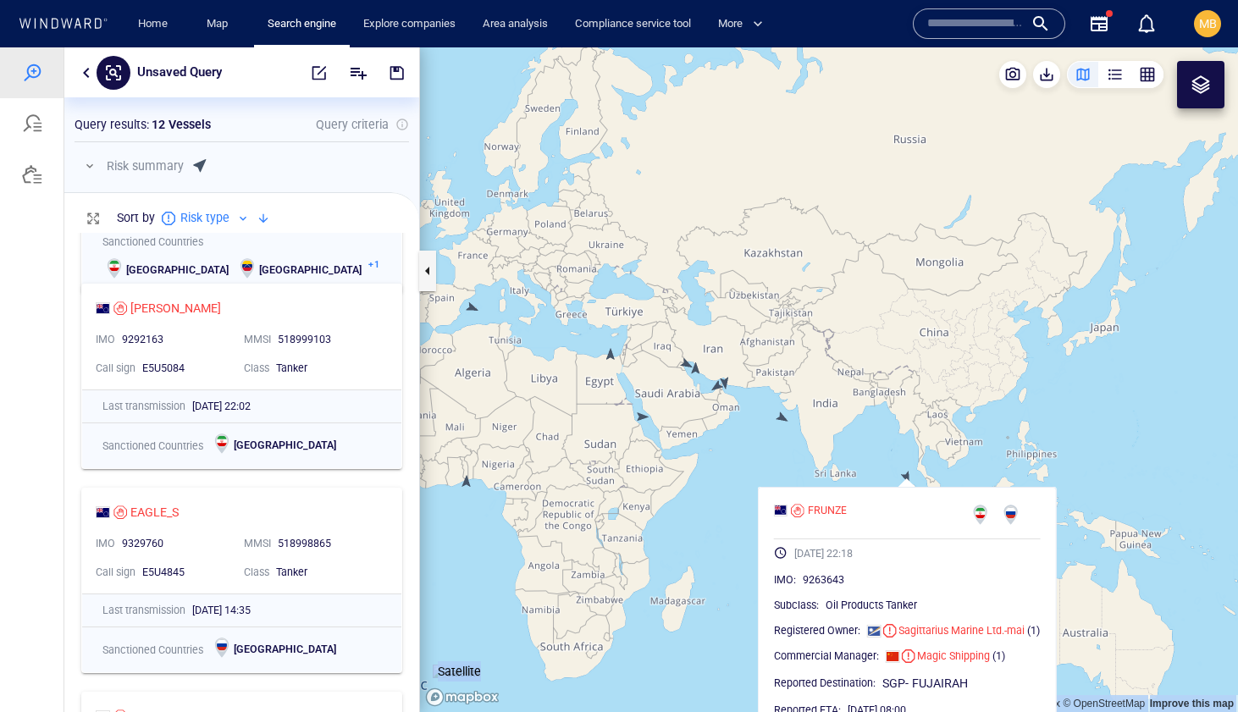
click at [980, 446] on canvas "Map" at bounding box center [829, 379] width 818 height 665
click at [974, 455] on canvas "Map" at bounding box center [829, 379] width 818 height 665
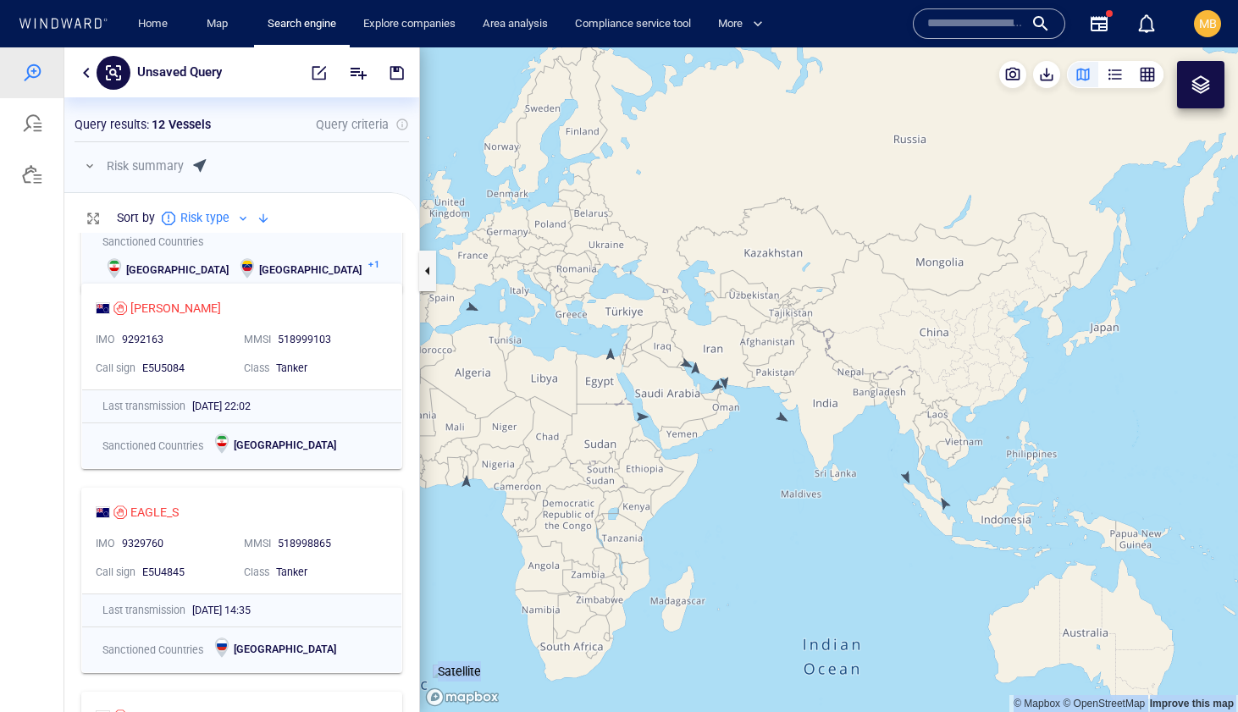
click at [944, 505] on canvas "Map" at bounding box center [829, 379] width 818 height 665
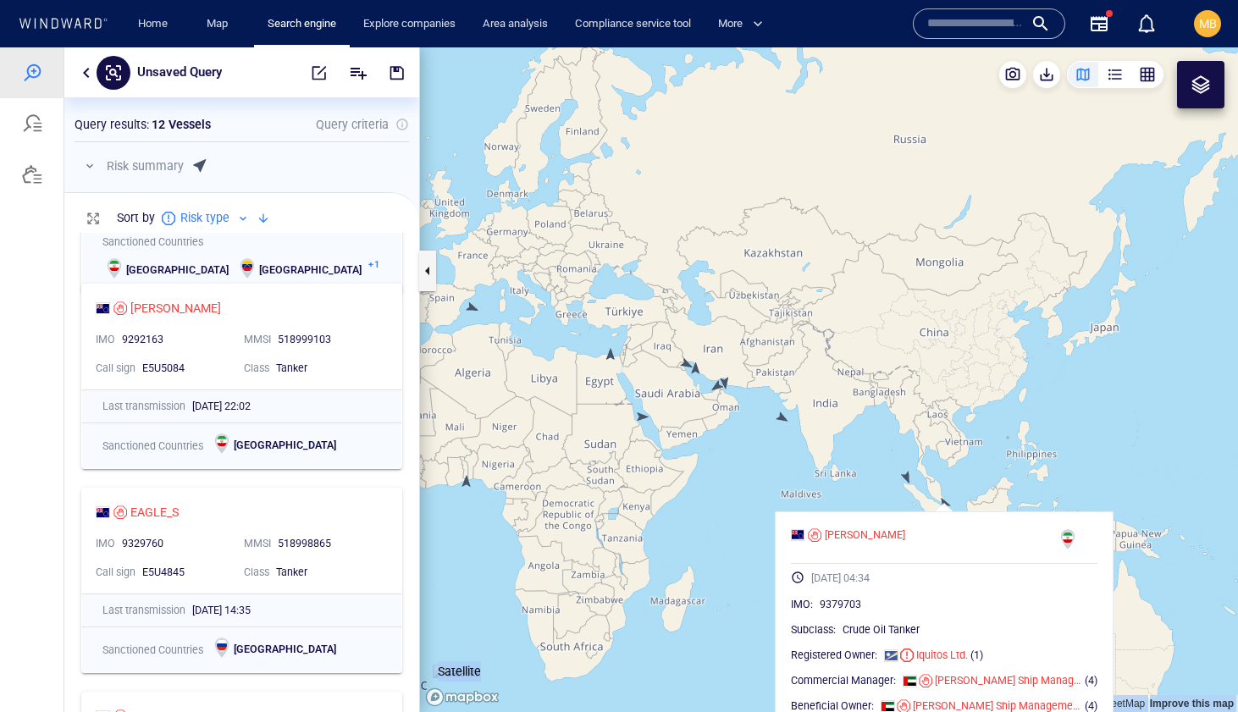
click at [873, 500] on canvas "Map" at bounding box center [829, 379] width 818 height 665
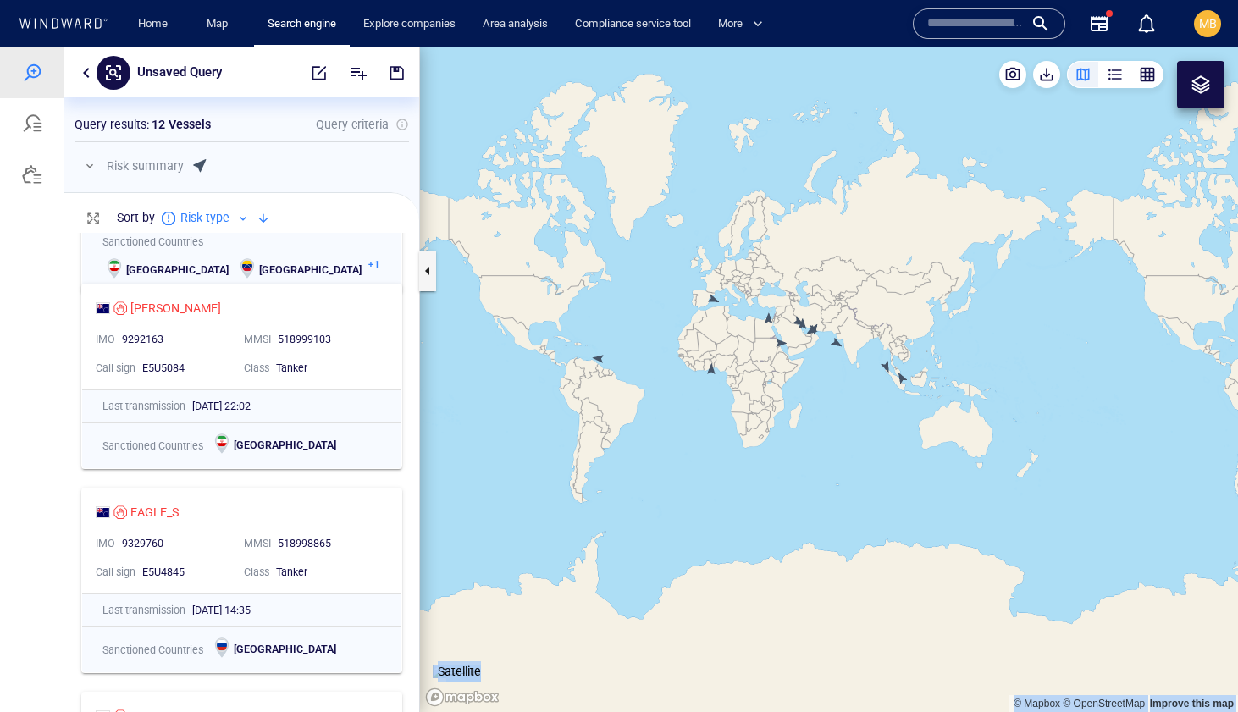
drag, startPoint x: 778, startPoint y: 470, endPoint x: 831, endPoint y: 523, distance: 75.4
click at [831, 520] on canvas "Map" at bounding box center [829, 379] width 818 height 665
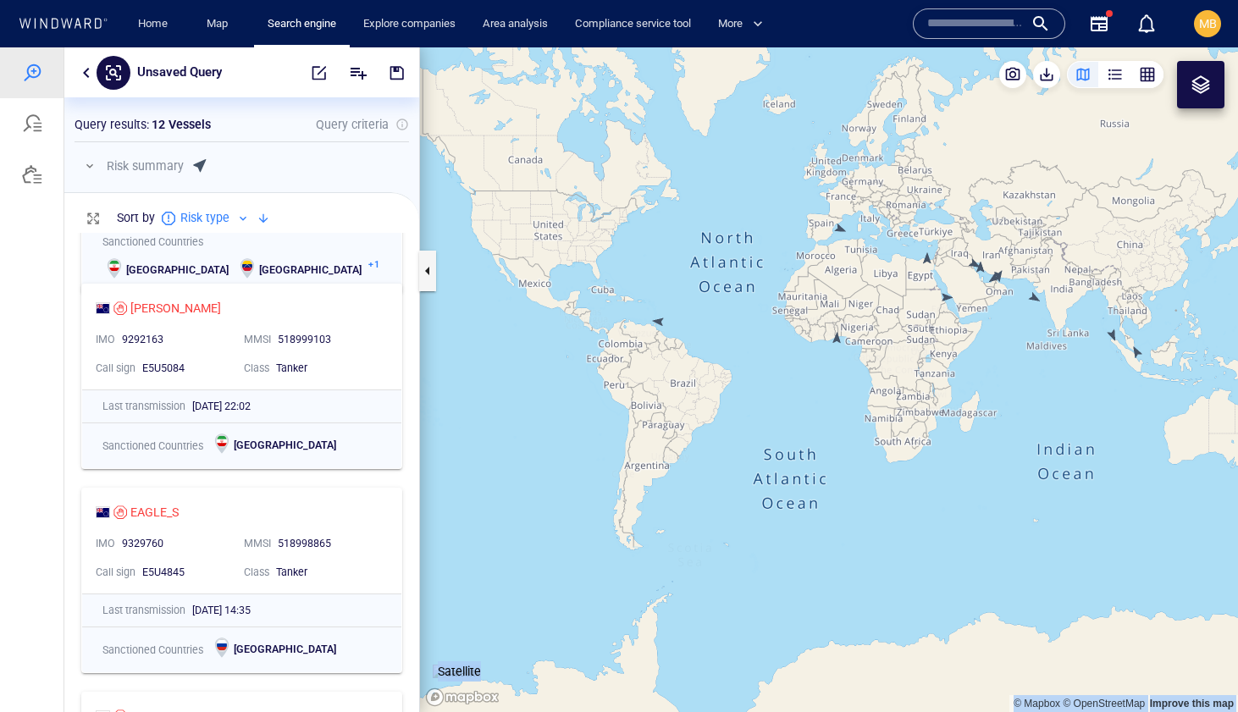
drag, startPoint x: 848, startPoint y: 373, endPoint x: 740, endPoint y: 460, distance: 138.6
click at [743, 457] on canvas "Map" at bounding box center [829, 379] width 818 height 665
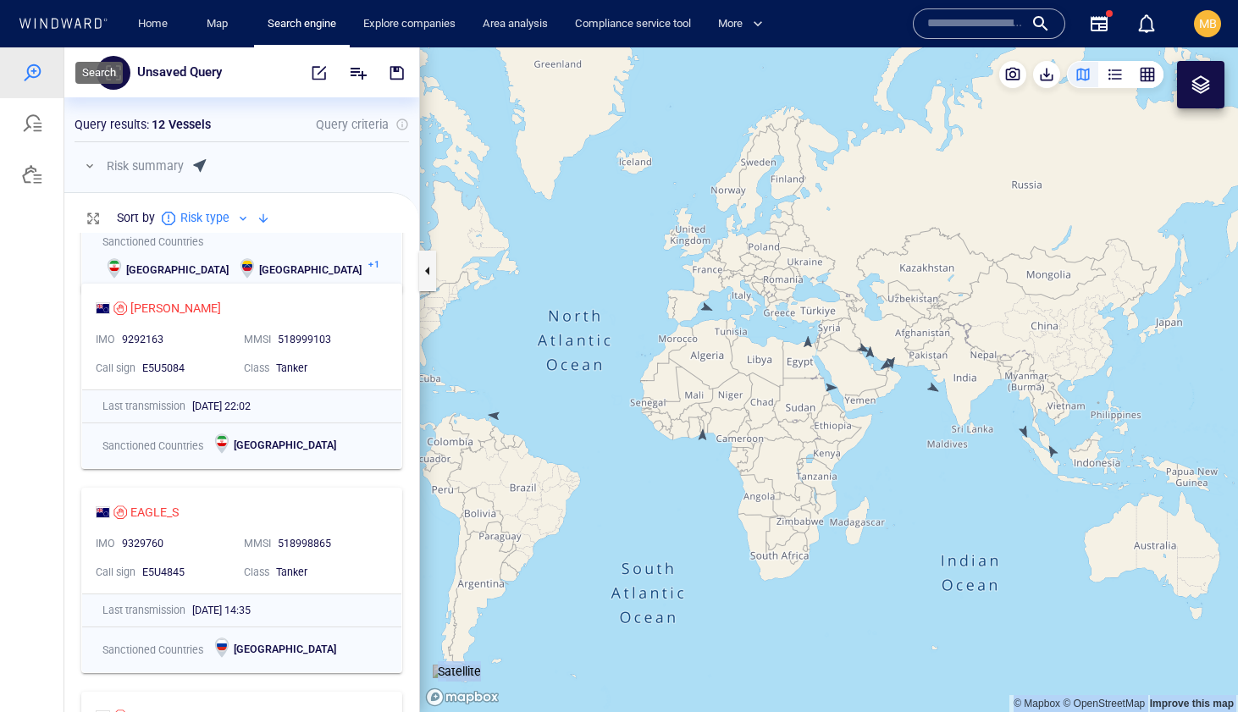
click at [36, 70] on div at bounding box center [32, 73] width 20 height 20
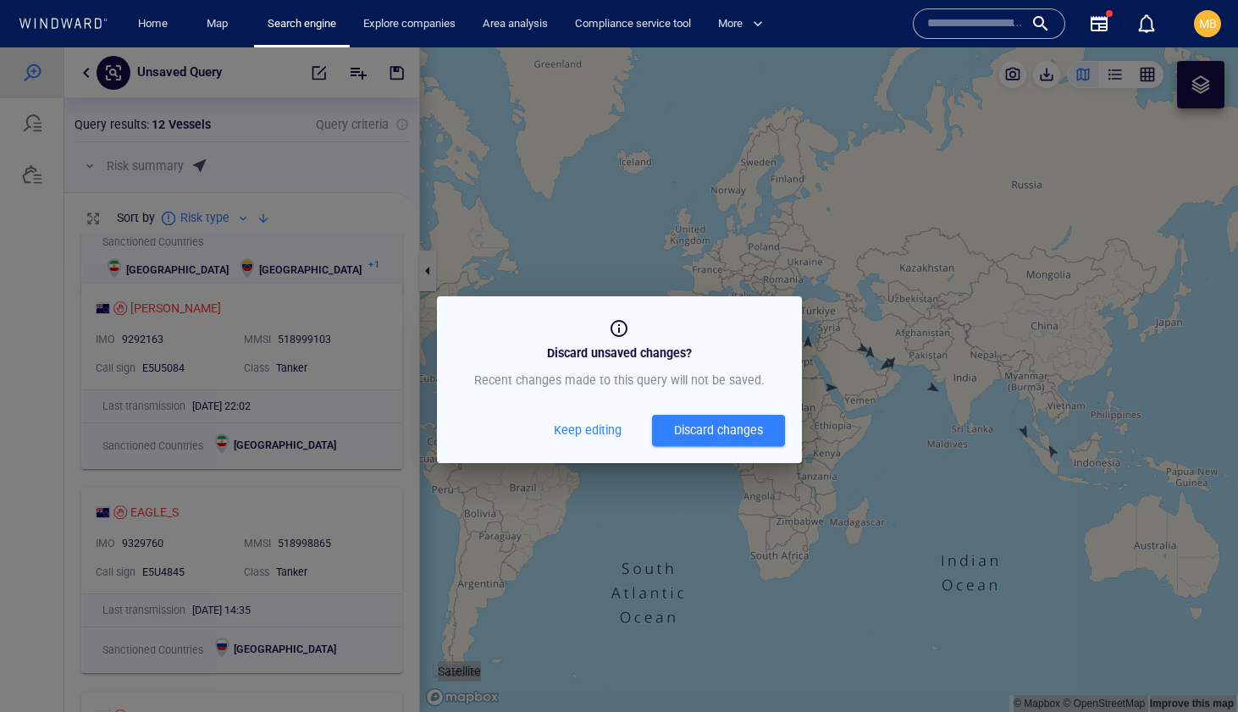
click at [980, 16] on input "text" at bounding box center [975, 23] width 97 height 25
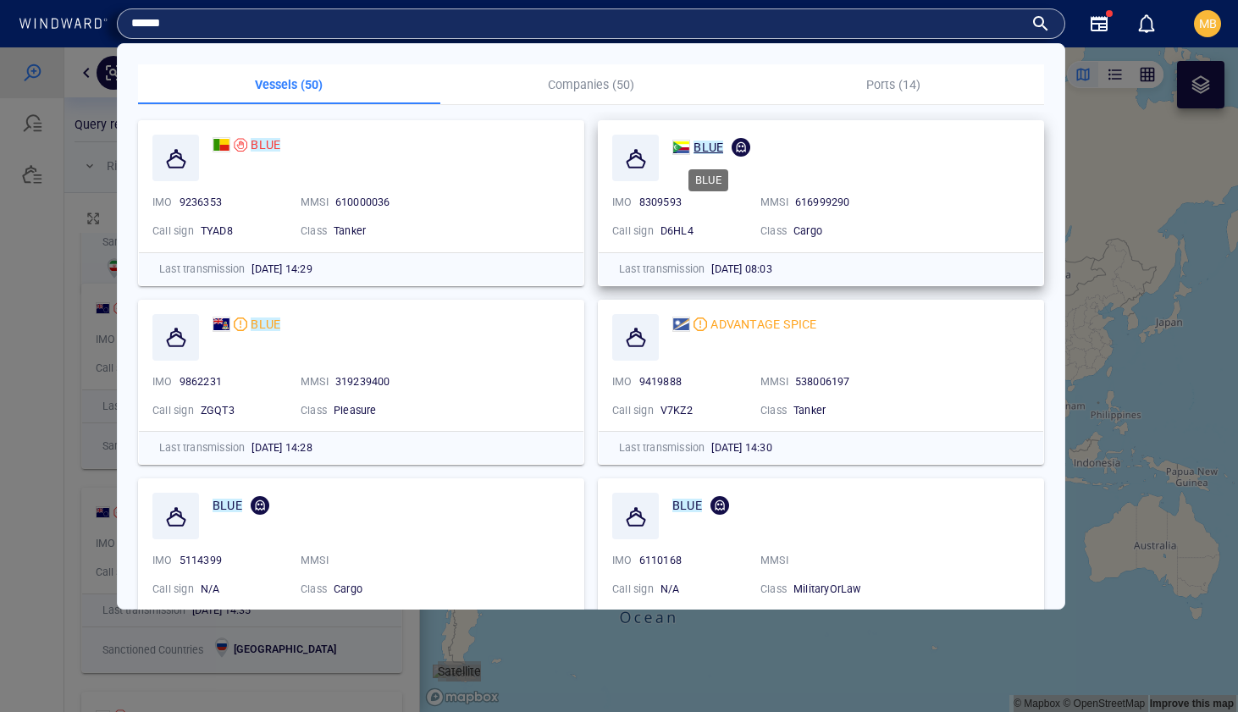
type input "****"
click at [704, 145] on mark "BLUE" at bounding box center [708, 148] width 30 height 14
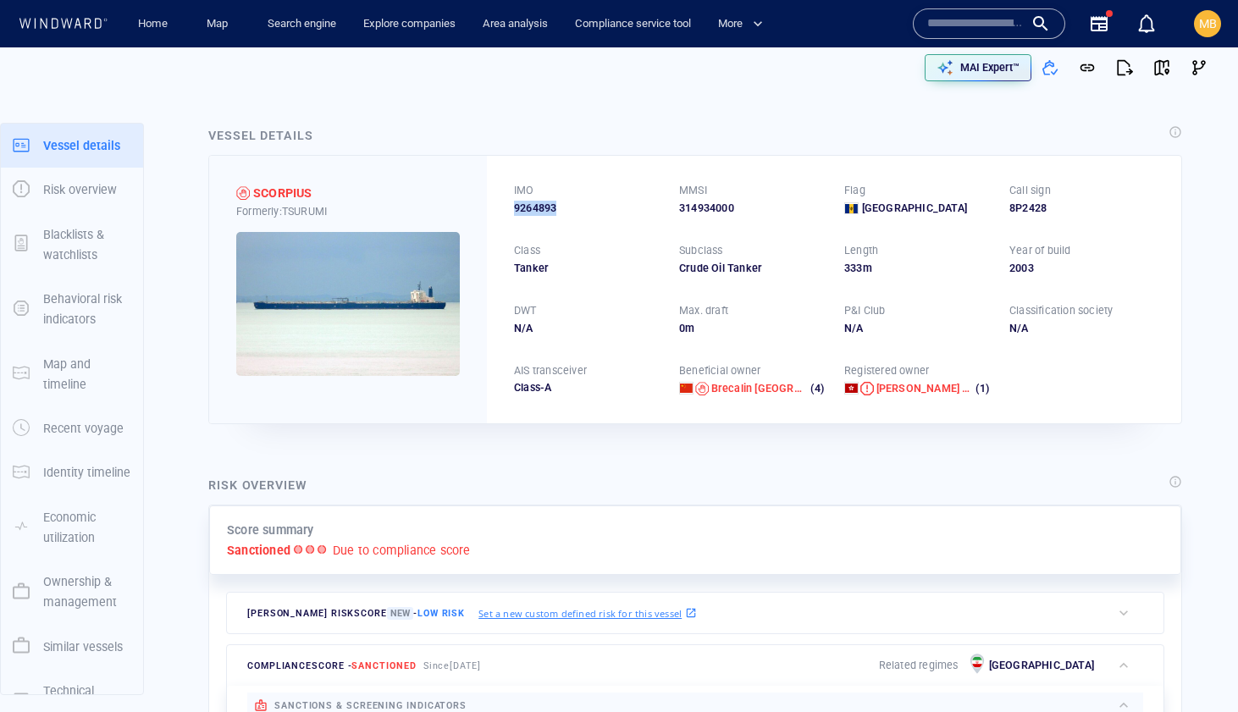
drag, startPoint x: 560, startPoint y: 203, endPoint x: 514, endPoint y: 205, distance: 45.8
click at [514, 205] on div "9264893" at bounding box center [586, 208] width 145 height 15
copy span "9264893"
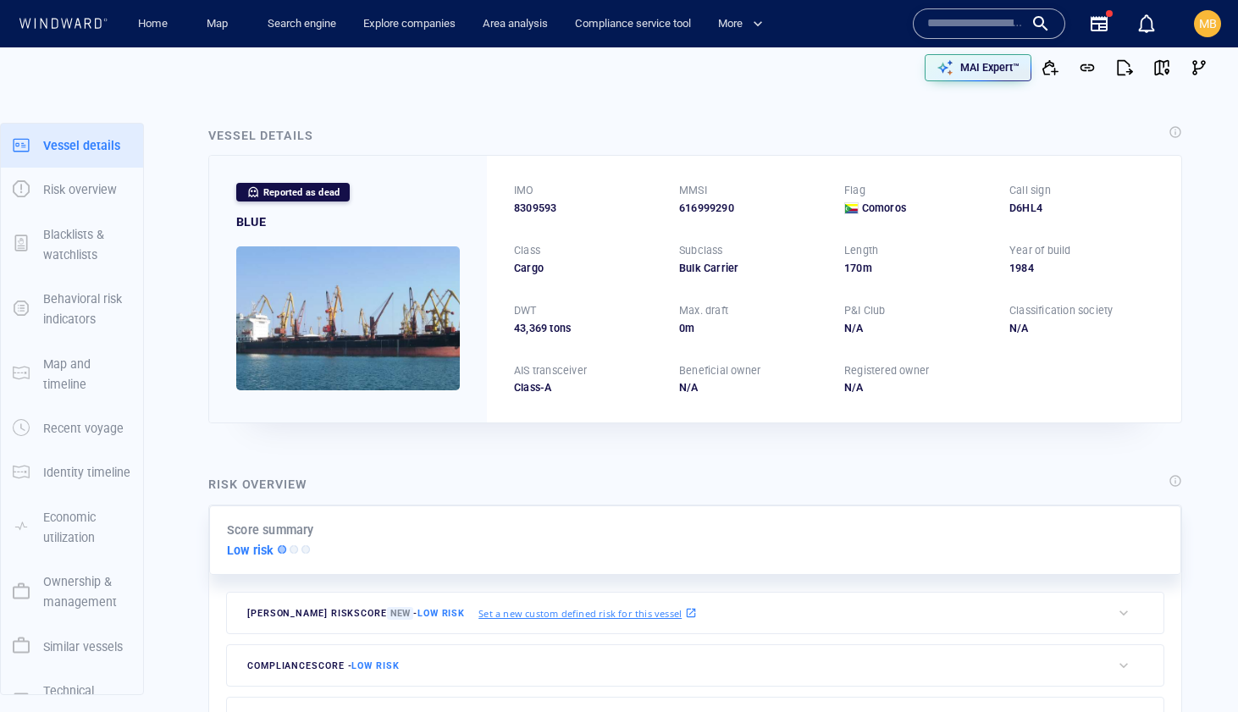
click at [941, 23] on input "text" at bounding box center [975, 23] width 97 height 25
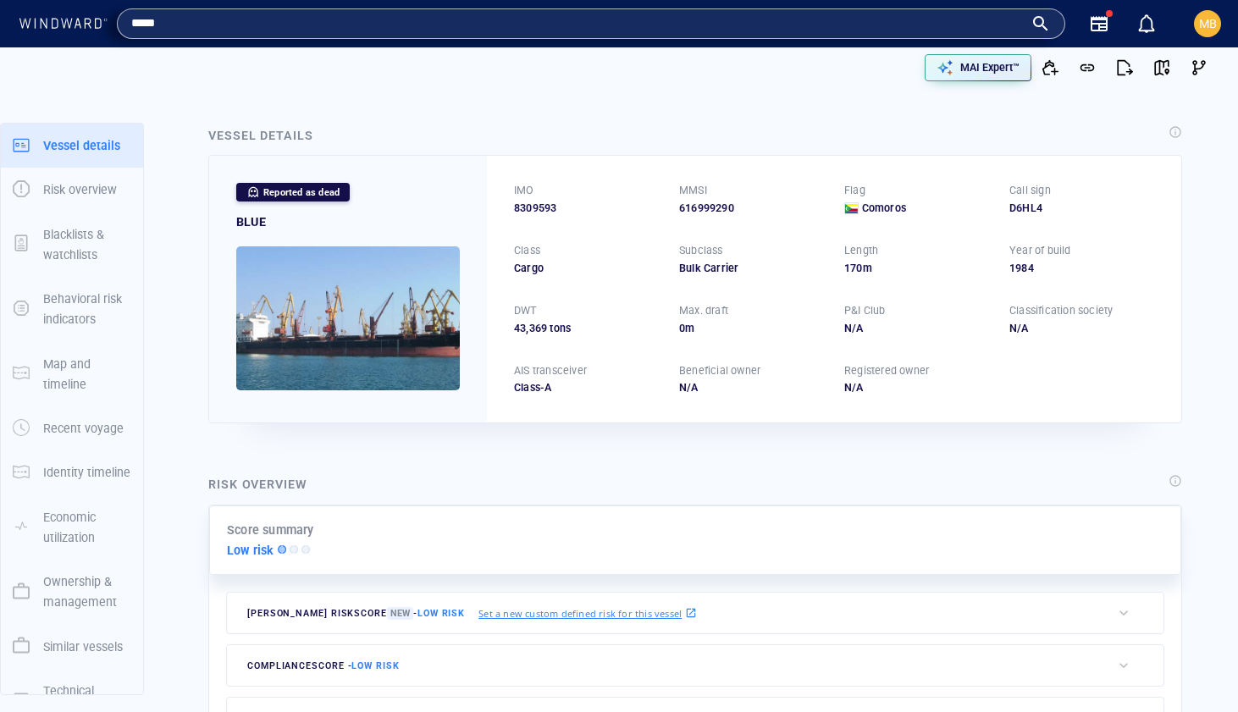
type input "****"
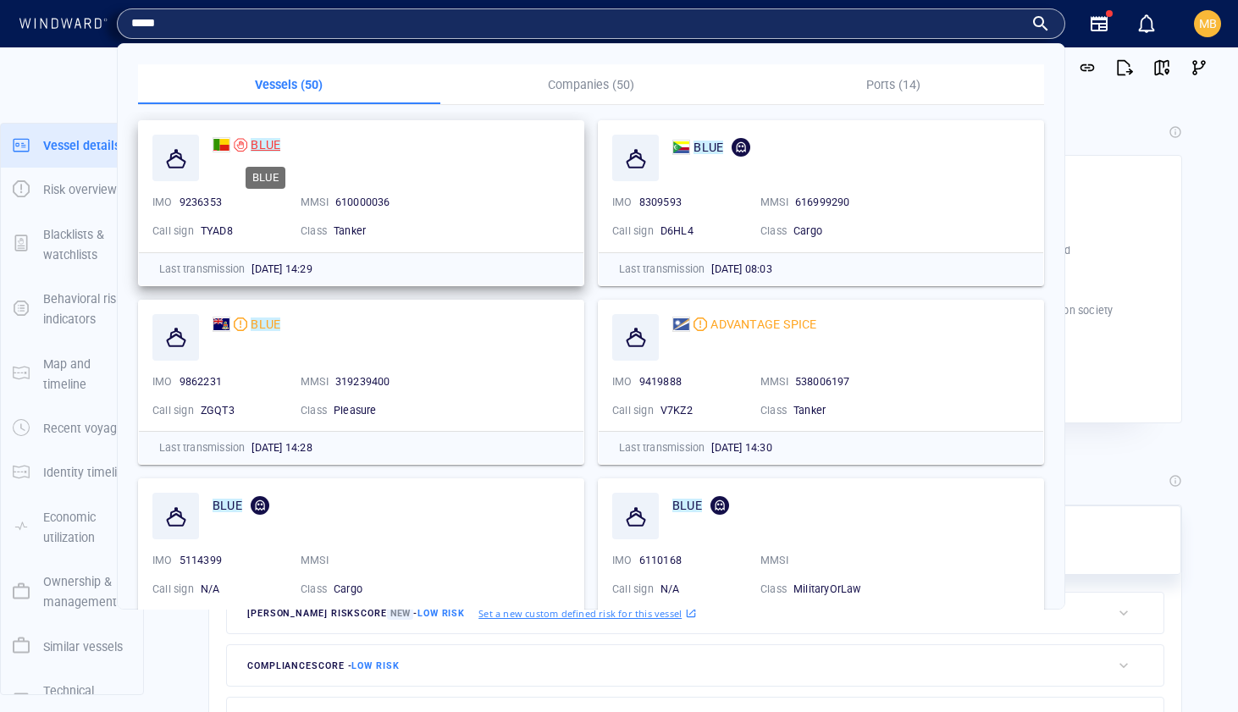
click at [270, 142] on mark "BLUE" at bounding box center [266, 145] width 30 height 14
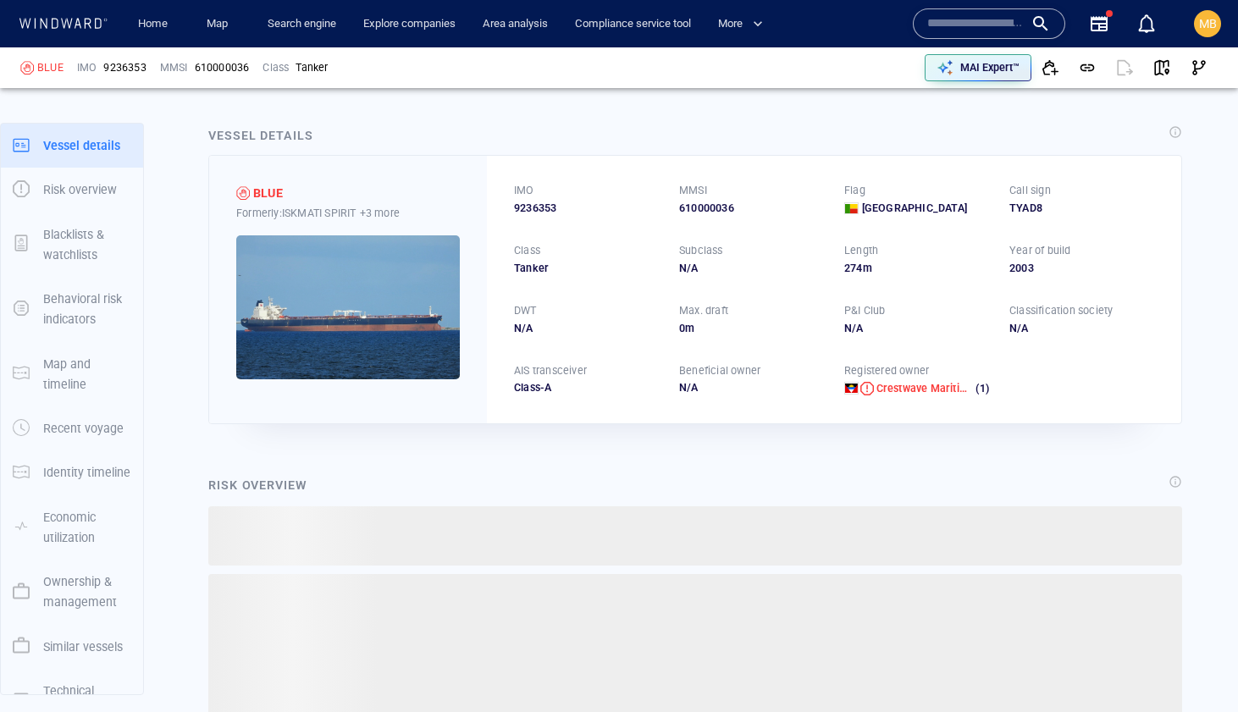
scroll to position [41, 0]
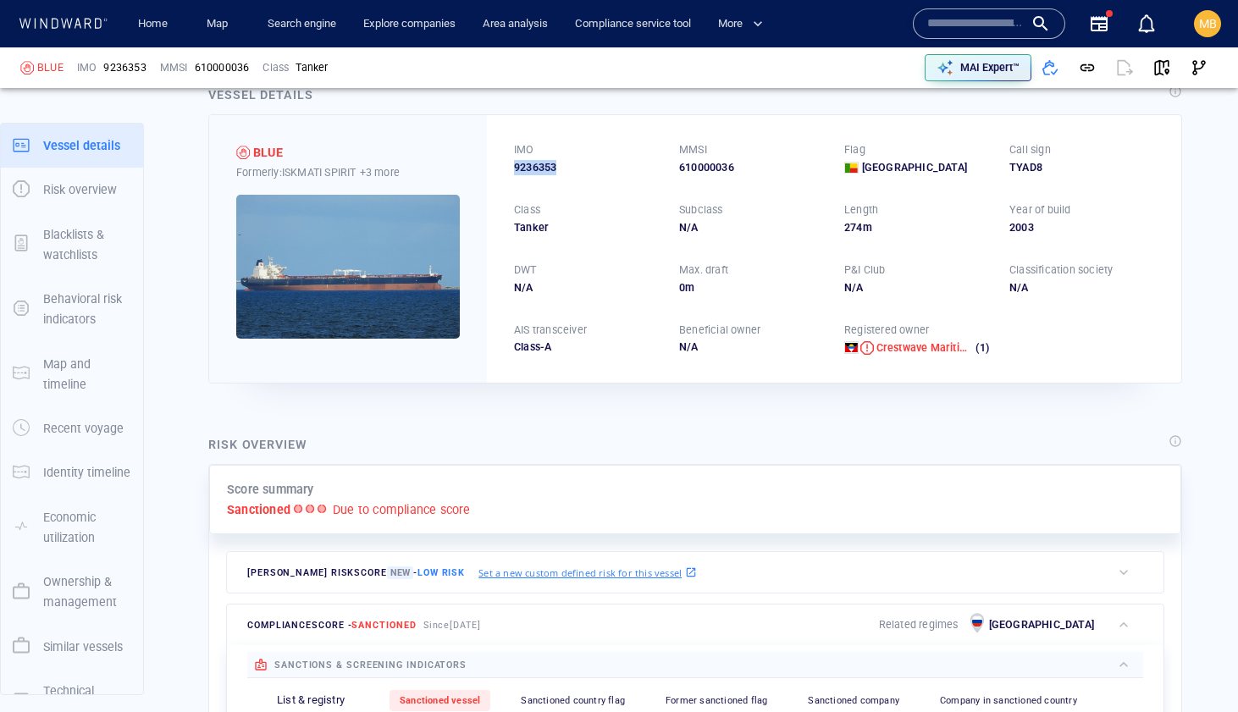
drag, startPoint x: 559, startPoint y: 167, endPoint x: 507, endPoint y: 165, distance: 51.7
click at [507, 165] on div "IMO 9236353 MMSI 610000036 Flag Benin Call sign TYAD8 Class Tanker Subclass N/A…" at bounding box center [834, 248] width 694 height 267
copy span "9236353"
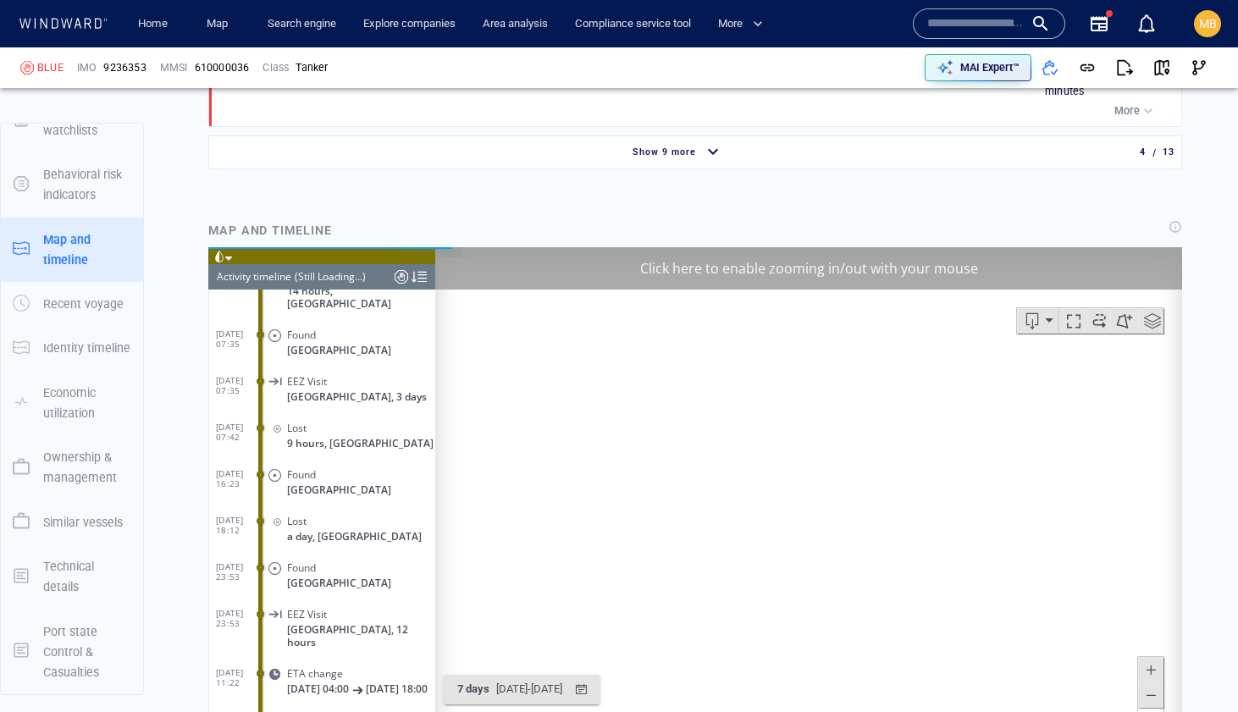
scroll to position [2329, 0]
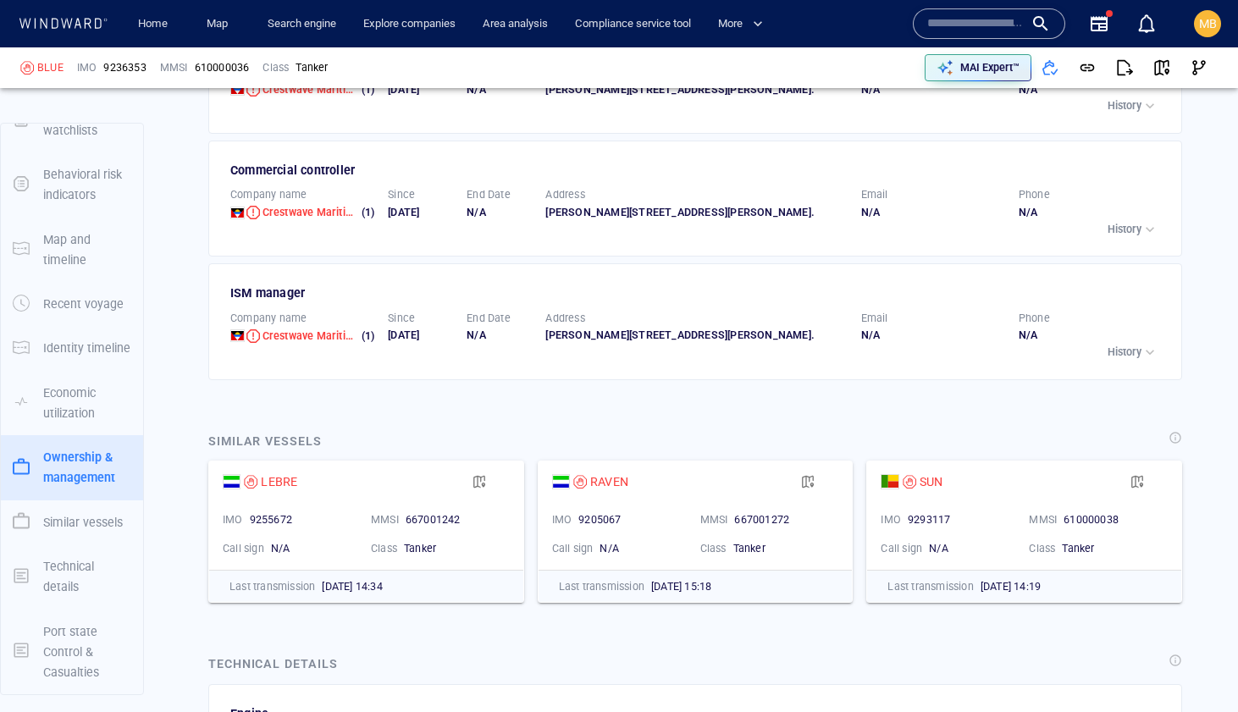
scroll to position [4161, 0]
